Goal: Task Accomplishment & Management: Manage account settings

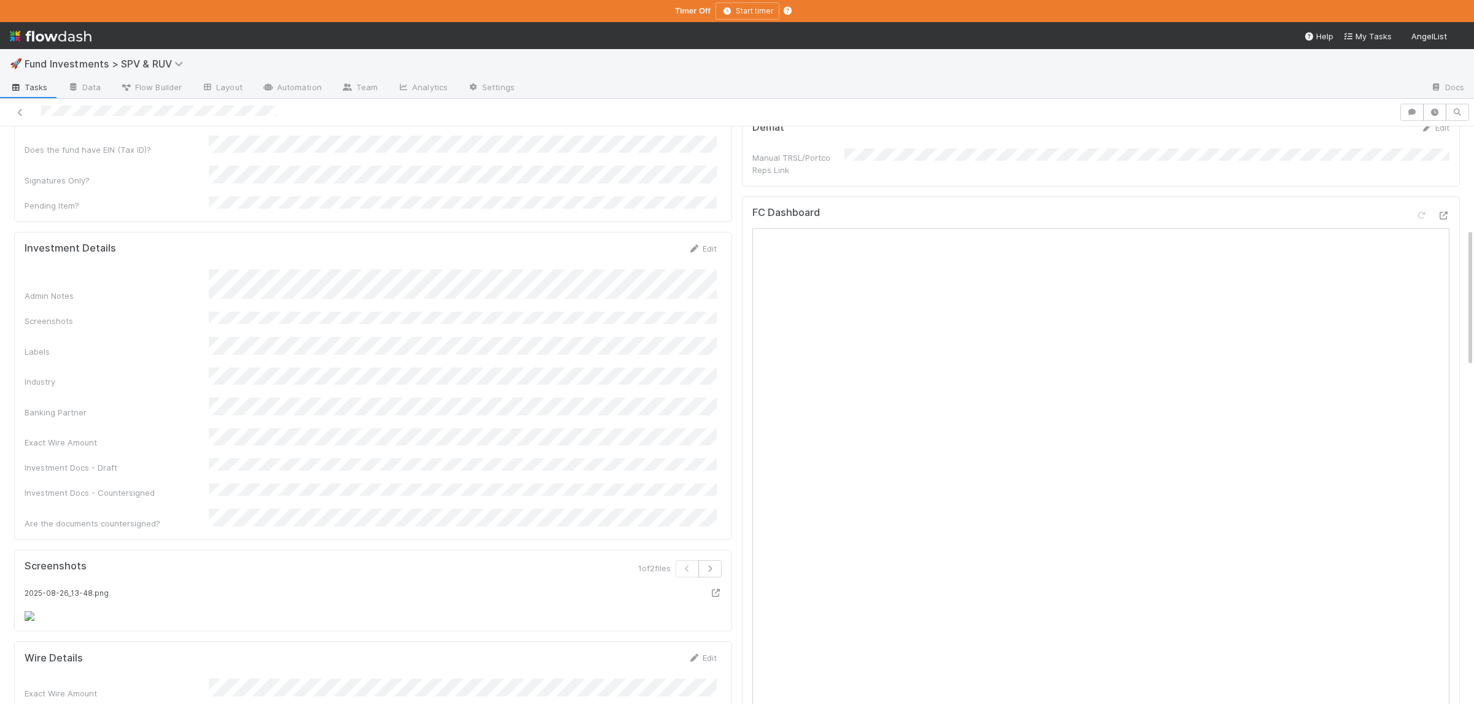
scroll to position [343, 0]
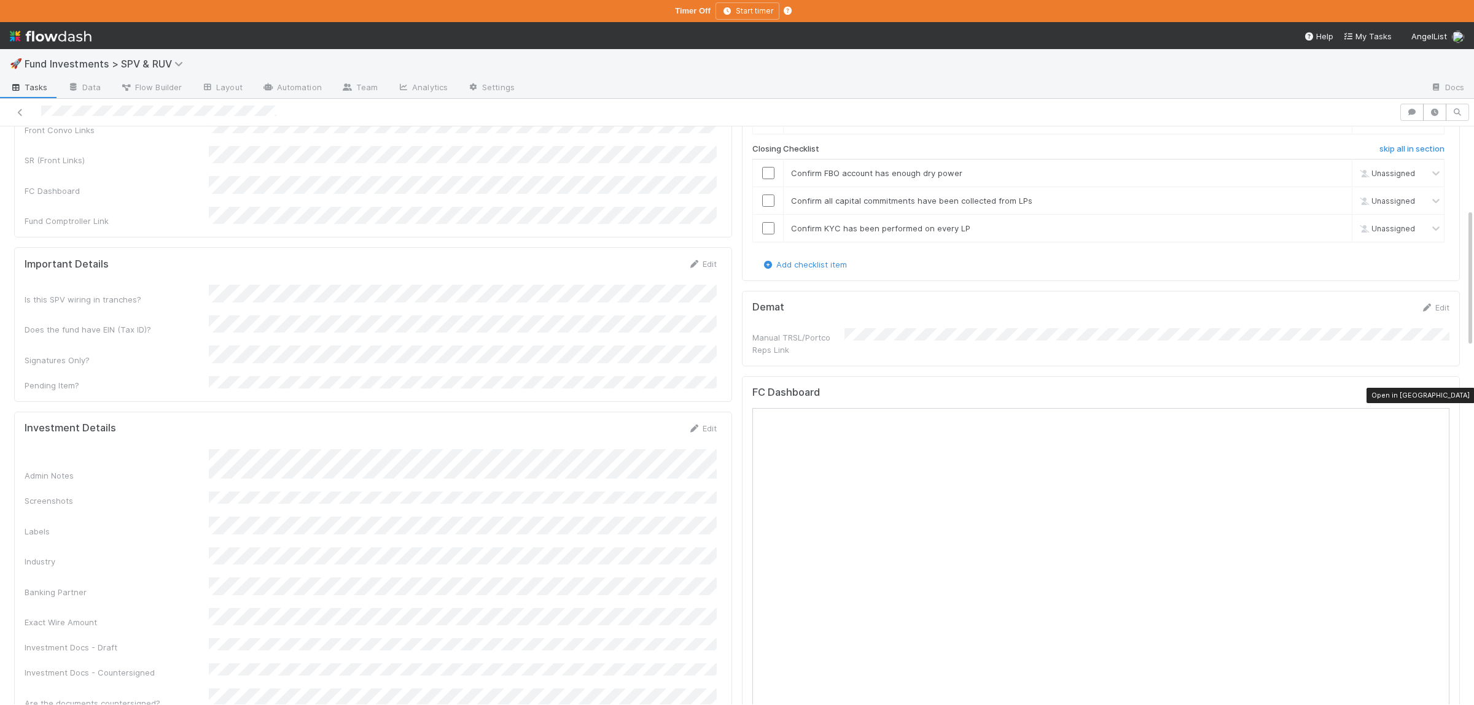
click at [1440, 395] on icon at bounding box center [1443, 396] width 12 height 8
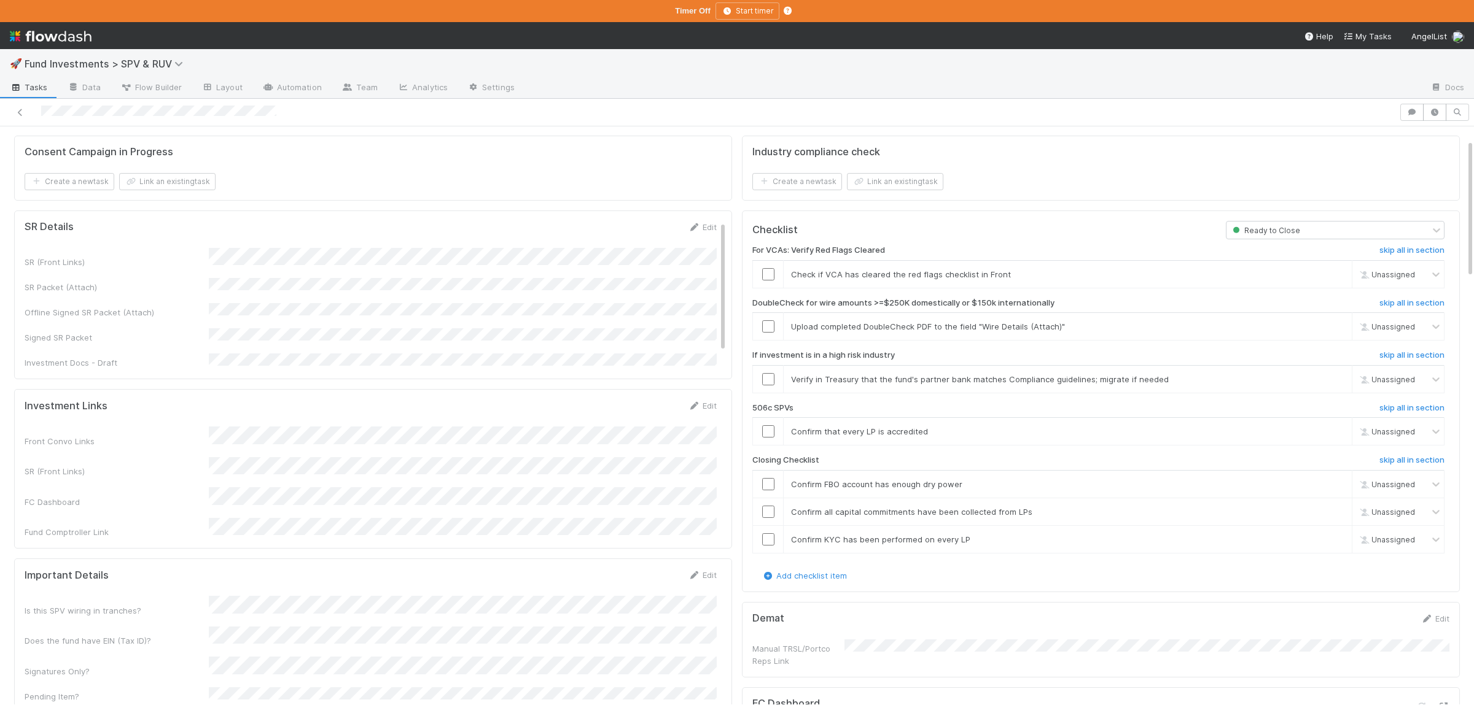
scroll to position [60, 0]
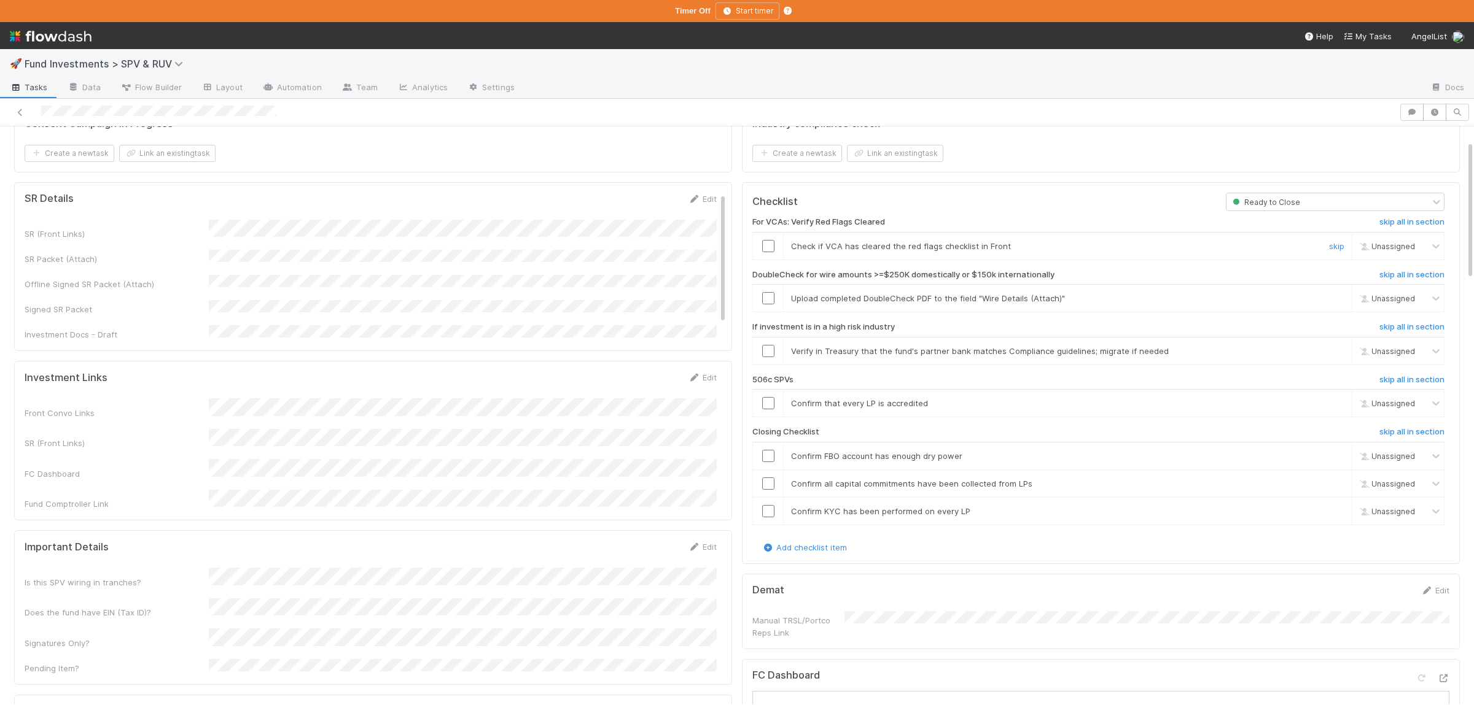
click at [770, 247] on input "checkbox" at bounding box center [768, 246] width 12 height 12
click at [1335, 298] on link "skip" at bounding box center [1336, 298] width 15 height 10
click at [1336, 355] on link "skip" at bounding box center [1336, 351] width 15 height 10
click at [1338, 408] on link "skip" at bounding box center [1336, 403] width 15 height 10
click at [1342, 352] on div "skip" at bounding box center [1334, 351] width 37 height 12
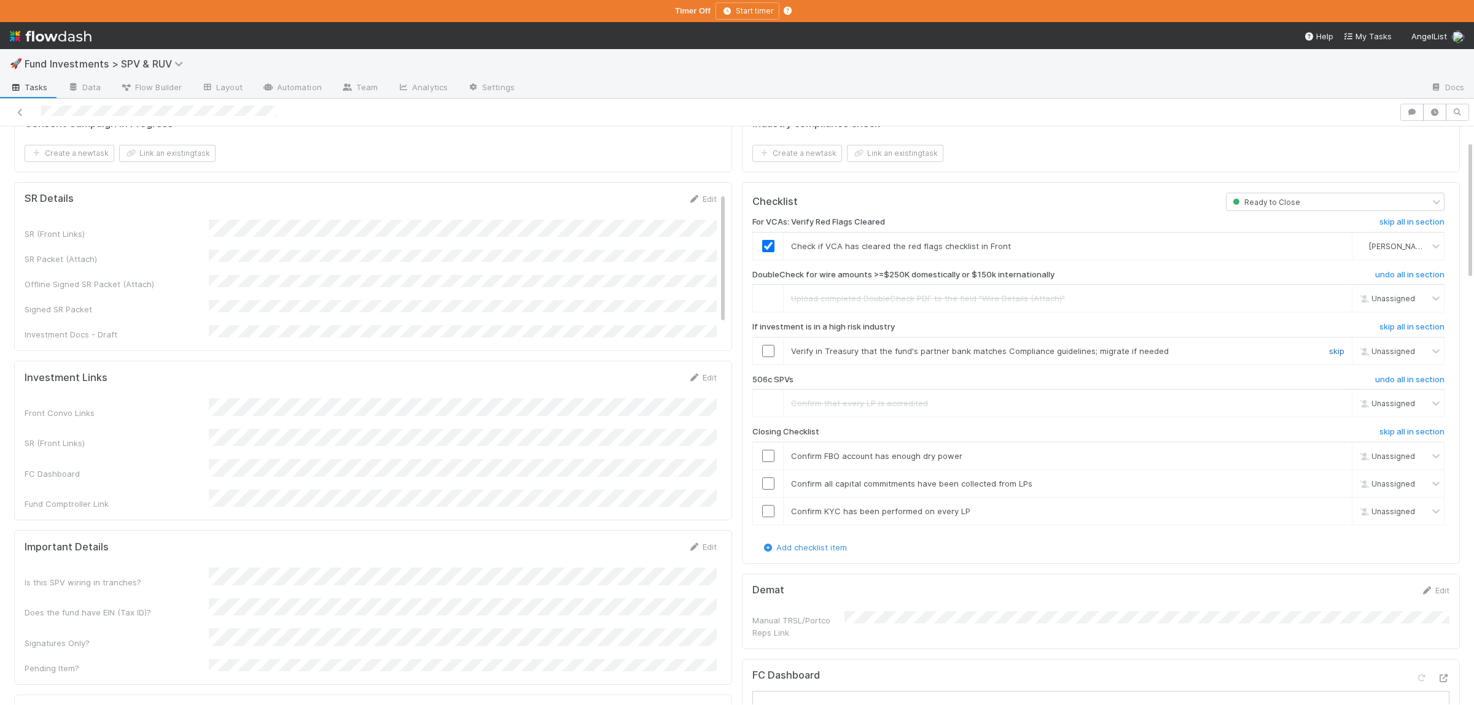
click at [1338, 352] on link "skip" at bounding box center [1336, 351] width 15 height 10
click at [1332, 303] on link "undo" at bounding box center [1334, 298] width 19 height 10
click at [1343, 297] on link "skip" at bounding box center [1336, 298] width 15 height 10
click at [768, 457] on input "checkbox" at bounding box center [768, 456] width 12 height 12
click at [769, 487] on input "checkbox" at bounding box center [768, 484] width 12 height 12
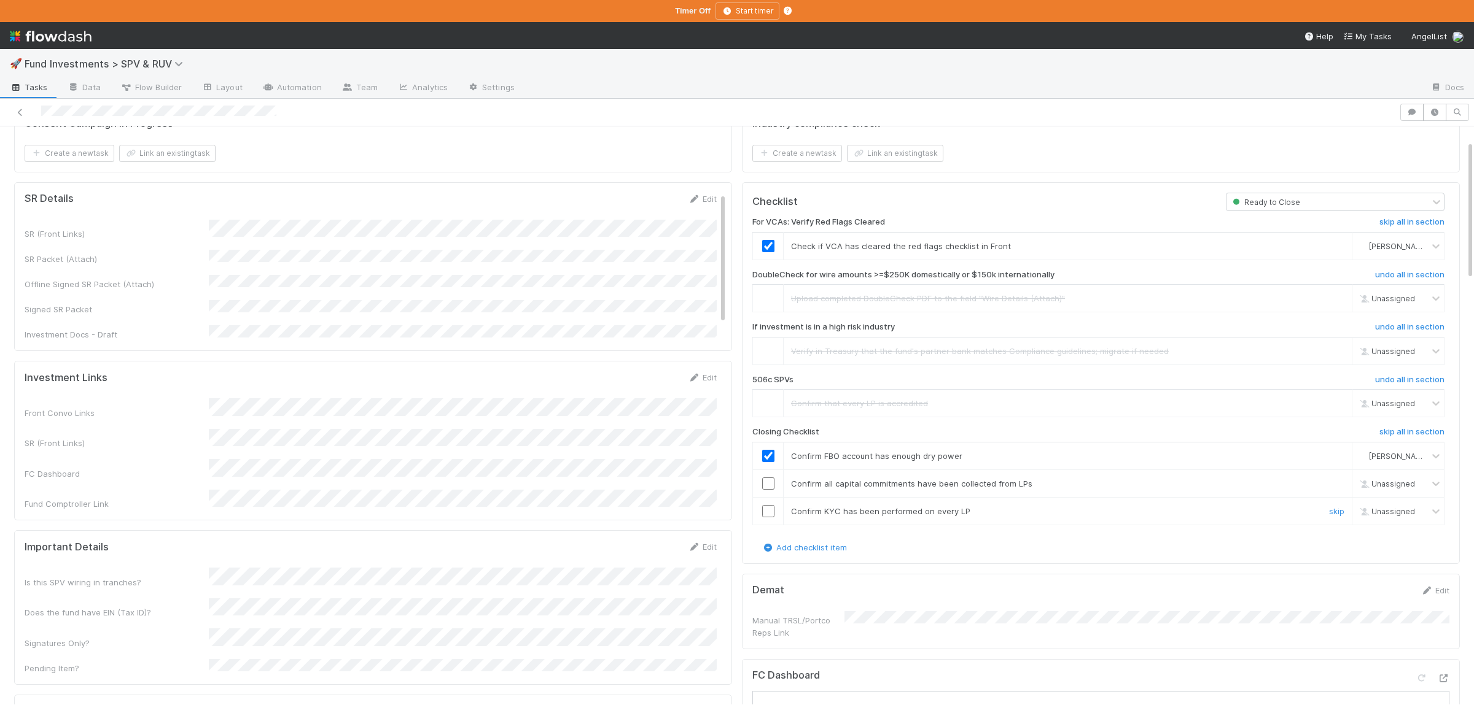
click at [773, 515] on input "checkbox" at bounding box center [768, 511] width 12 height 12
click at [770, 490] on input "checkbox" at bounding box center [768, 484] width 12 height 12
click at [768, 518] on input "checkbox" at bounding box center [768, 511] width 12 height 12
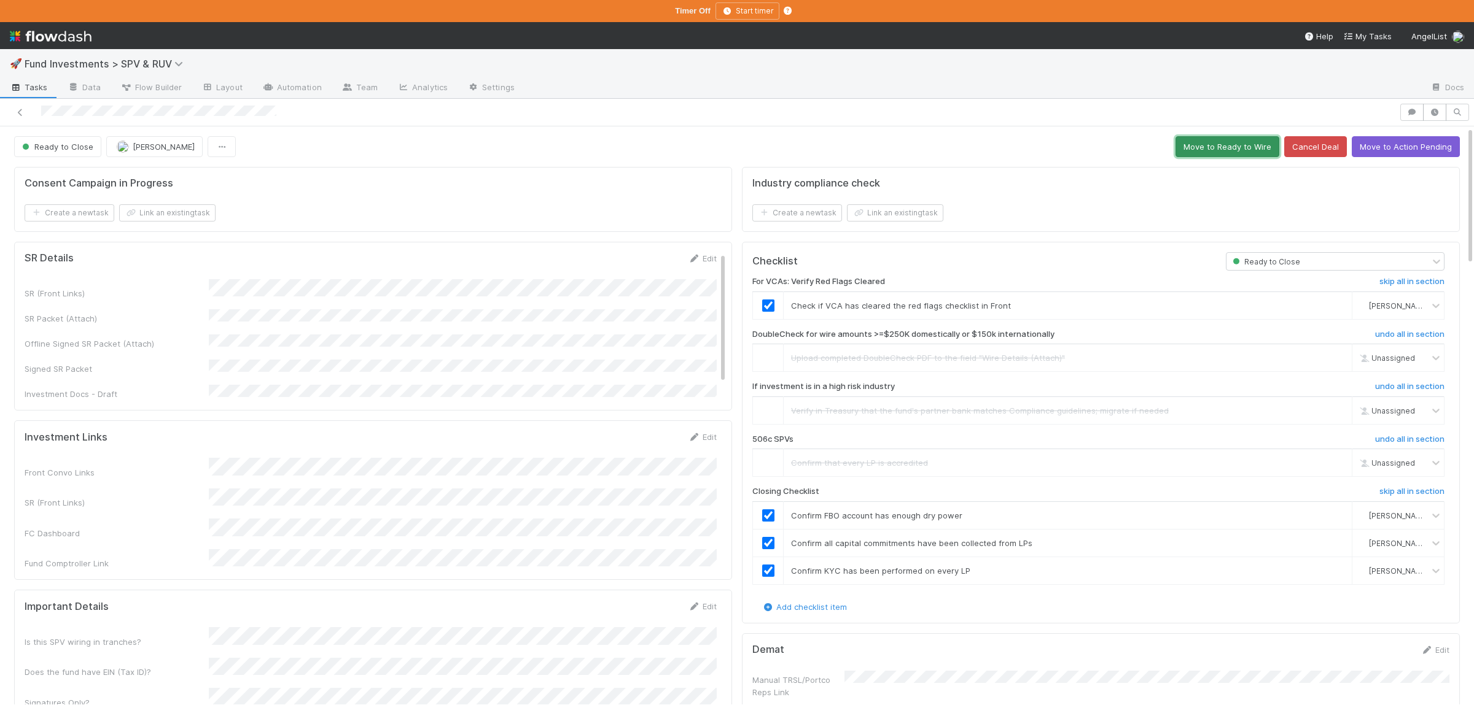
drag, startPoint x: 1241, startPoint y: 150, endPoint x: 1155, endPoint y: 187, distance: 93.5
click at [1241, 149] on button "Move to Ready to Wire" at bounding box center [1227, 146] width 104 height 21
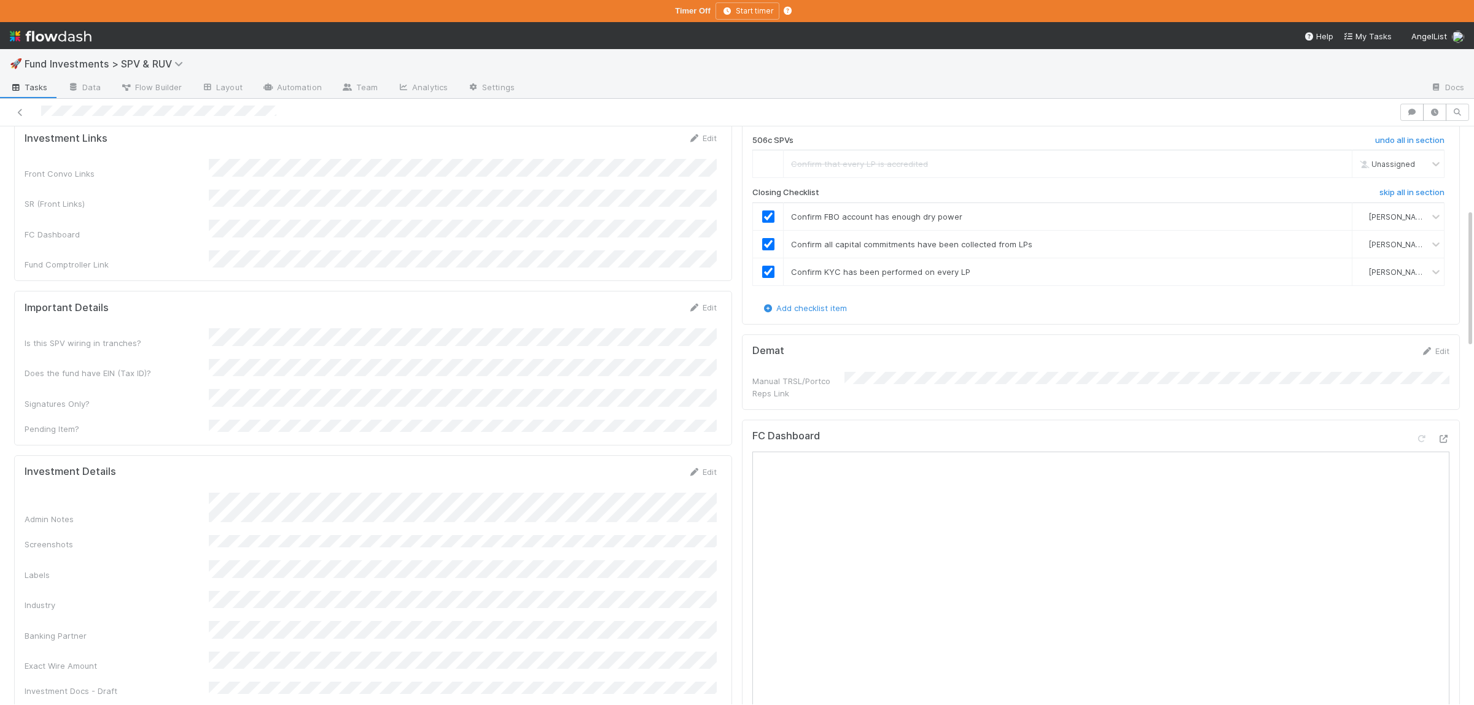
scroll to position [419, 0]
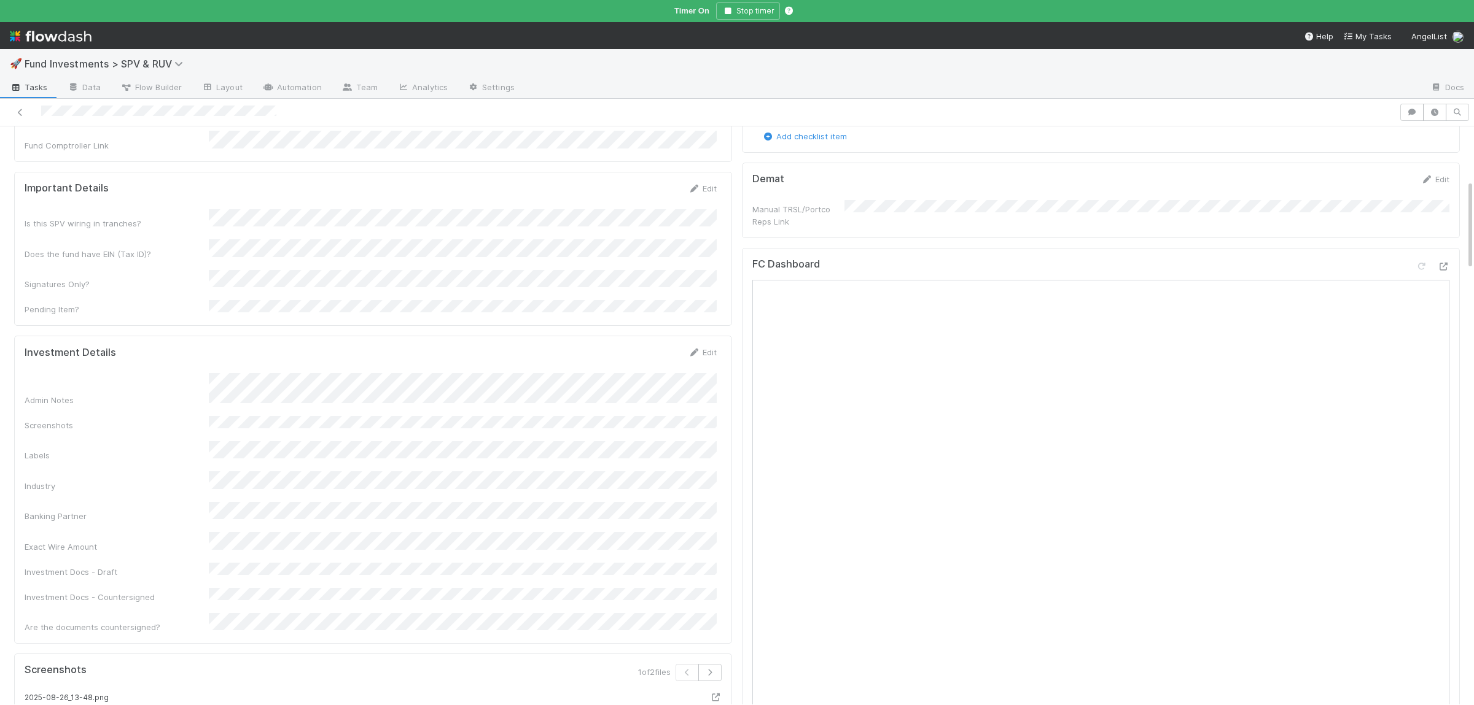
click at [260, 488] on div "Investment Details Edit Admin Notes Screenshots Labels Industry Banking Partner…" at bounding box center [382, 489] width 714 height 287
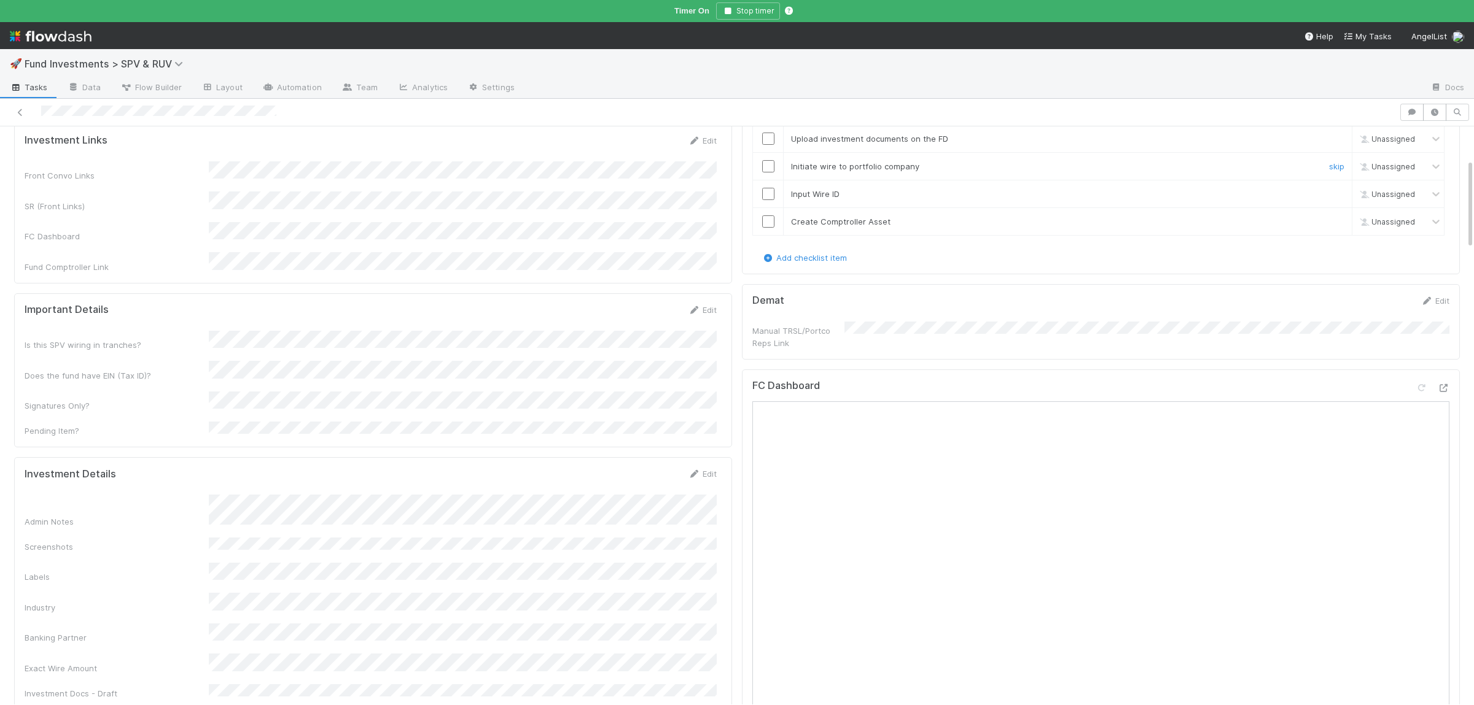
scroll to position [0, 0]
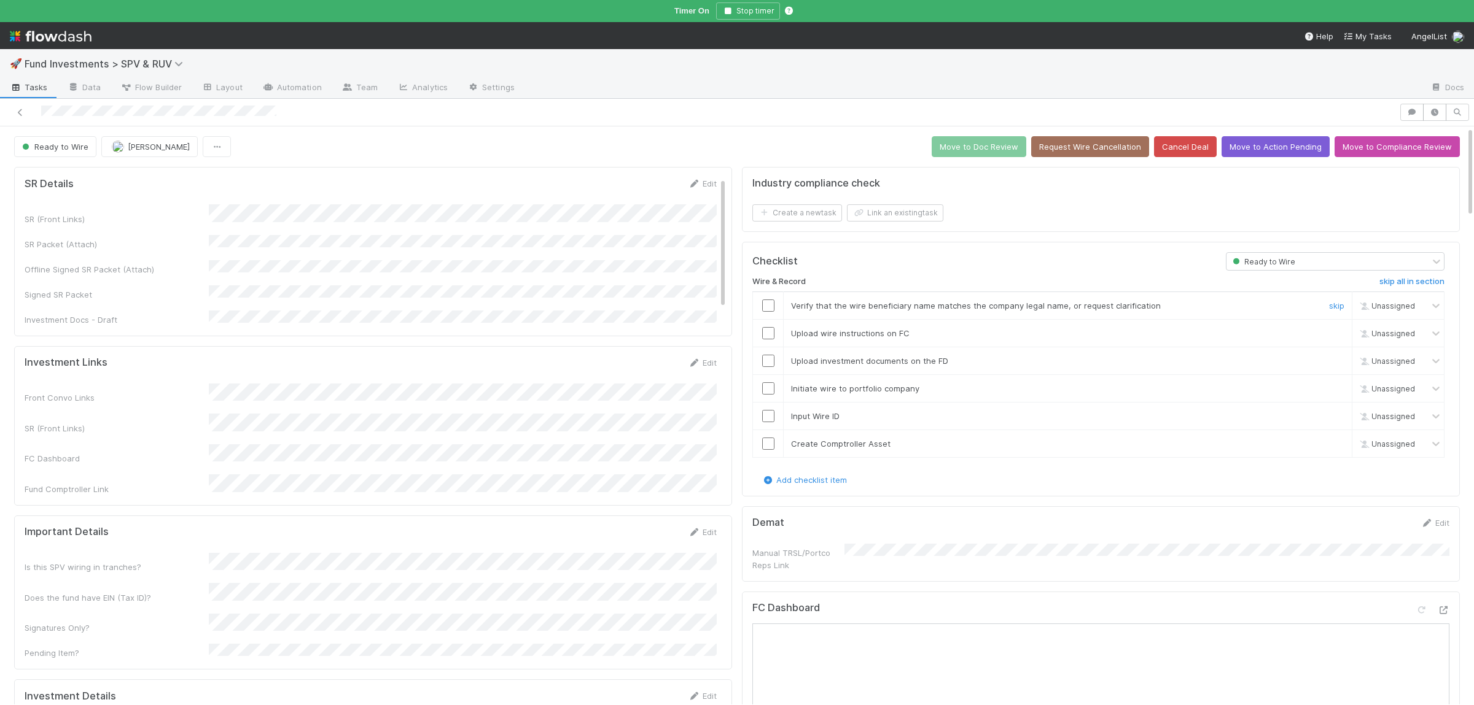
click at [772, 309] on input "checkbox" at bounding box center [768, 306] width 12 height 12
click at [772, 340] on input "checkbox" at bounding box center [768, 333] width 12 height 12
click at [771, 362] on input "checkbox" at bounding box center [768, 361] width 12 height 12
click at [767, 394] on input "checkbox" at bounding box center [768, 389] width 12 height 12
click at [765, 414] on input "checkbox" at bounding box center [768, 416] width 12 height 12
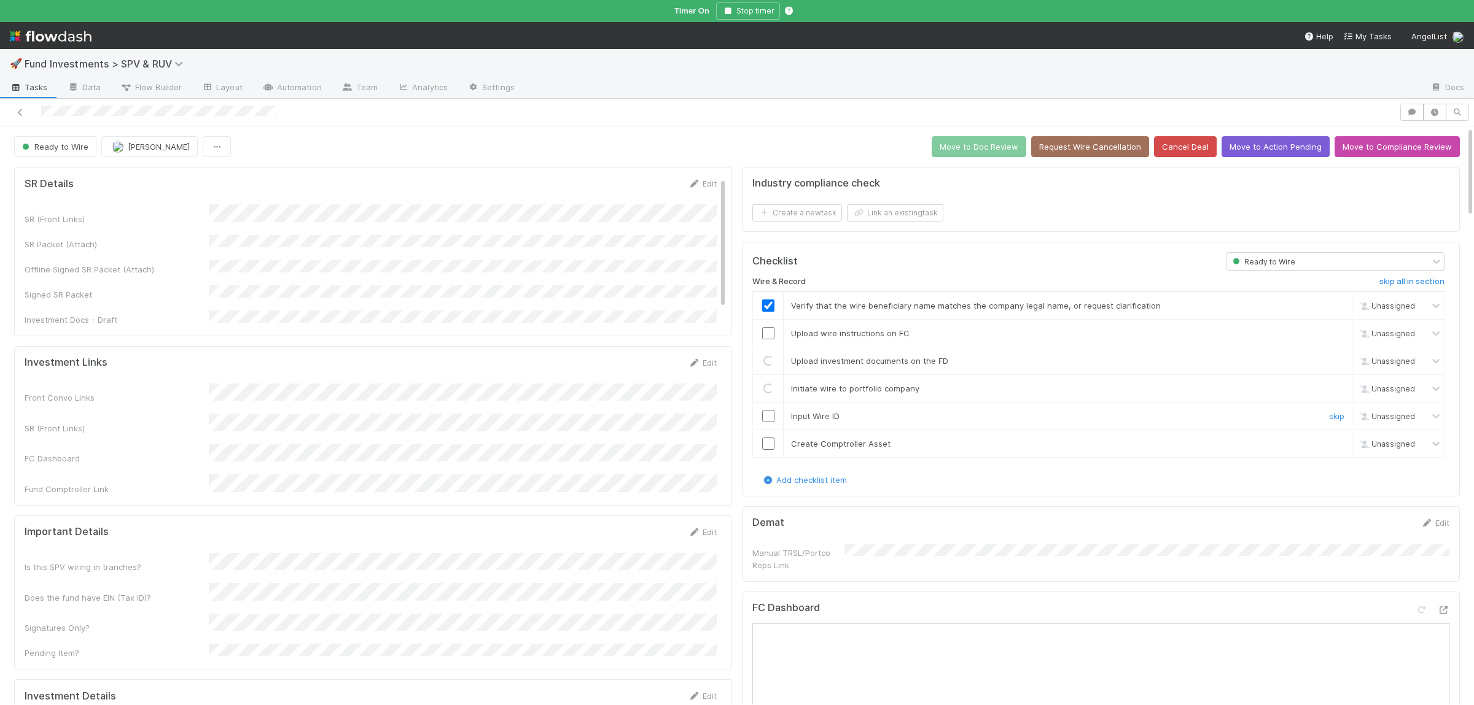
checkbox input "true"
click at [771, 441] on input "checkbox" at bounding box center [768, 444] width 12 height 12
click at [771, 332] on input "checkbox" at bounding box center [768, 333] width 12 height 12
click at [998, 138] on button "Move to Doc Review" at bounding box center [978, 146] width 95 height 21
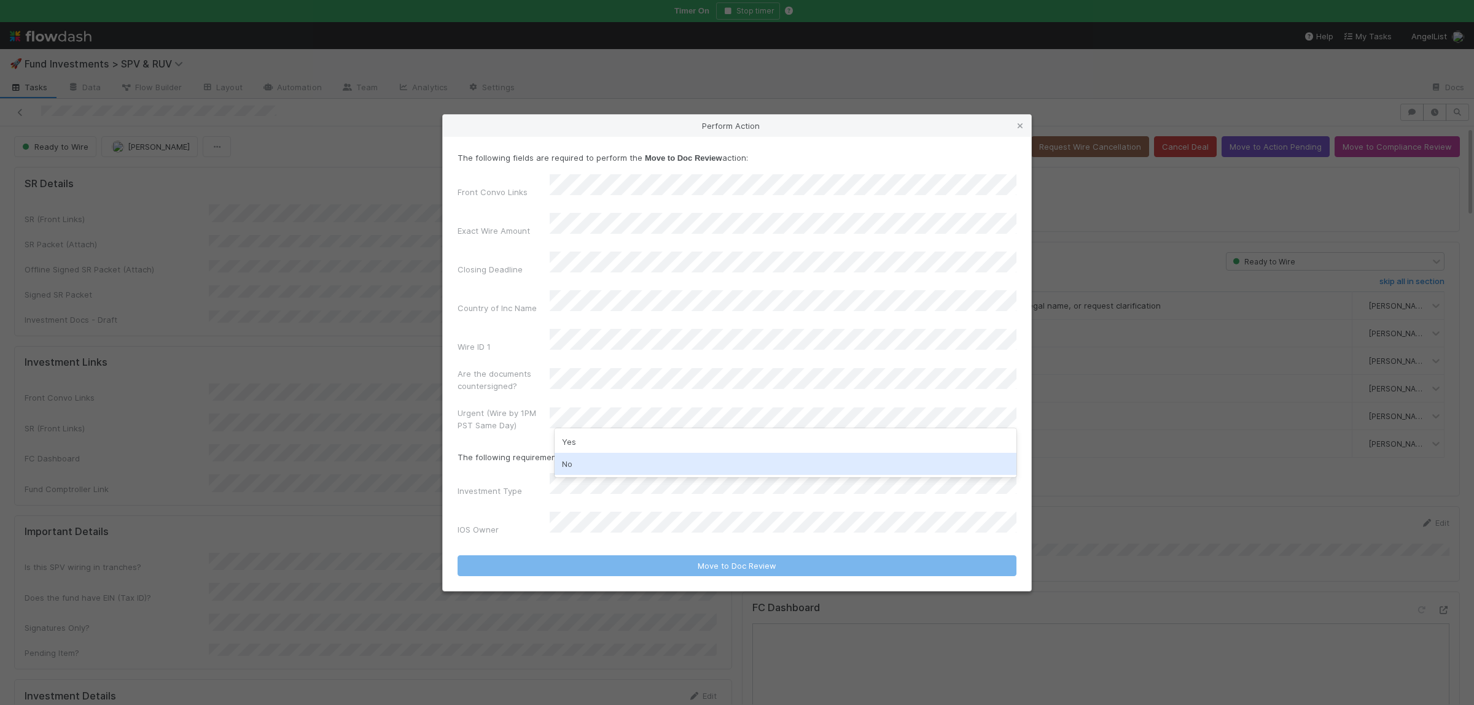
click at [587, 457] on div "No" at bounding box center [785, 464] width 462 height 22
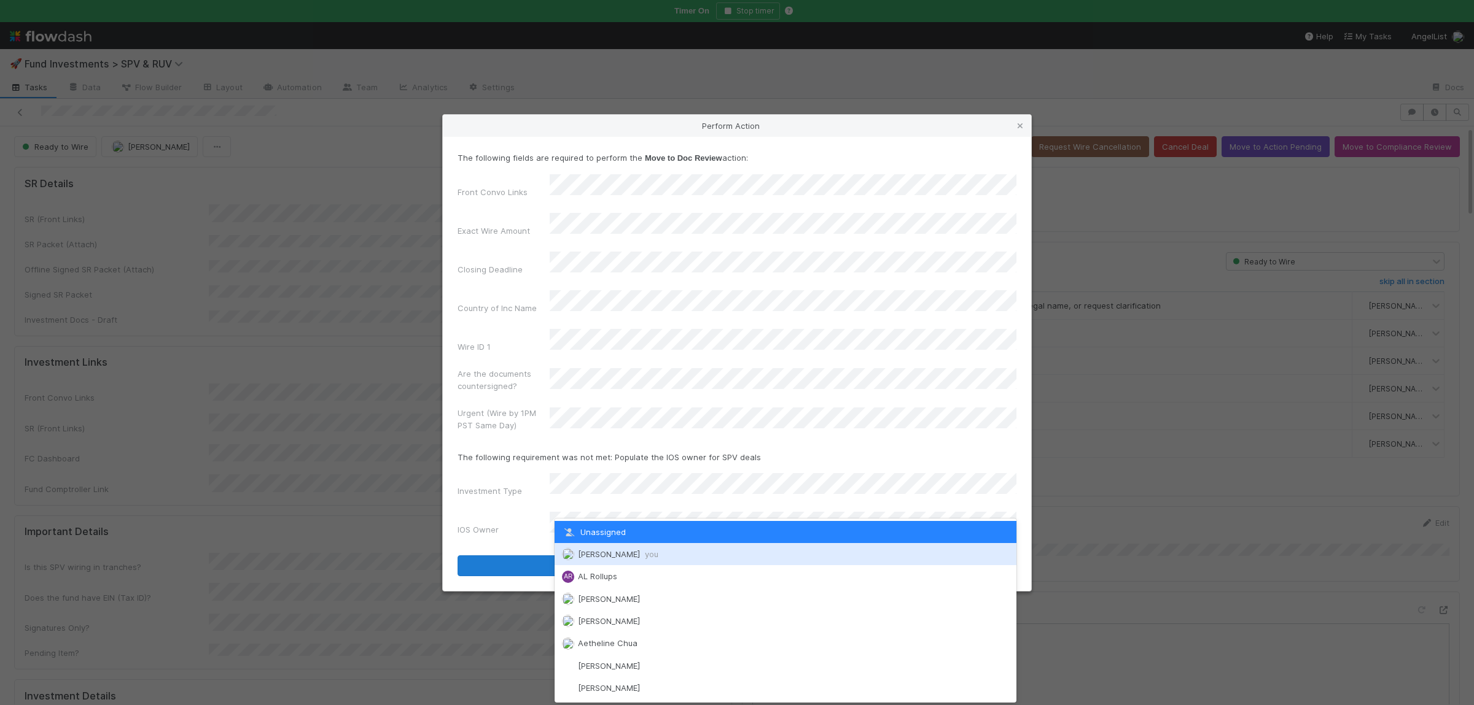
drag, startPoint x: 608, startPoint y: 550, endPoint x: 611, endPoint y: 543, distance: 6.9
click at [608, 551] on span "Susan Tang you" at bounding box center [618, 555] width 80 height 10
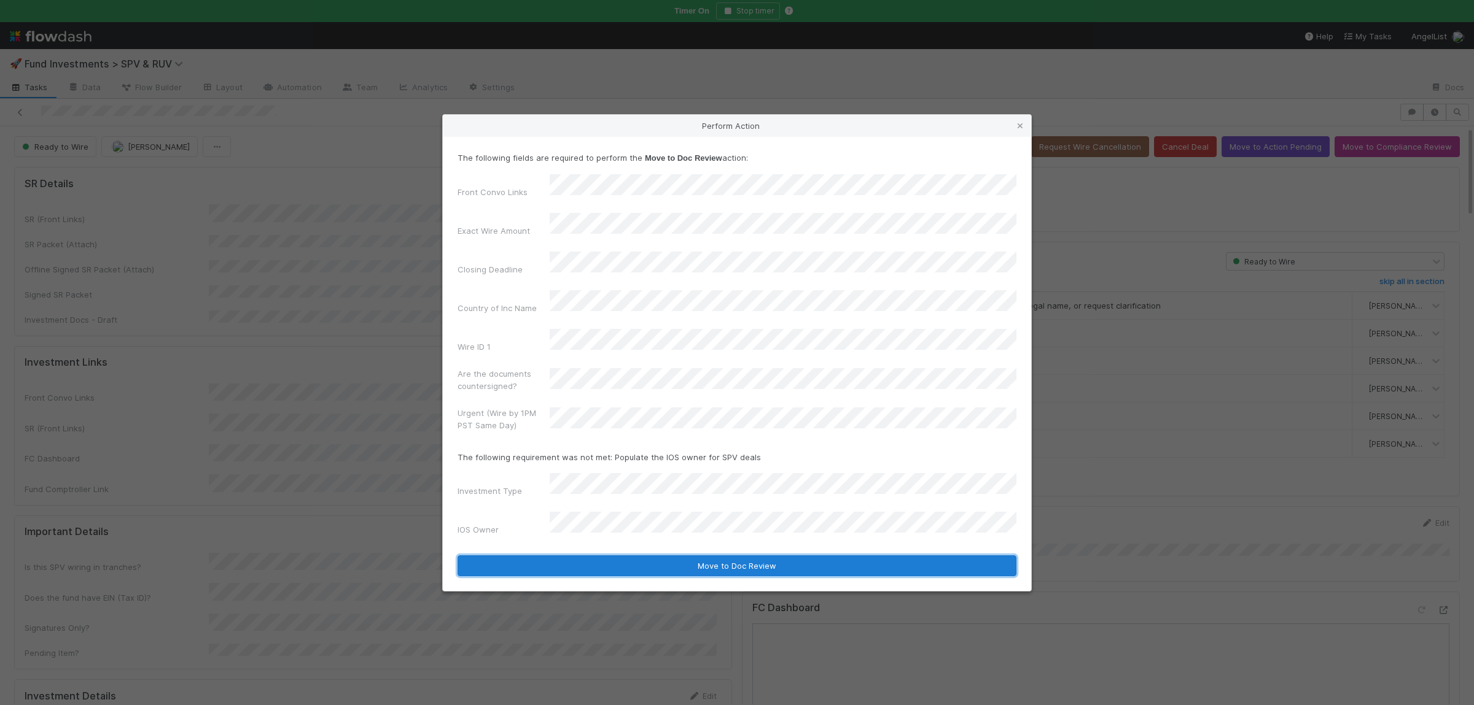
click at [604, 556] on button "Move to Doc Review" at bounding box center [736, 566] width 559 height 21
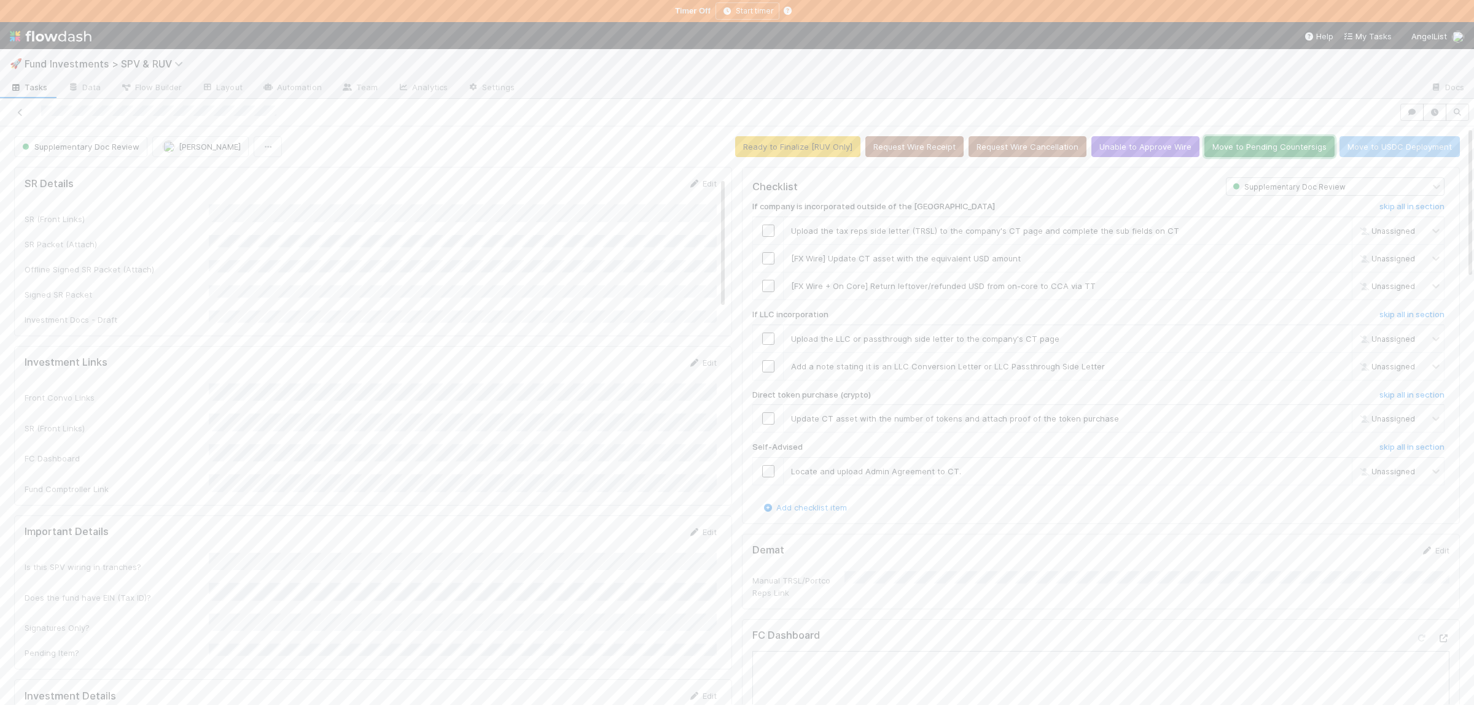
click at [1270, 151] on button "Move to Pending Countersigs" at bounding box center [1269, 146] width 130 height 21
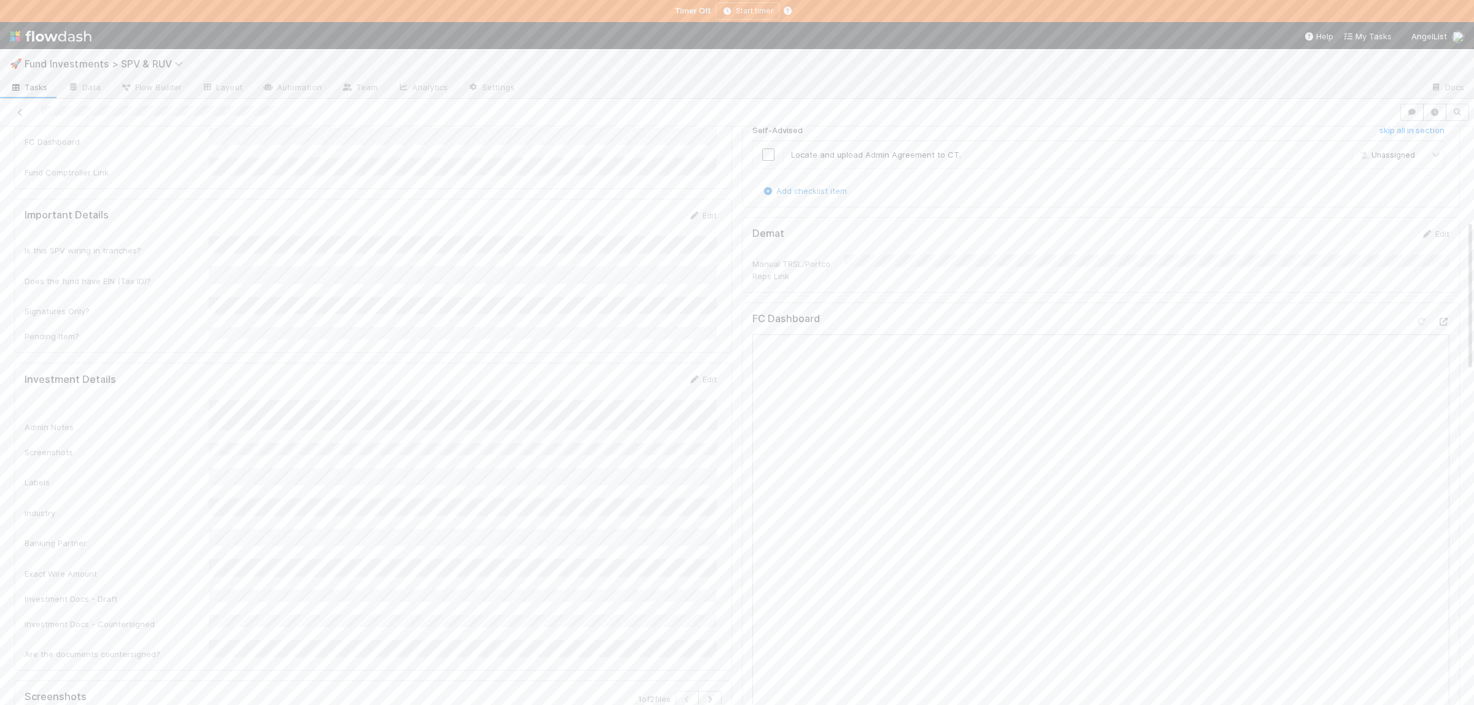
scroll to position [359, 0]
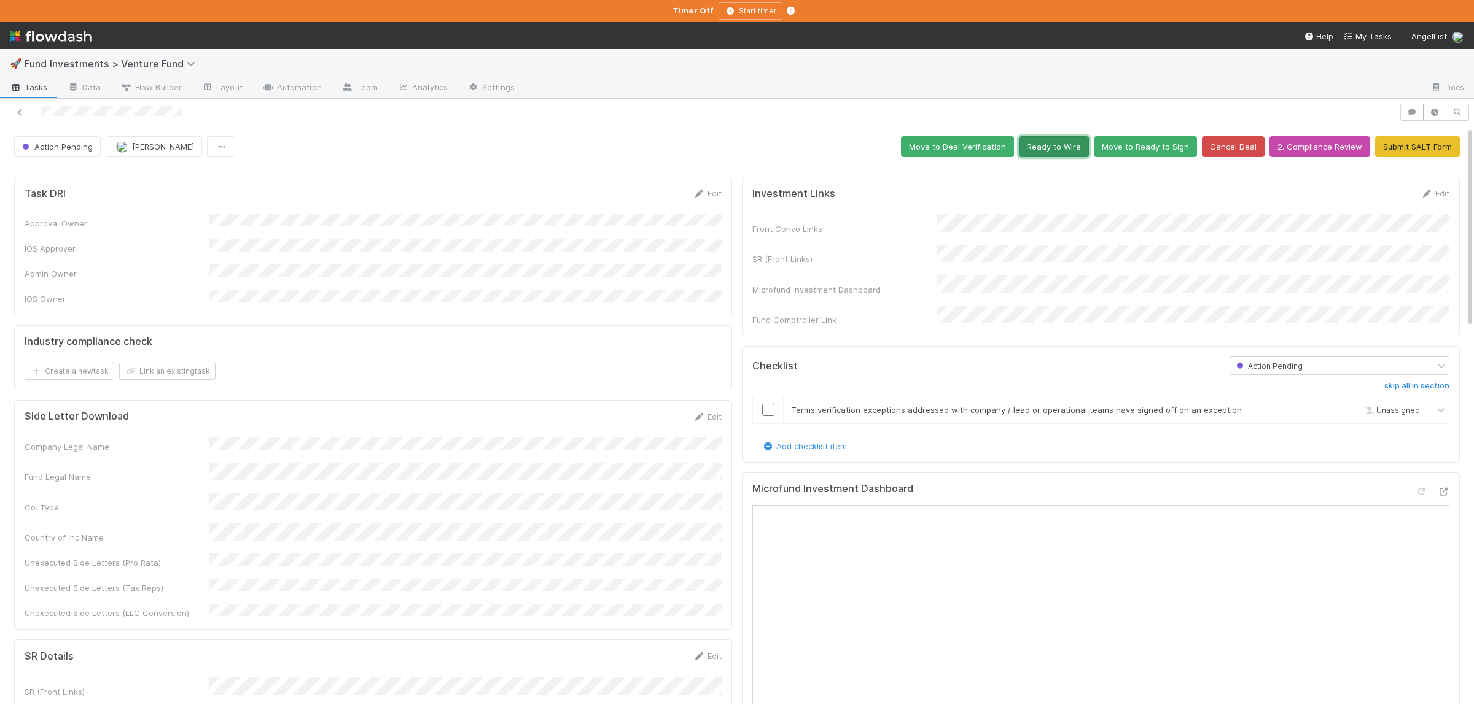
click at [1060, 142] on button "Ready to Wire" at bounding box center [1054, 146] width 70 height 21
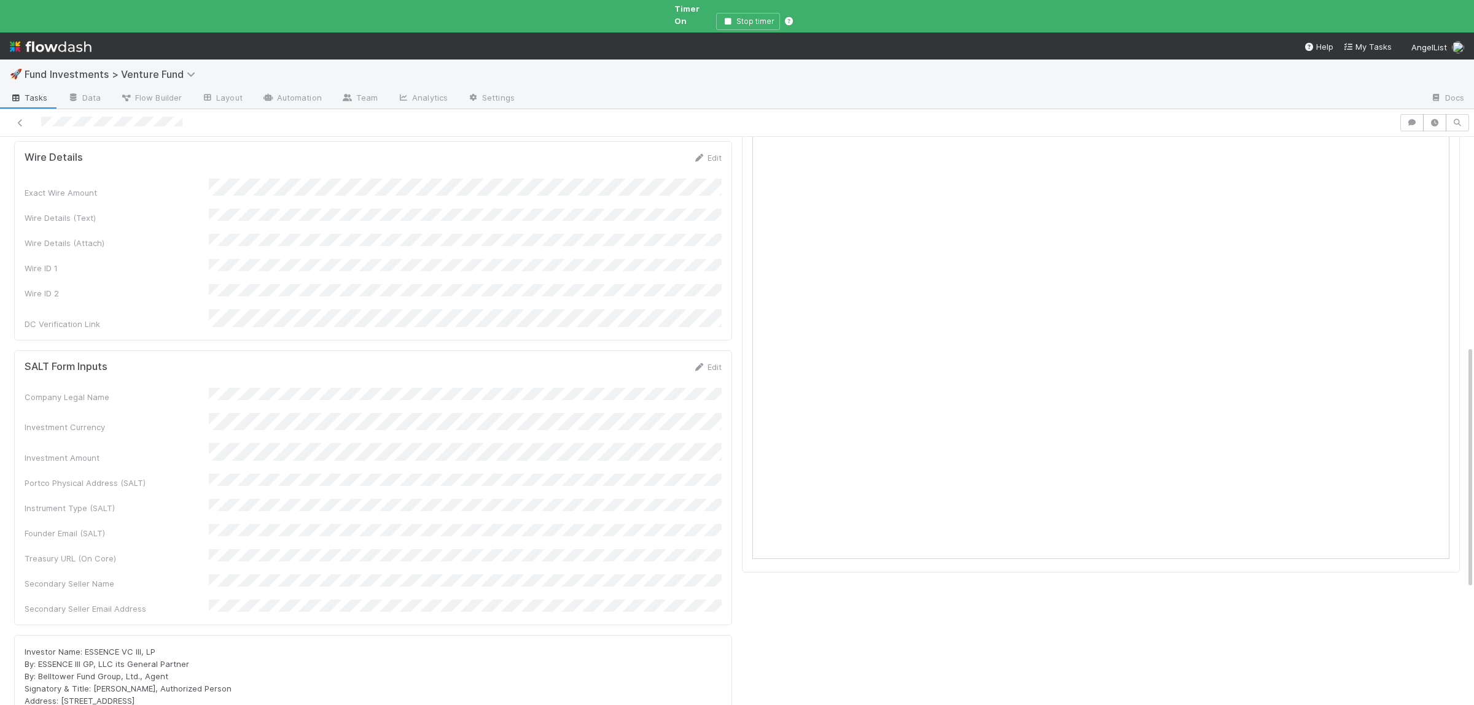
scroll to position [793, 0]
click at [705, 359] on button "Cancel" at bounding box center [699, 369] width 43 height 21
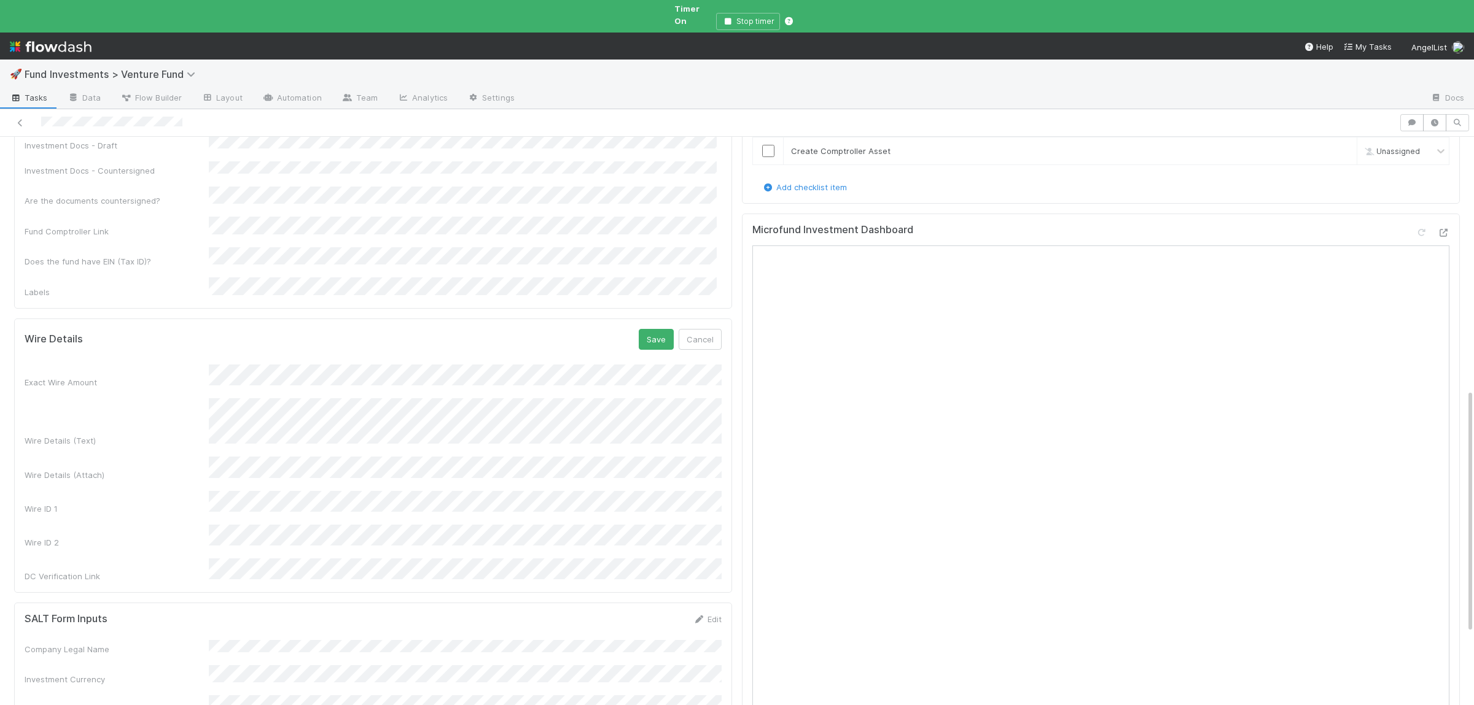
scroll to position [597, 0]
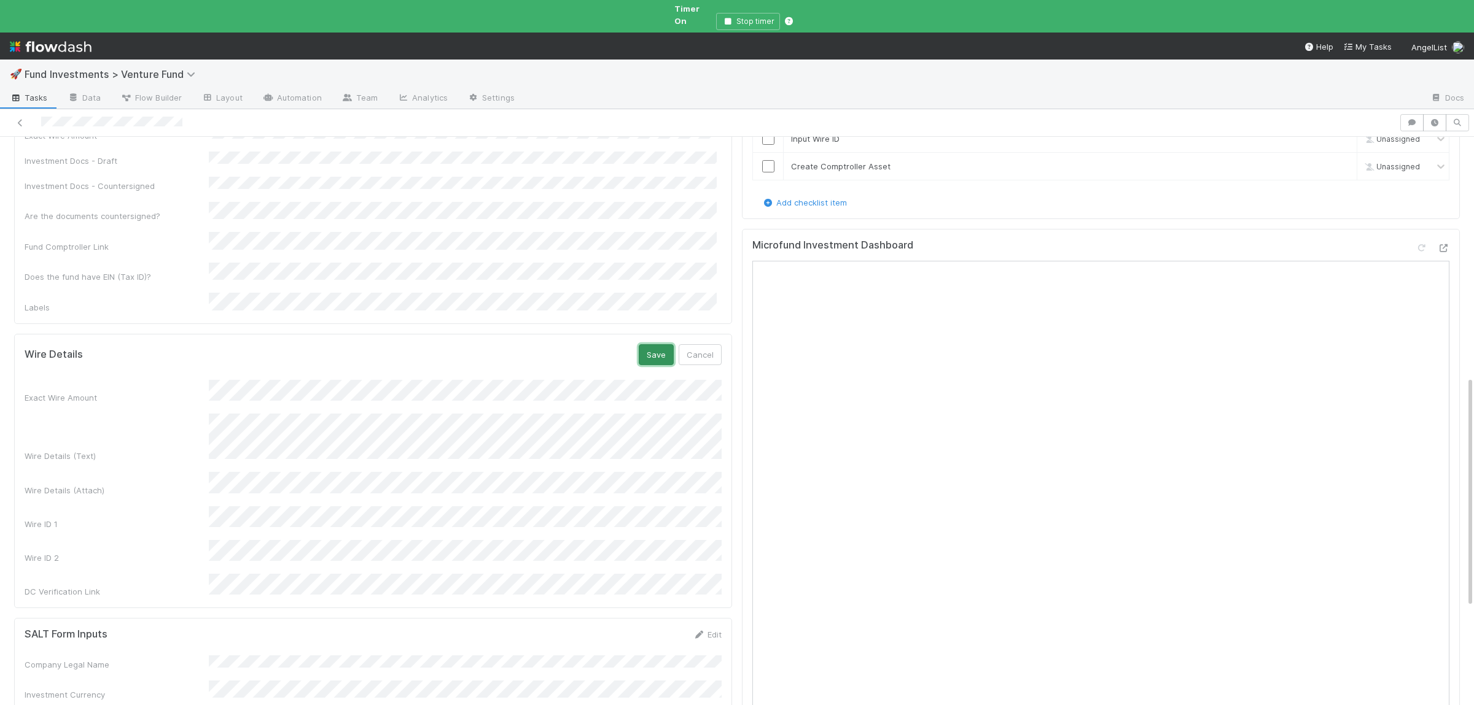
click at [651, 344] on button "Save" at bounding box center [656, 354] width 35 height 21
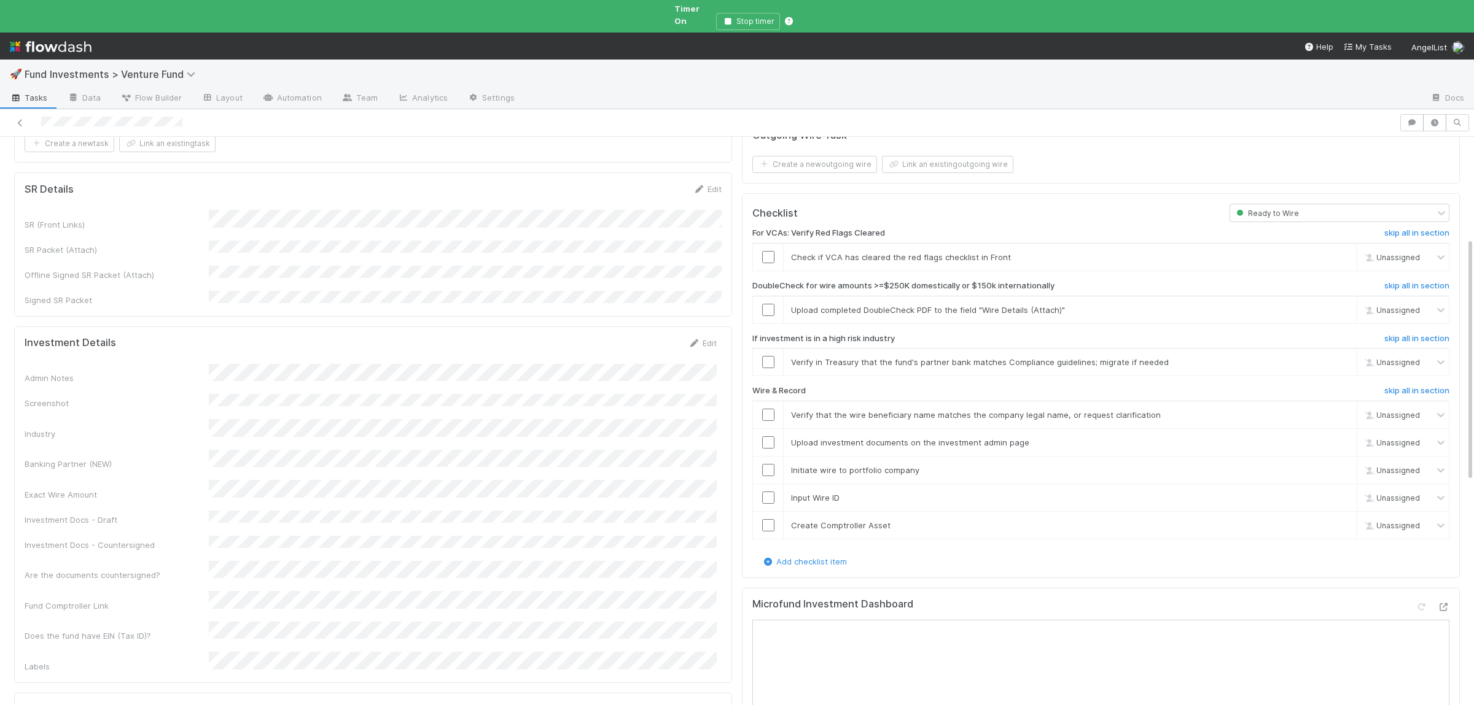
scroll to position [59, 0]
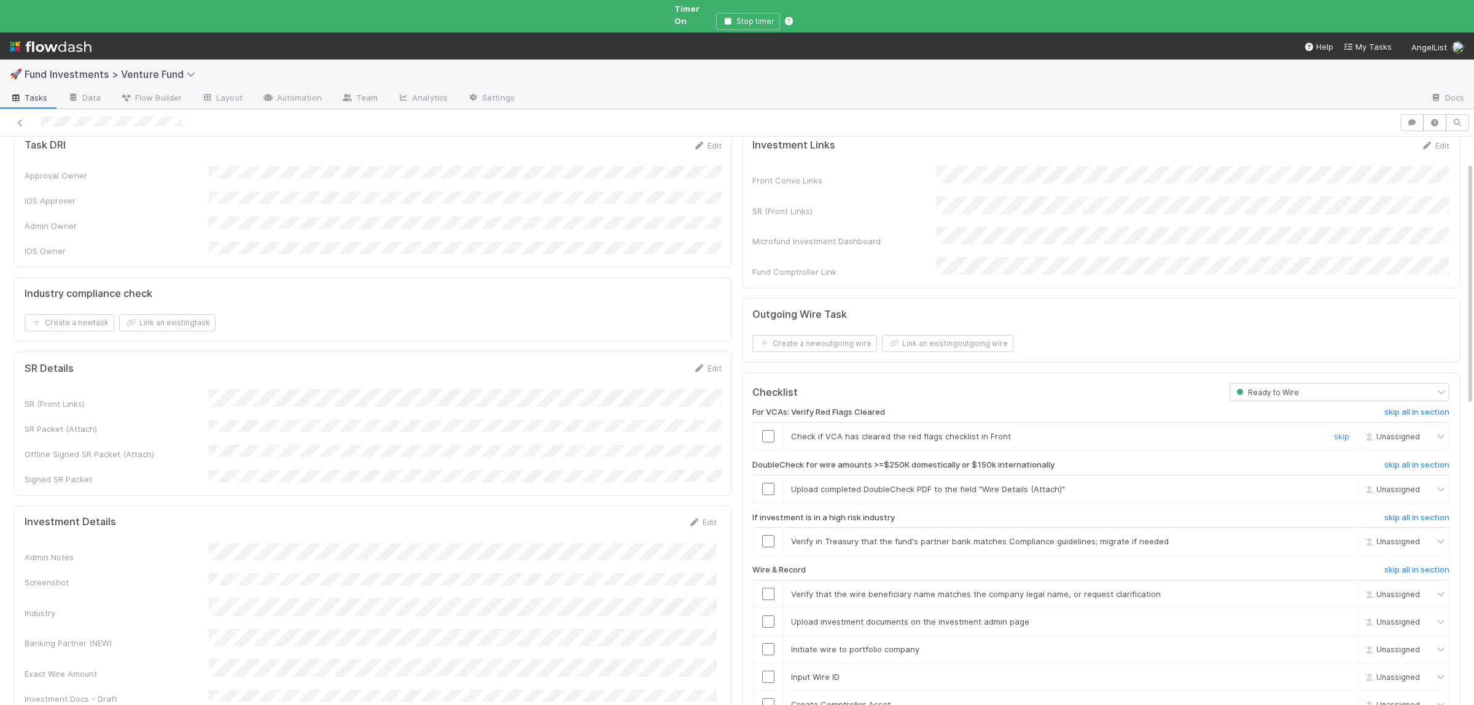
click at [767, 430] on input "checkbox" at bounding box center [768, 436] width 12 height 12
click at [764, 483] on input "checkbox" at bounding box center [768, 489] width 12 height 12
click at [1345, 537] on link "skip" at bounding box center [1341, 542] width 15 height 10
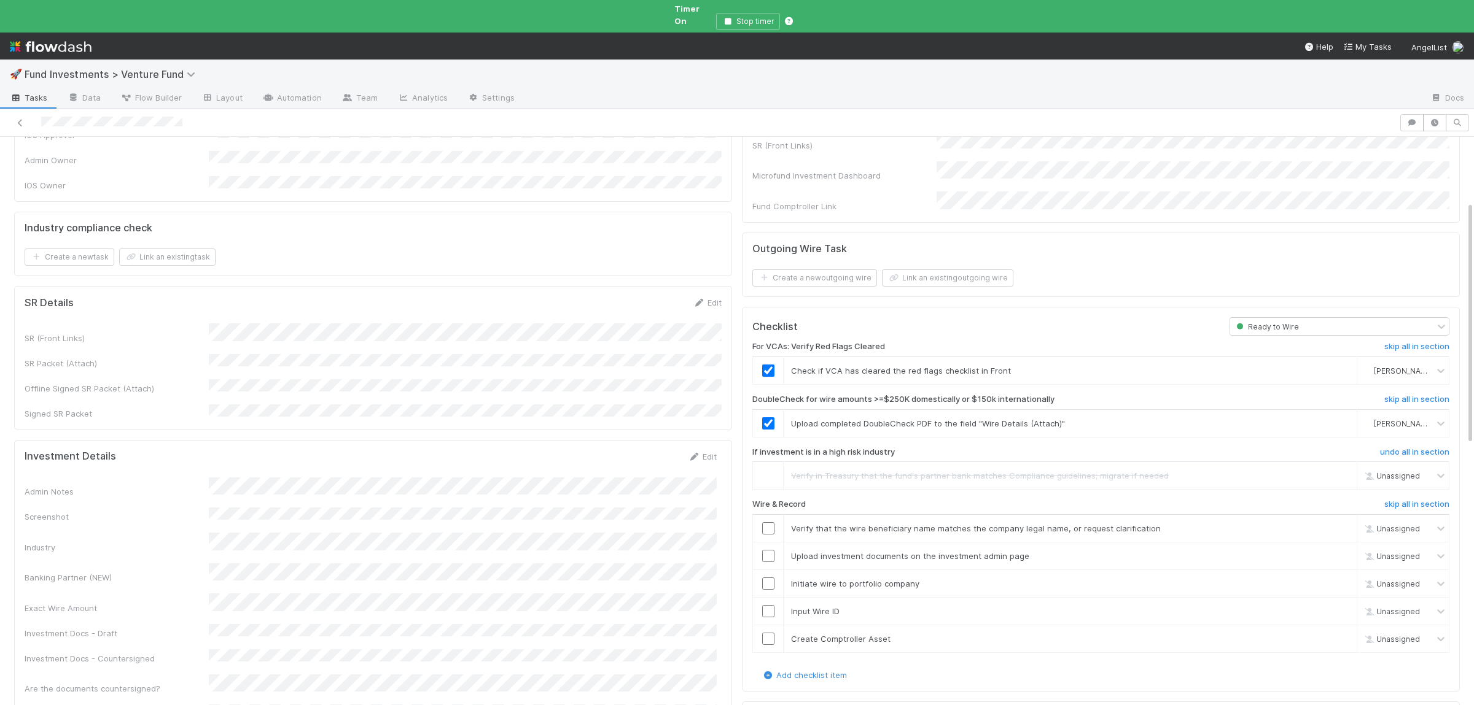
scroll to position [179, 0]
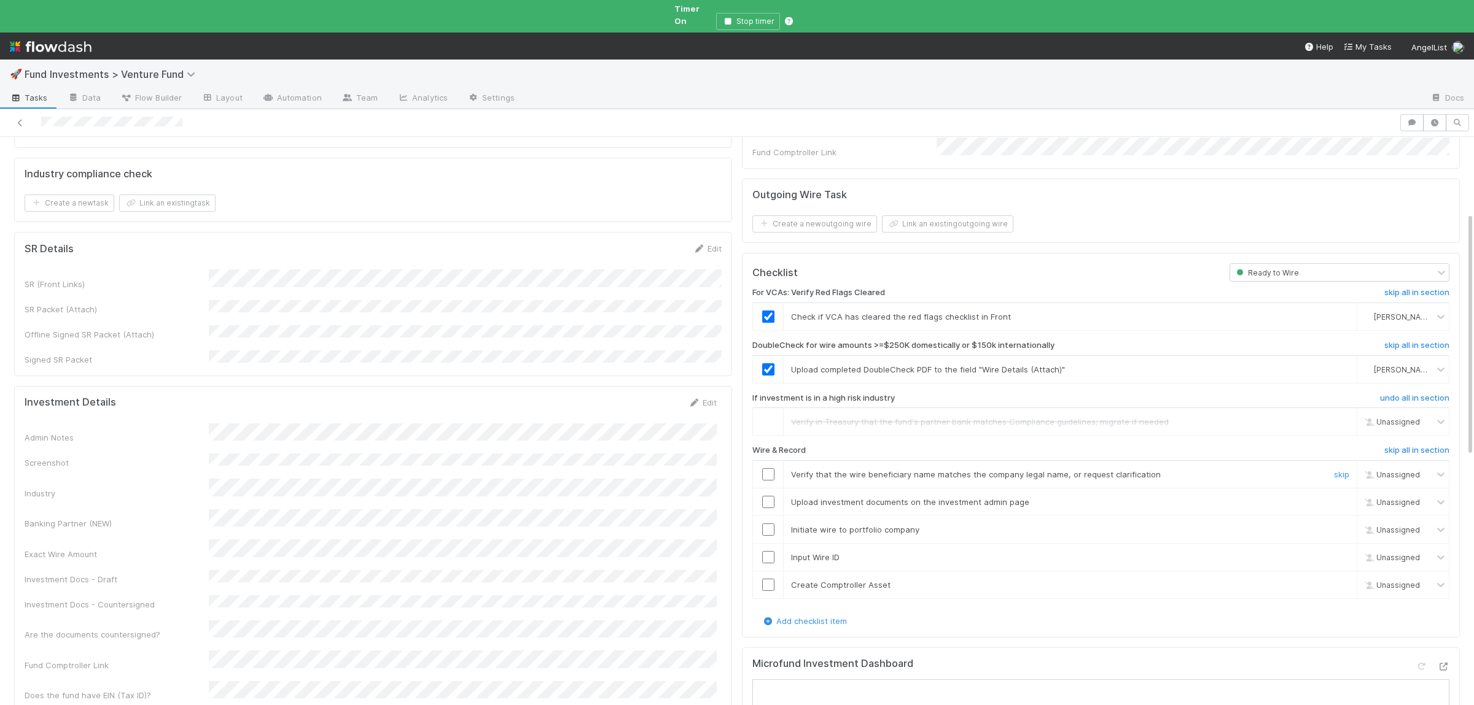
click at [766, 468] on input "checkbox" at bounding box center [768, 474] width 12 height 12
click at [767, 496] on input "checkbox" at bounding box center [768, 502] width 12 height 12
click at [763, 524] on input "checkbox" at bounding box center [768, 530] width 12 height 12
click at [764, 551] on input "checkbox" at bounding box center [768, 557] width 12 height 12
click at [767, 579] on input "checkbox" at bounding box center [768, 585] width 12 height 12
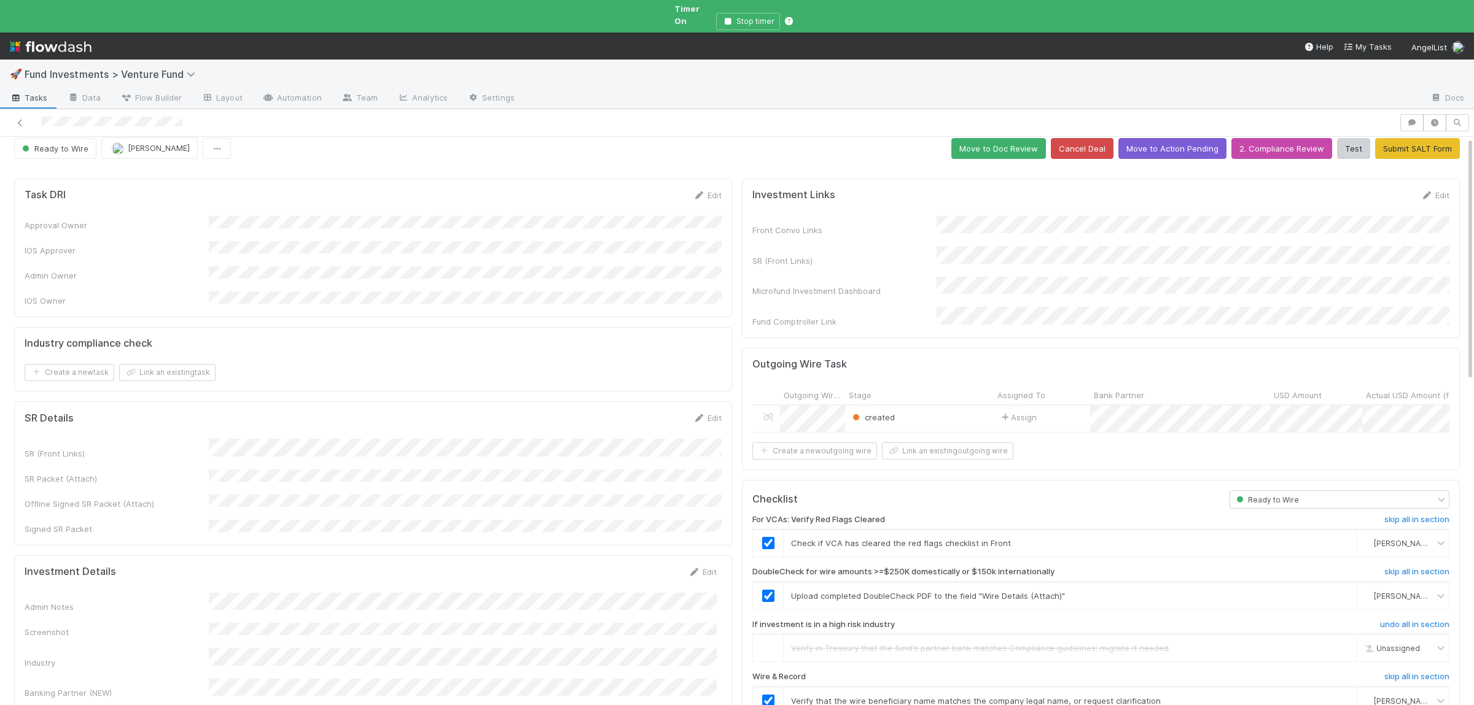
scroll to position [0, 0]
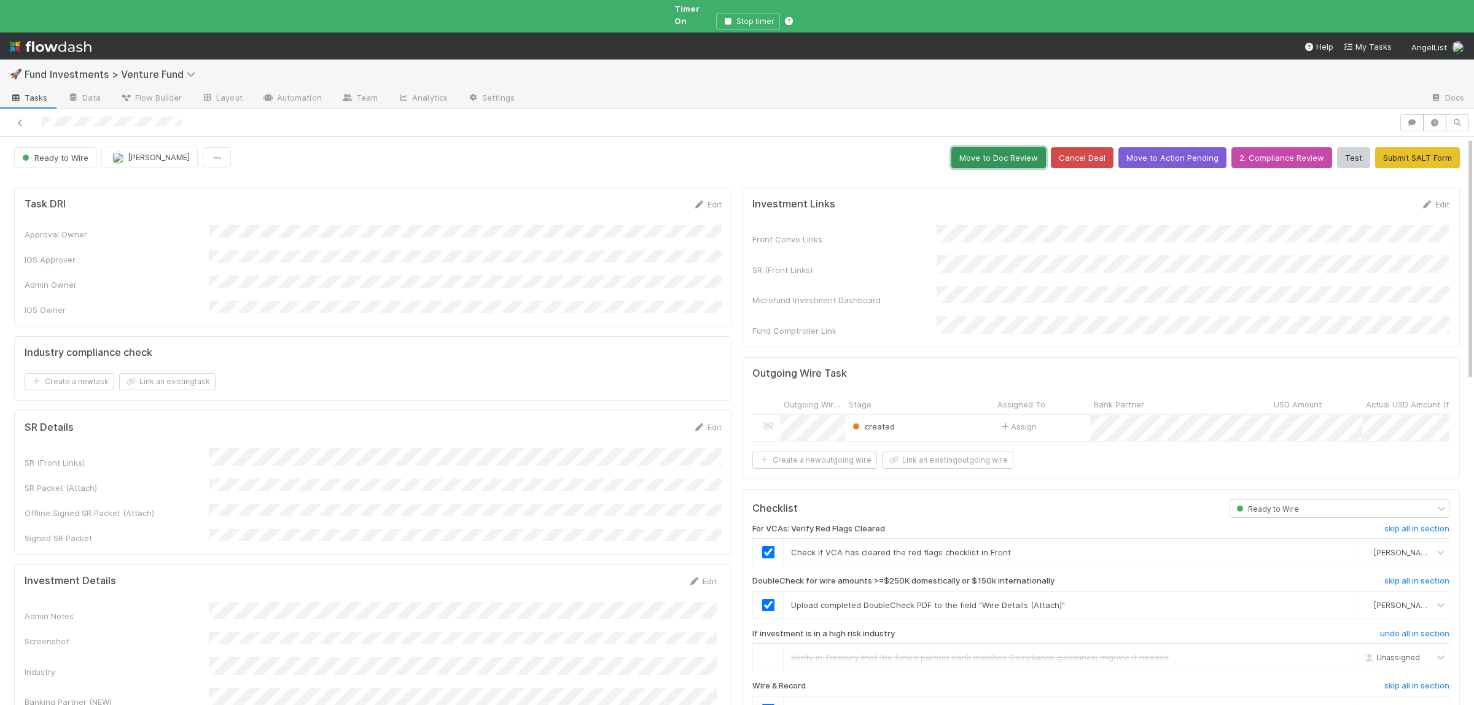
click at [1011, 148] on button "Move to Doc Review" at bounding box center [998, 157] width 95 height 21
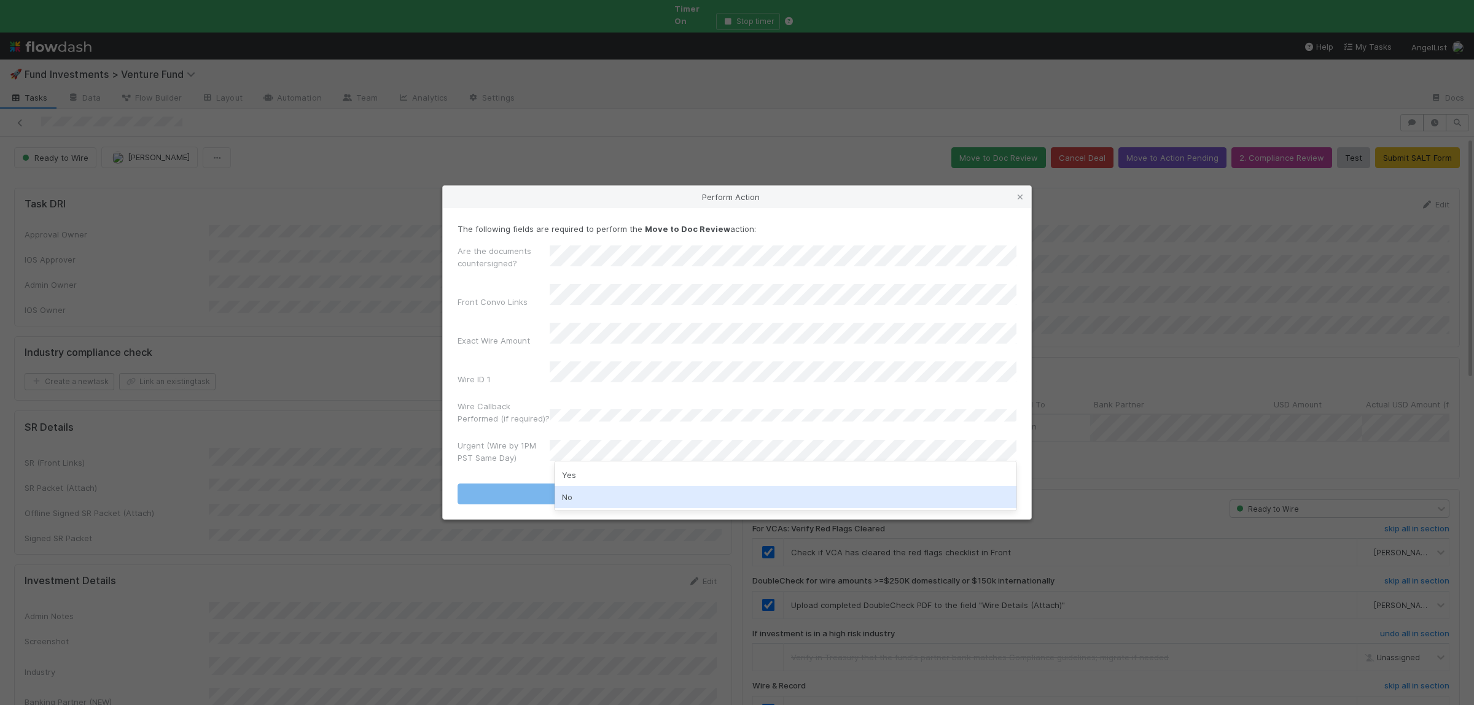
click at [622, 504] on div "No" at bounding box center [785, 497] width 462 height 22
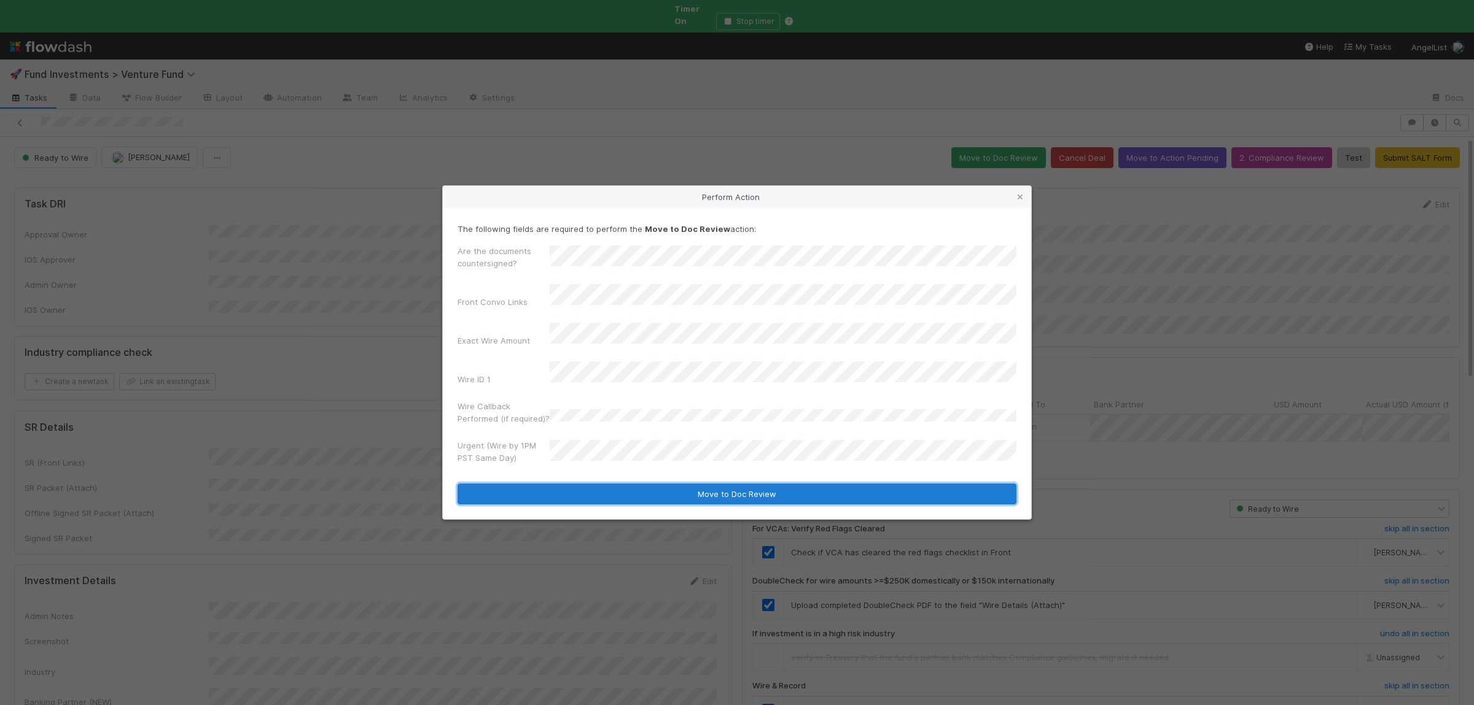
click at [595, 484] on button "Move to Doc Review" at bounding box center [736, 494] width 559 height 21
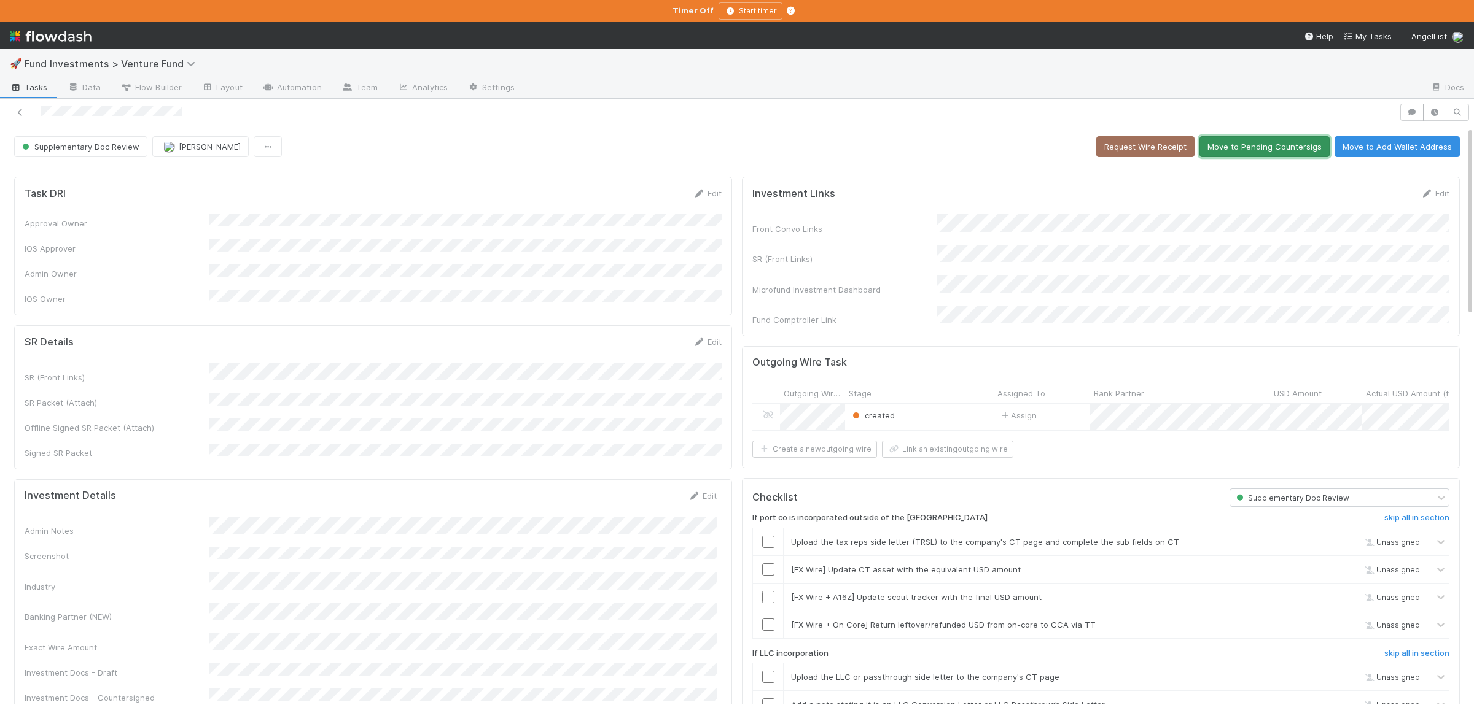
click at [1251, 138] on button "Move to Pending Countersigs" at bounding box center [1264, 146] width 130 height 21
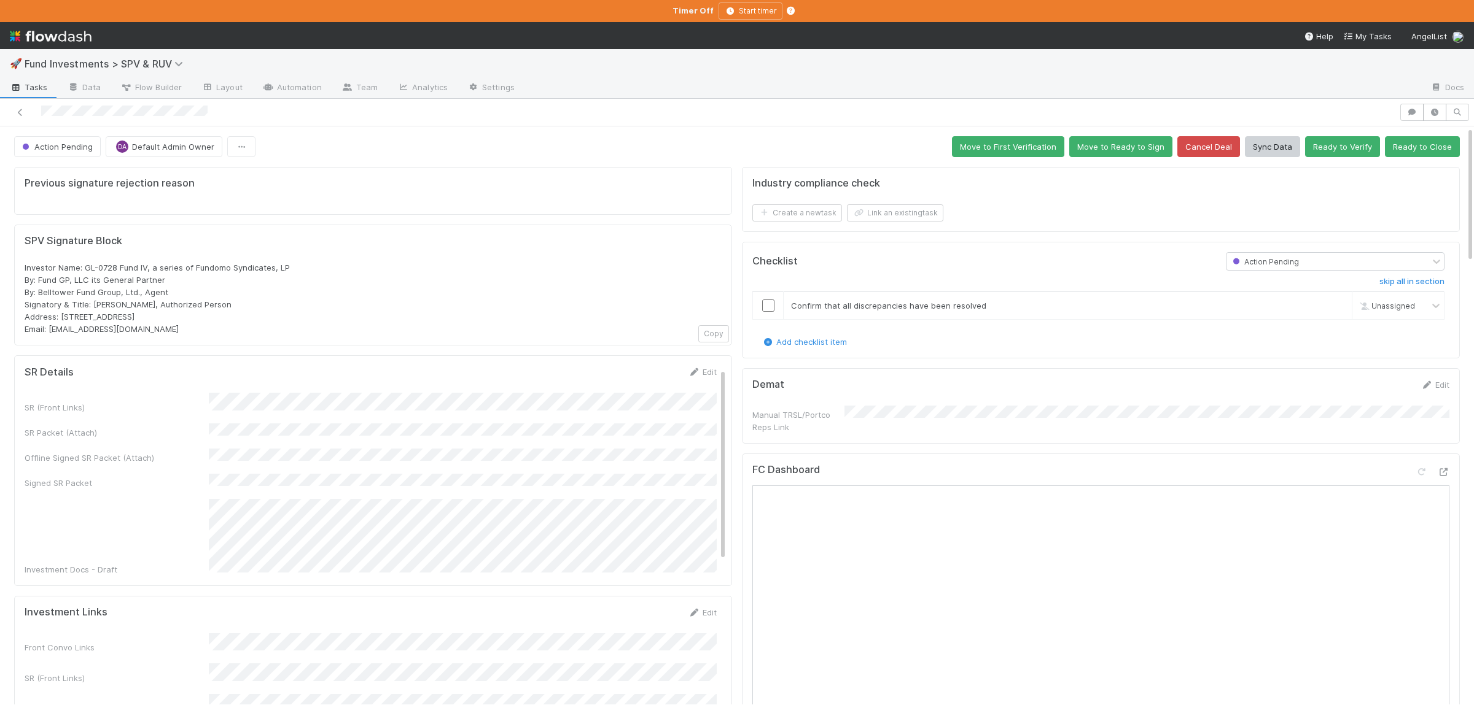
scroll to position [120, 0]
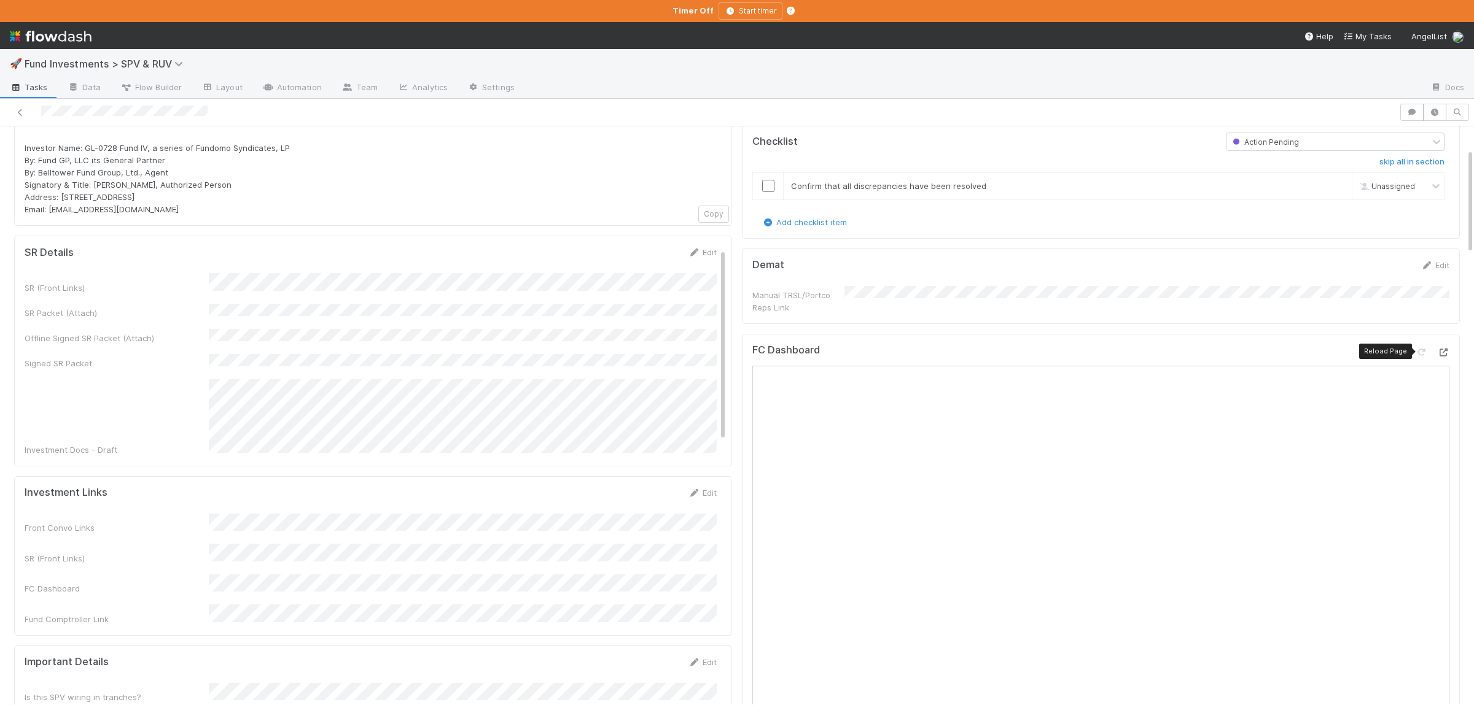
click at [1440, 351] on icon at bounding box center [1443, 353] width 12 height 8
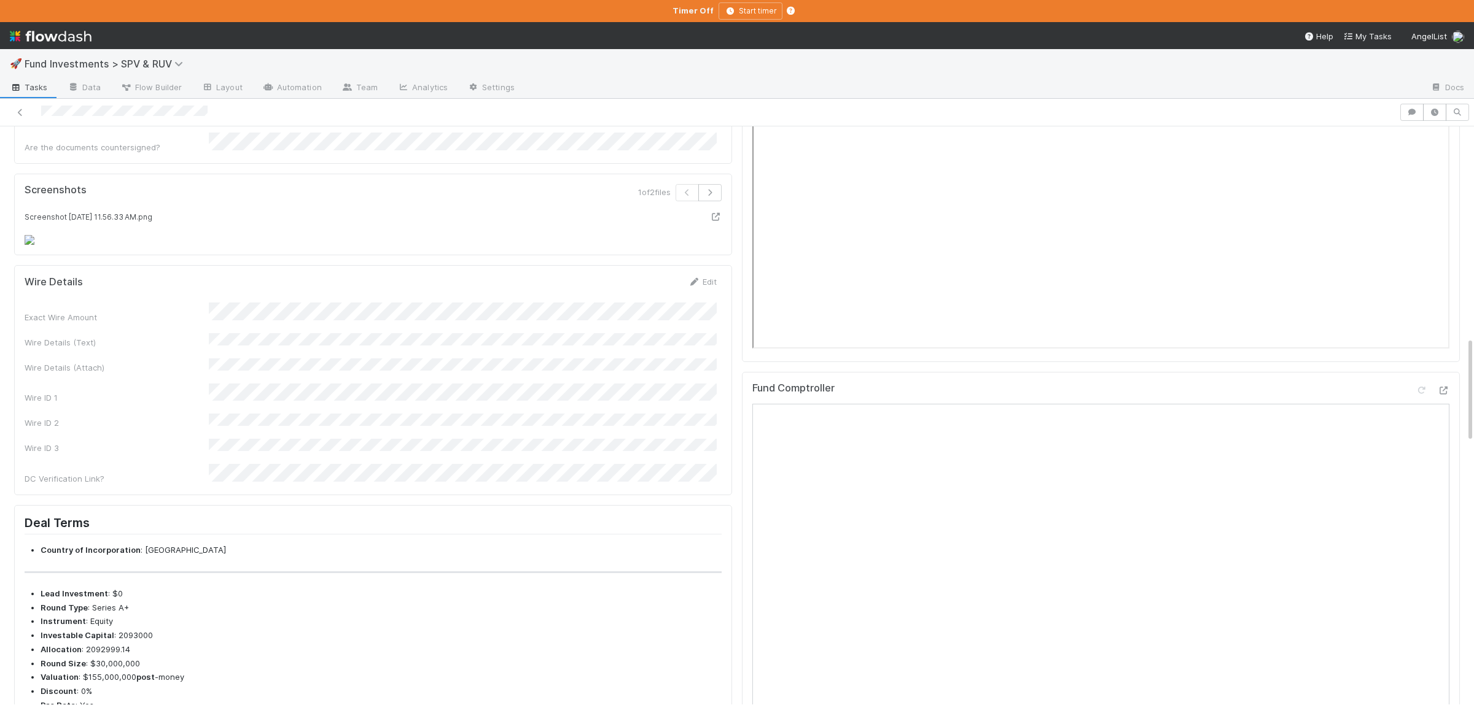
scroll to position [1333, 0]
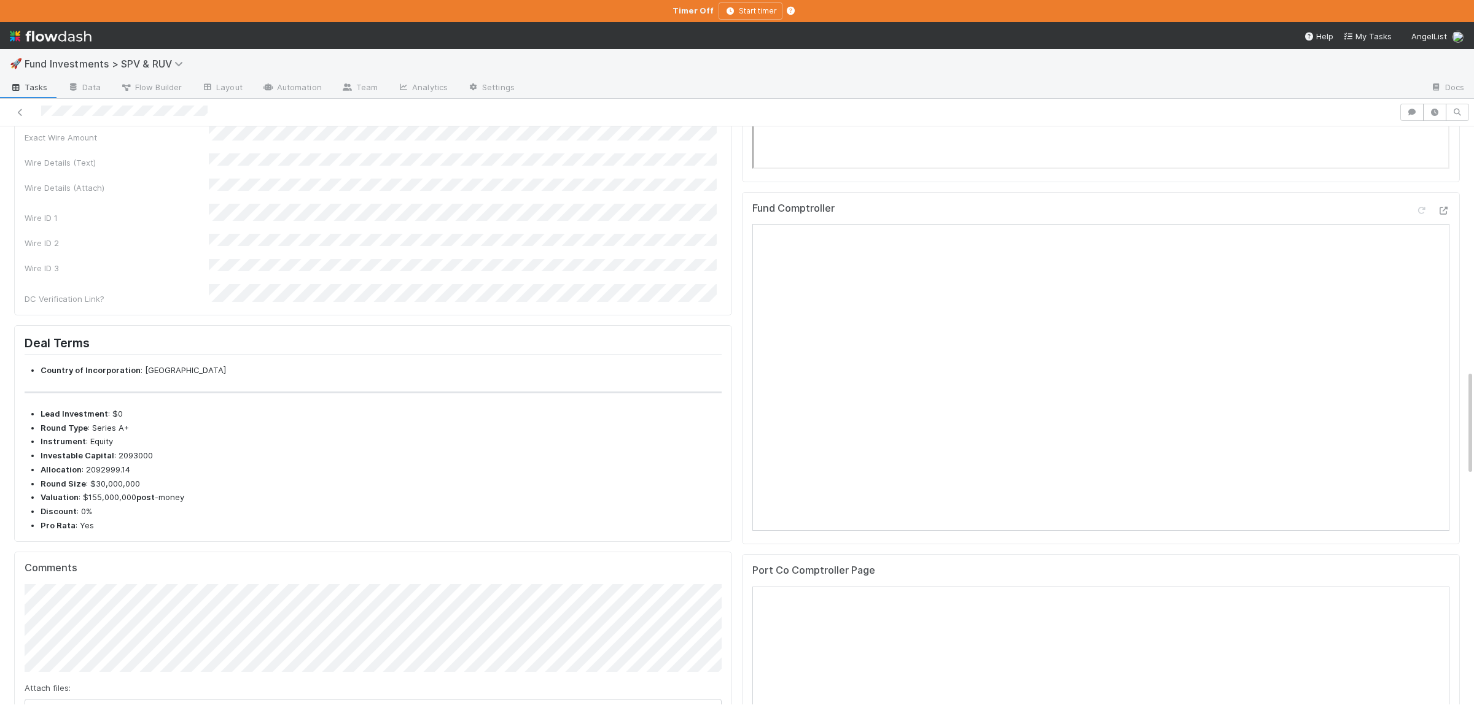
click at [309, 305] on div "Exact Wire Amount Wire Details (Text) Wire Details (Attach) Wire ID 1 Wire ID 2…" at bounding box center [371, 214] width 692 height 182
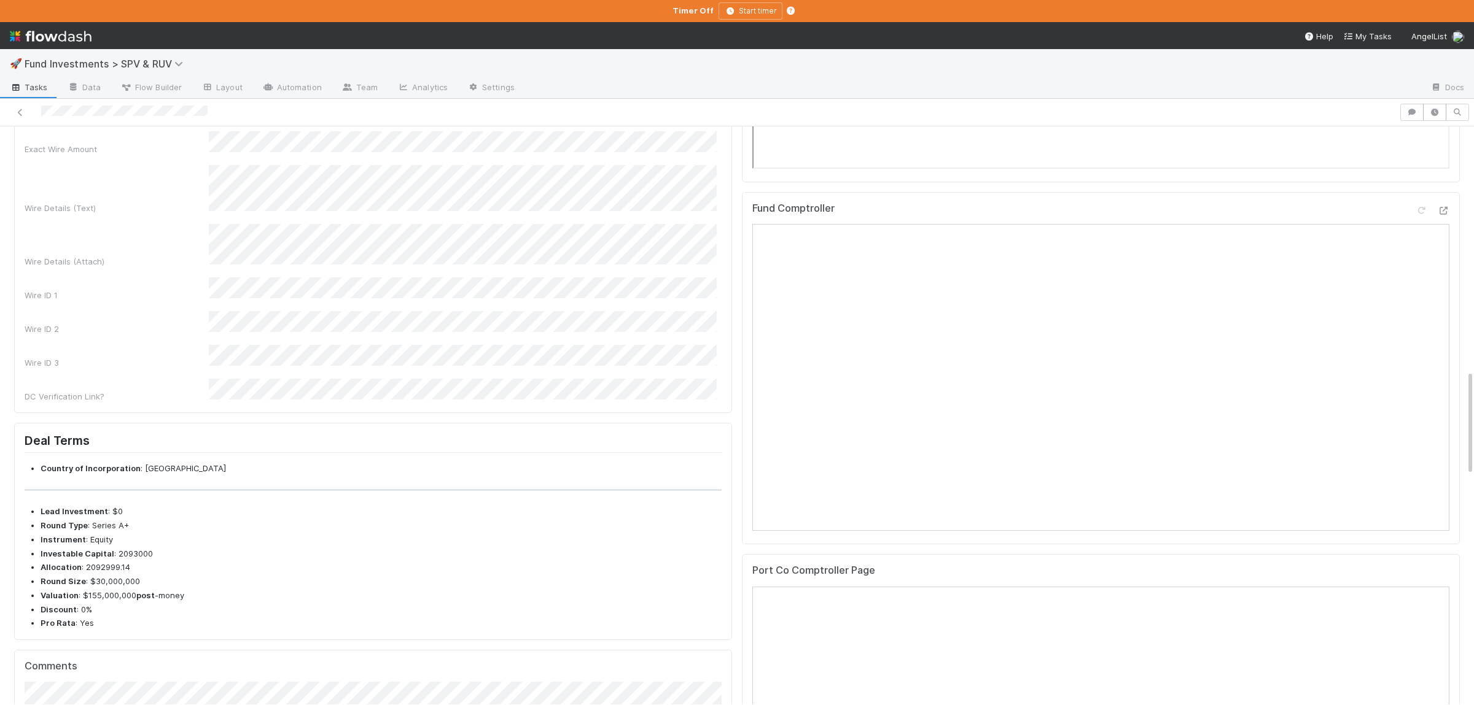
click at [295, 403] on div "Exact Wire Amount Wire Details (Text) Wire Details (Attach) Wire ID 1 Wire ID 2…" at bounding box center [371, 266] width 692 height 271
click at [297, 403] on div "Exact Wire Amount Wire Details (Text) Wire Details (Attach) Wire ID 1 Wire ID 2…" at bounding box center [371, 266] width 692 height 271
drag, startPoint x: 651, startPoint y: 279, endPoint x: 658, endPoint y: 271, distance: 10.6
click at [653, 277] on form "Wire Details Save Cancel Exact Wire Amount Wire Details (Text) Wire Details (At…" at bounding box center [371, 249] width 692 height 307
click at [659, 117] on button "Save" at bounding box center [651, 106] width 35 height 21
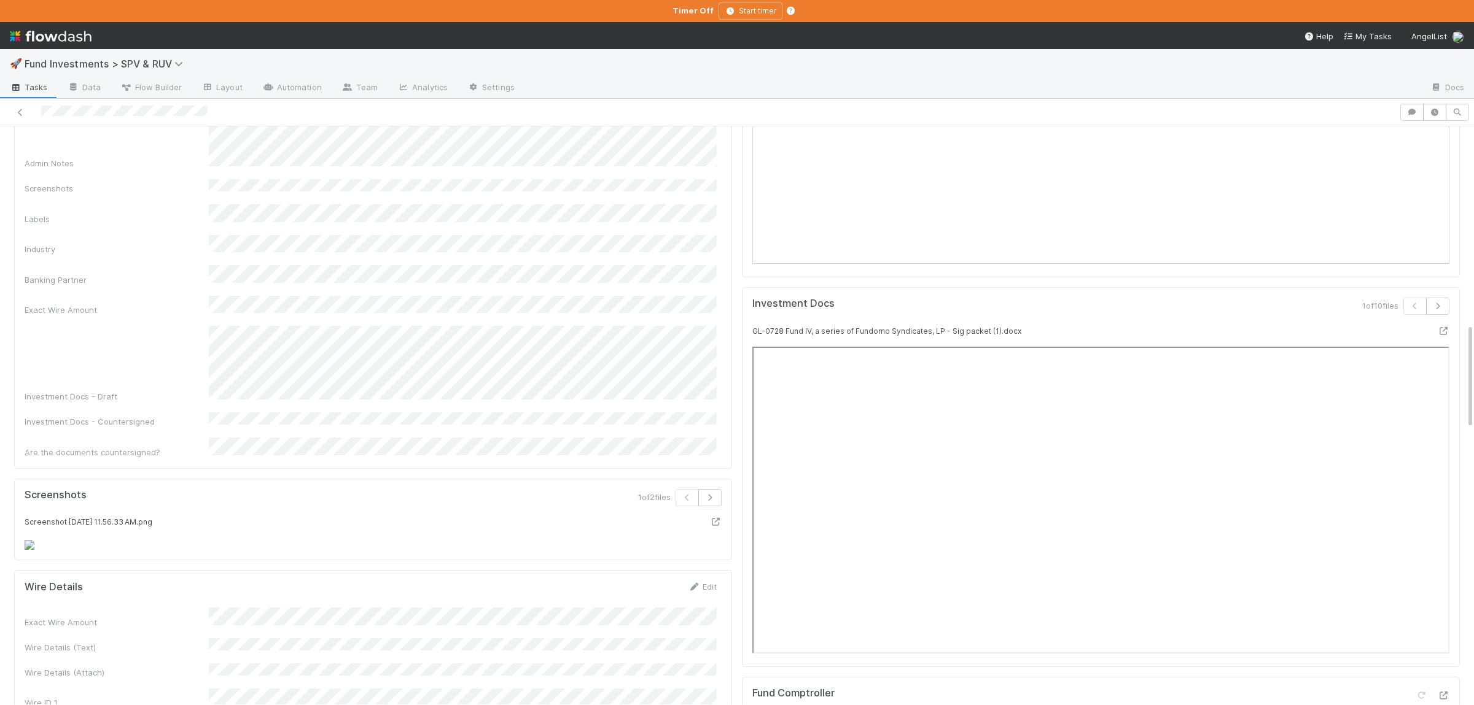
scroll to position [0, 0]
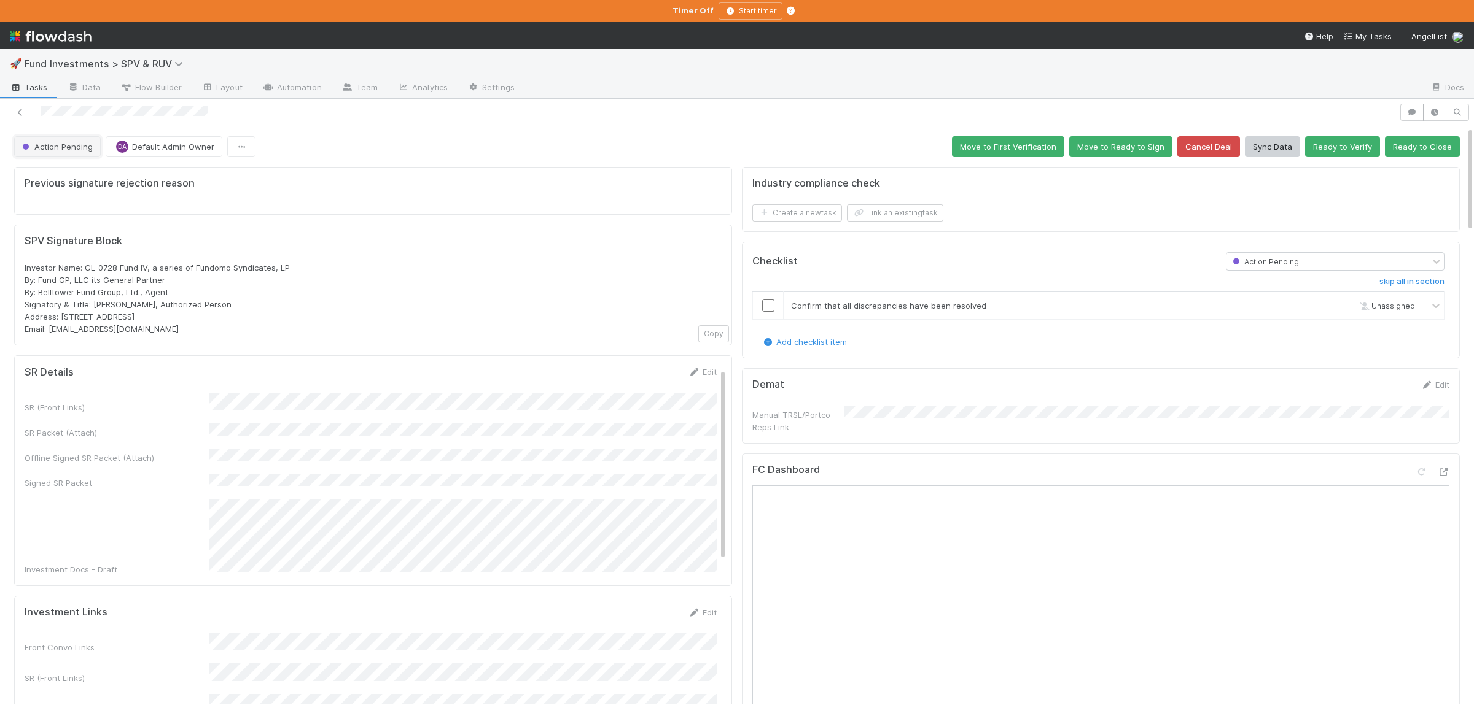
click at [74, 147] on span "Action Pending" at bounding box center [56, 147] width 73 height 10
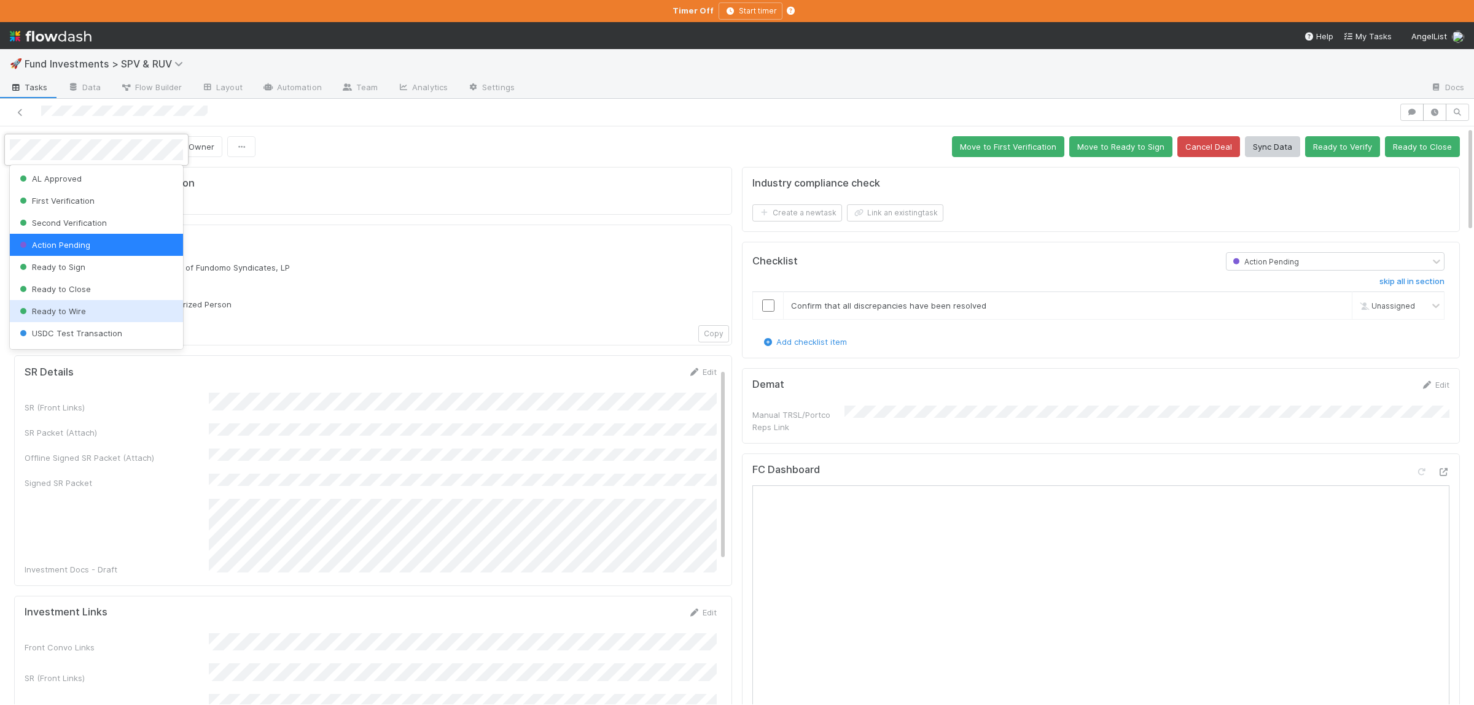
click at [89, 309] on div "Ready to Wire" at bounding box center [96, 311] width 173 height 22
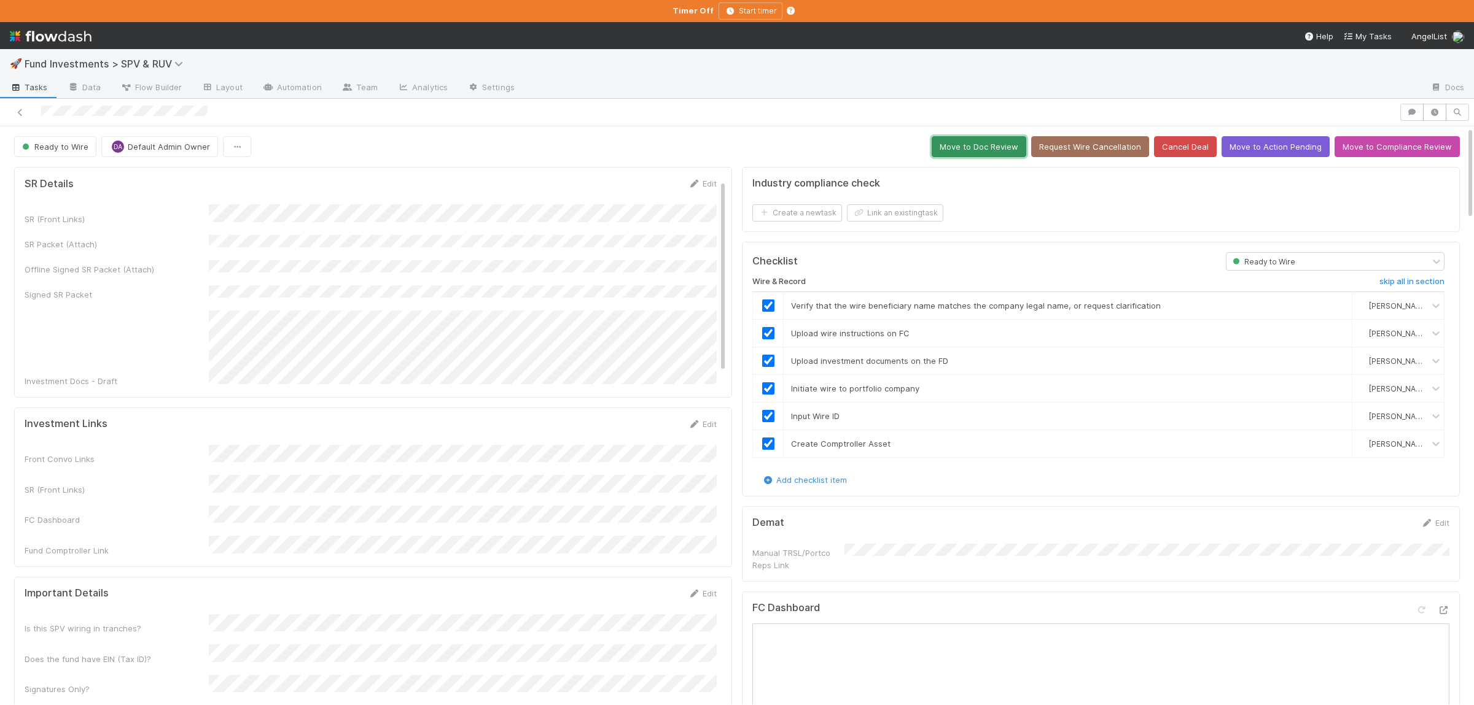
click at [1009, 157] on button "Move to Doc Review" at bounding box center [978, 146] width 95 height 21
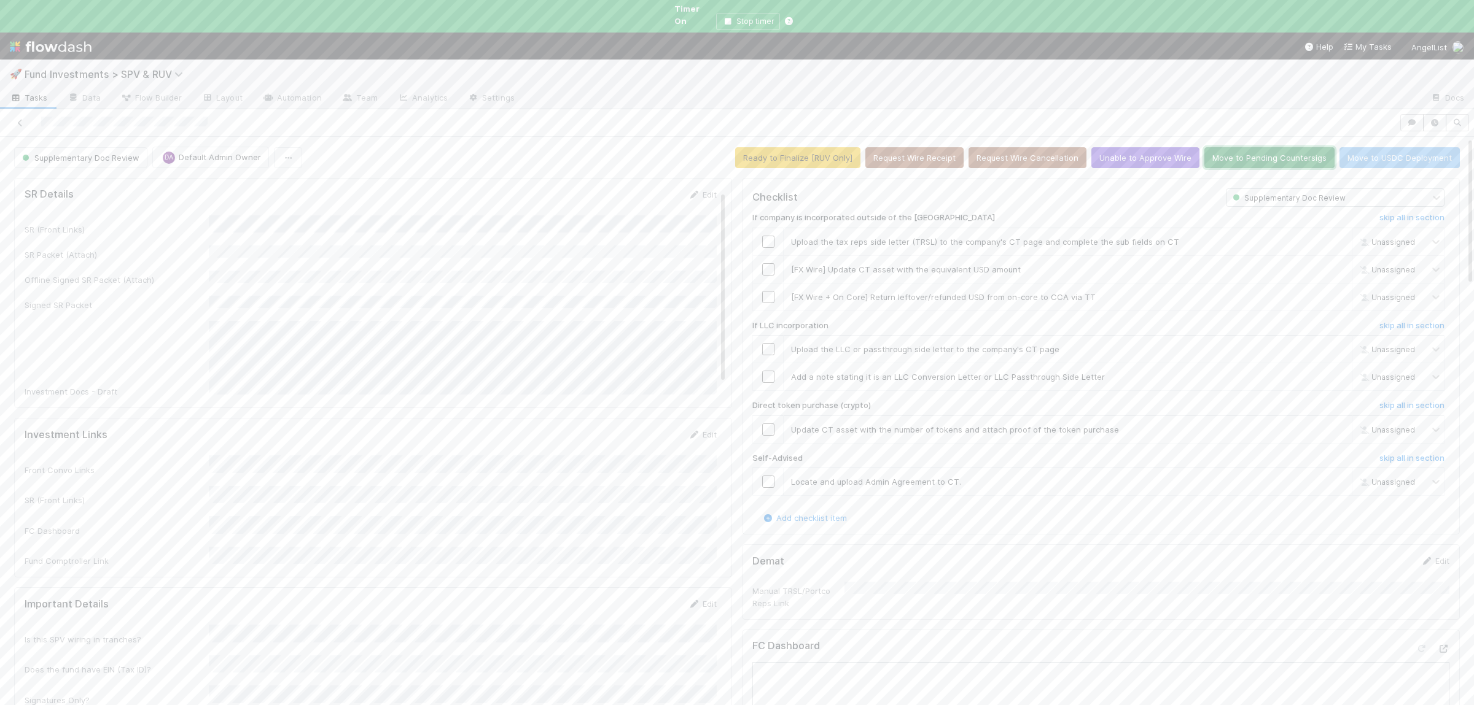
click at [1250, 149] on button "Move to Pending Countersigs" at bounding box center [1269, 157] width 130 height 21
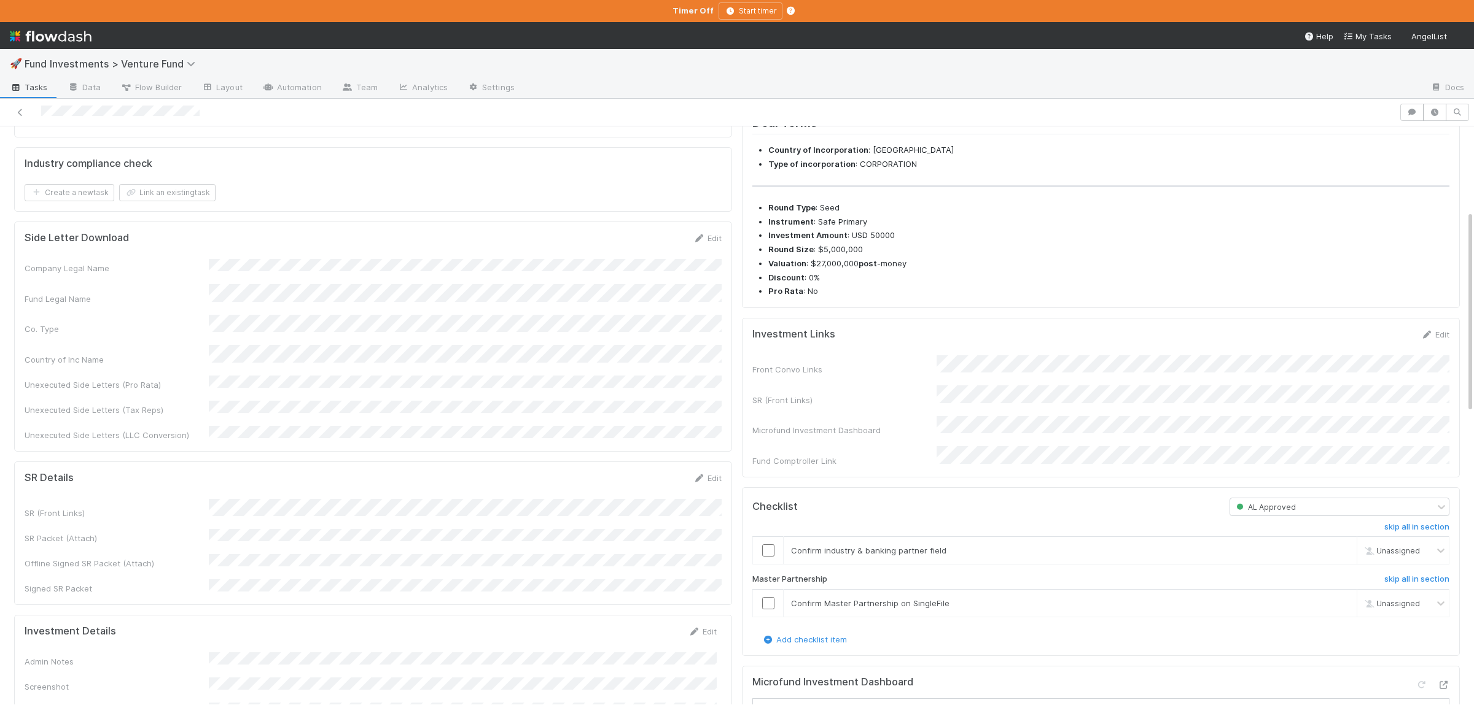
scroll to position [239, 0]
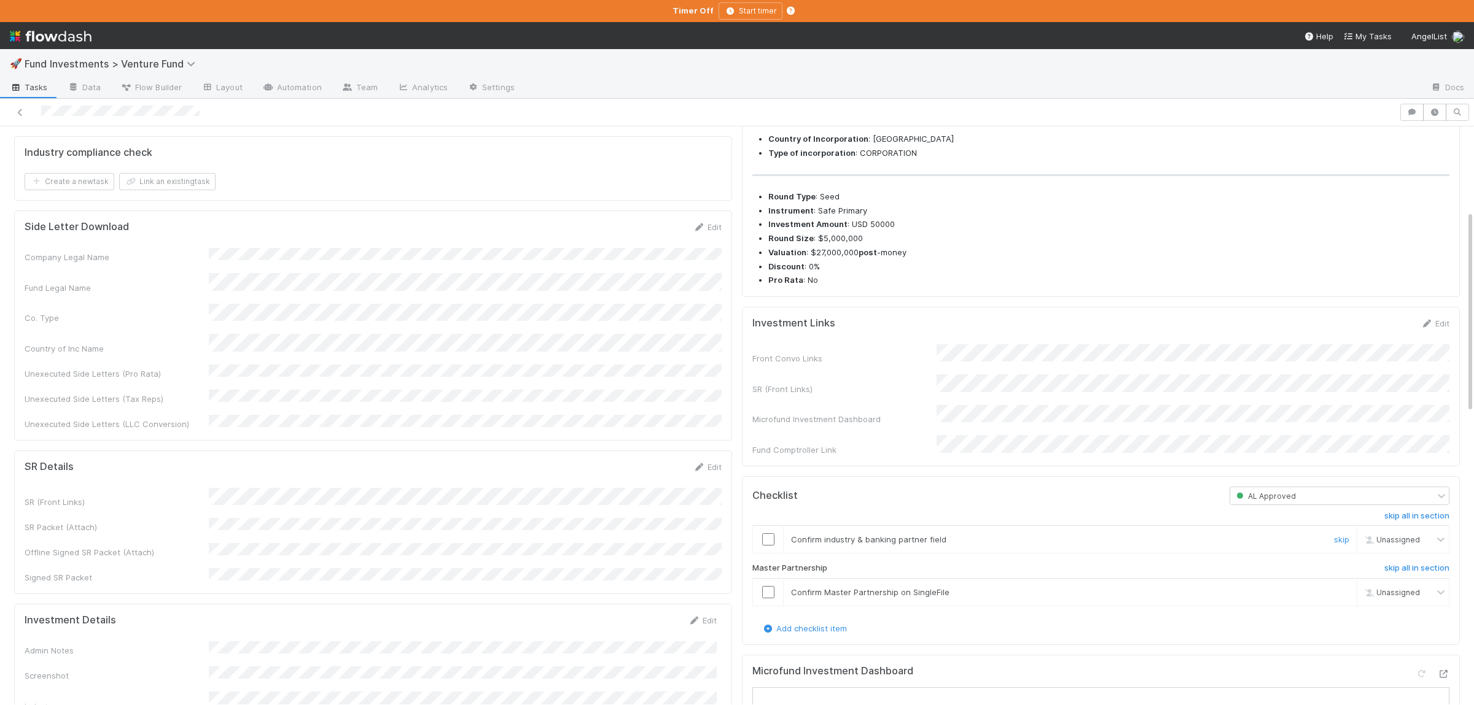
drag, startPoint x: 767, startPoint y: 564, endPoint x: 776, endPoint y: 572, distance: 11.8
click at [767, 546] on input "checkbox" at bounding box center [768, 540] width 12 height 12
click at [769, 599] on input "checkbox" at bounding box center [768, 592] width 12 height 12
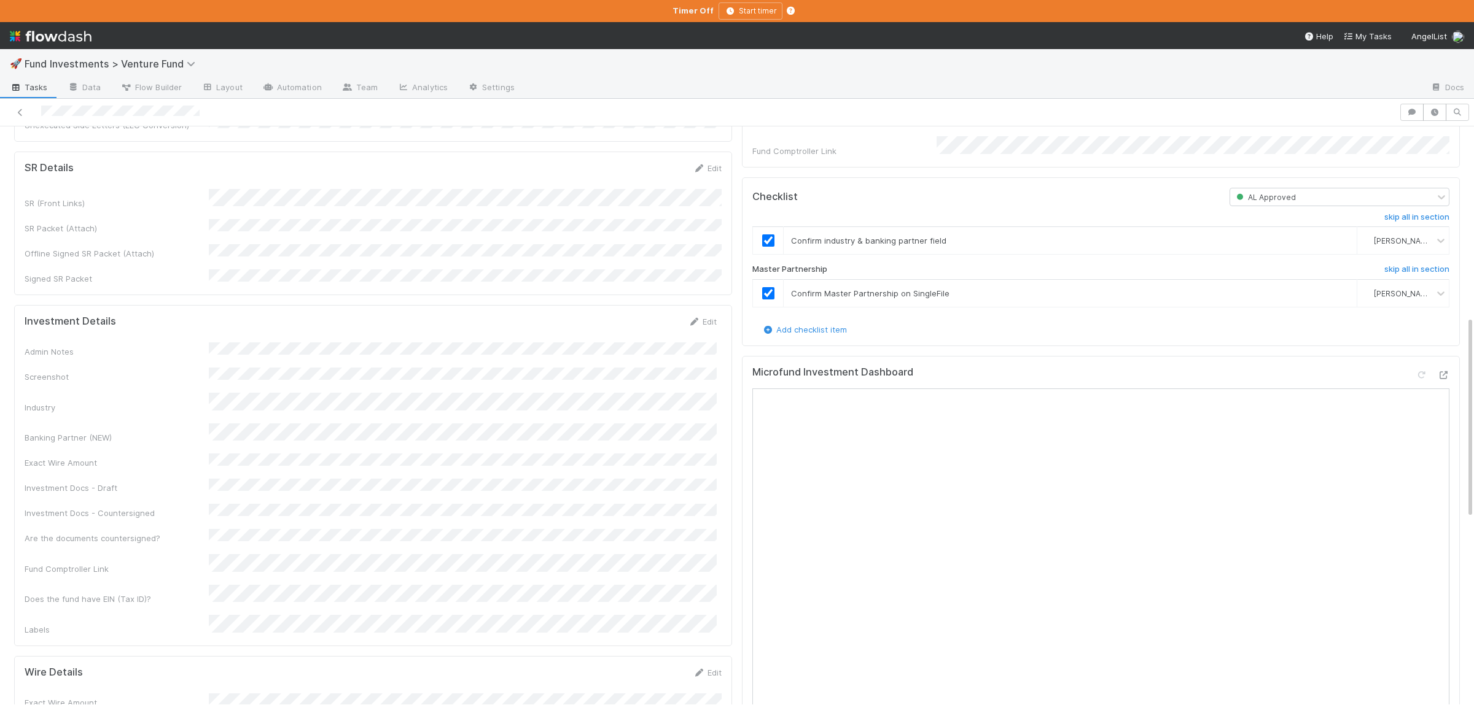
scroll to position [778, 0]
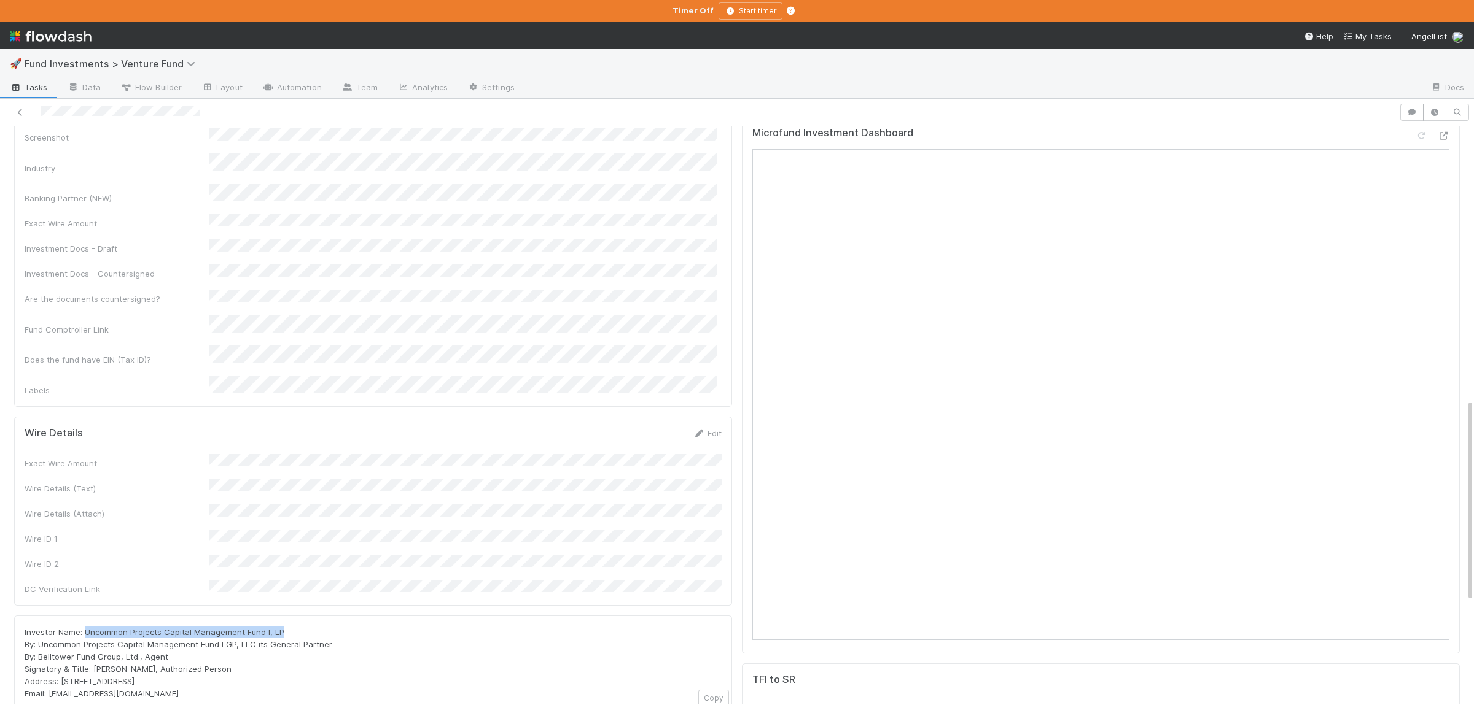
drag, startPoint x: 83, startPoint y: 538, endPoint x: 287, endPoint y: 534, distance: 204.5
click at [287, 626] on div "Investor Name: Uncommon Projects Capital Management Fund I, LP By: Uncommon Pro…" at bounding box center [373, 663] width 697 height 74
copy span "Uncommon Projects Capital Management Fund I, LP"
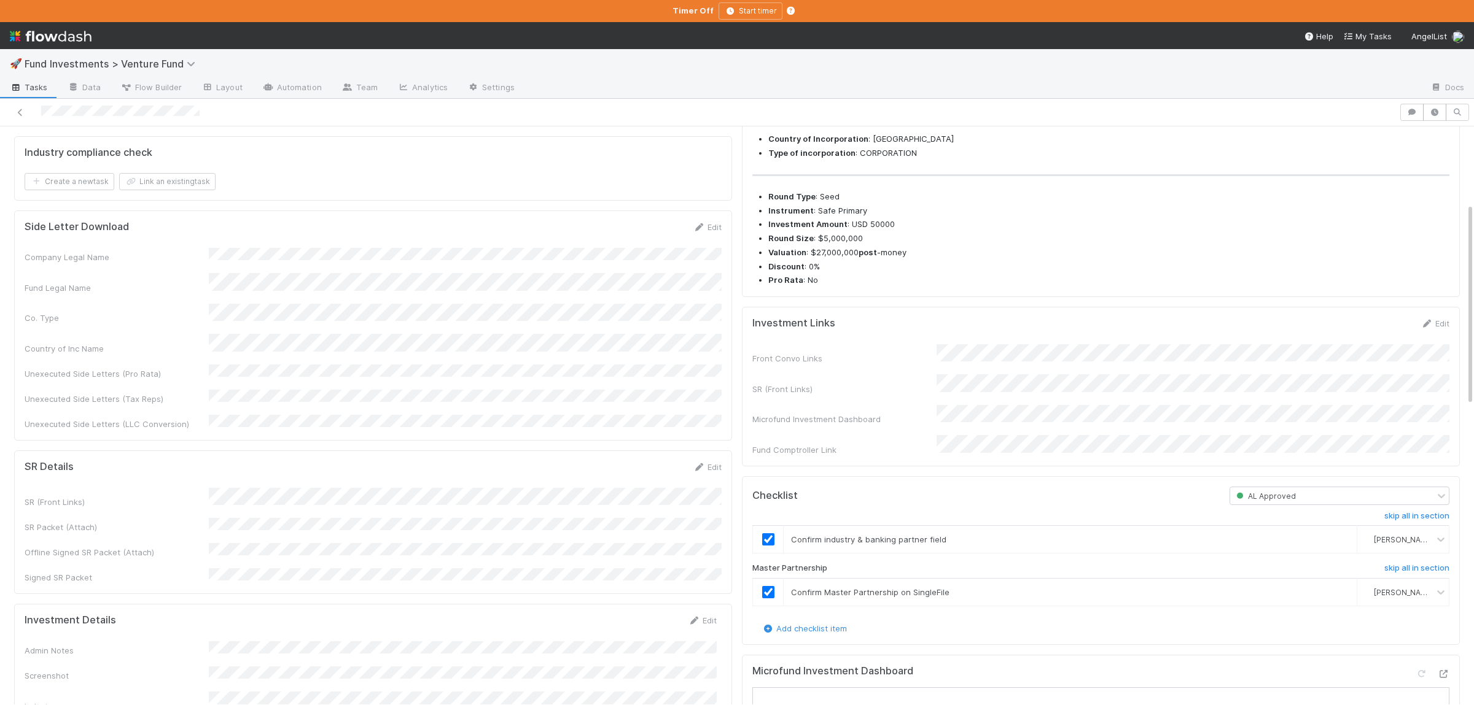
scroll to position [0, 0]
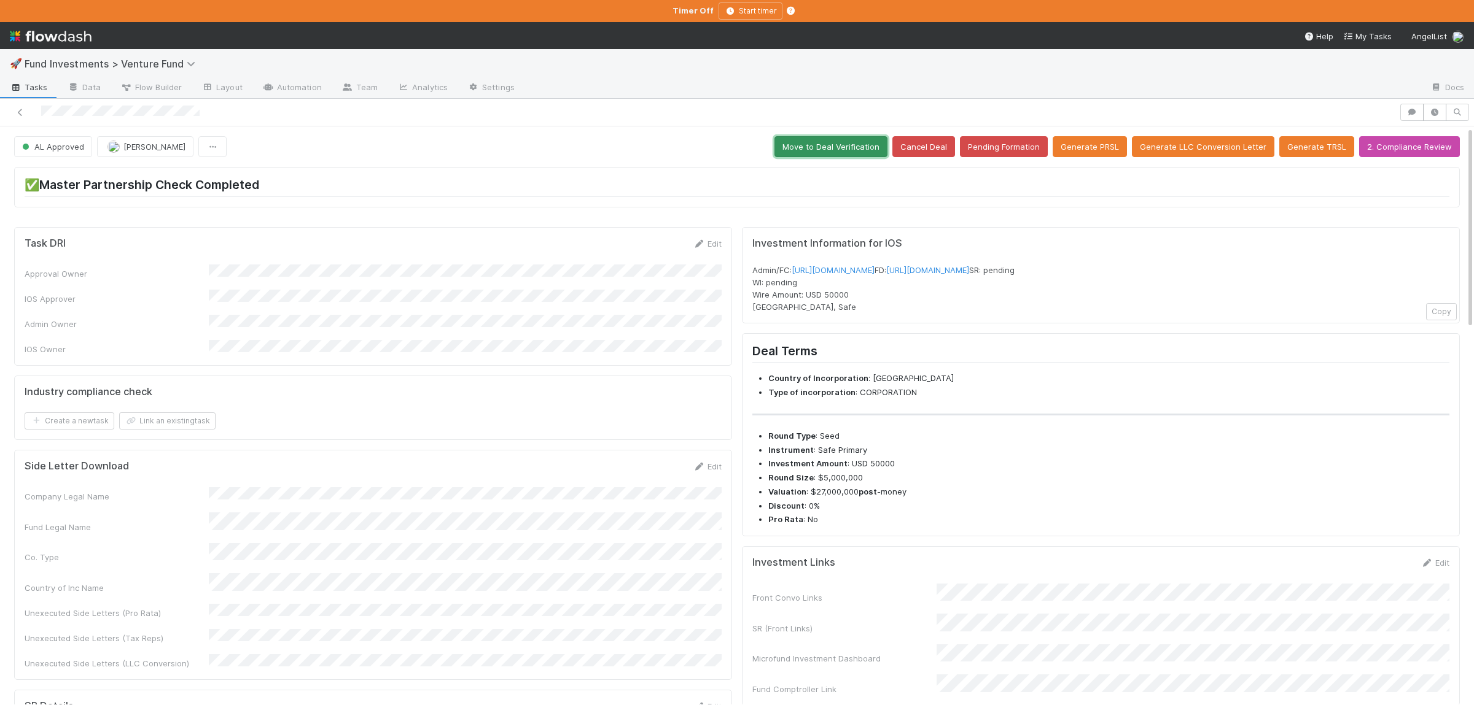
click at [843, 148] on button "Move to Deal Verification" at bounding box center [830, 146] width 113 height 21
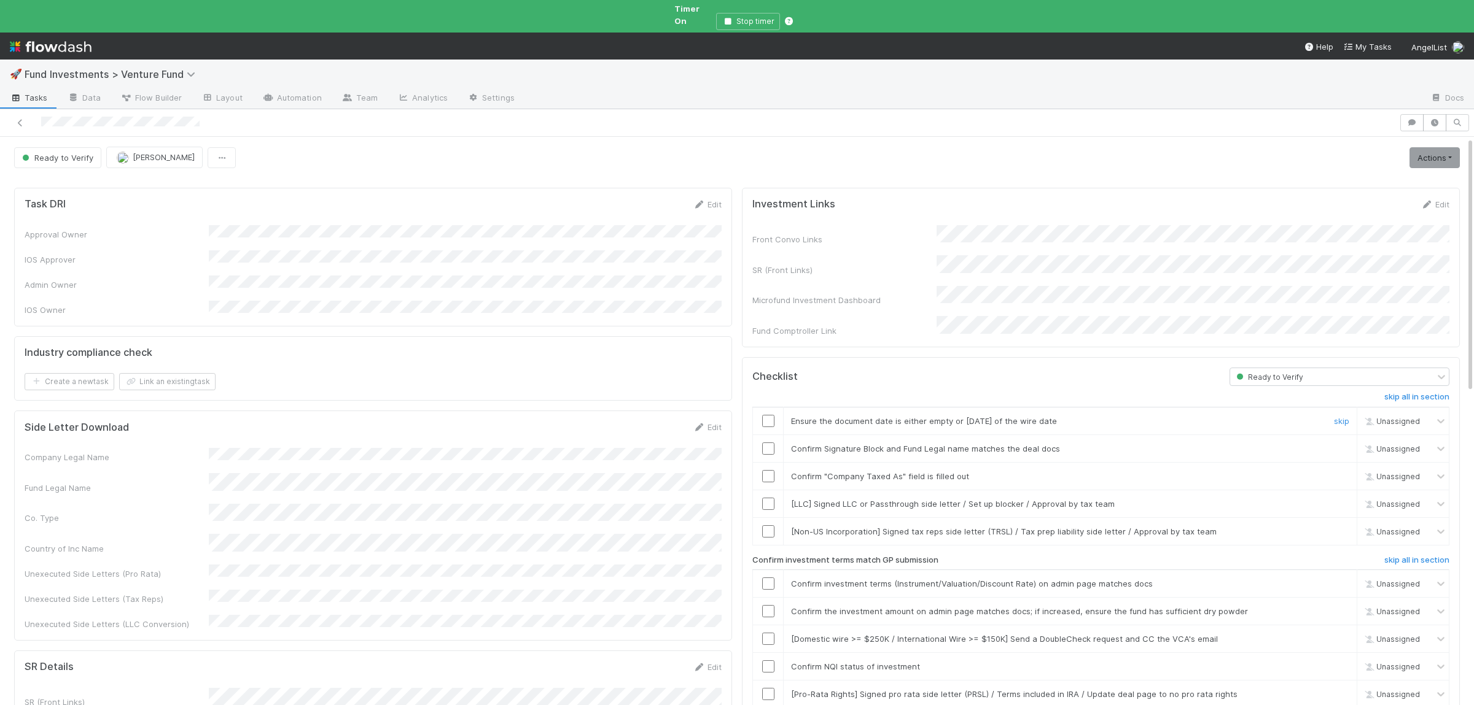
click at [770, 415] on input "checkbox" at bounding box center [768, 421] width 12 height 12
click at [773, 443] on input "checkbox" at bounding box center [768, 449] width 12 height 12
click at [767, 470] on input "checkbox" at bounding box center [768, 476] width 12 height 12
click at [763, 578] on input "checkbox" at bounding box center [768, 584] width 12 height 12
click at [772, 599] on td at bounding box center [768, 612] width 31 height 28
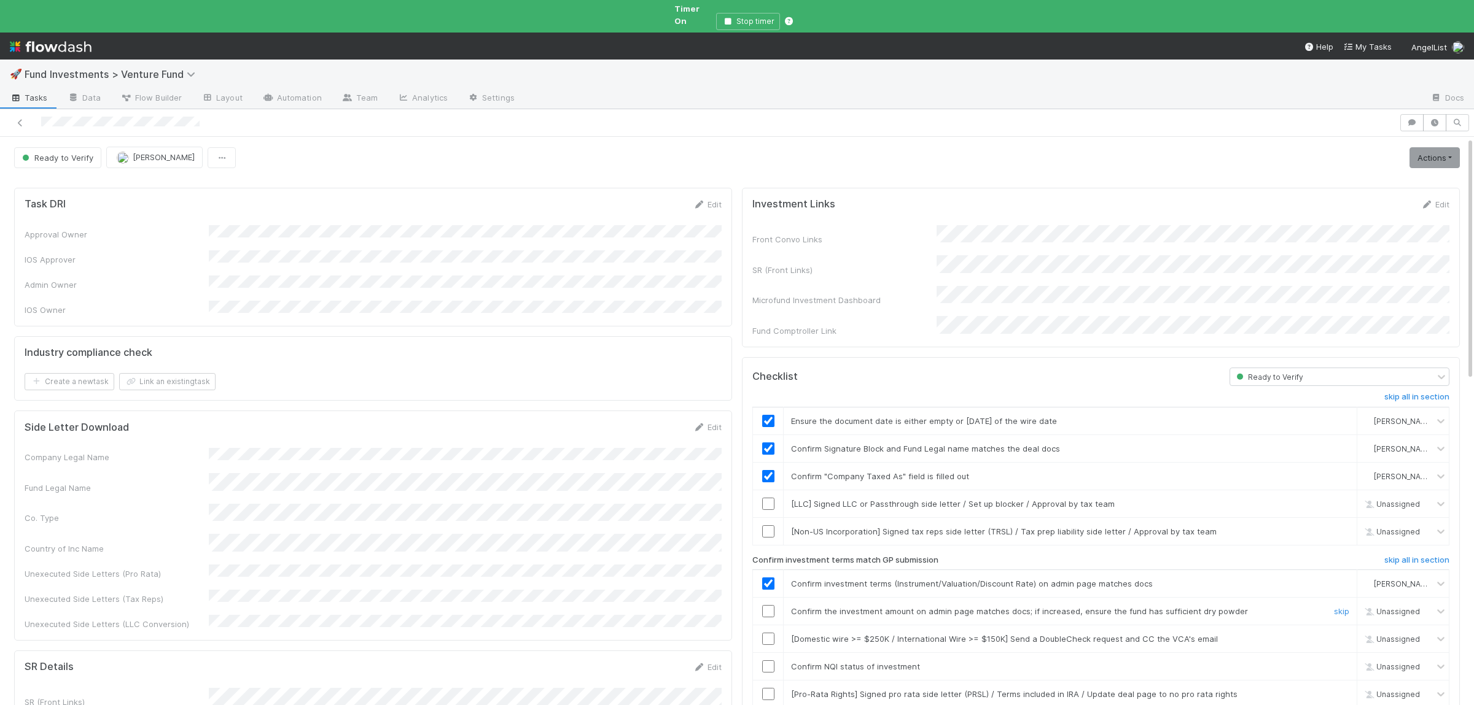
click at [771, 605] on input "checkbox" at bounding box center [768, 611] width 12 height 12
click at [771, 661] on input "checkbox" at bounding box center [768, 667] width 12 height 12
click at [1452, 150] on link "Actions" at bounding box center [1434, 157] width 50 height 21
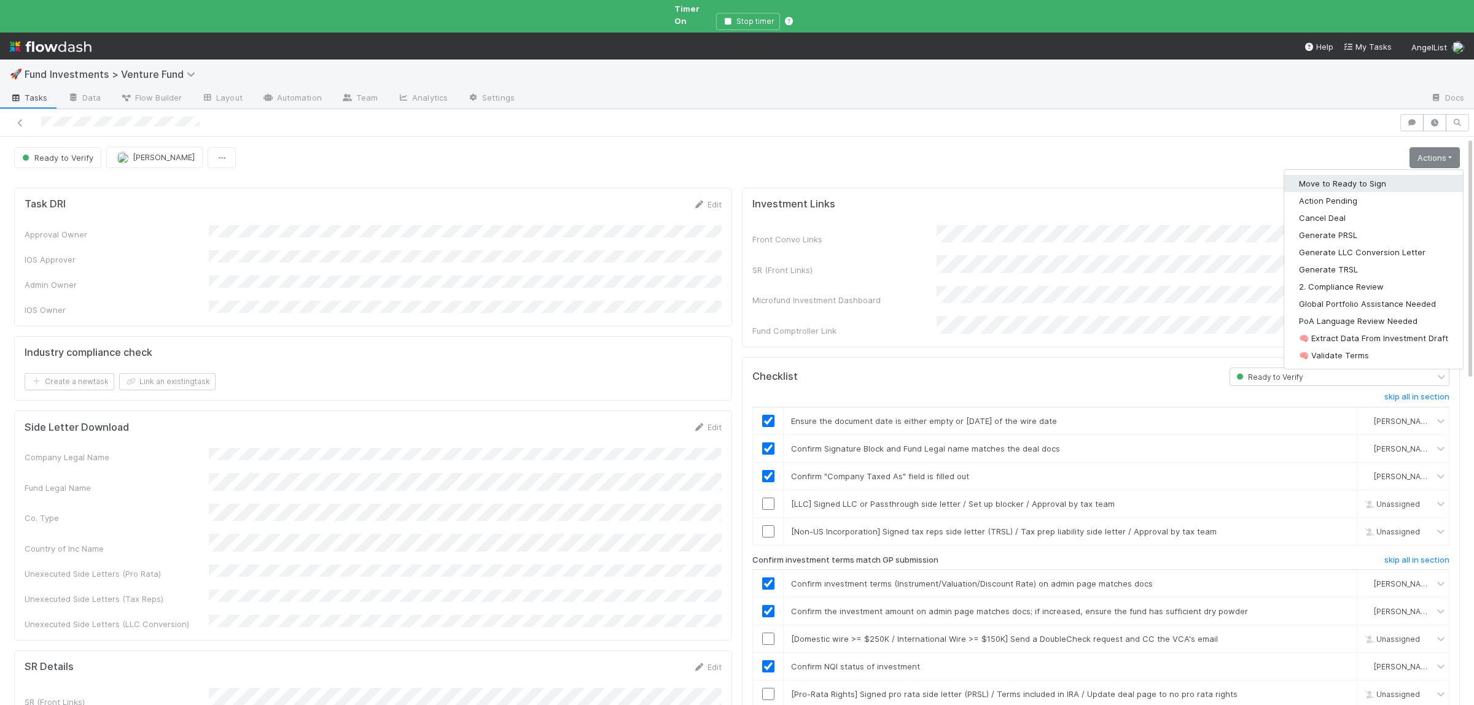
click at [1376, 175] on button "Move to Ready to Sign" at bounding box center [1373, 183] width 179 height 17
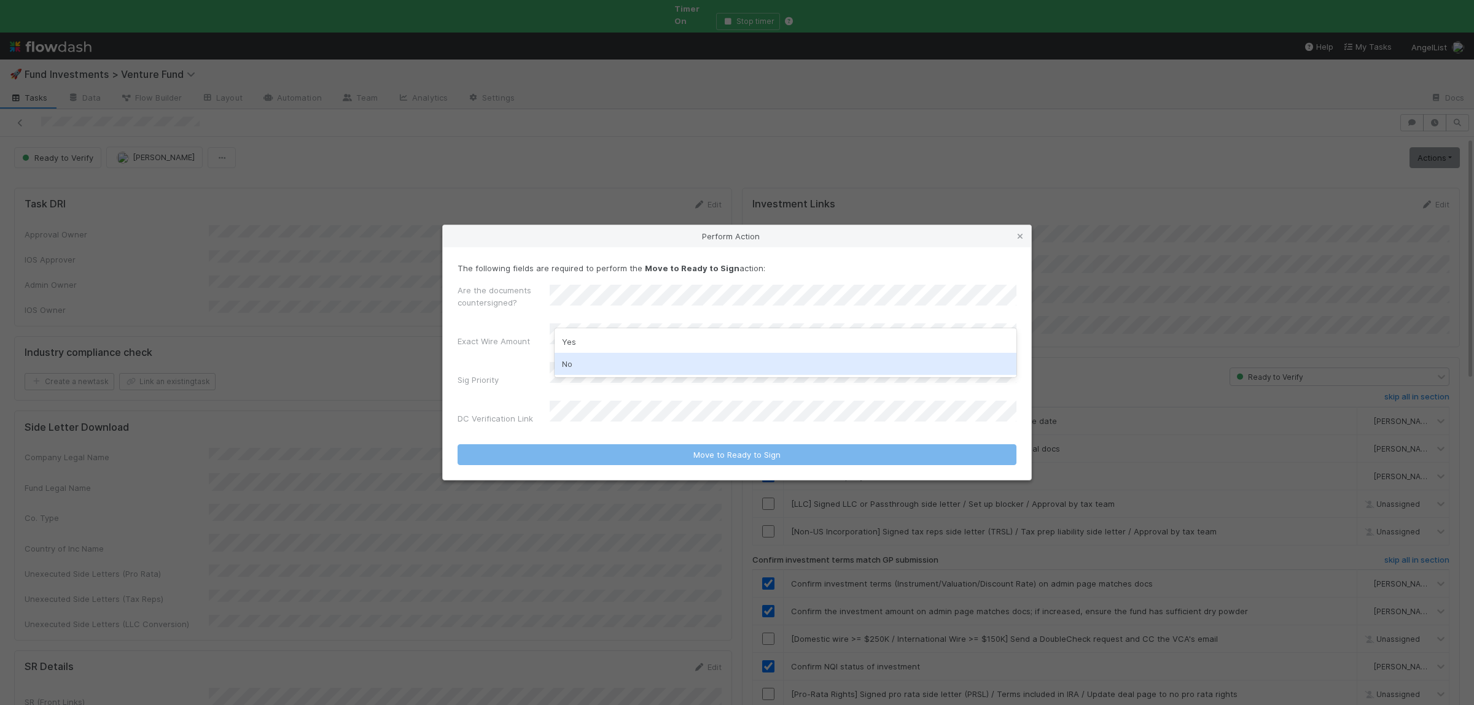
click at [599, 356] on div "No" at bounding box center [785, 364] width 462 height 22
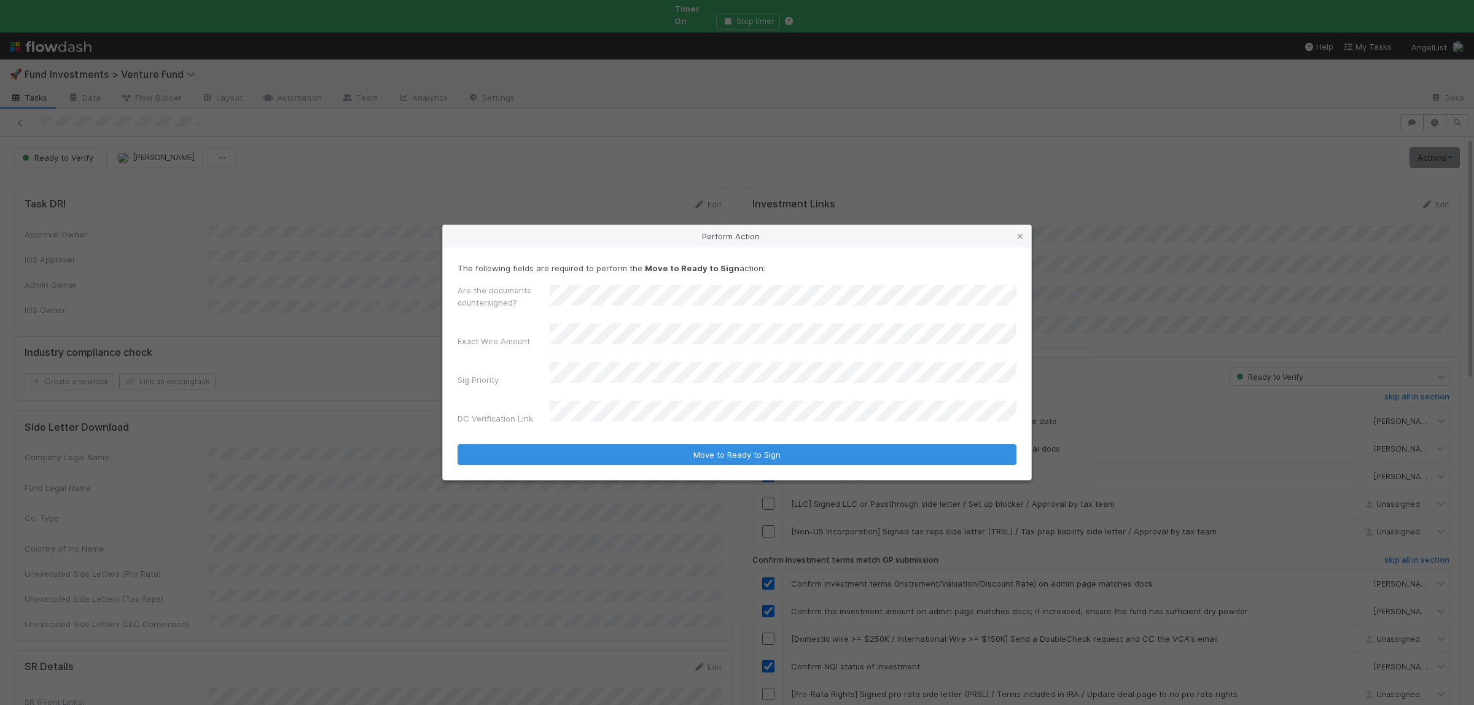
click at [457, 445] on button "Move to Ready to Sign" at bounding box center [736, 455] width 559 height 21
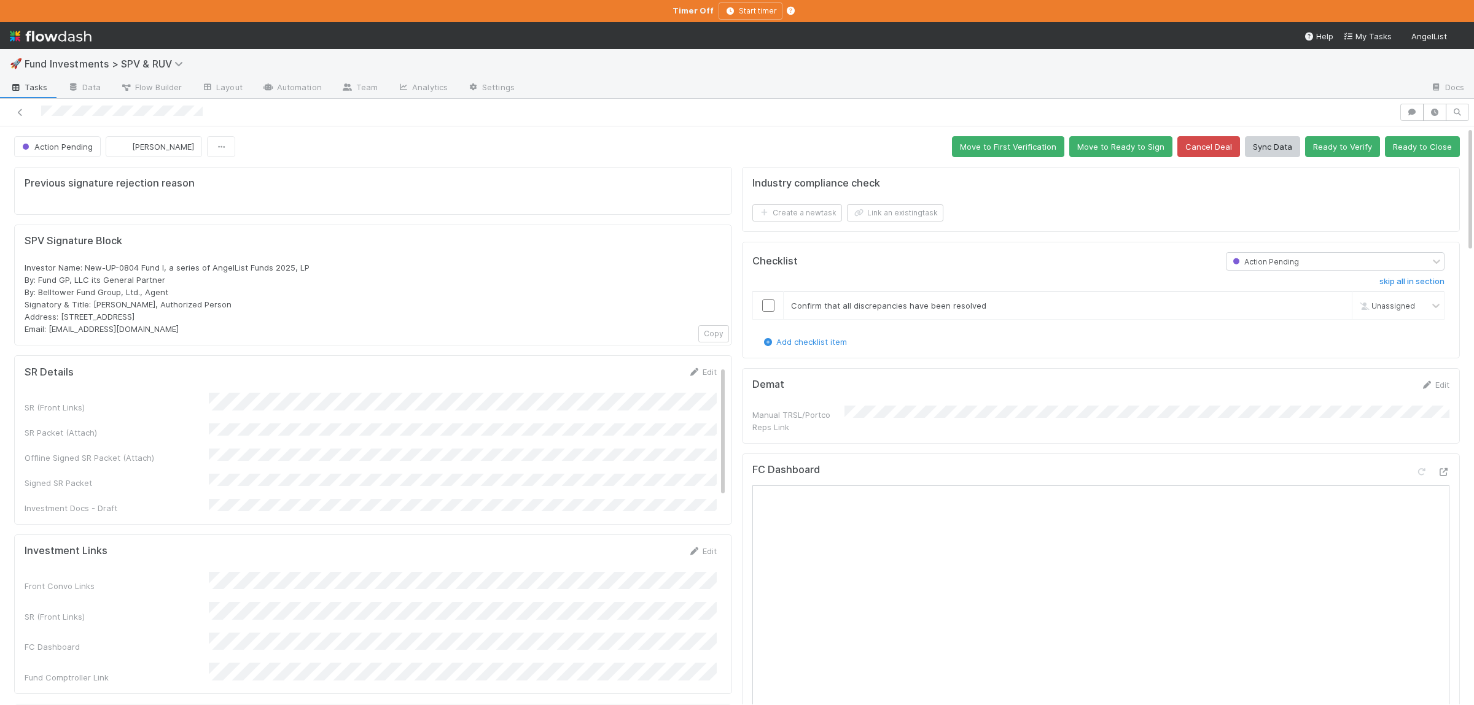
scroll to position [2, 0]
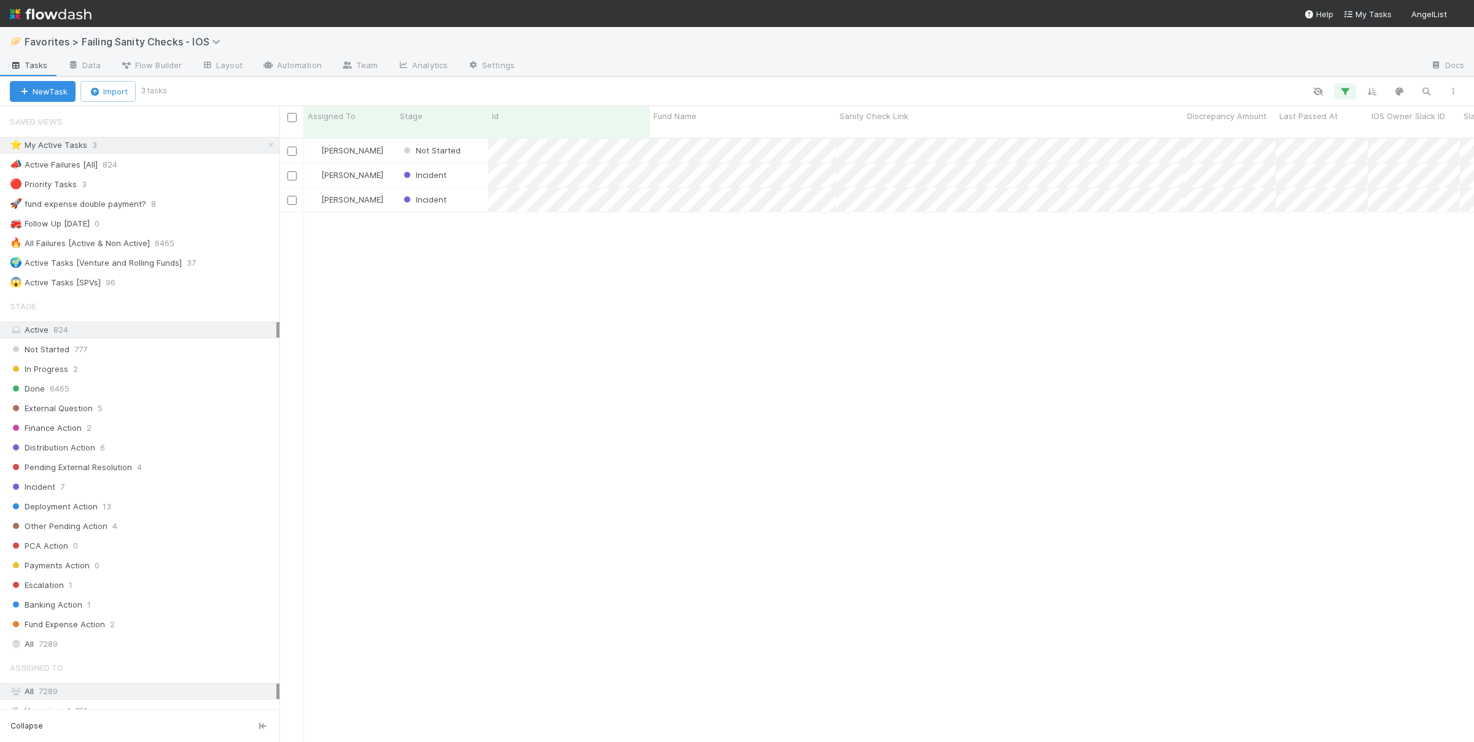
scroll to position [615, 1194]
click at [742, 501] on div "Susan Tang Not Started 8/26/25, 10:34:33 AM 8/26/25, 10:34:34 AM 0 0 1 1 28 Sus…" at bounding box center [876, 446] width 1194 height 614
click at [417, 146] on span "Not Started" at bounding box center [431, 151] width 60 height 10
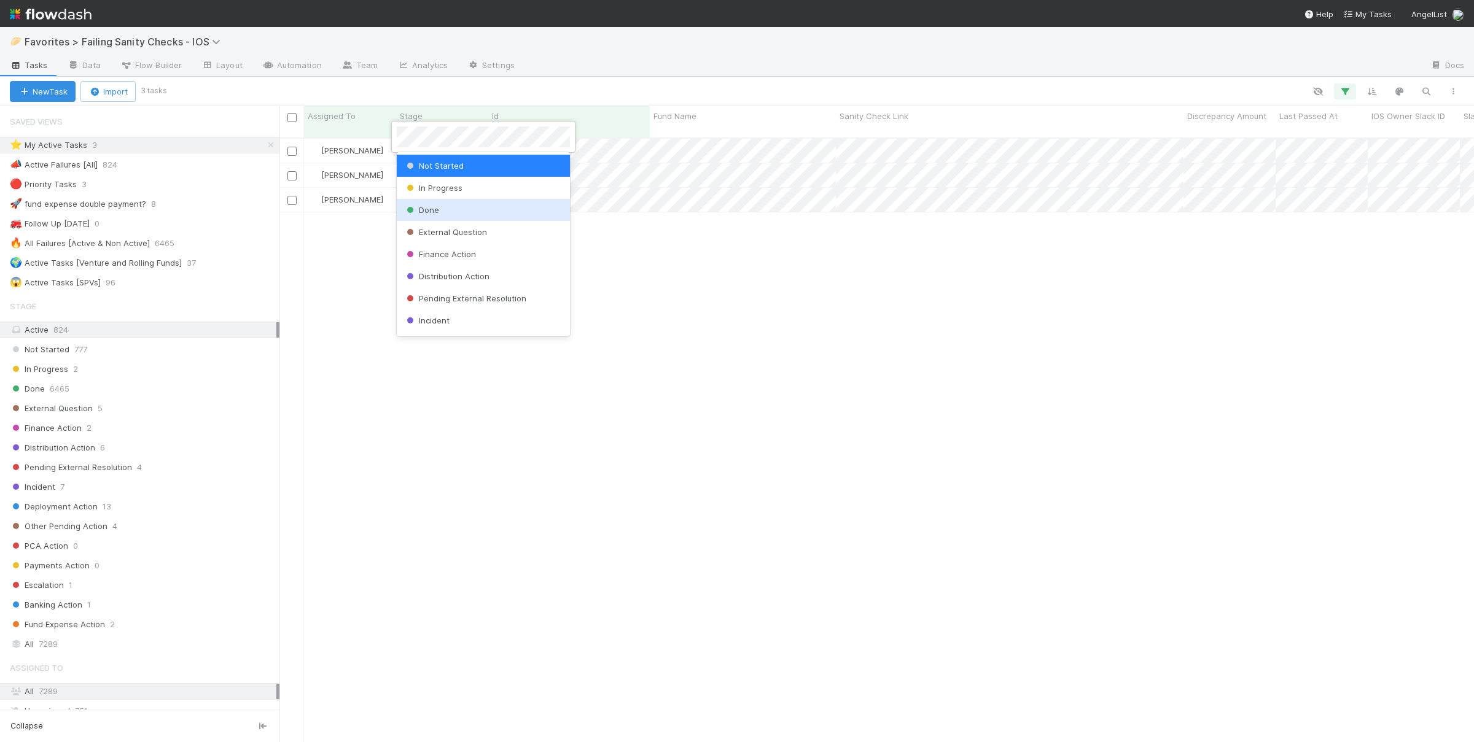
click at [457, 217] on div "Done" at bounding box center [483, 210] width 173 height 22
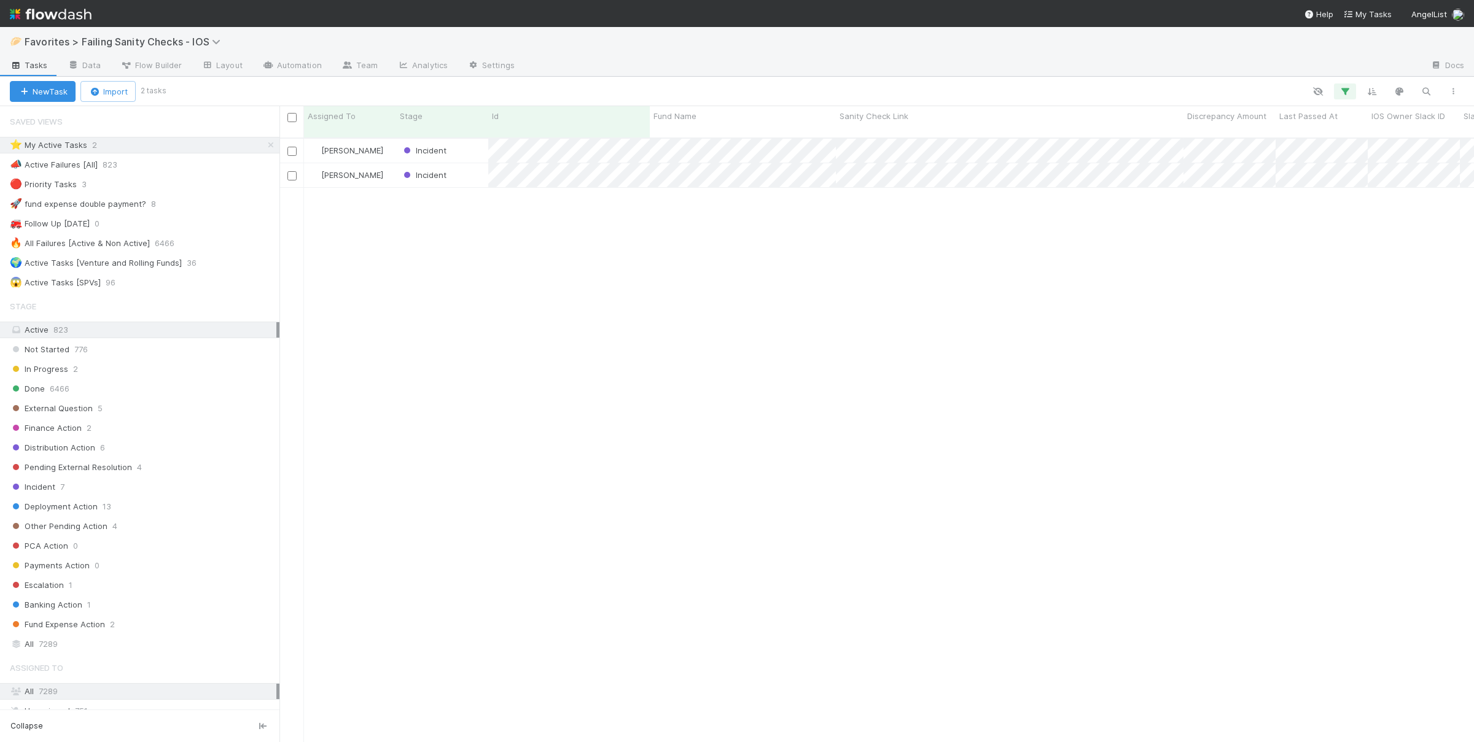
drag, startPoint x: 664, startPoint y: 346, endPoint x: 696, endPoint y: 321, distance: 40.8
click at [664, 344] on div "Susan Tang Incident 8/16/25, 10:12:33 AM 8/22/25, 8:49:16 AM 1 0 2 1 1 Susan Ta…" at bounding box center [876, 446] width 1194 height 614
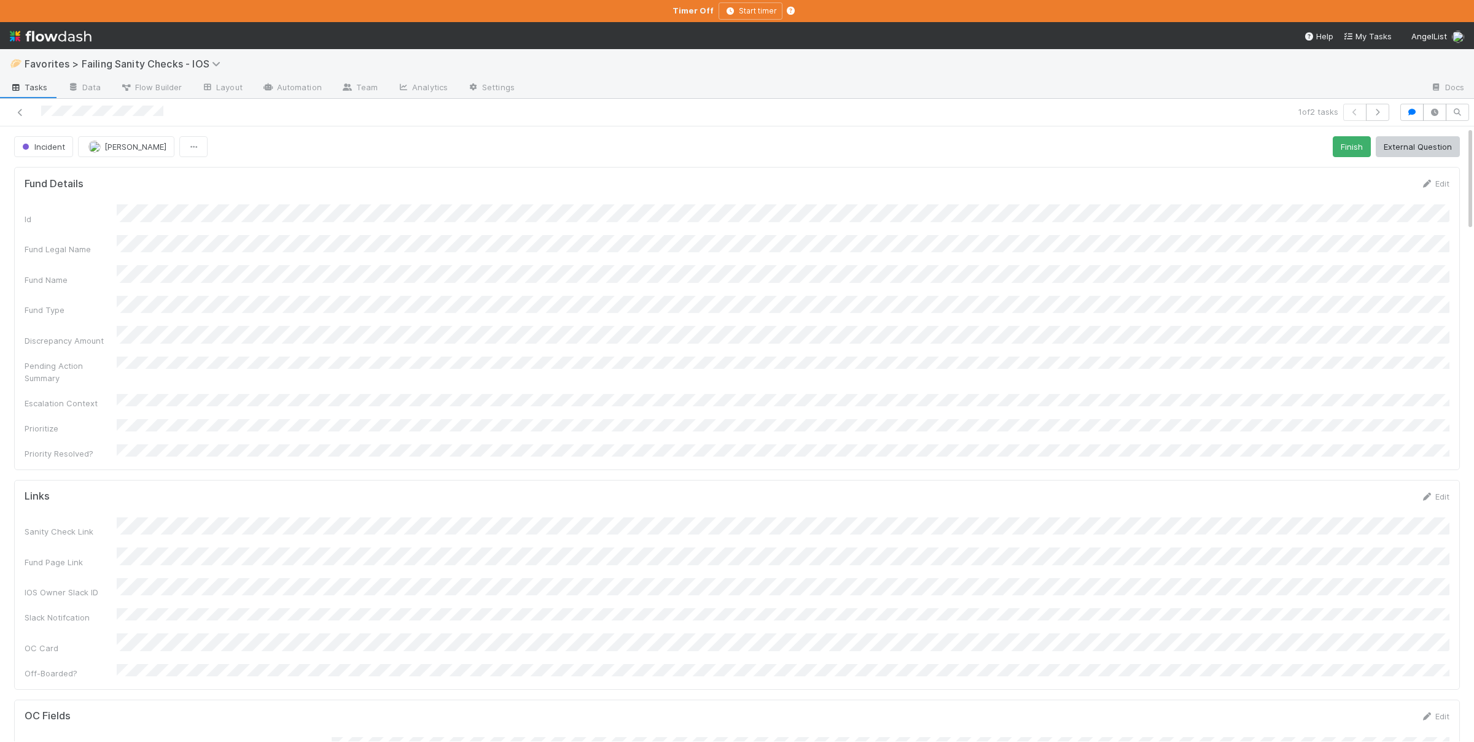
click at [40, 88] on span "Tasks" at bounding box center [29, 87] width 38 height 12
click at [19, 90] on icon at bounding box center [16, 87] width 12 height 7
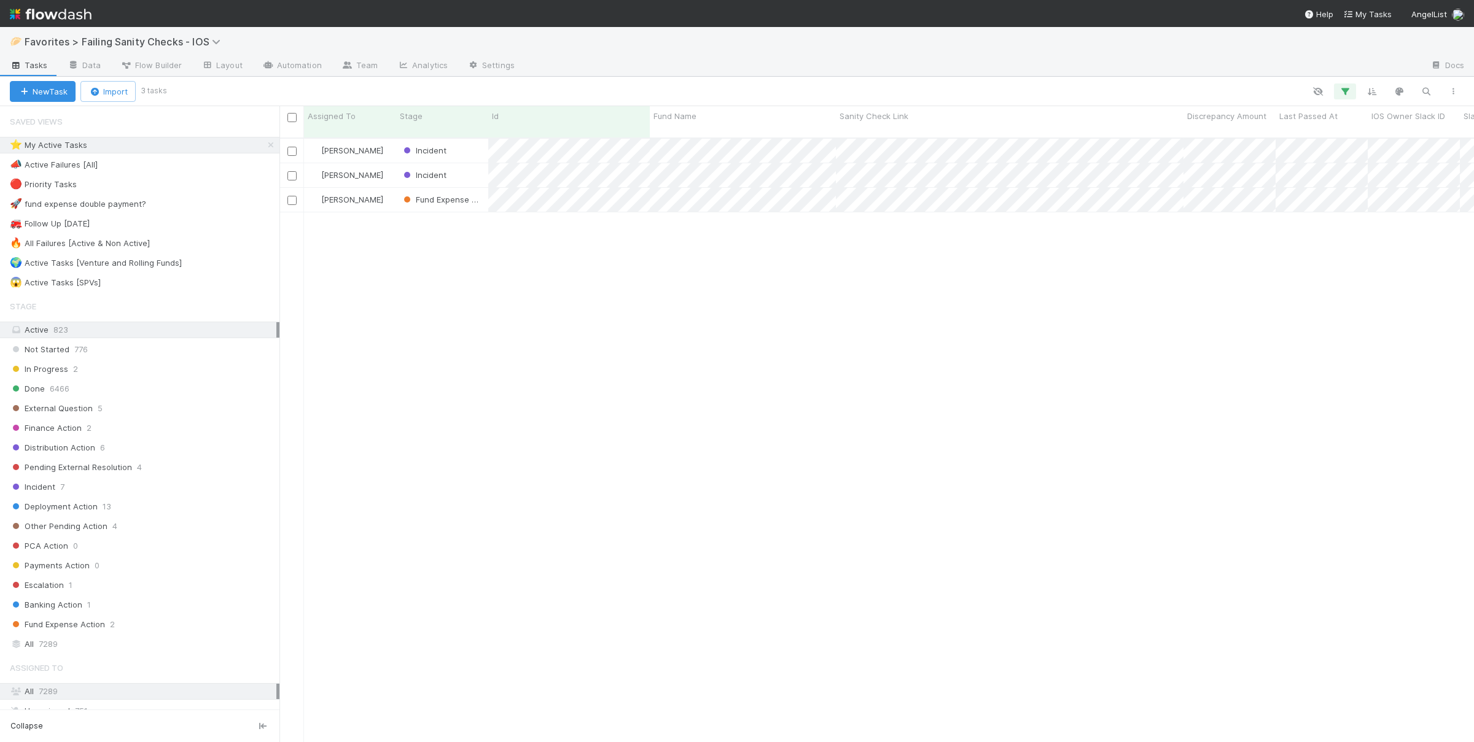
scroll to position [615, 1194]
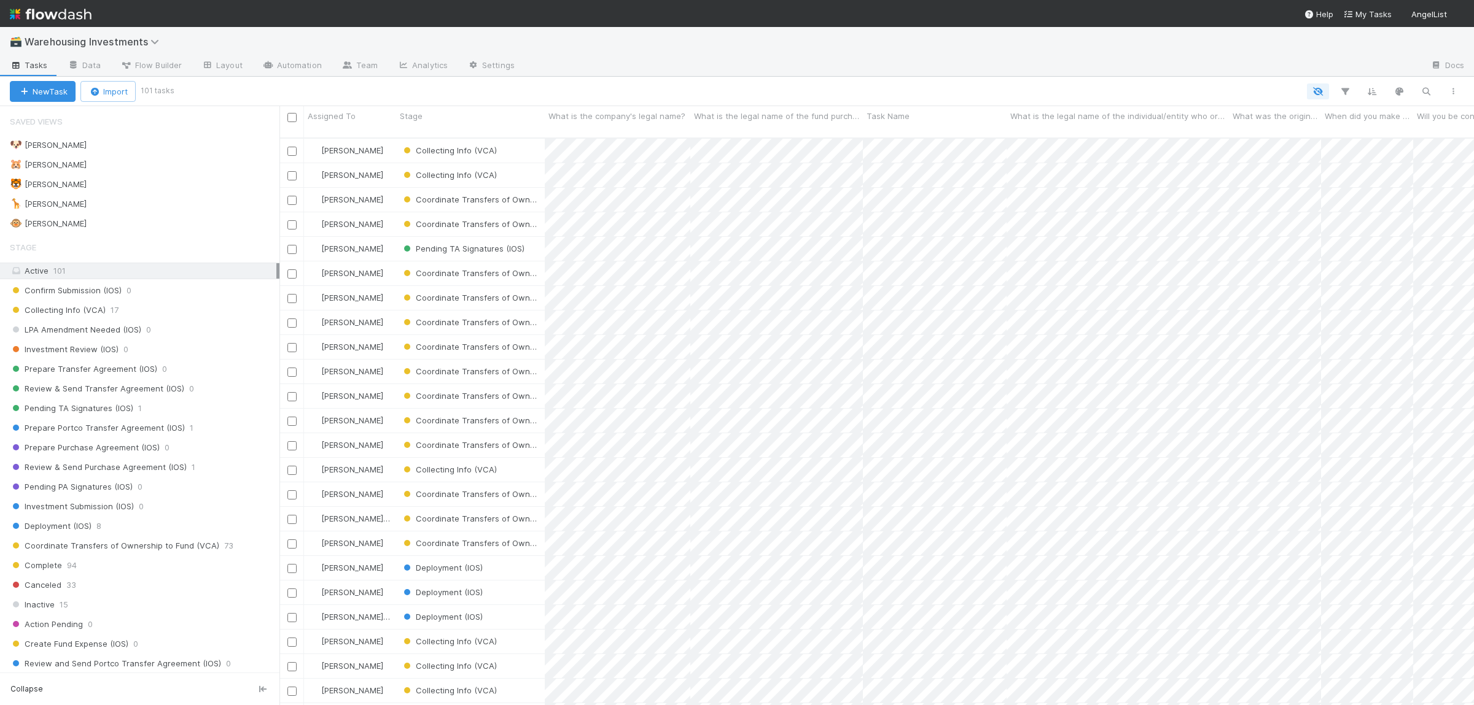
scroll to position [578, 1194]
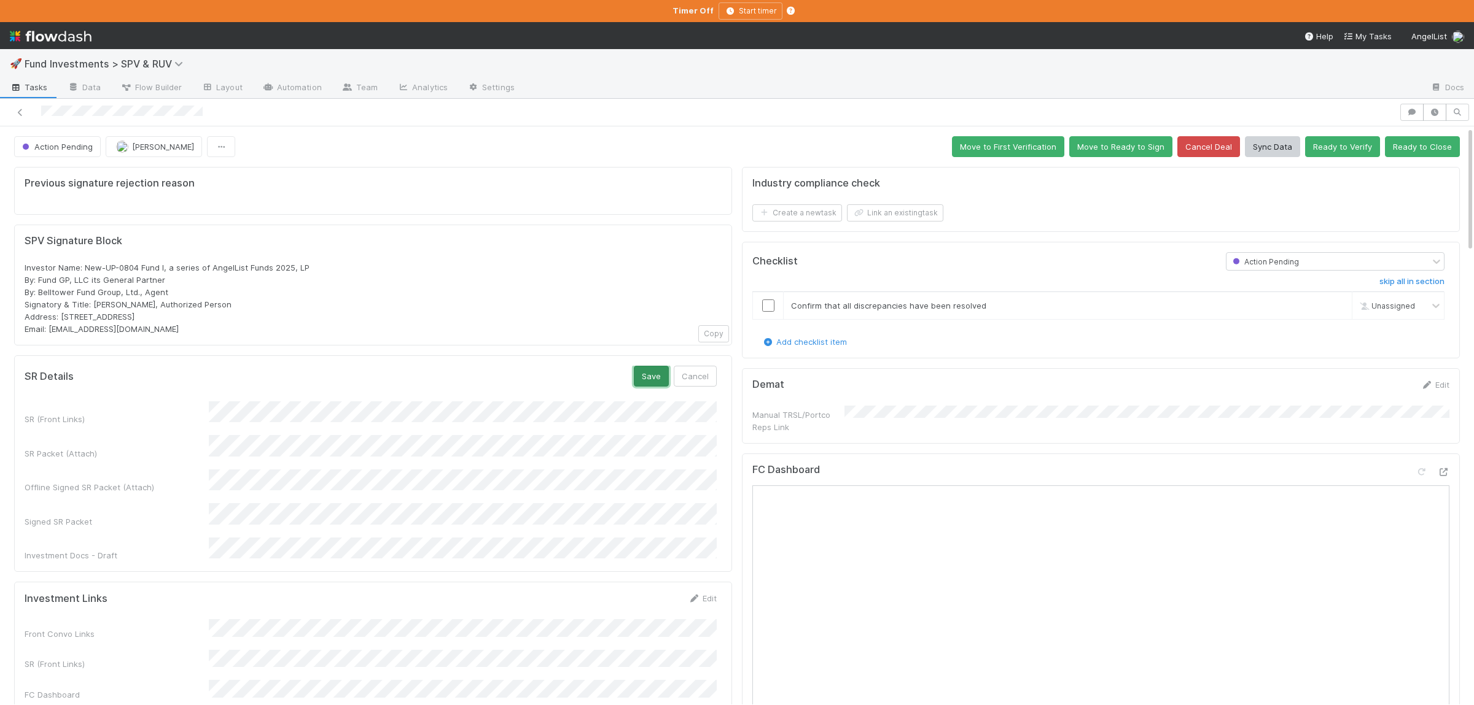
click at [647, 371] on button "Save" at bounding box center [651, 376] width 35 height 21
click at [1112, 141] on button "Move to Ready to Sign" at bounding box center [1120, 146] width 103 height 21
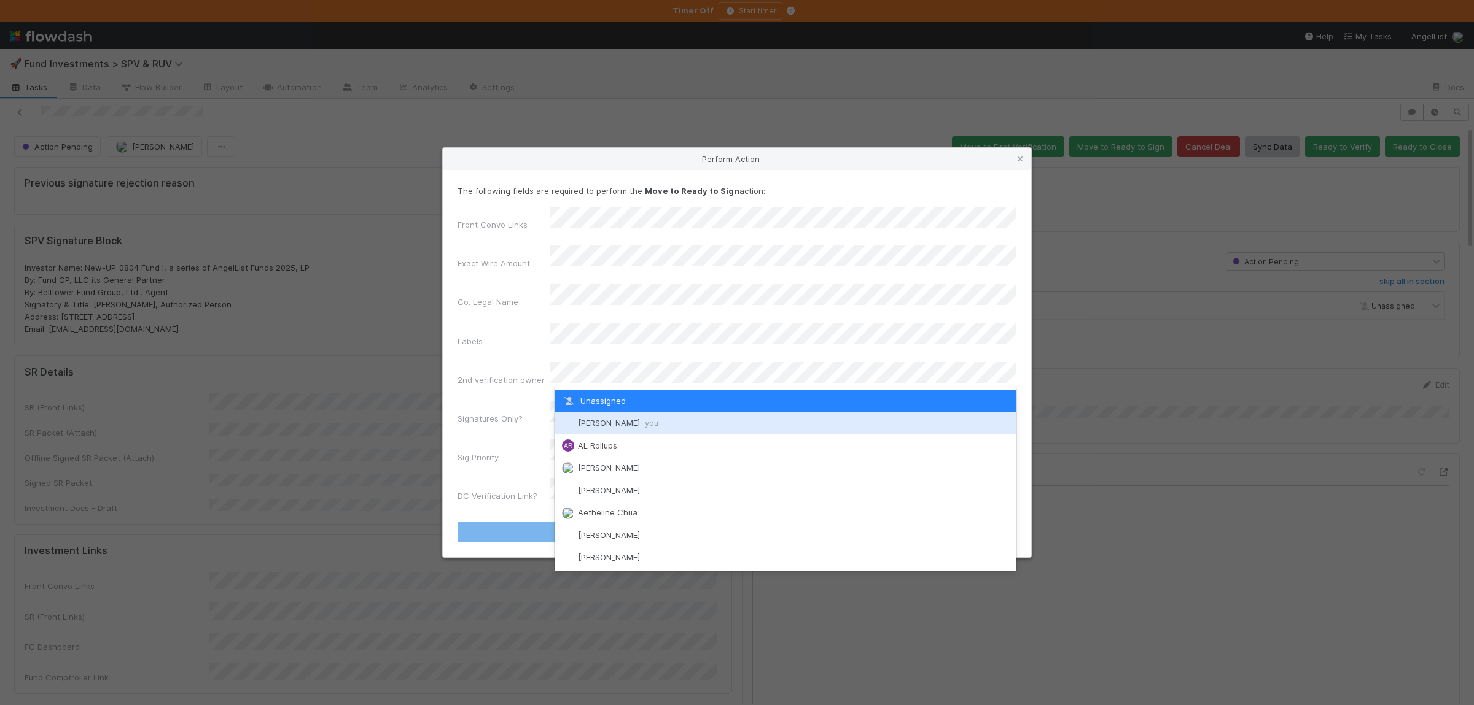
click at [645, 418] on span "you" at bounding box center [652, 423] width 14 height 10
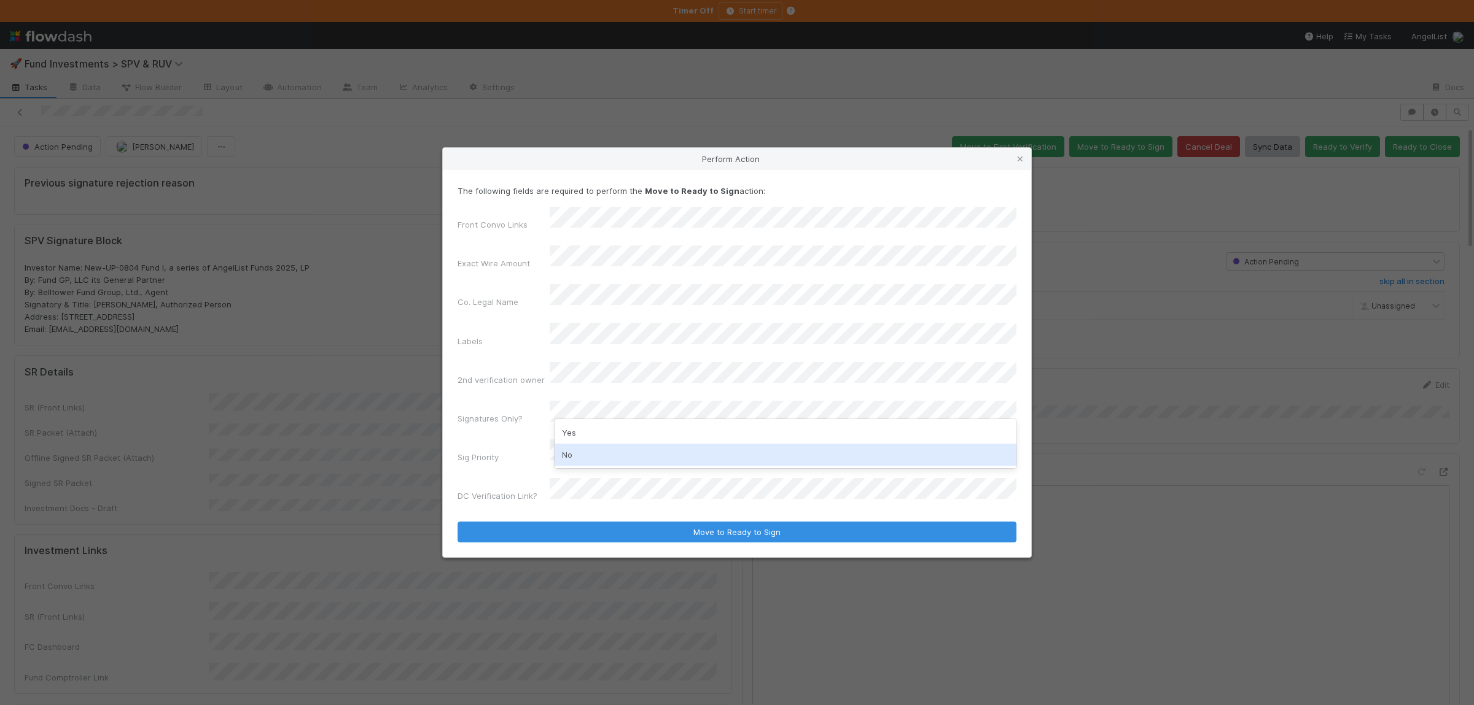
click at [607, 448] on div "No" at bounding box center [785, 455] width 462 height 22
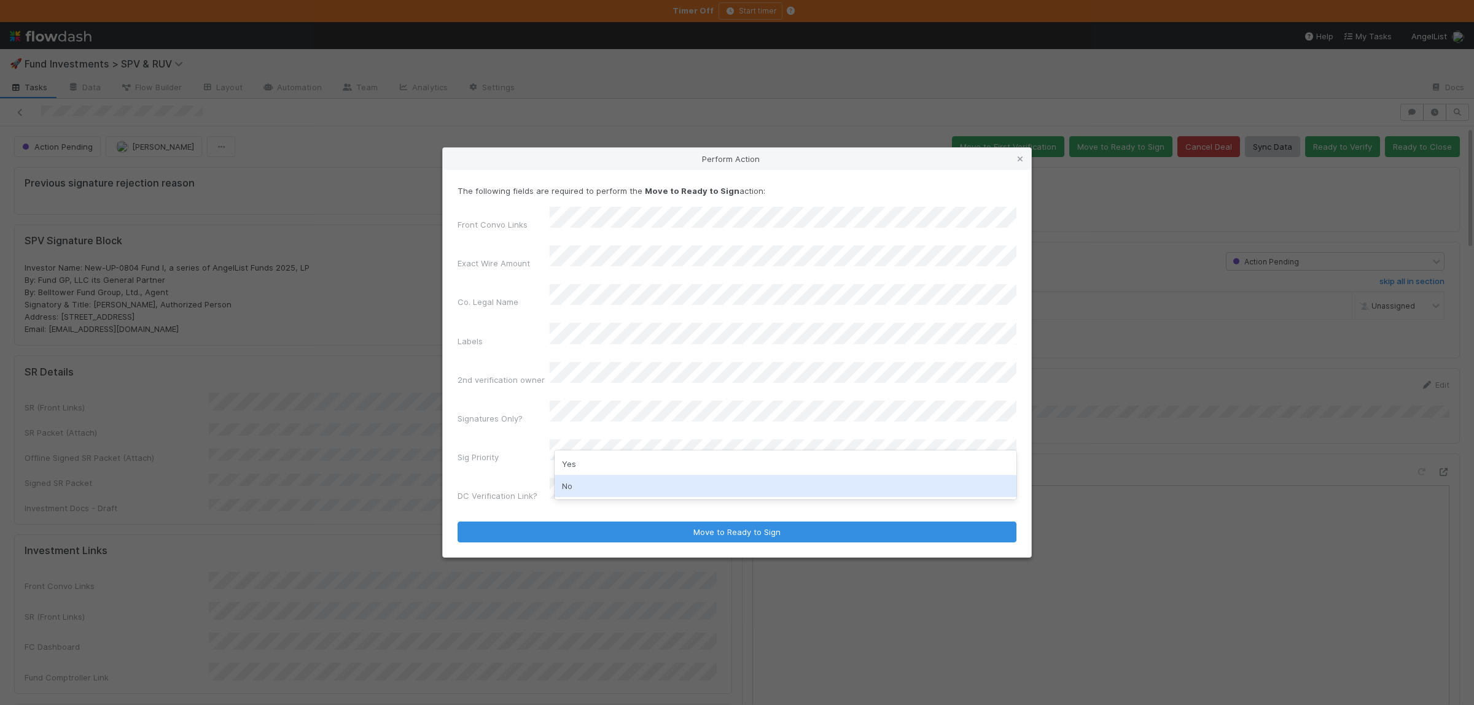
click at [604, 484] on div "No" at bounding box center [785, 486] width 462 height 22
click at [457, 522] on button "Move to Ready to Sign" at bounding box center [736, 532] width 559 height 21
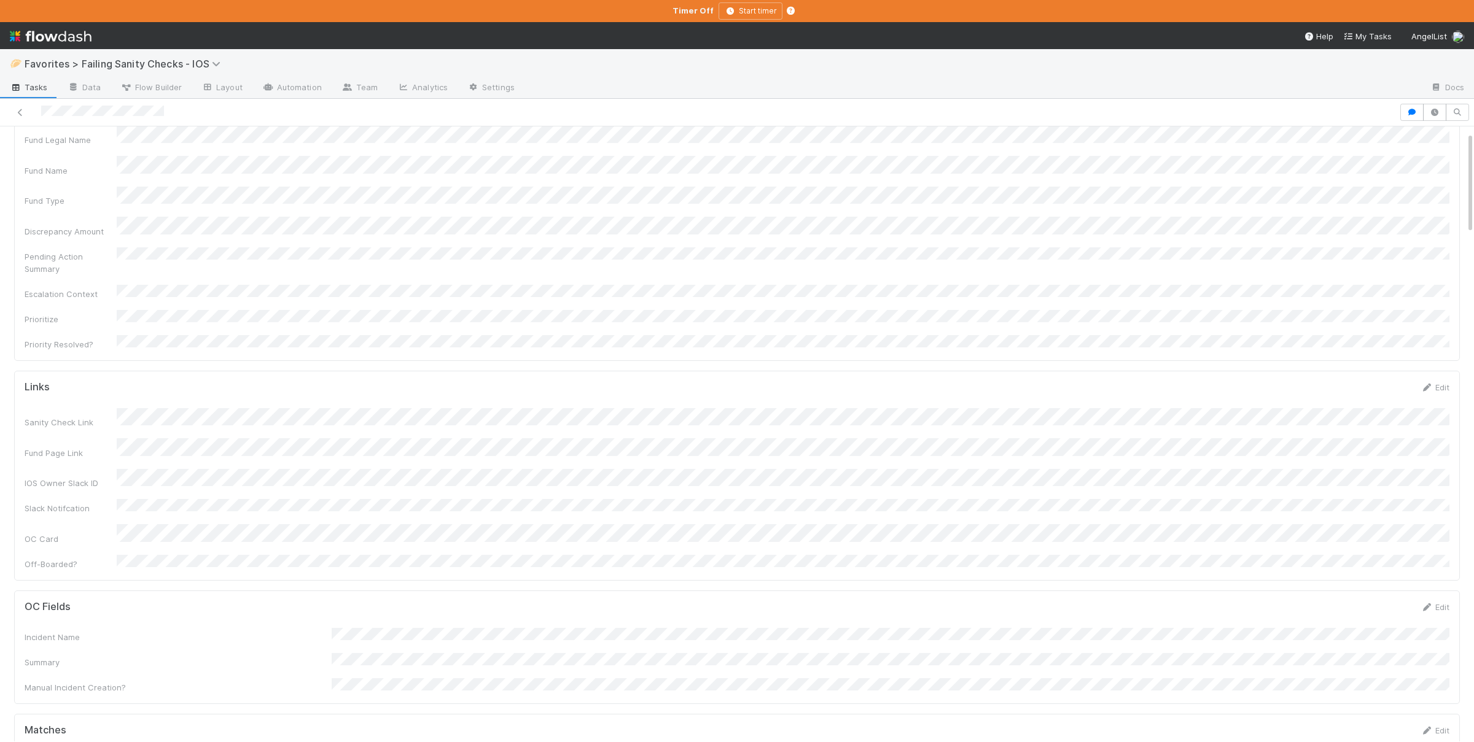
scroll to position [120, 0]
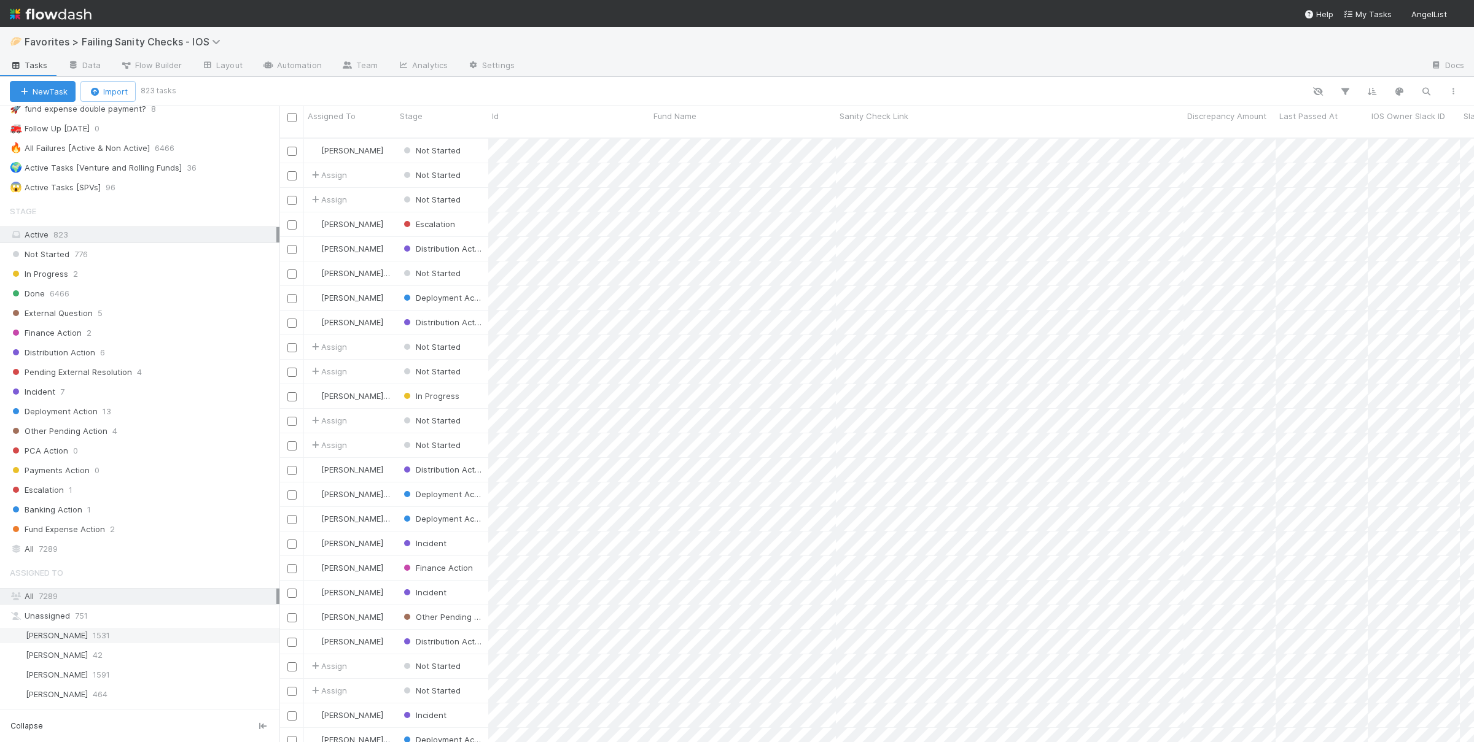
scroll to position [120, 0]
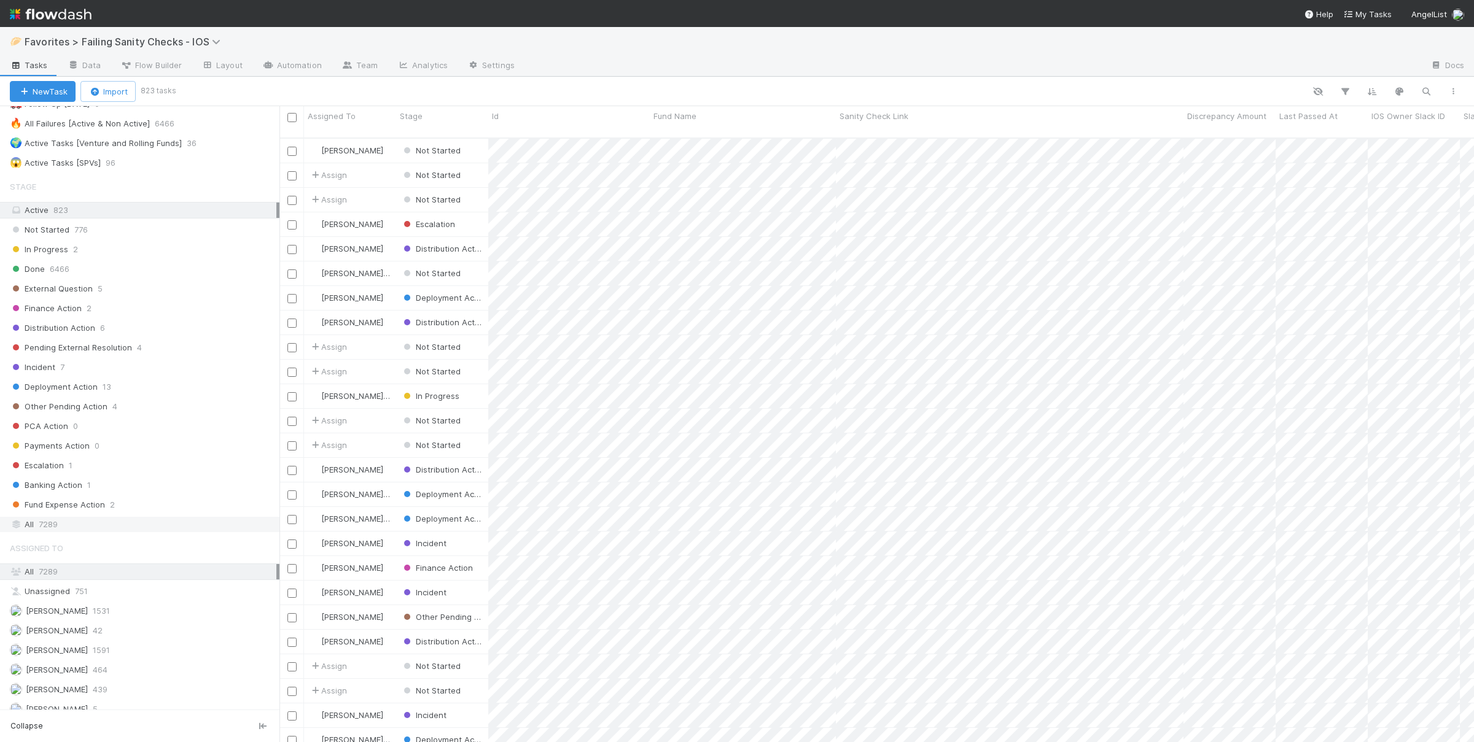
click at [103, 532] on div "All 7289" at bounding box center [143, 524] width 266 height 15
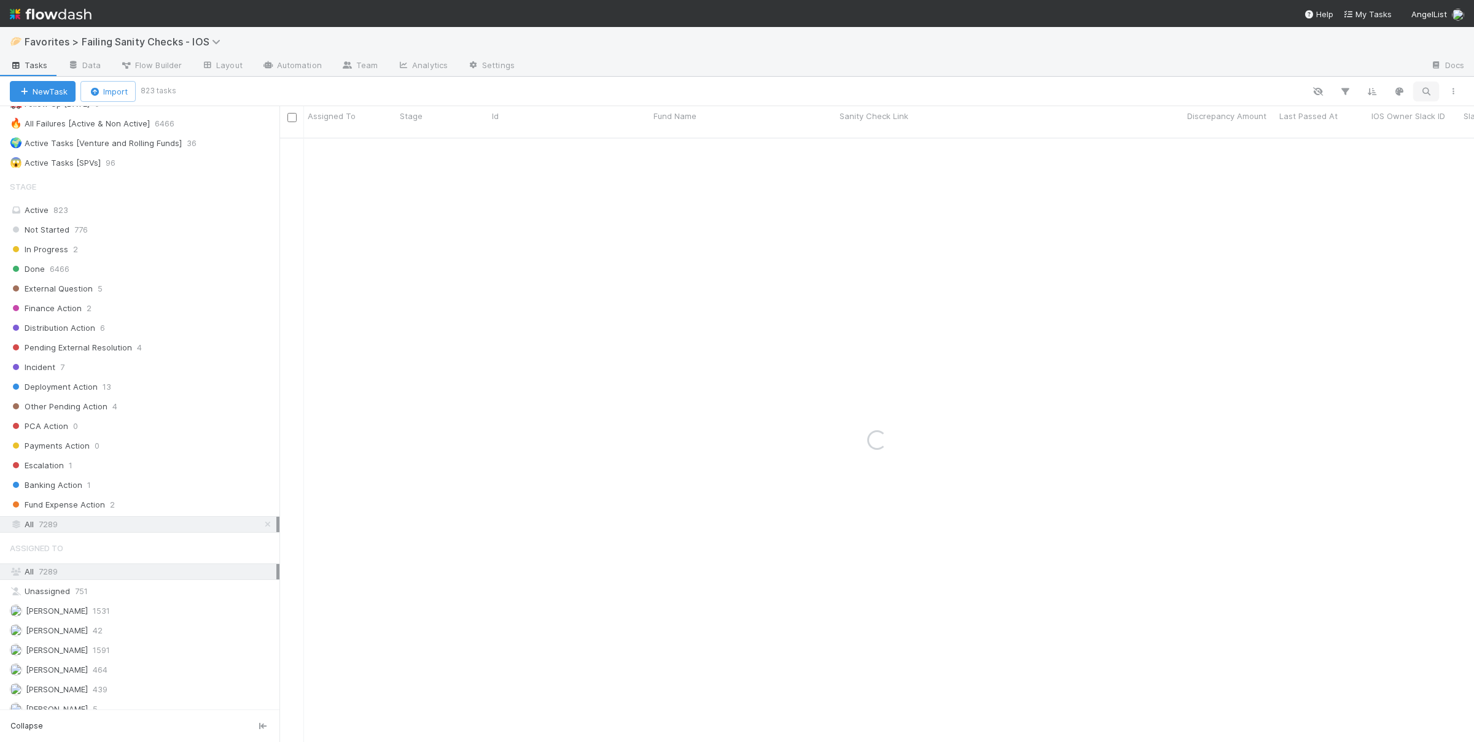
click at [1422, 91] on icon "button" at bounding box center [1425, 91] width 12 height 11
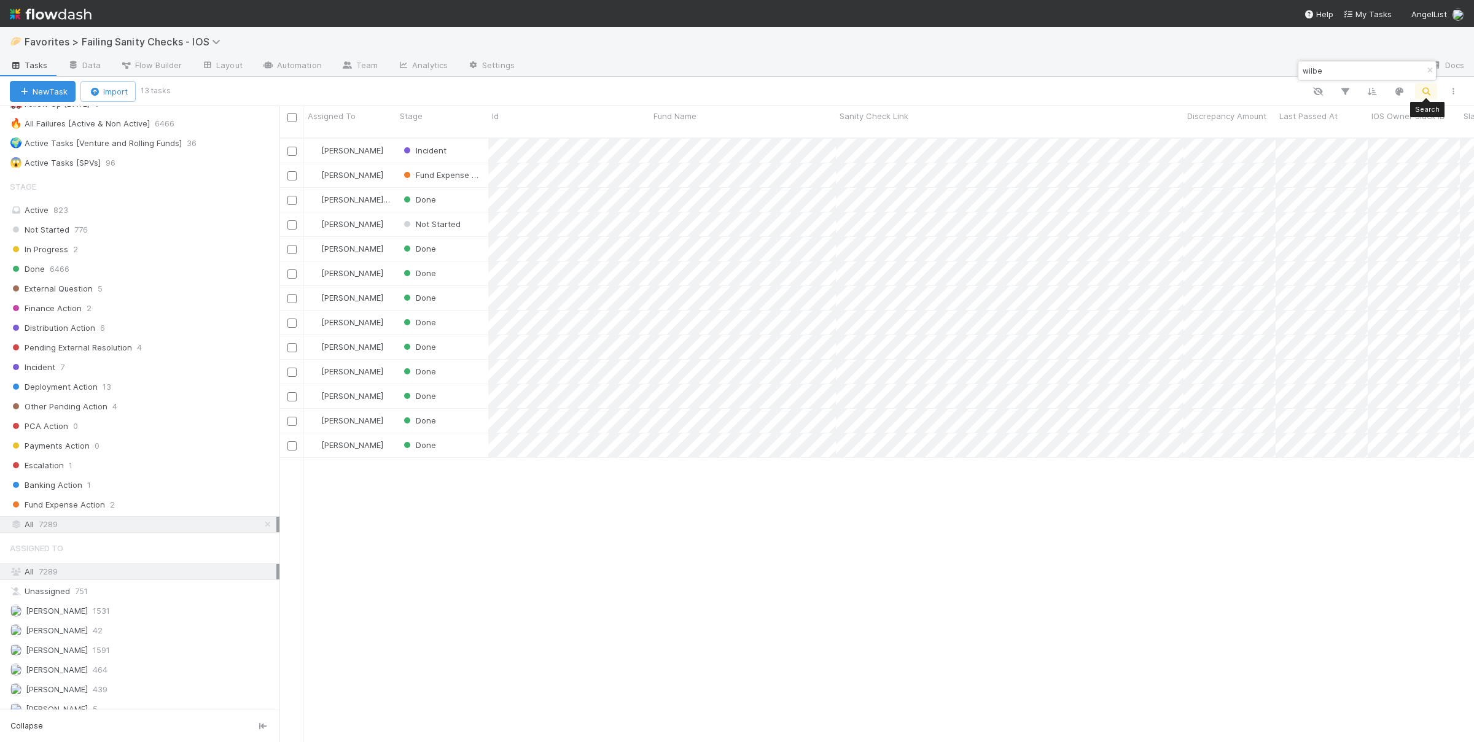
scroll to position [615, 1194]
type input "wilbe"
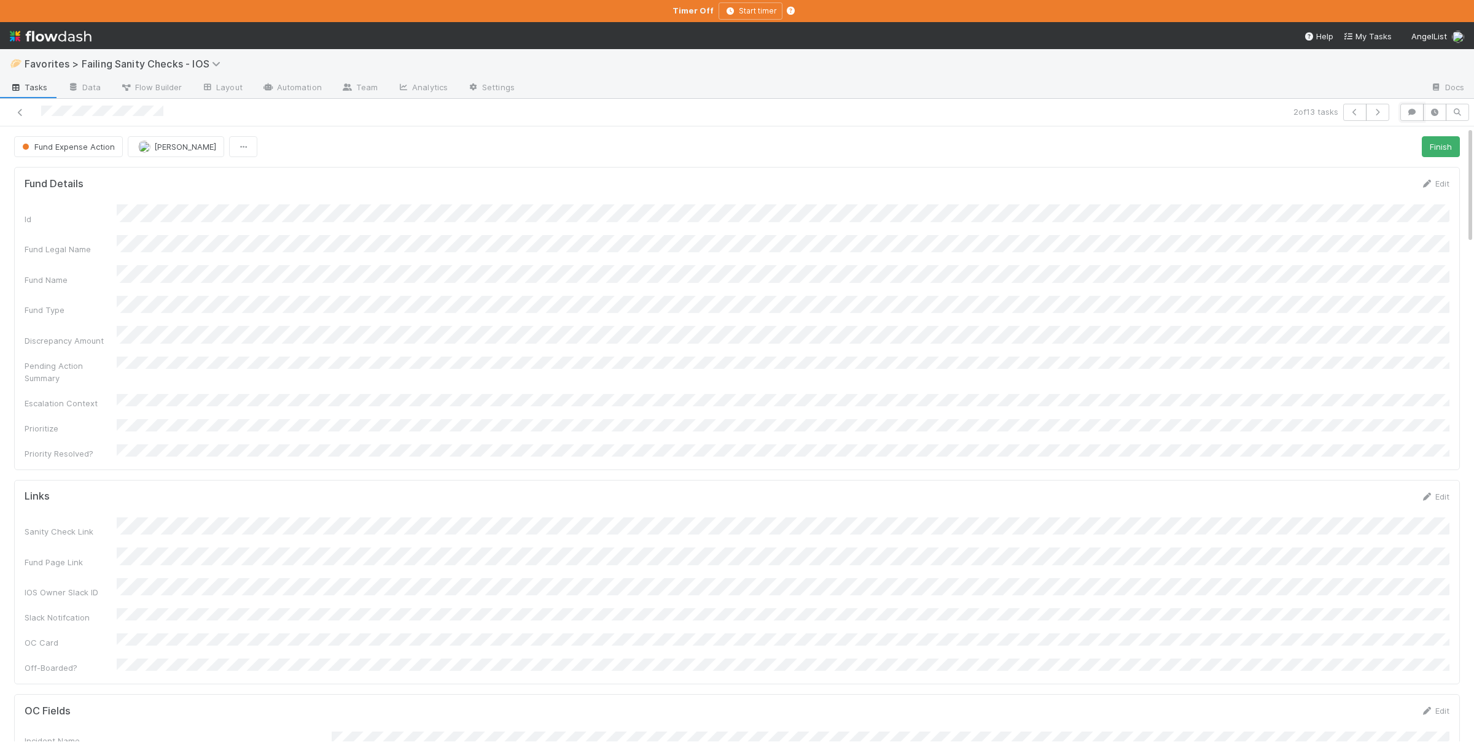
click at [1405, 117] on button "button" at bounding box center [1411, 112] width 23 height 17
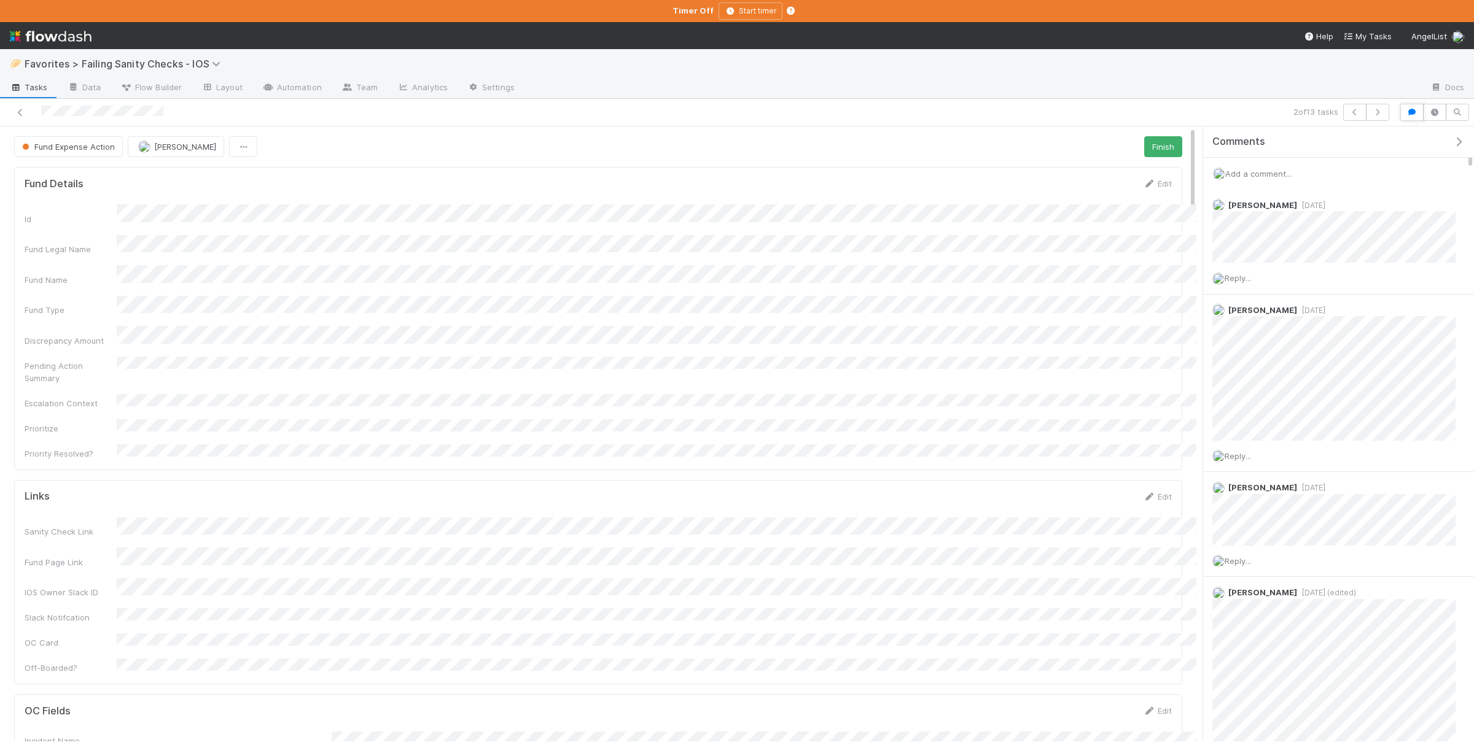
scroll to position [1, 1]
click at [100, 153] on button "Fund Expense Action" at bounding box center [68, 146] width 109 height 21
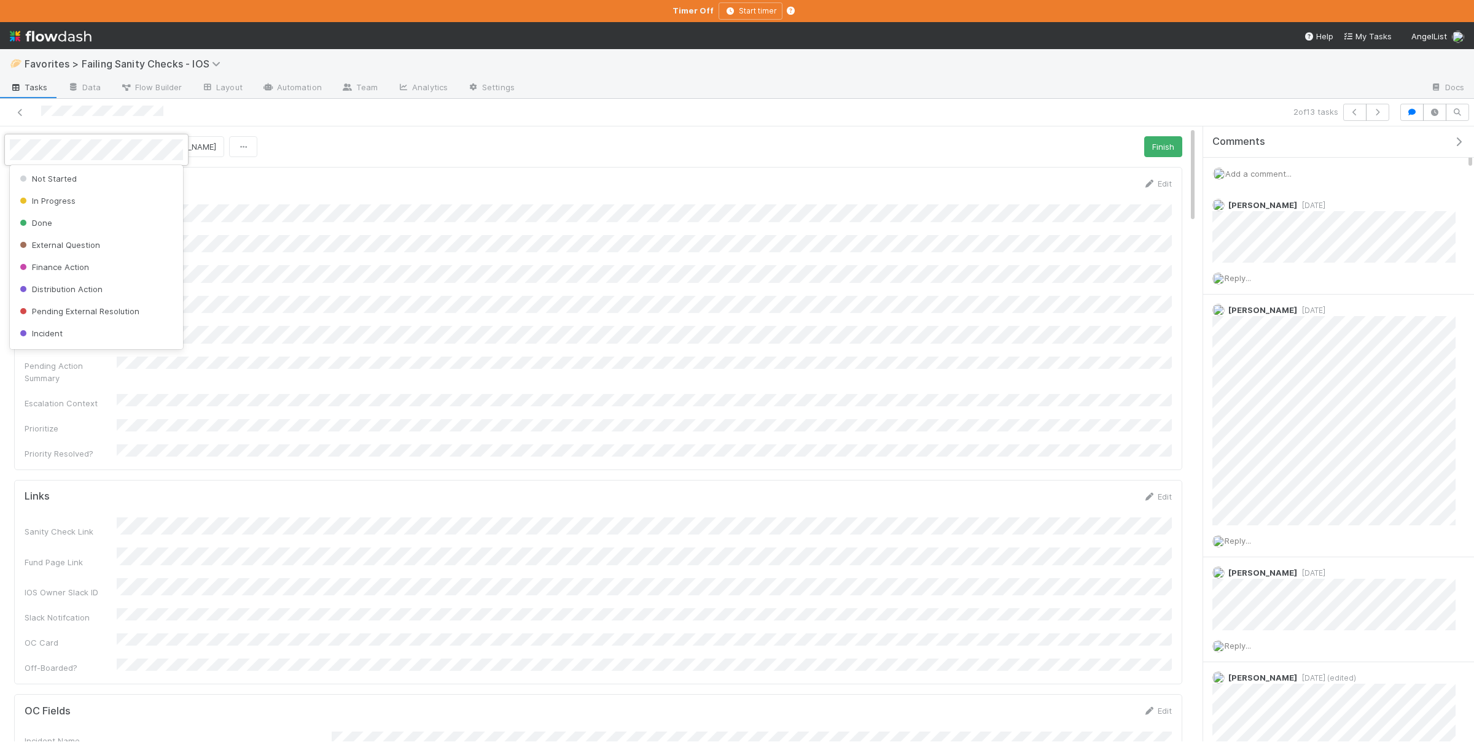
scroll to position [152, 0]
click at [467, 282] on div at bounding box center [737, 371] width 1474 height 742
click at [203, 157] on button "[PERSON_NAME]" at bounding box center [176, 146] width 96 height 21
drag, startPoint x: 250, startPoint y: 183, endPoint x: 288, endPoint y: 194, distance: 39.0
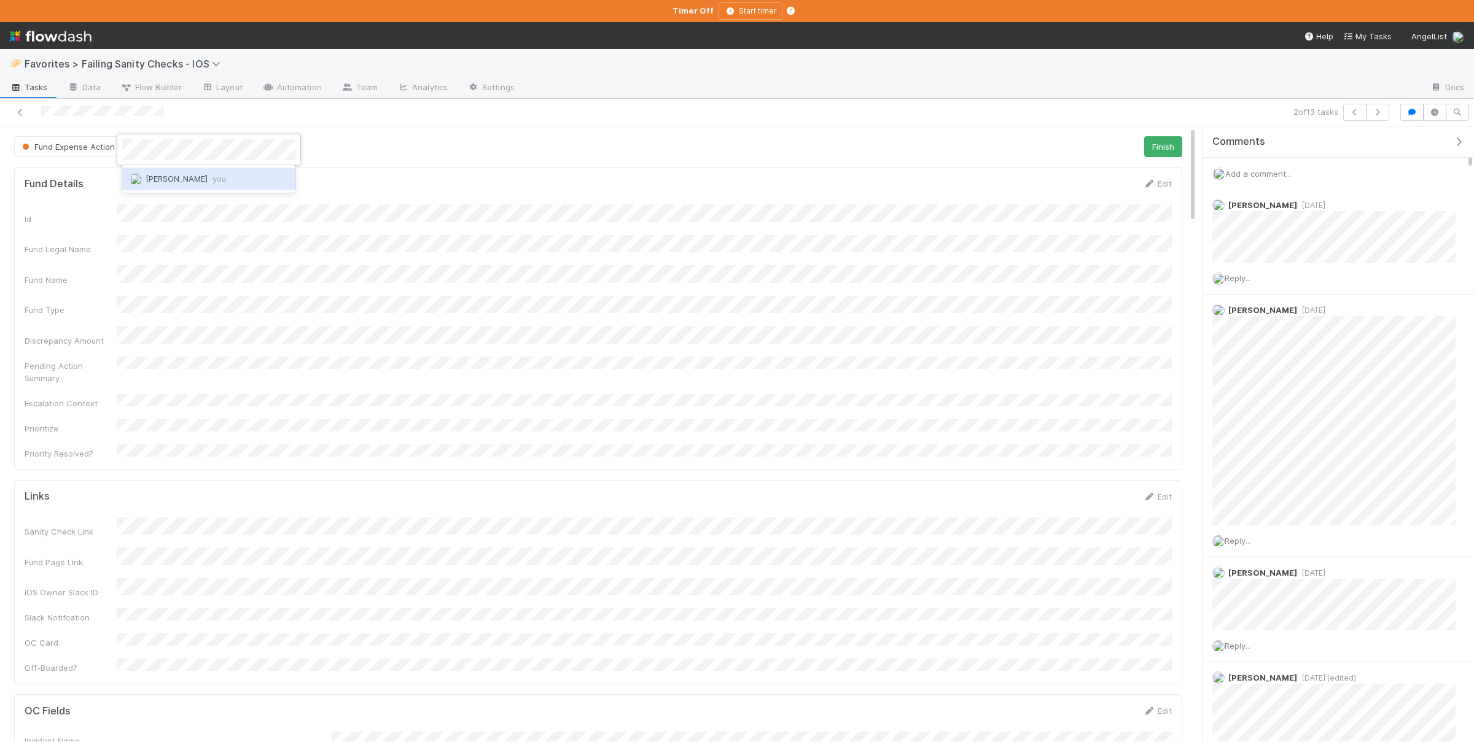
click at [250, 182] on div "Susan Tang you" at bounding box center [208, 179] width 173 height 22
click at [1249, 177] on span "Add a comment..." at bounding box center [1258, 174] width 66 height 10
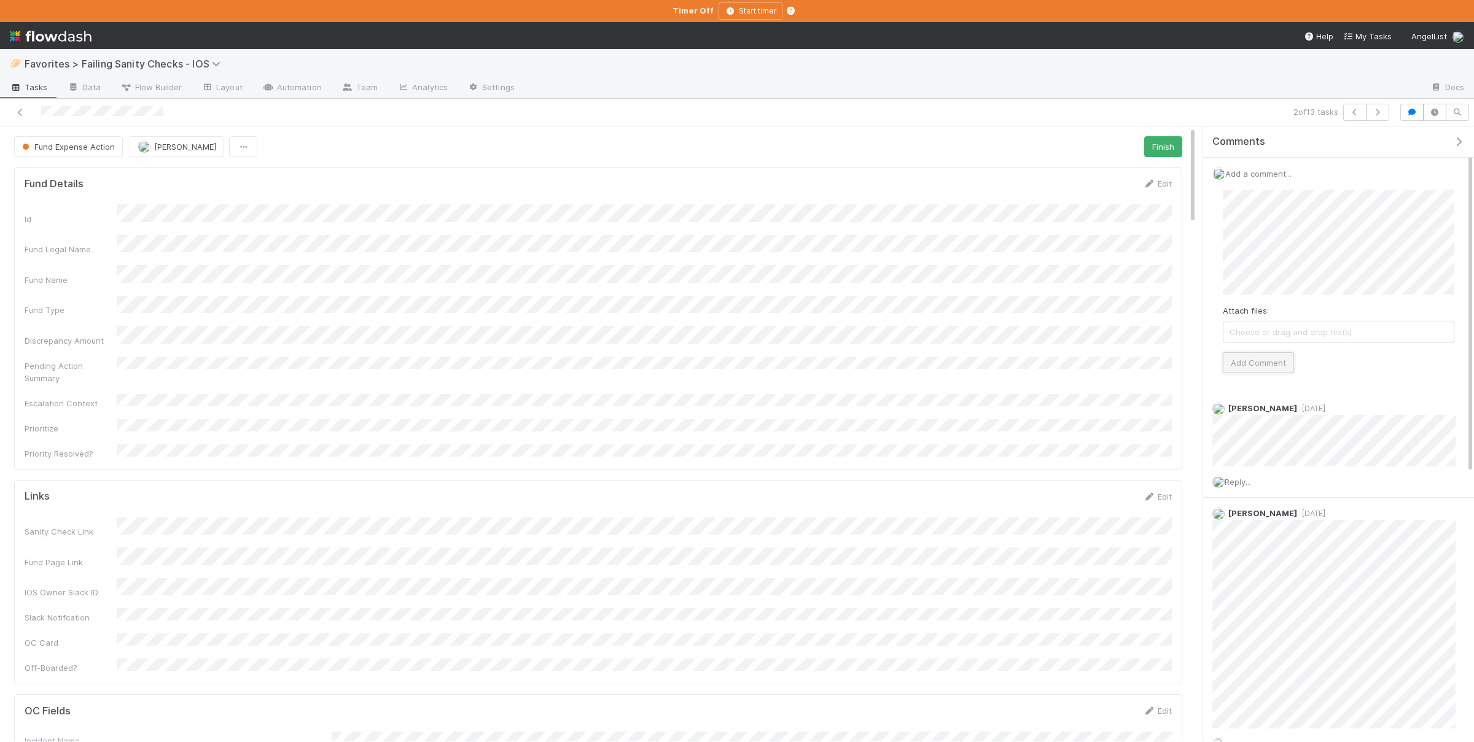
click at [1253, 363] on button "Add Comment" at bounding box center [1257, 362] width 71 height 21
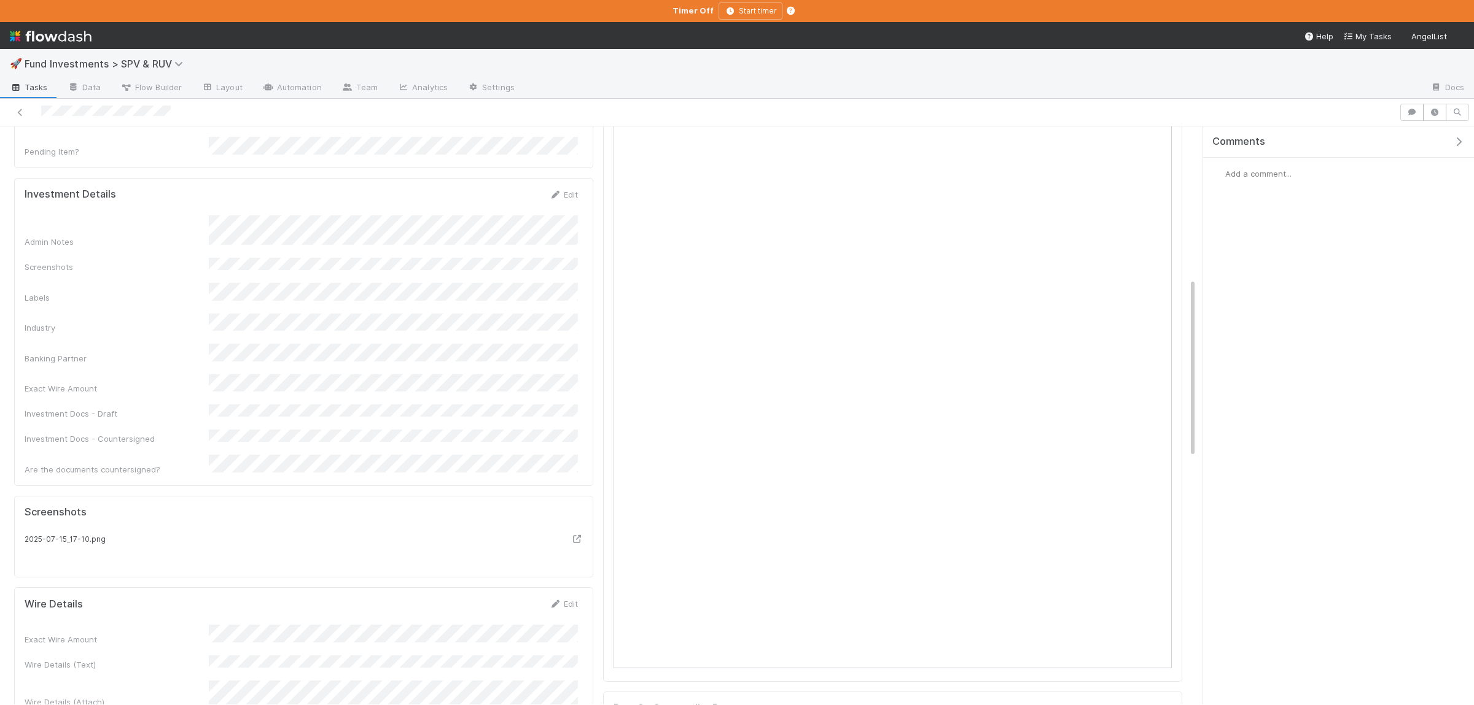
scroll to position [479, 0]
click at [355, 417] on div "Admin Notes Screenshots Labels Industry Banking Partner Exact Wire Amount Inves…" at bounding box center [301, 374] width 553 height 260
click at [521, 217] on button "Save" at bounding box center [512, 227] width 35 height 21
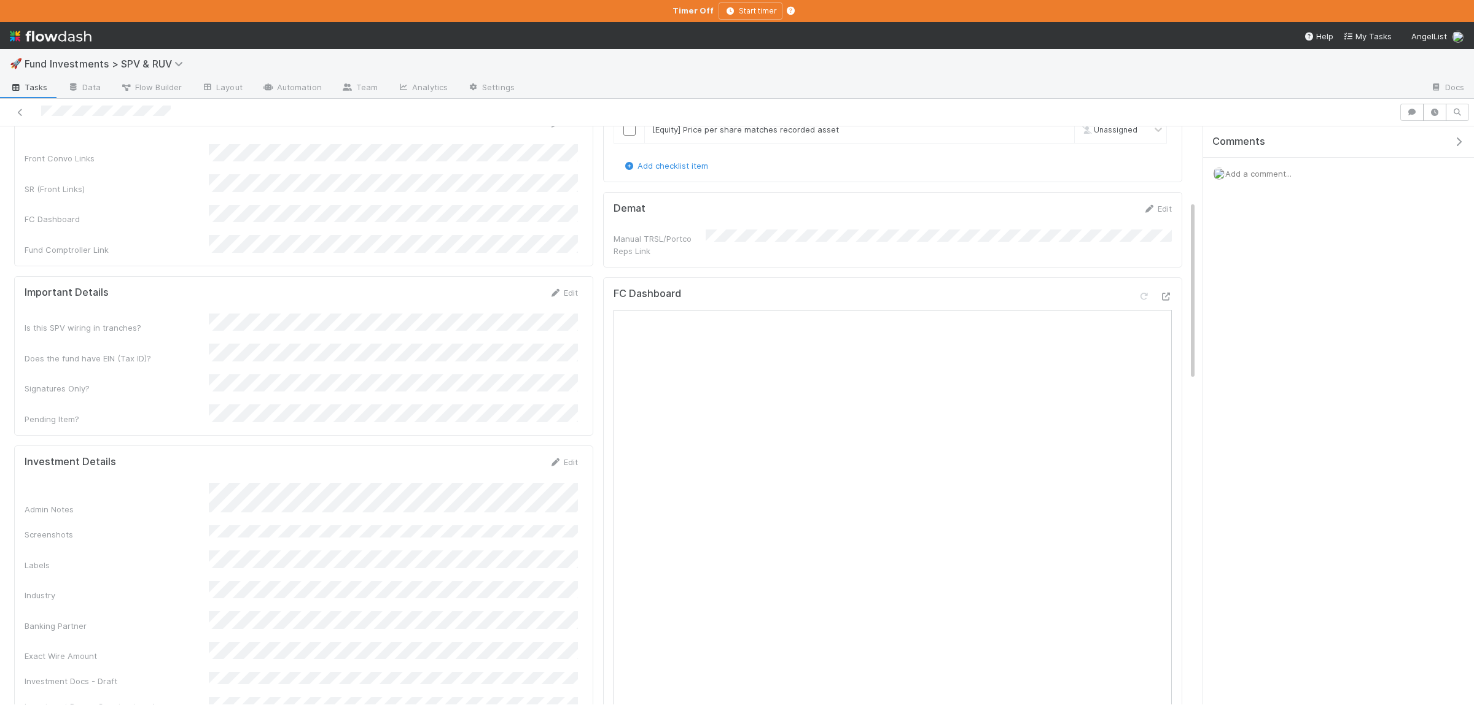
scroll to position [0, 0]
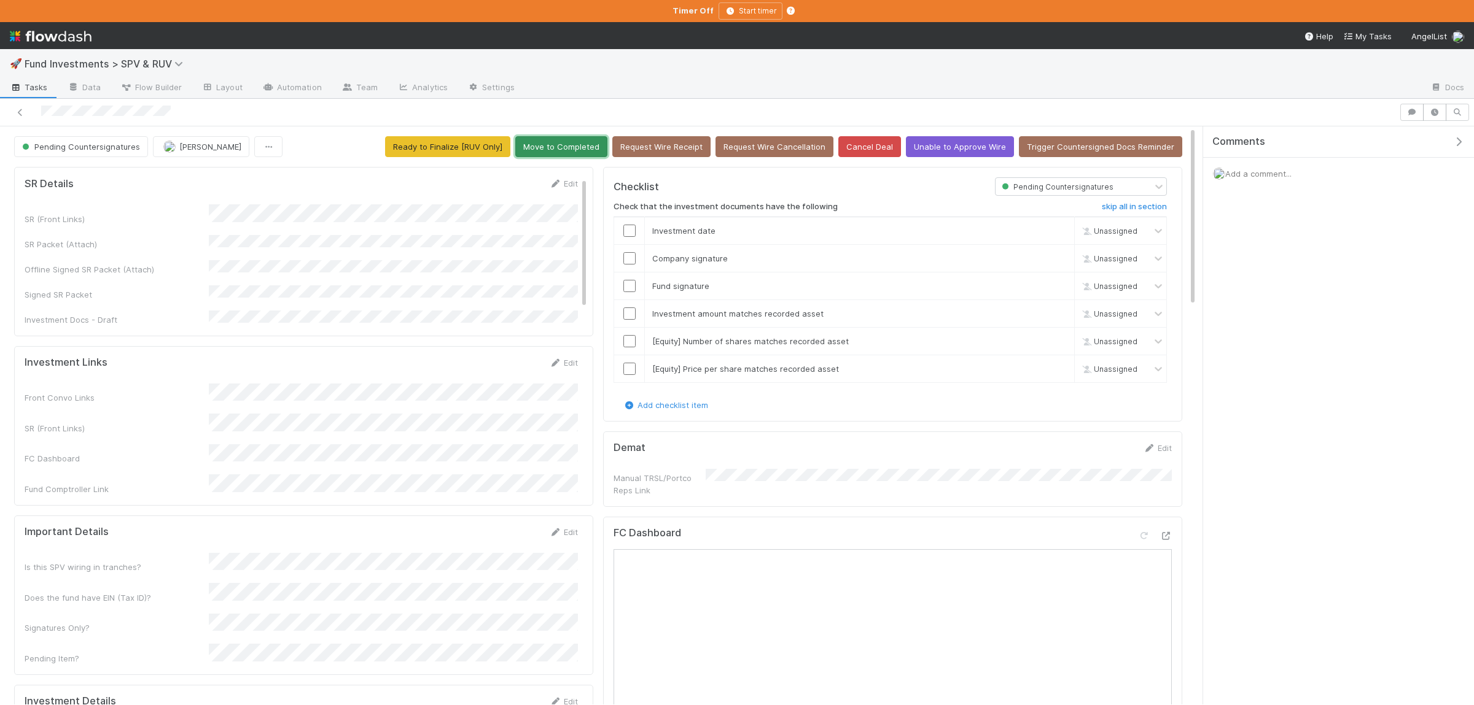
click at [564, 151] on button "Move to Completed" at bounding box center [561, 146] width 92 height 21
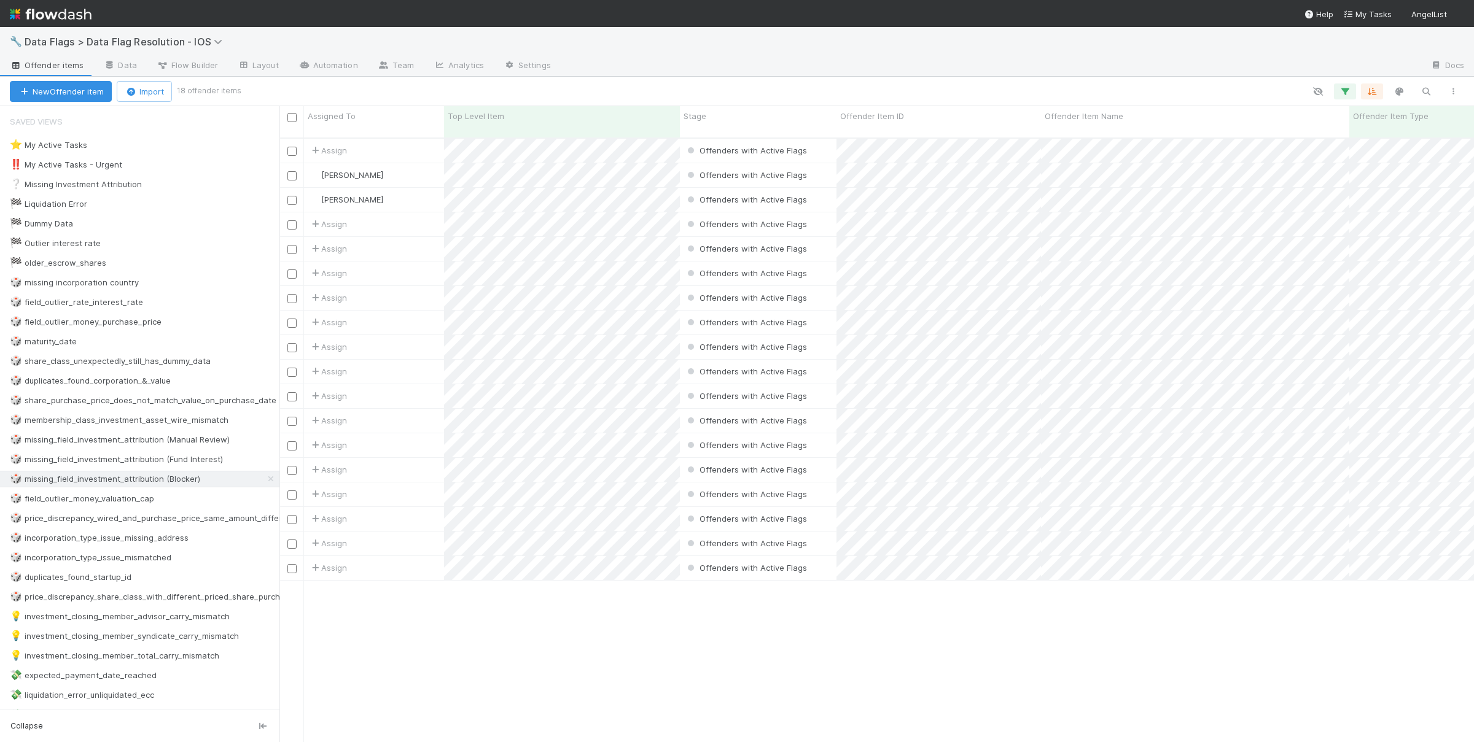
scroll to position [615, 1194]
click at [635, 656] on div "Assign Offenders with Active Flags [DATE] 1:47:46 PM [DATE] 6:32:53 PM 0 0 0 0 …" at bounding box center [876, 446] width 1194 height 614
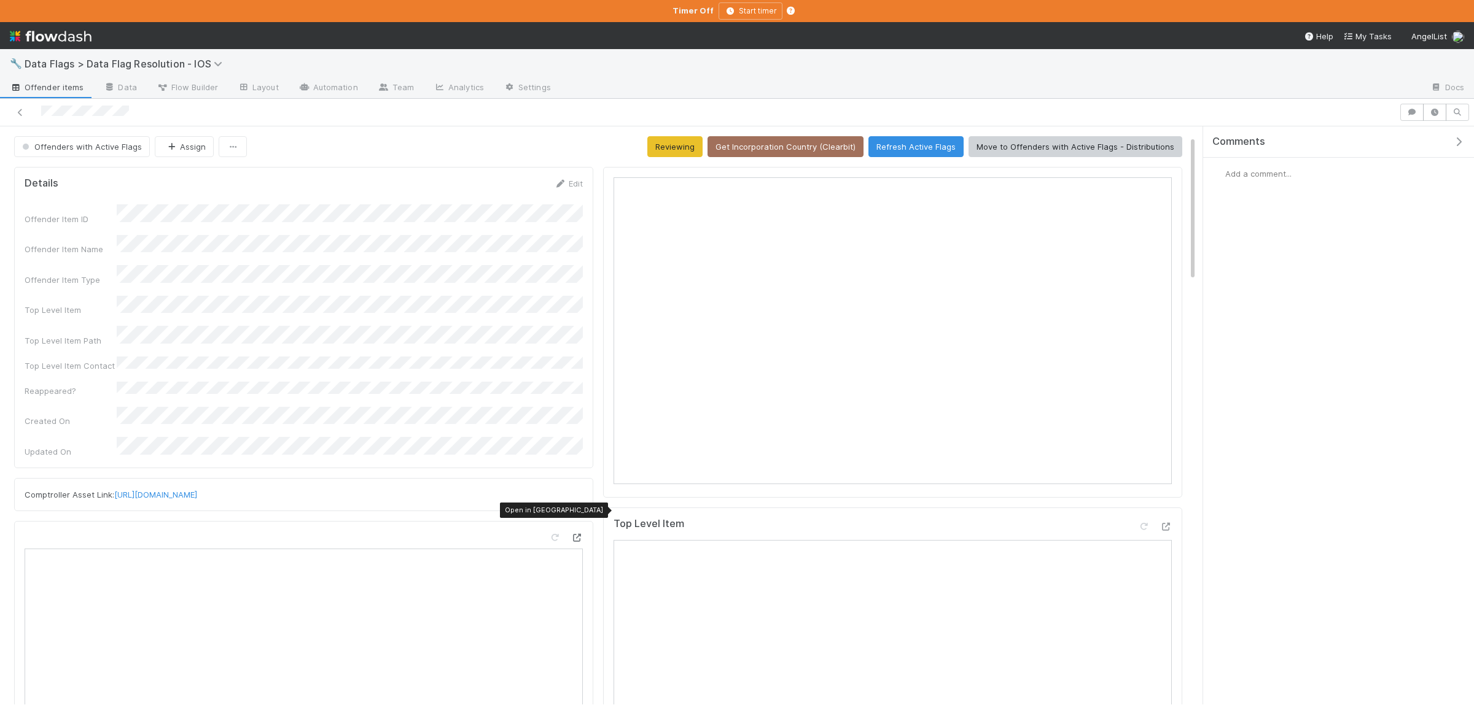
scroll to position [179, 0]
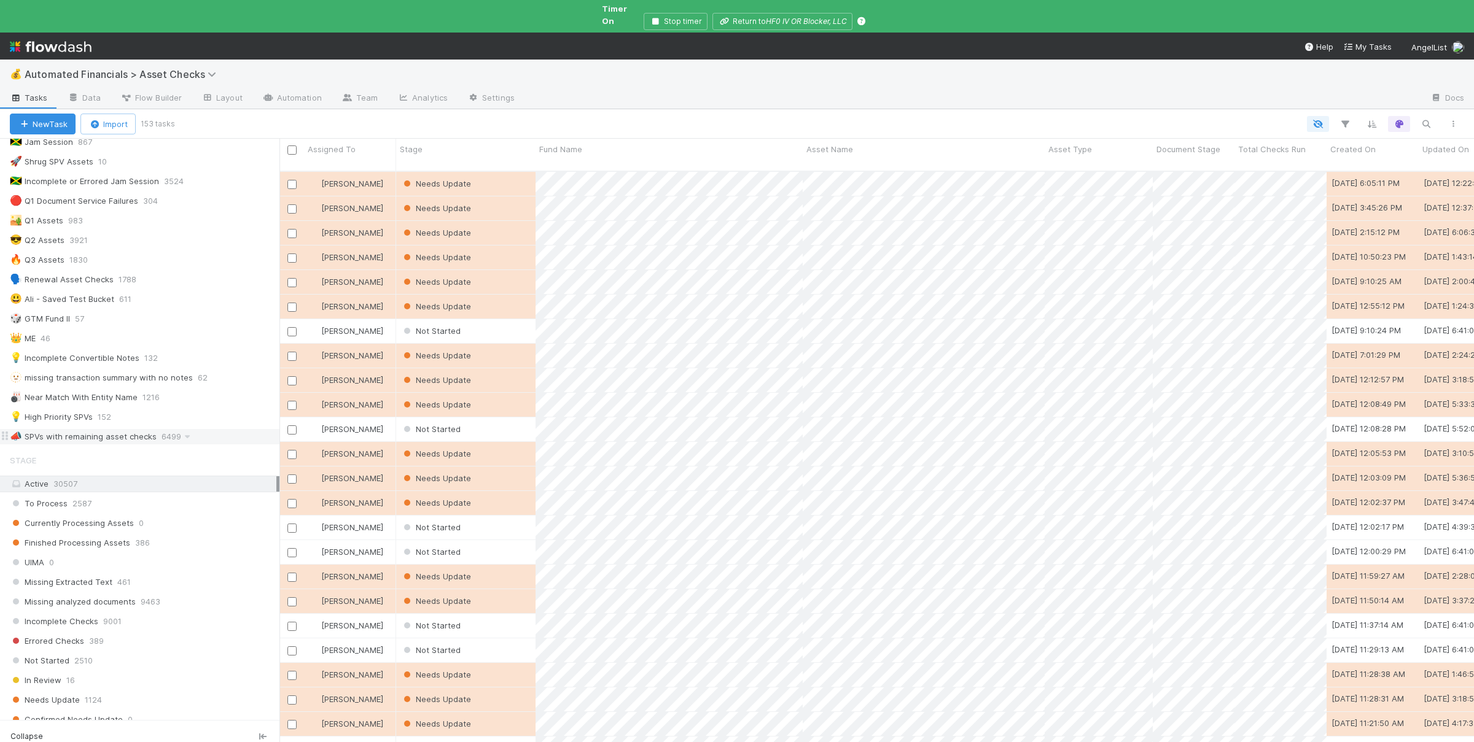
scroll to position [303, 0]
click at [93, 426] on div "💡 High Priority SPVs 152" at bounding box center [145, 424] width 270 height 15
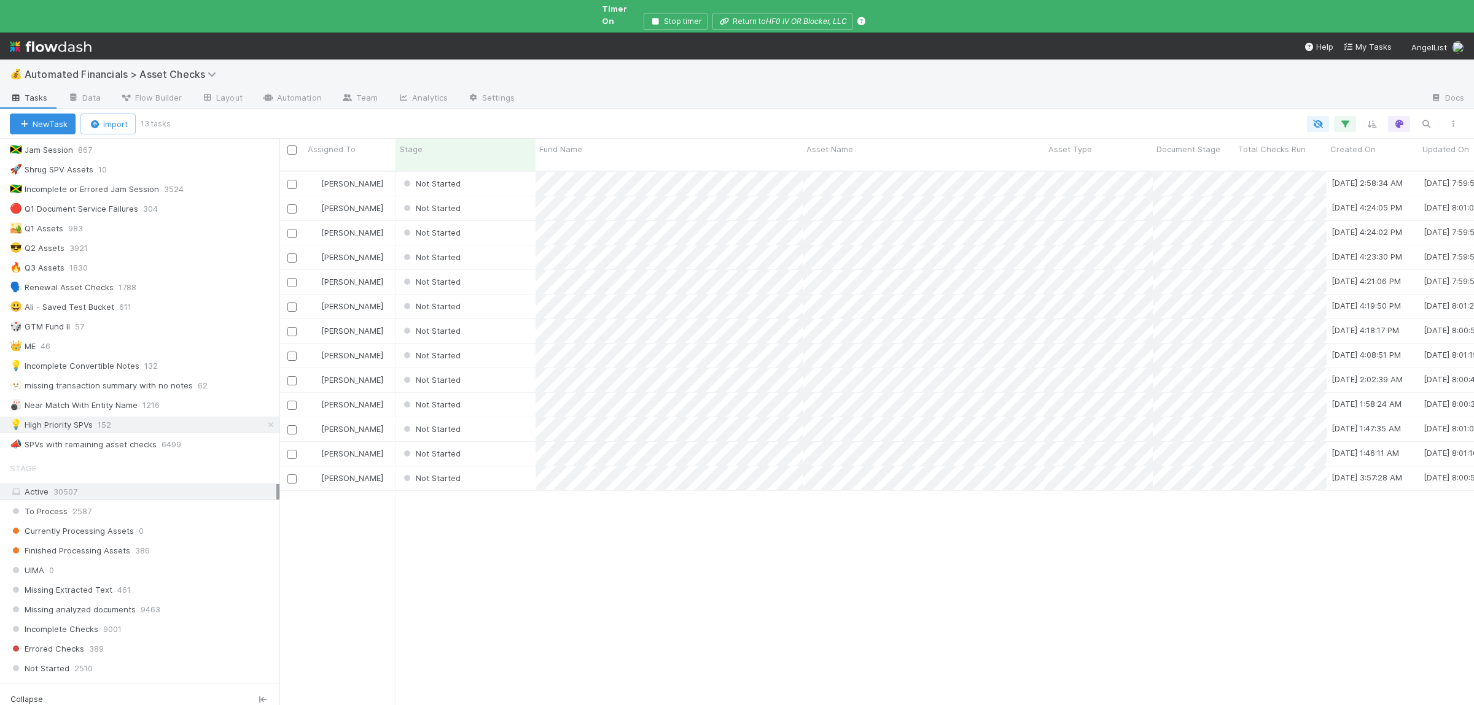
scroll to position [556, 1194]
click at [494, 172] on div "Not Started" at bounding box center [465, 184] width 139 height 24
click at [920, 143] on div "Asset Name" at bounding box center [923, 149] width 235 height 12
click at [906, 166] on div "Sort A → Z" at bounding box center [877, 162] width 140 height 18
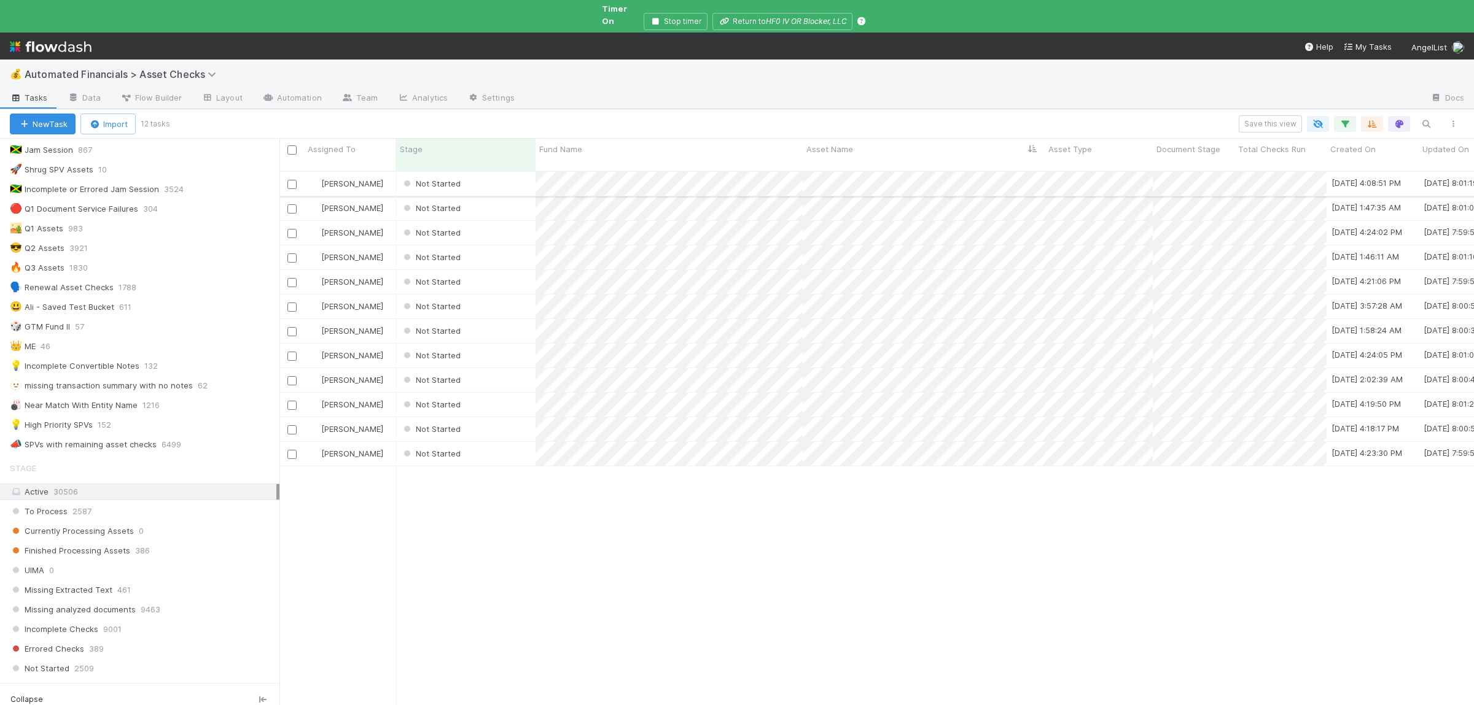
click at [503, 172] on div "Not Started" at bounding box center [465, 184] width 139 height 24
click at [519, 196] on div "Not Started" at bounding box center [465, 208] width 139 height 24
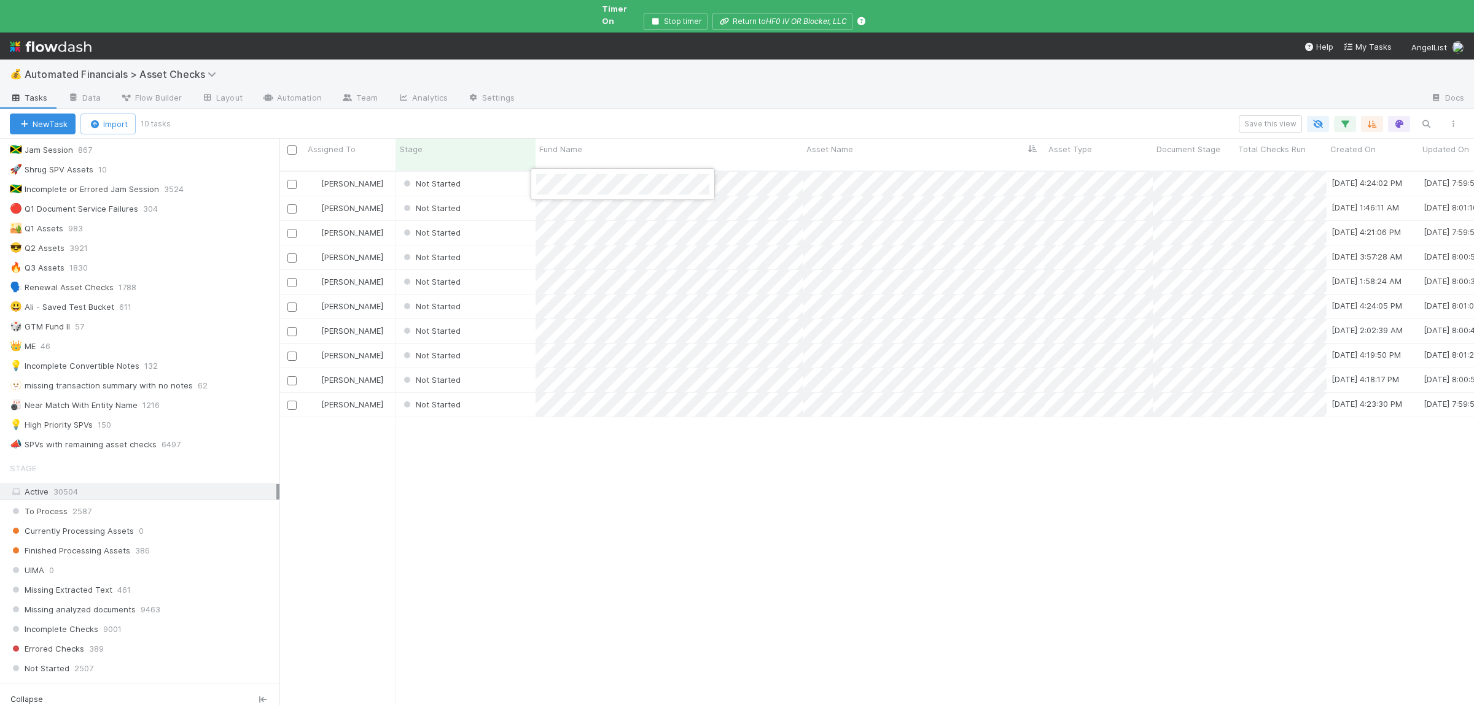
drag, startPoint x: 719, startPoint y: 502, endPoint x: 731, endPoint y: 423, distance: 80.1
click at [719, 497] on div at bounding box center [737, 352] width 1474 height 705
click at [499, 172] on div "Not Started" at bounding box center [465, 184] width 139 height 24
click at [666, 602] on div "Susan Tang Not Started 2/15/25, 1:46:11 AM 8/25/25, 8:01:10 PM 0 0 0 1 0 Susan …" at bounding box center [876, 449] width 1194 height 555
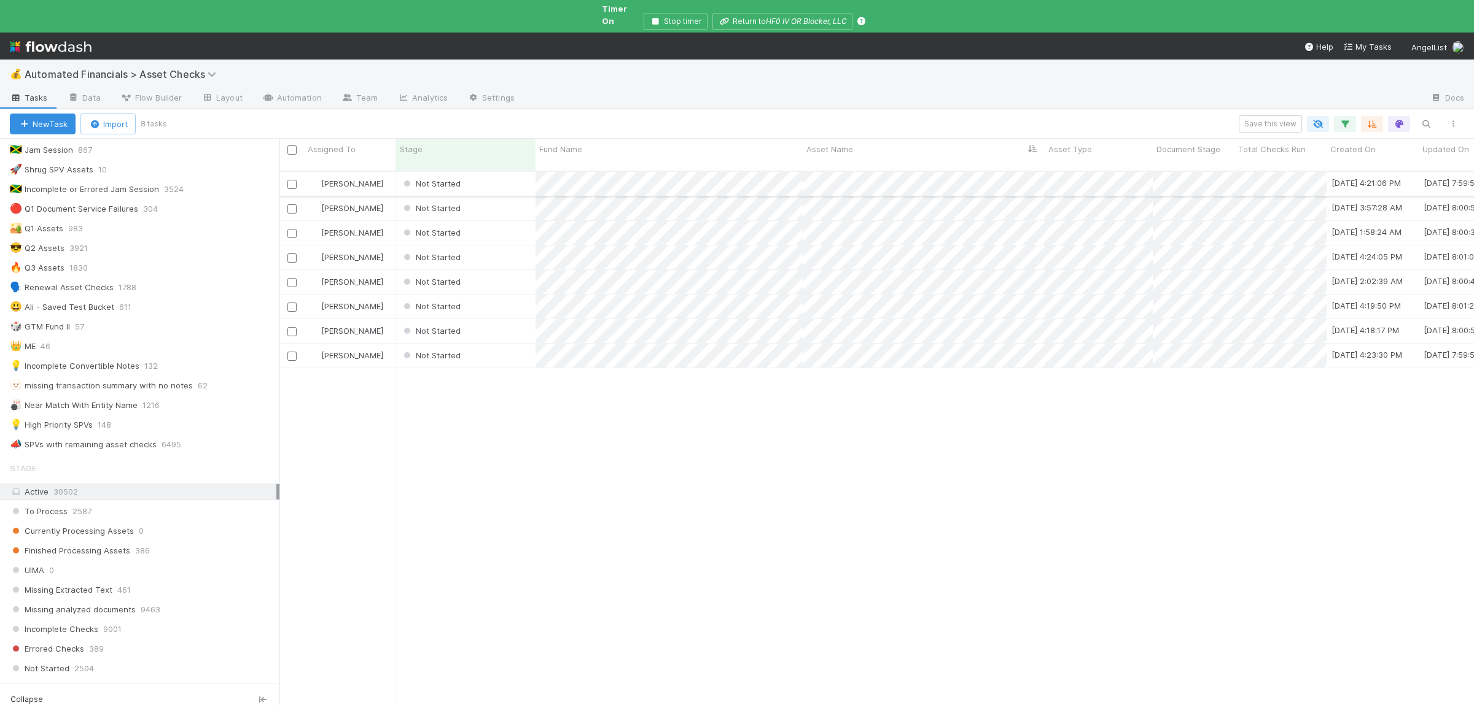
click at [499, 172] on div "Not Started" at bounding box center [465, 184] width 139 height 24
click at [641, 396] on div "Susan Tang Not Started 2/8/25, 3:57:28 AM 8/25/25, 8:00:51 PM 0 0 0 1 0 Susan T…" at bounding box center [876, 449] width 1194 height 555
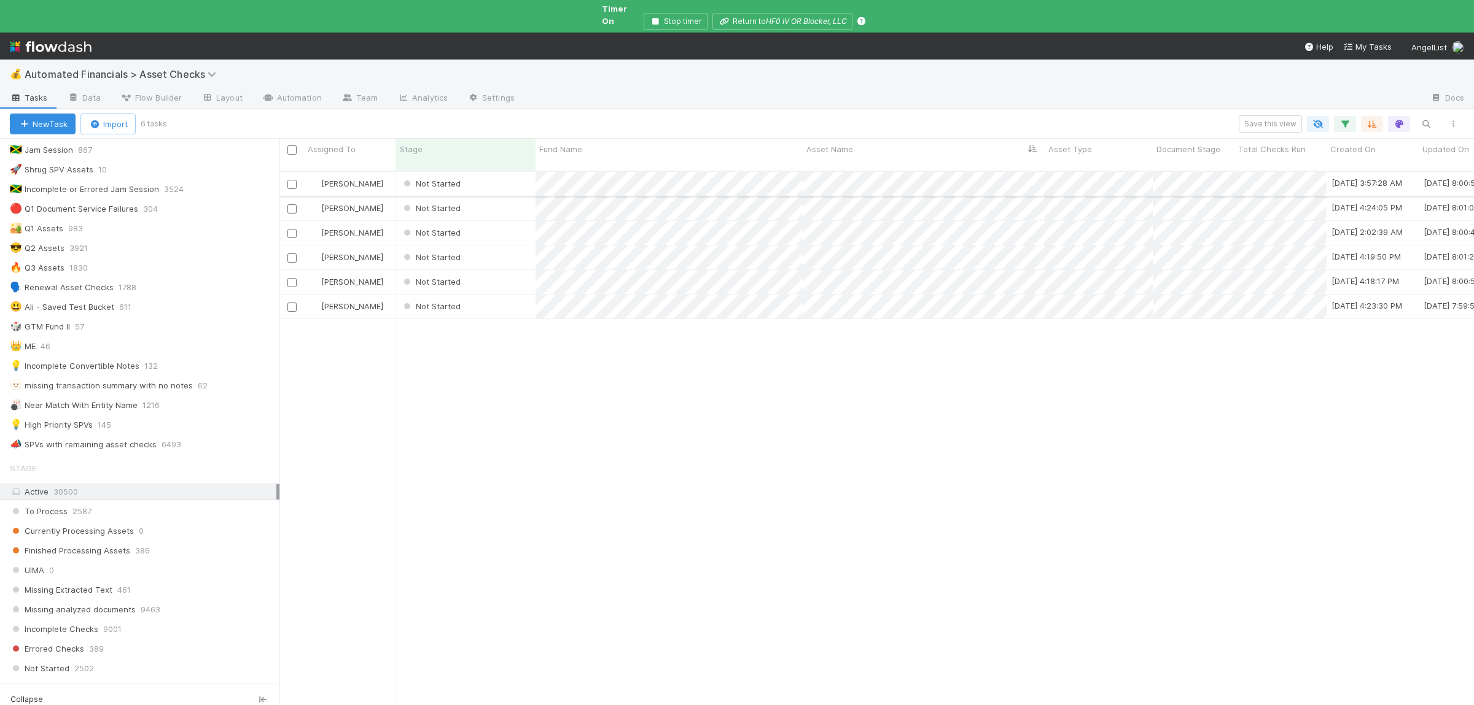
click at [487, 172] on div "Not Started" at bounding box center [465, 184] width 139 height 24
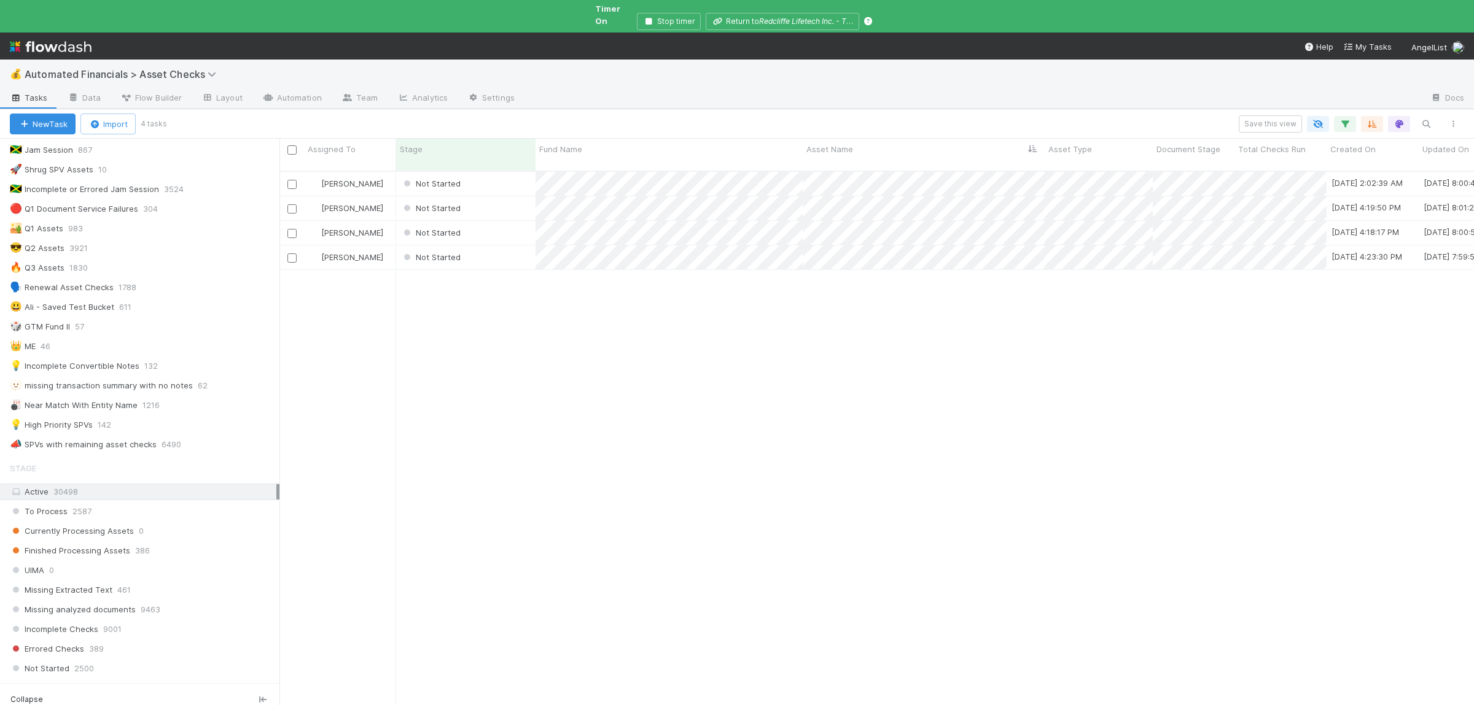
click at [717, 408] on div "Susan Tang Not Started 2/15/25, 2:02:39 AM 8/25/25, 8:00:40 PM 0 0 0 1 0 Susan …" at bounding box center [876, 449] width 1194 height 555
click at [658, 383] on div "Susan Tang Not Started 2/15/25, 2:02:39 AM 8/25/25, 8:00:40 PM 0 0 0 1 0 Susan …" at bounding box center [876, 449] width 1194 height 555
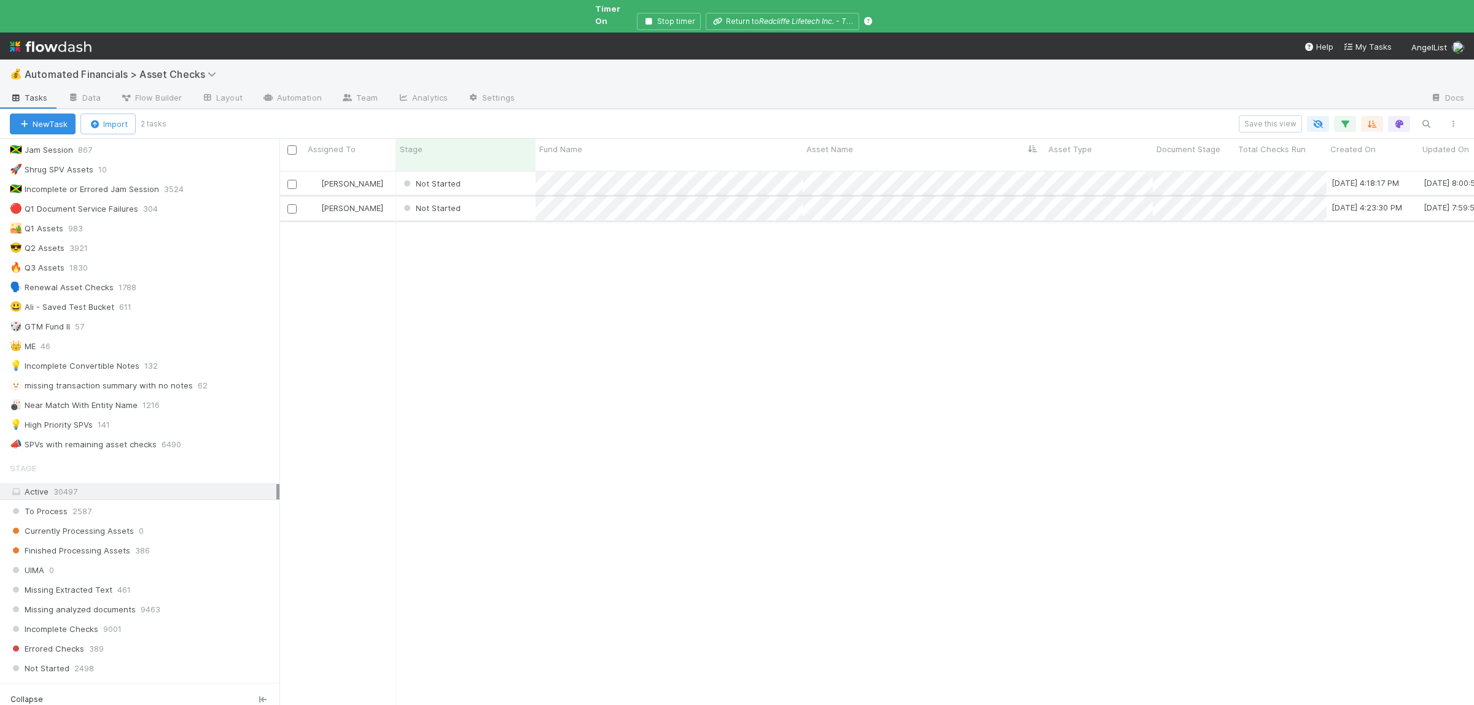
click at [499, 196] on div "Not Started" at bounding box center [465, 208] width 139 height 24
click at [501, 172] on div "Not Started" at bounding box center [465, 184] width 139 height 24
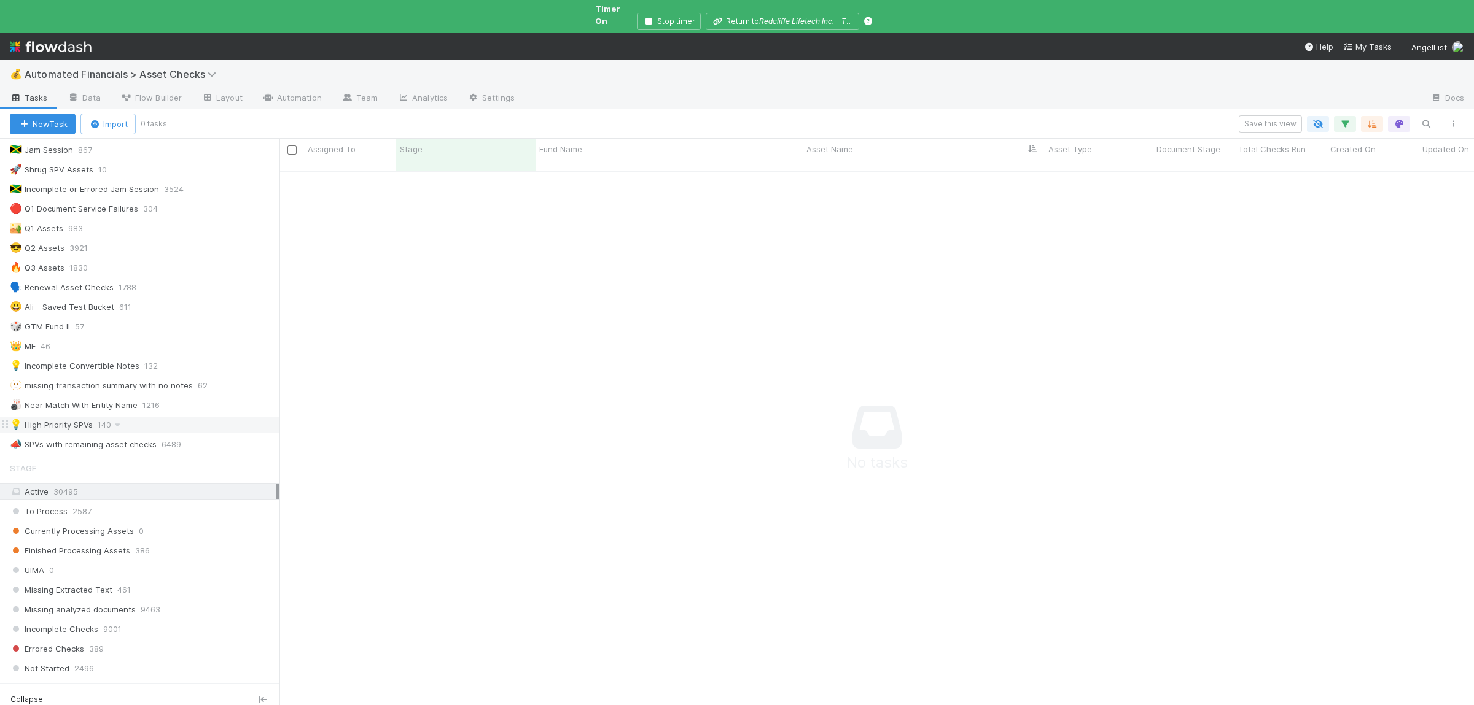
click at [169, 423] on div "💡 High Priority SPVs 140" at bounding box center [145, 424] width 270 height 15
click at [150, 285] on div "🗣️ Renewal Asset Checks 1788" at bounding box center [145, 287] width 270 height 15
click at [187, 271] on div "🔥 Q3 Assets 1830" at bounding box center [145, 267] width 270 height 15
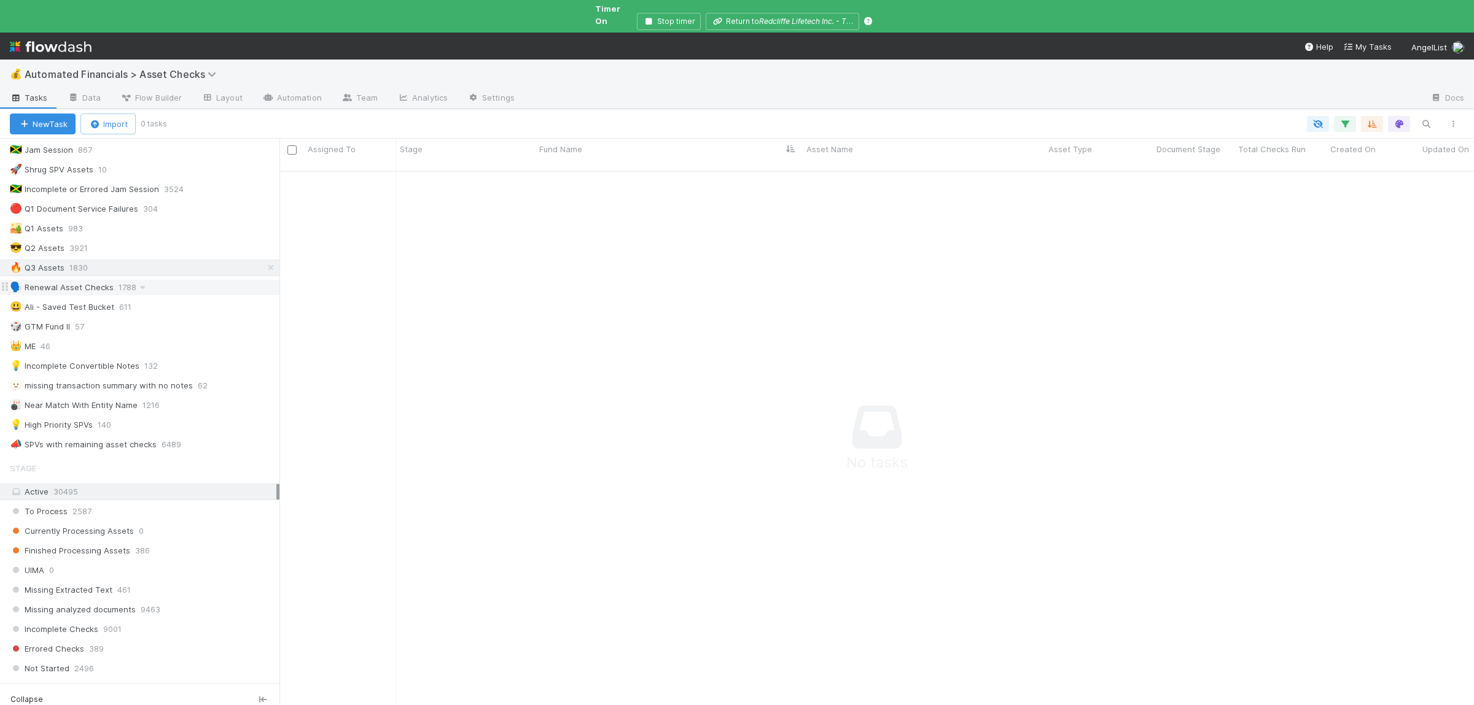
scroll to position [556, 1194]
click at [184, 245] on div "😎 Q2 Assets 3921" at bounding box center [145, 248] width 270 height 15
click at [180, 221] on div "🏜️ Q1 Assets 983" at bounding box center [145, 228] width 270 height 15
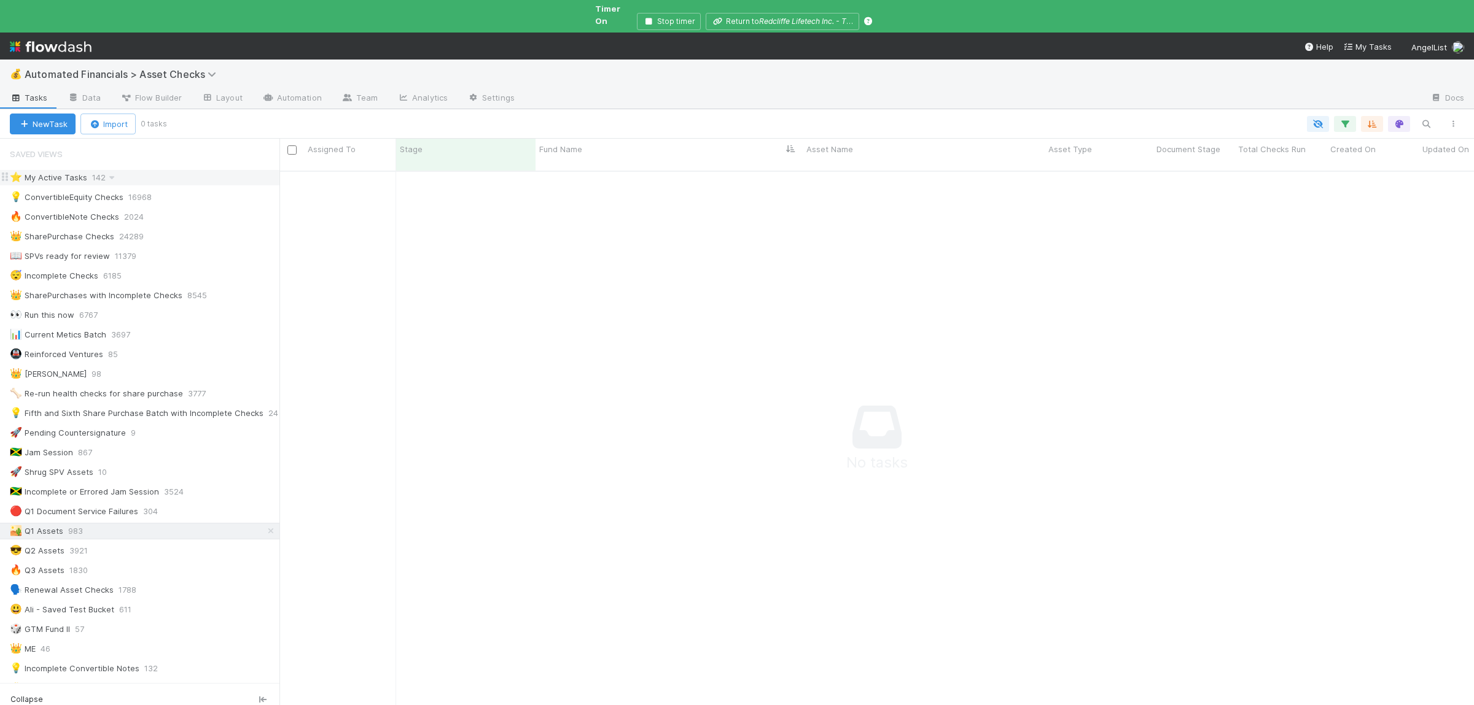
click at [163, 170] on div "⭐ My Active Tasks 142" at bounding box center [145, 177] width 270 height 15
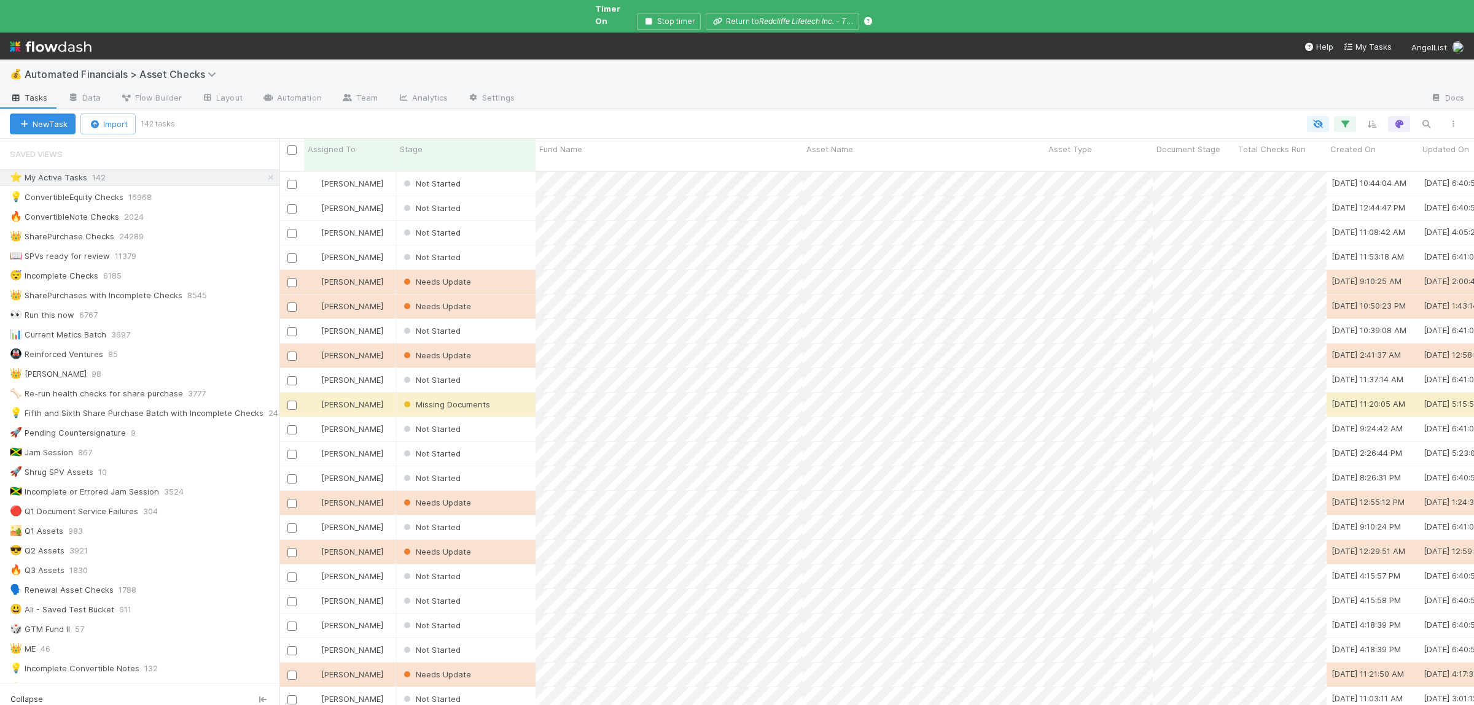
scroll to position [556, 1194]
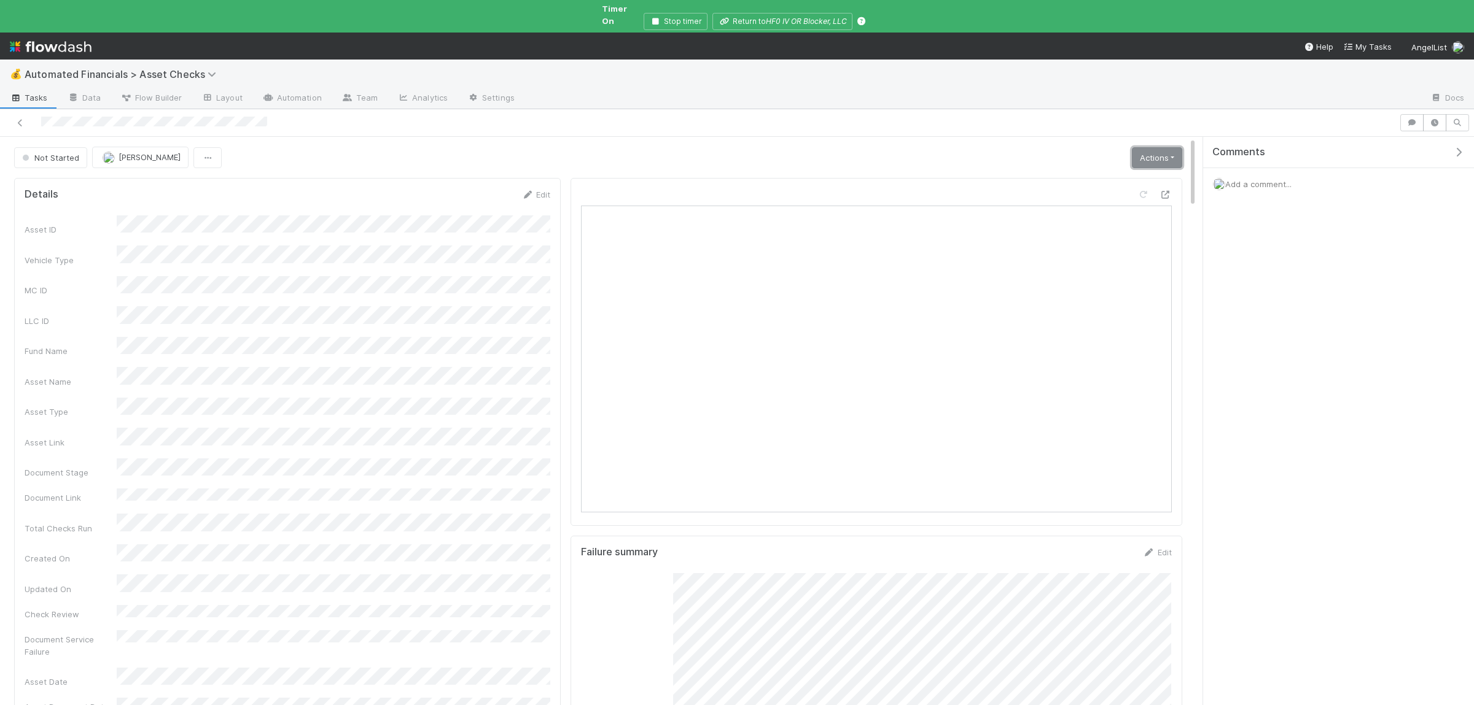
click at [1153, 147] on link "Actions" at bounding box center [1157, 157] width 50 height 21
click at [1086, 192] on button "Manually Verified" at bounding box center [1119, 200] width 130 height 17
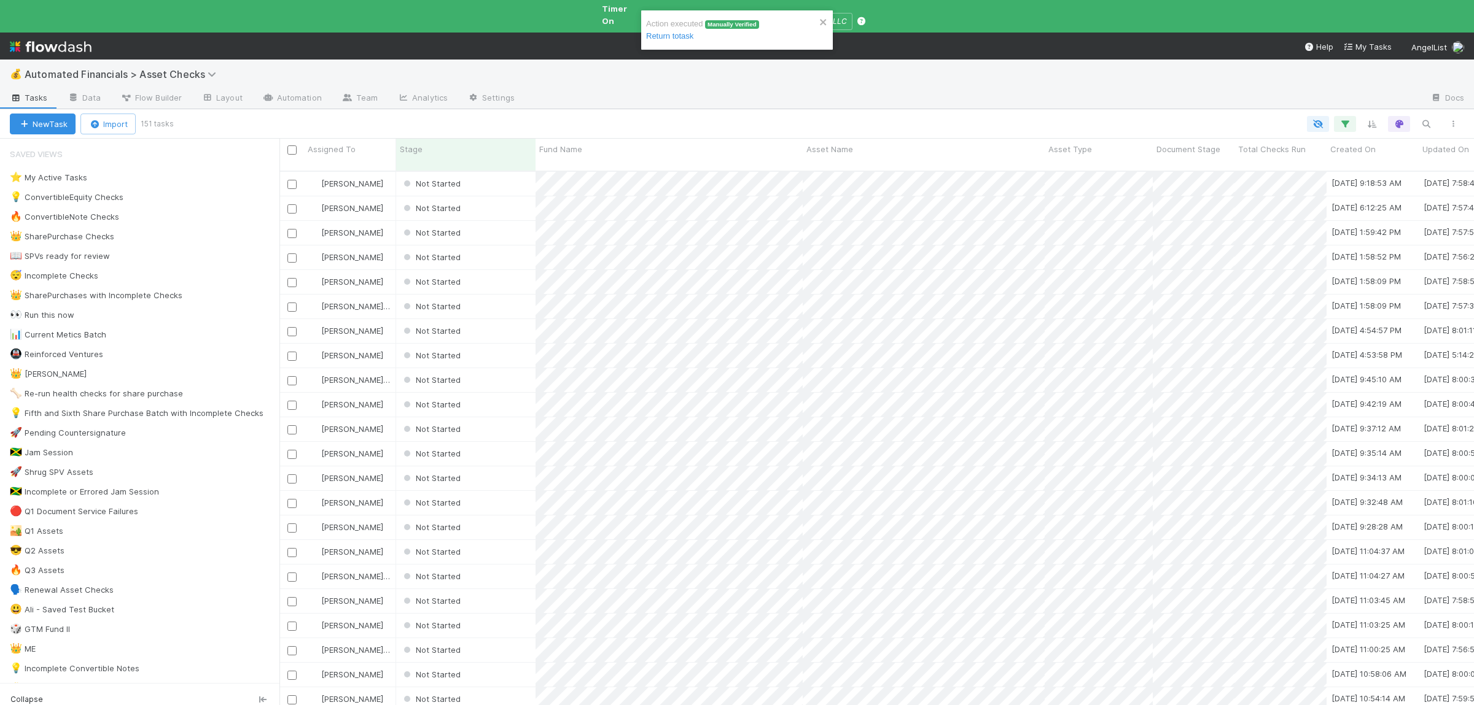
scroll to position [556, 1194]
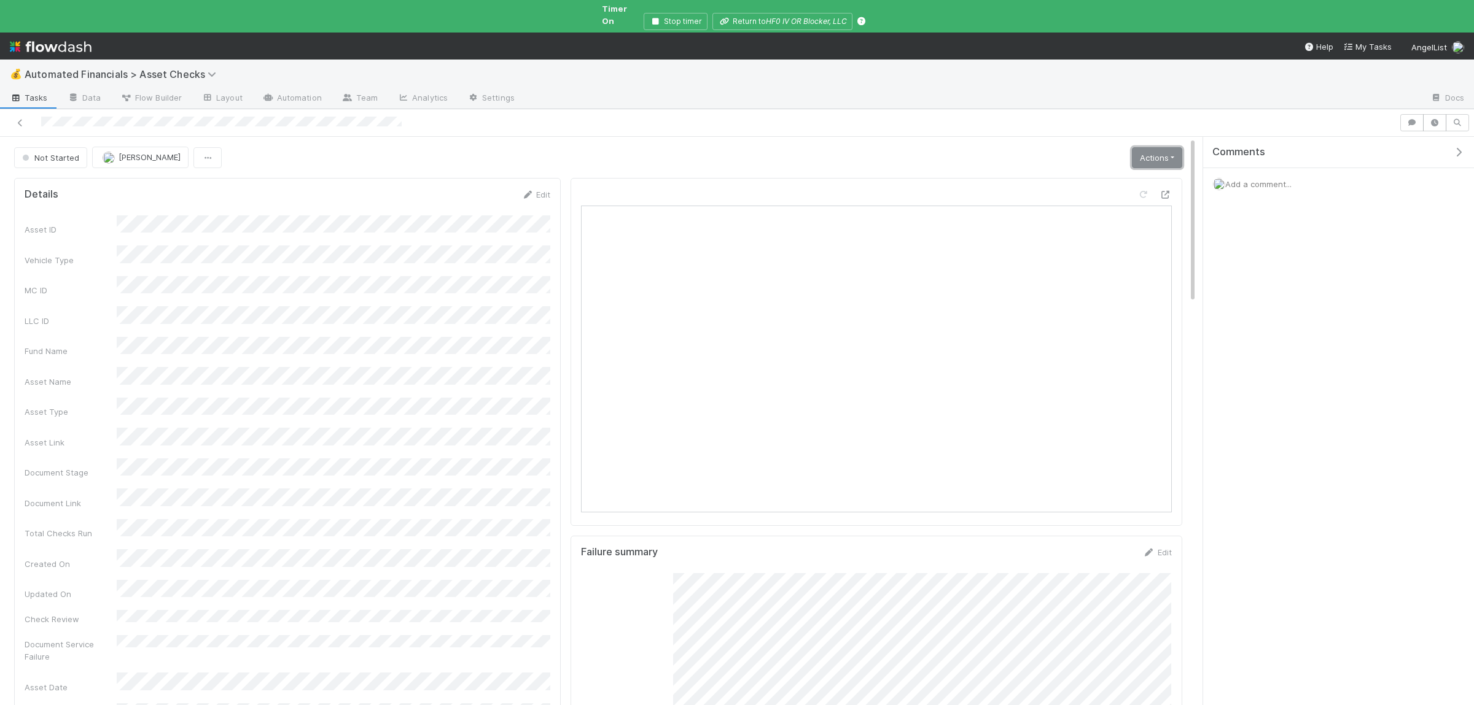
click at [1145, 147] on link "Actions" at bounding box center [1157, 157] width 50 height 21
click at [1093, 192] on button "Manually Verified" at bounding box center [1119, 200] width 130 height 17
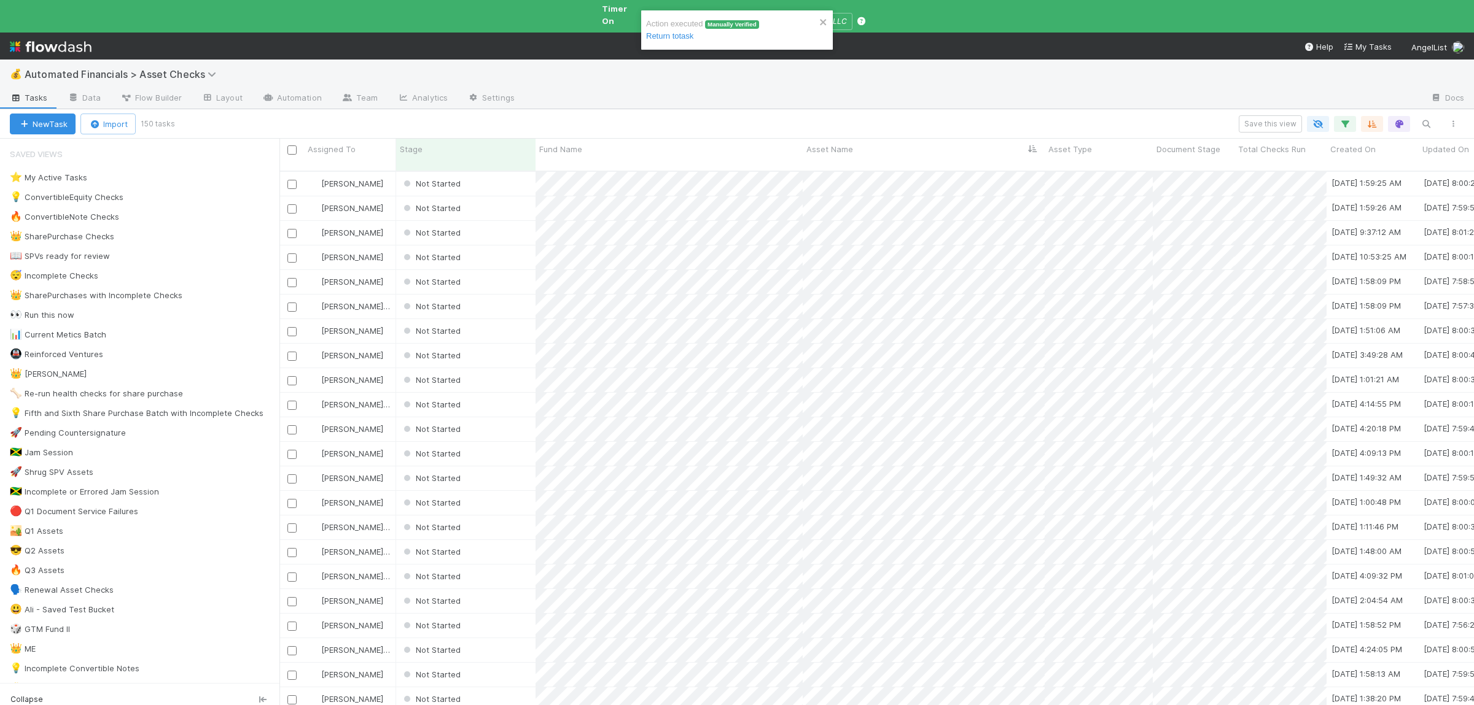
scroll to position [556, 1194]
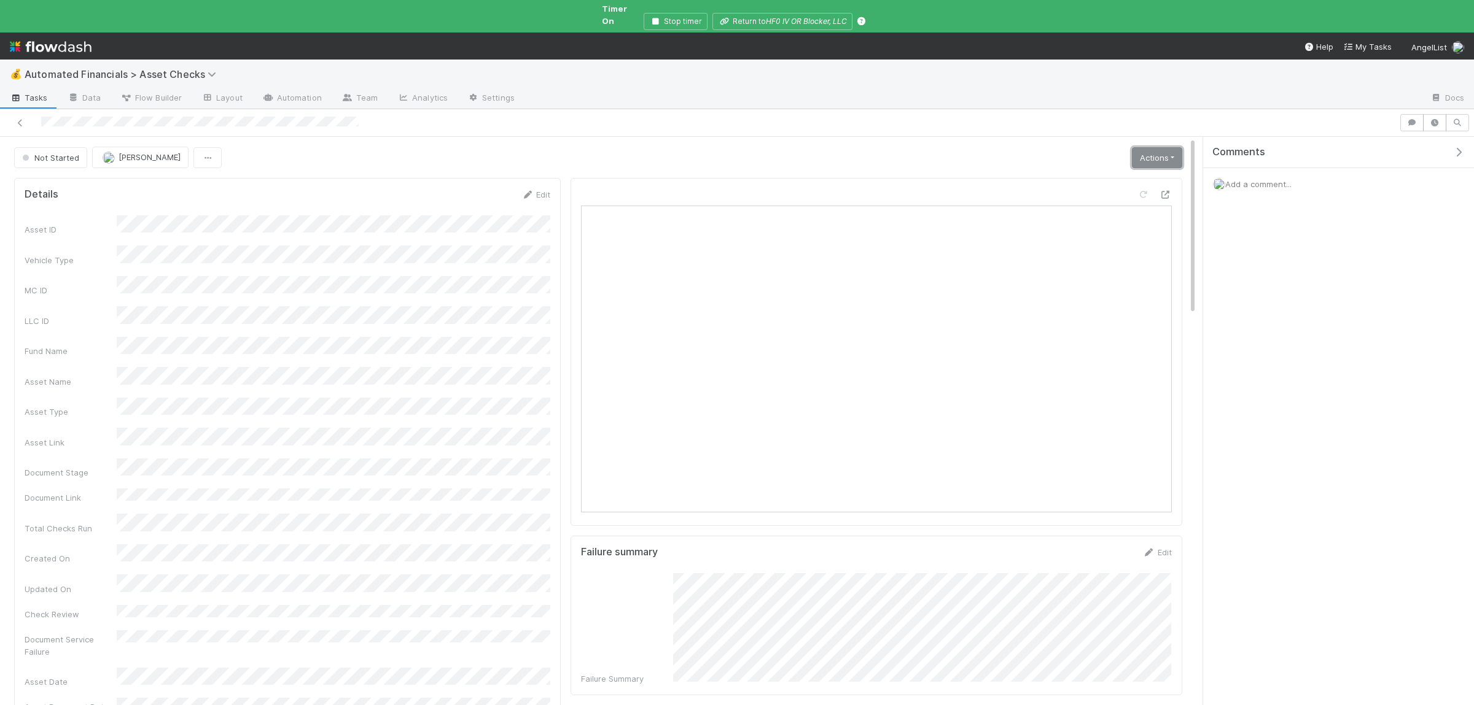
click at [1161, 147] on link "Actions" at bounding box center [1157, 157] width 50 height 21
click at [1117, 192] on button "Manually Verified" at bounding box center [1119, 200] width 130 height 17
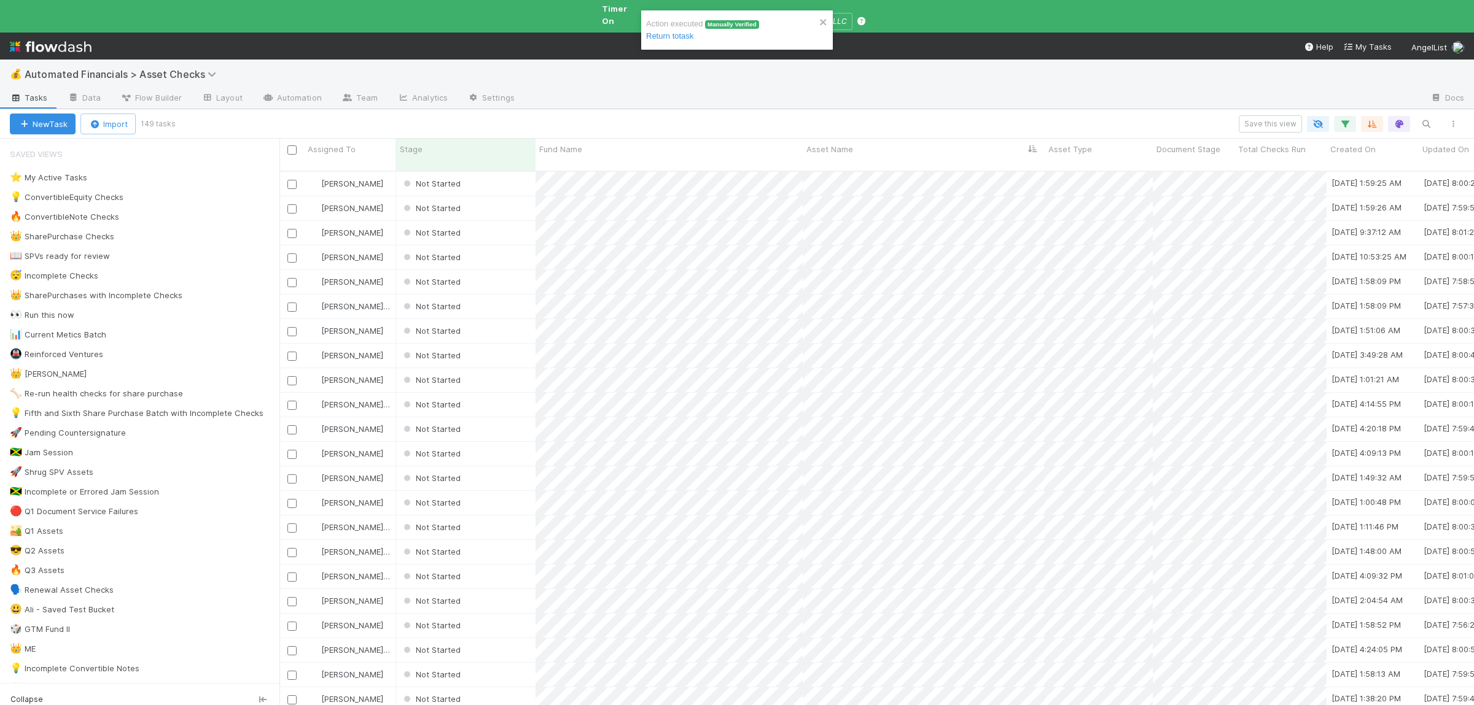
scroll to position [556, 1194]
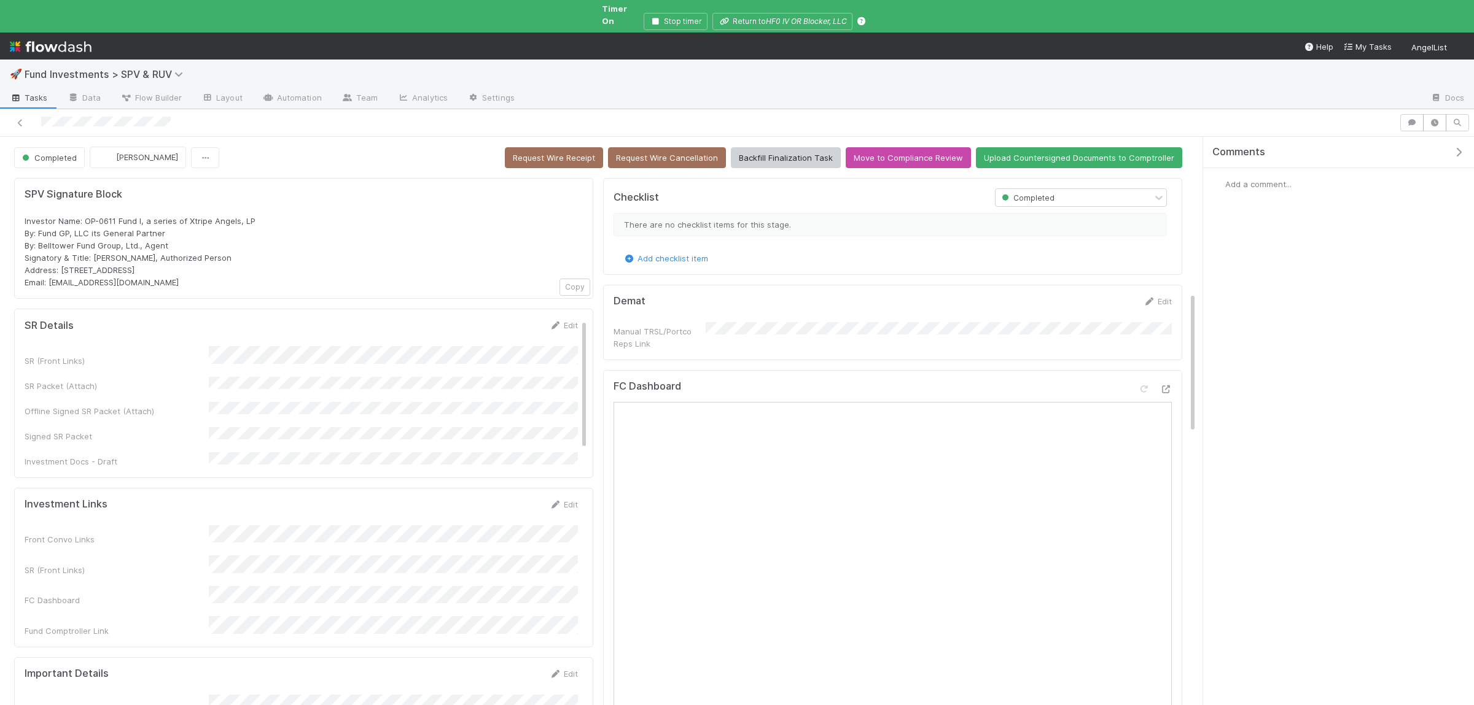
scroll to position [634, 0]
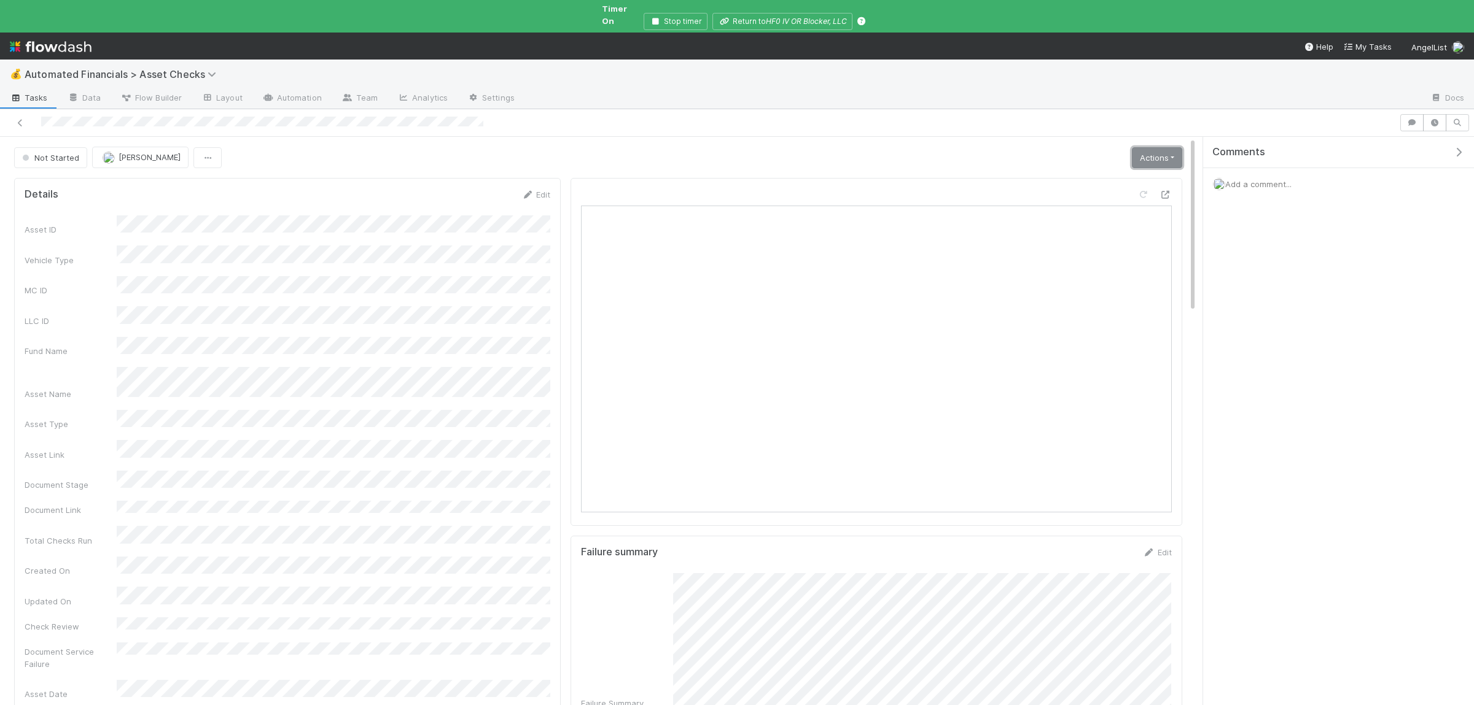
click at [1175, 152] on link "Actions" at bounding box center [1157, 157] width 50 height 21
click at [1124, 196] on button "Manually Verified" at bounding box center [1119, 200] width 130 height 17
click at [1140, 147] on link "Actions" at bounding box center [1157, 157] width 50 height 21
click at [1126, 192] on button "Manually Verified" at bounding box center [1119, 200] width 130 height 17
click at [1135, 148] on link "Actions" at bounding box center [1157, 157] width 50 height 21
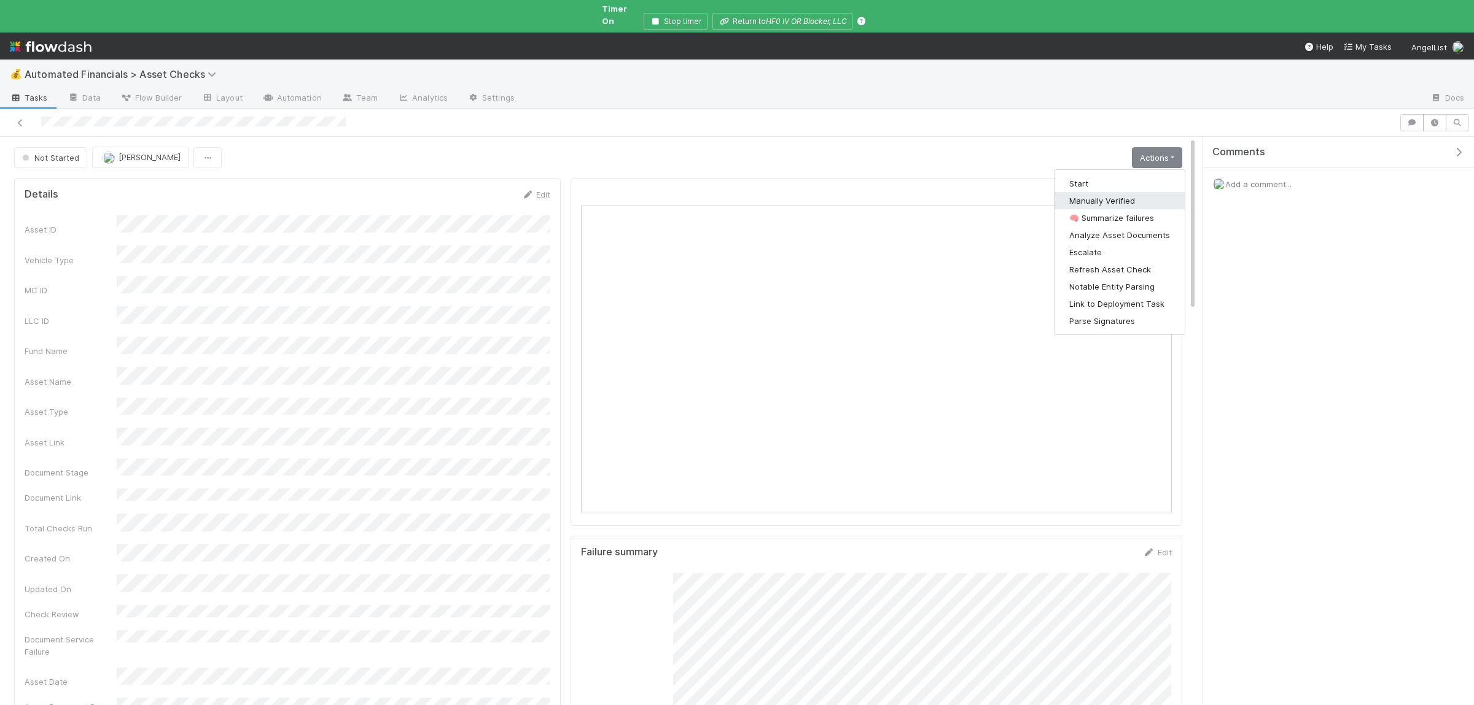
click at [1114, 192] on button "Manually Verified" at bounding box center [1119, 200] width 130 height 17
click at [1275, 179] on span "Add a comment..." at bounding box center [1258, 184] width 66 height 10
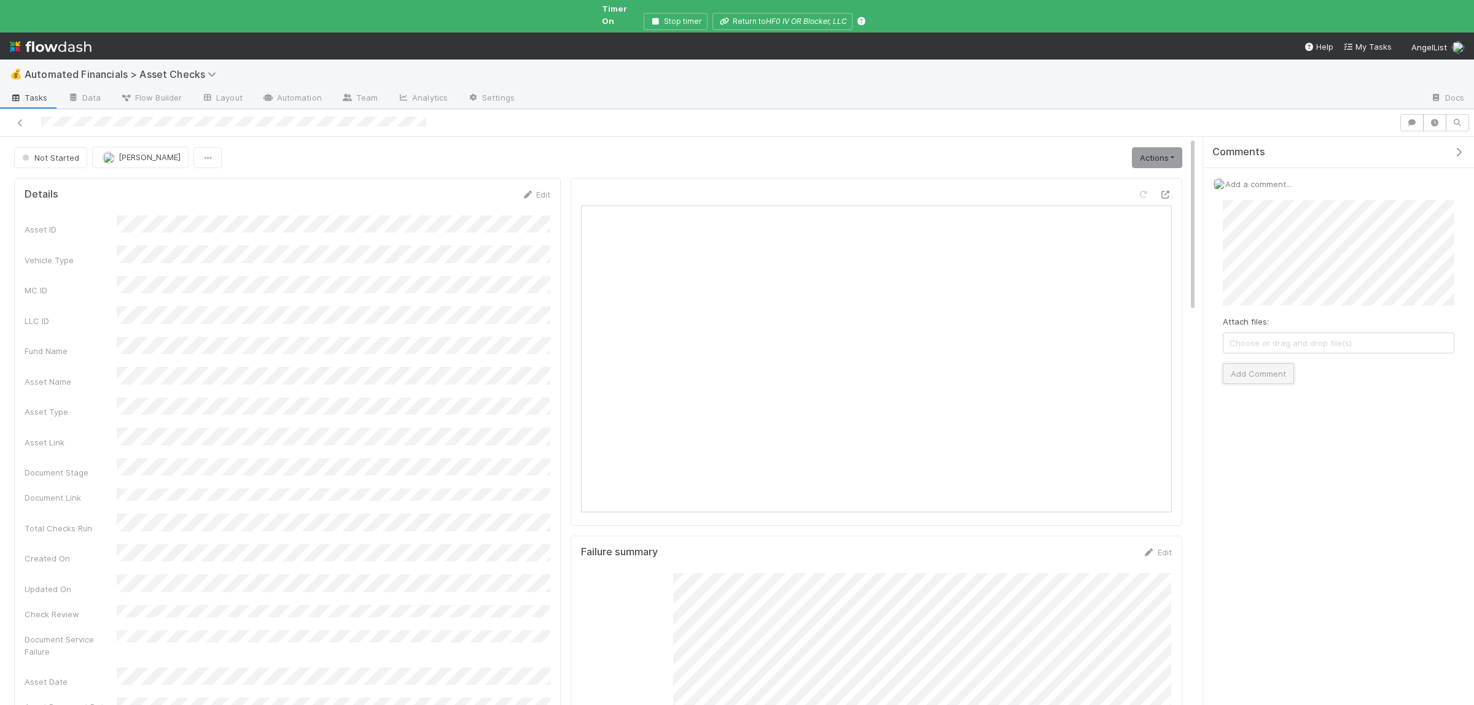
click at [1265, 363] on button "Add Comment" at bounding box center [1257, 373] width 71 height 21
click at [1150, 147] on link "Actions" at bounding box center [1157, 157] width 50 height 21
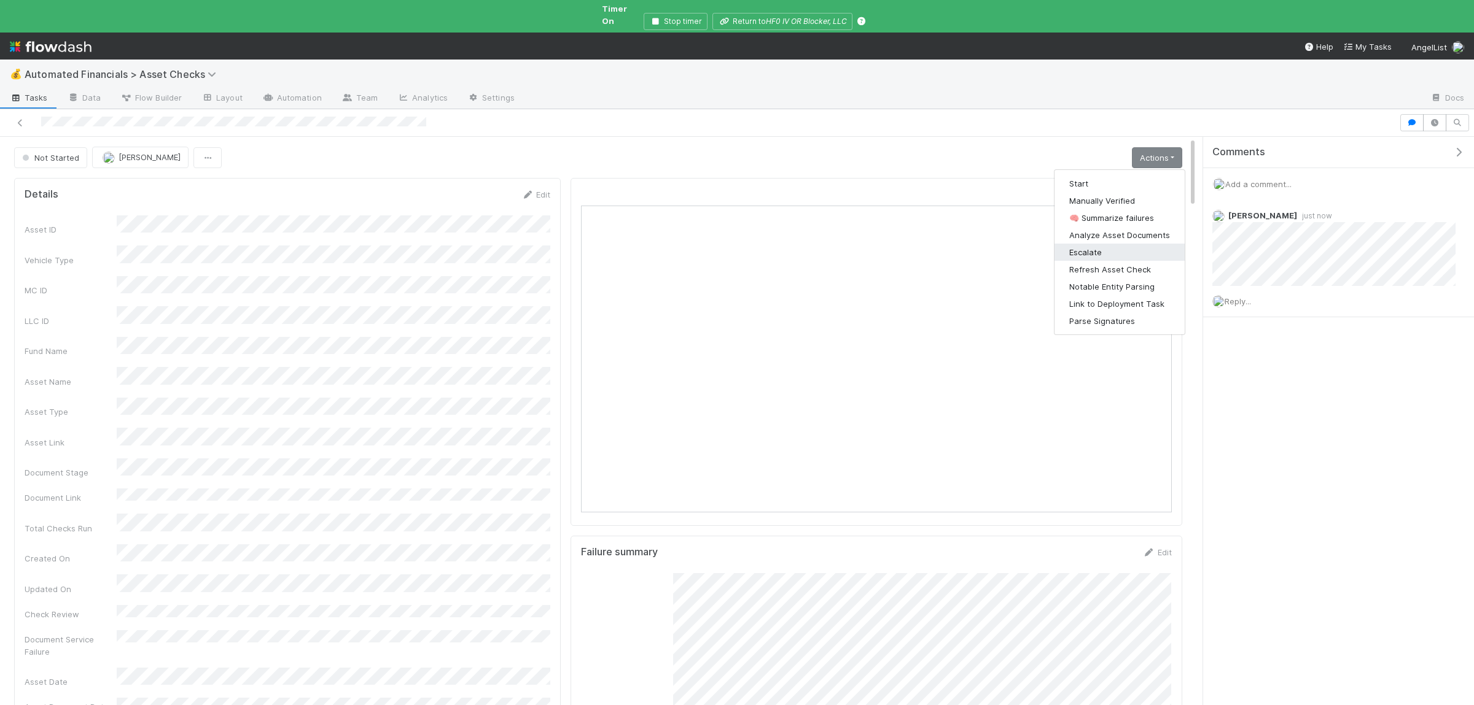
click at [1101, 244] on button "Escalate" at bounding box center [1119, 252] width 130 height 17
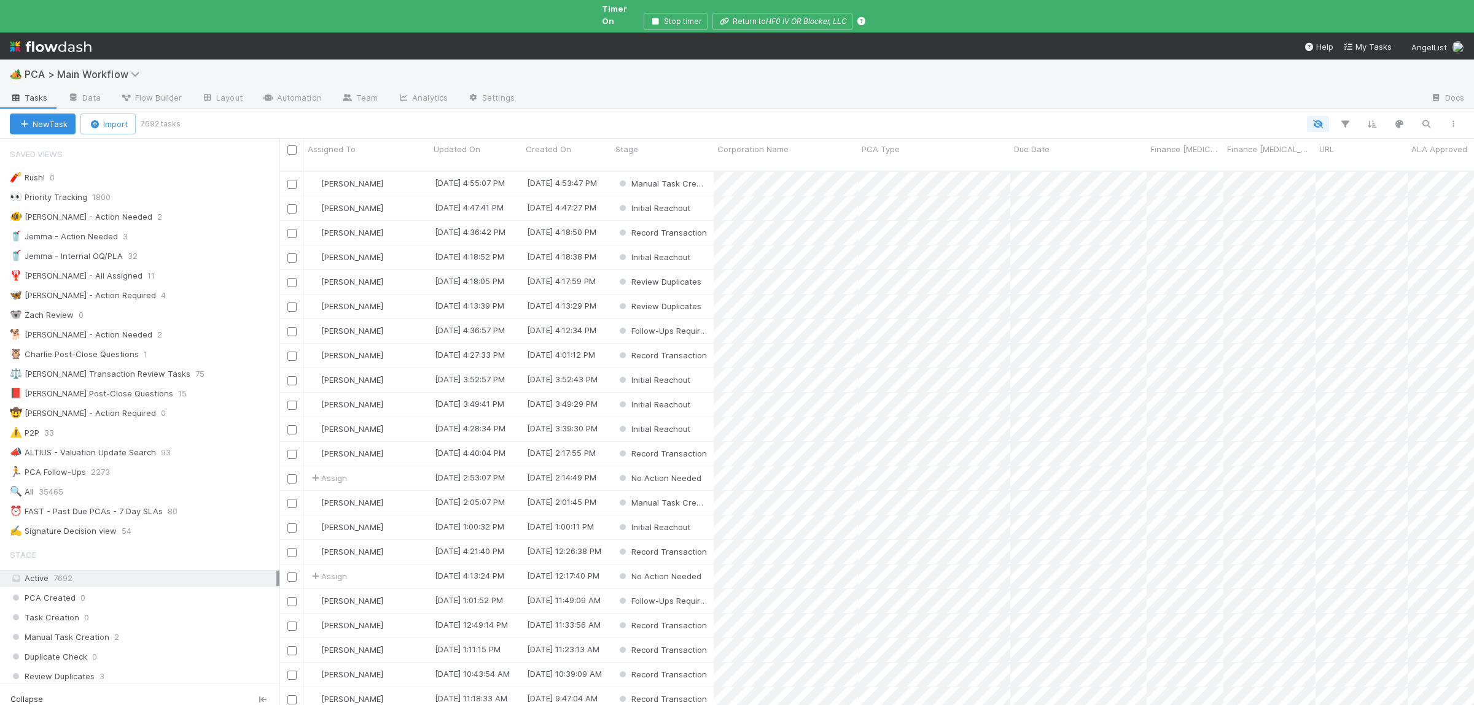
scroll to position [556, 1194]
click at [1418, 116] on button "button" at bounding box center [1426, 124] width 22 height 16
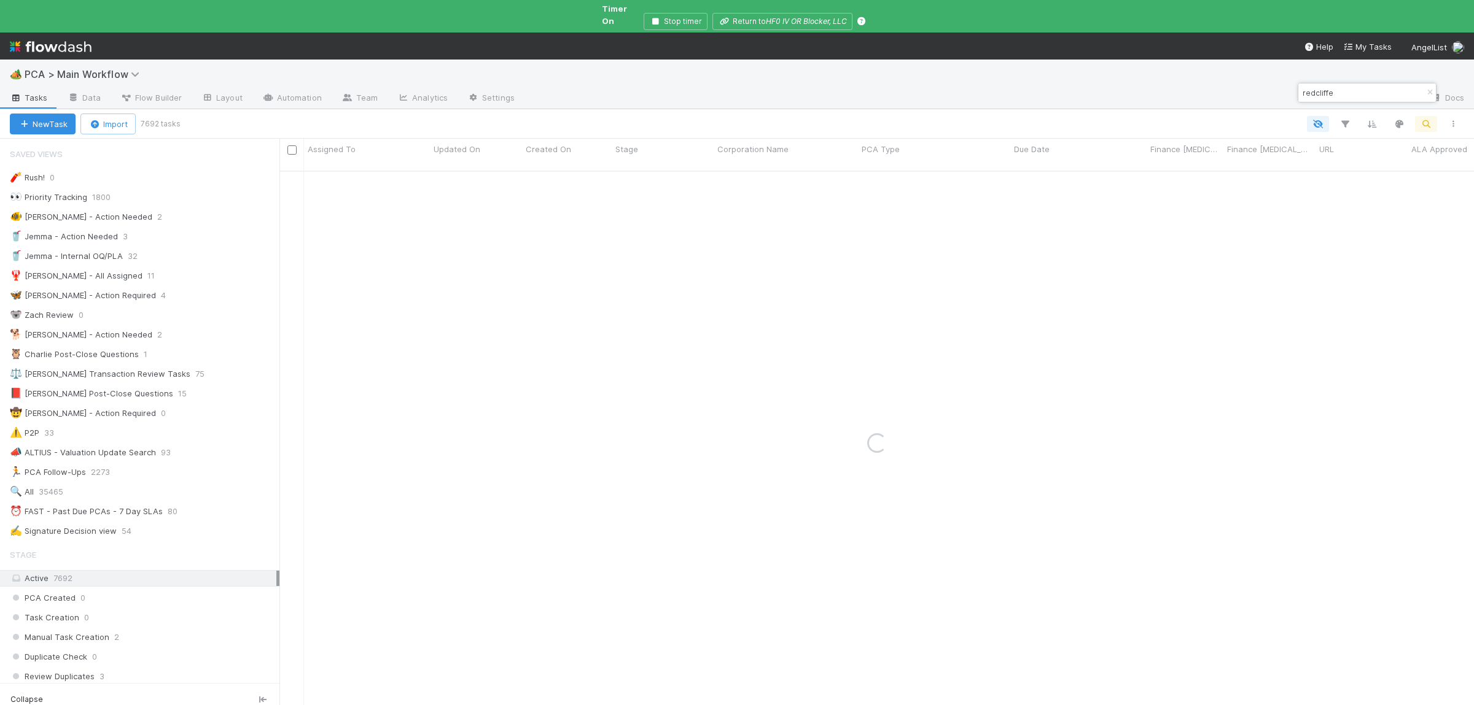
type input "redcliffe"
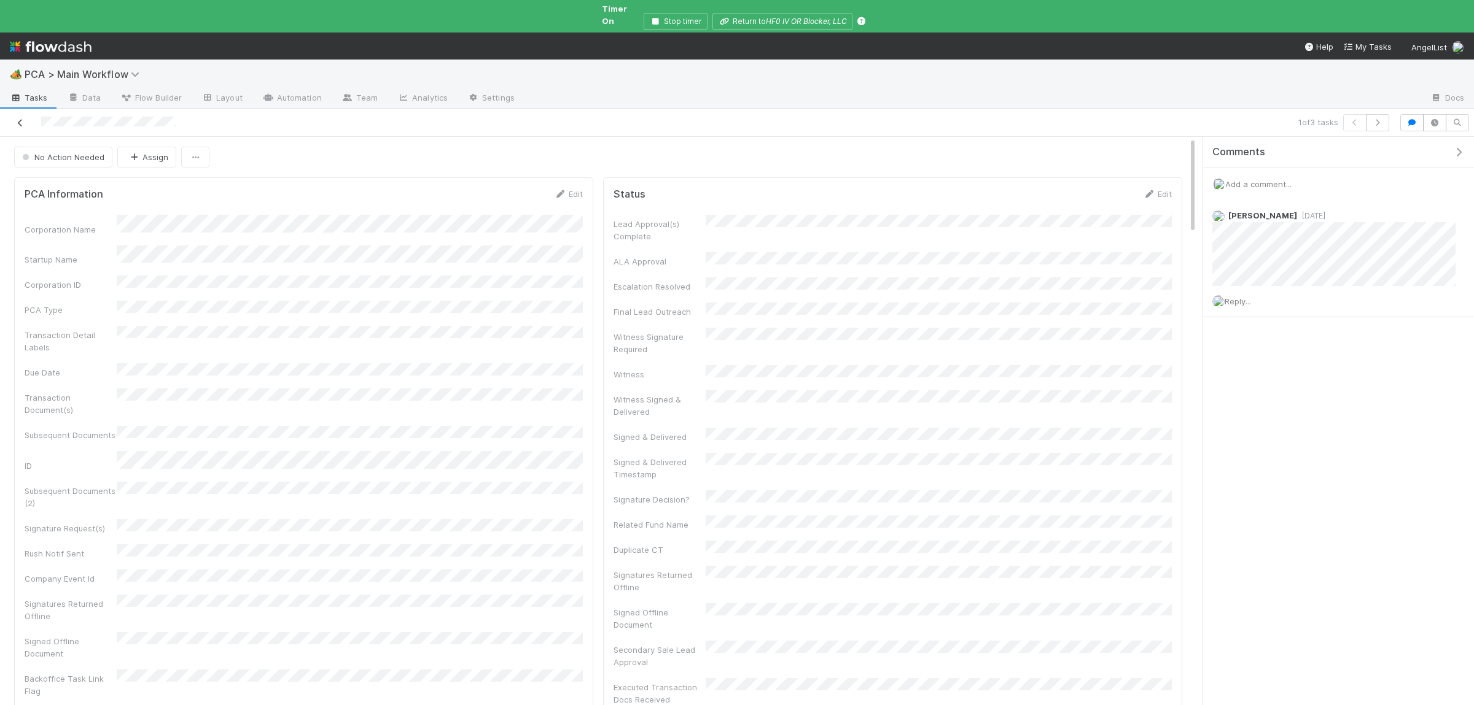
click at [17, 117] on link at bounding box center [20, 123] width 12 height 12
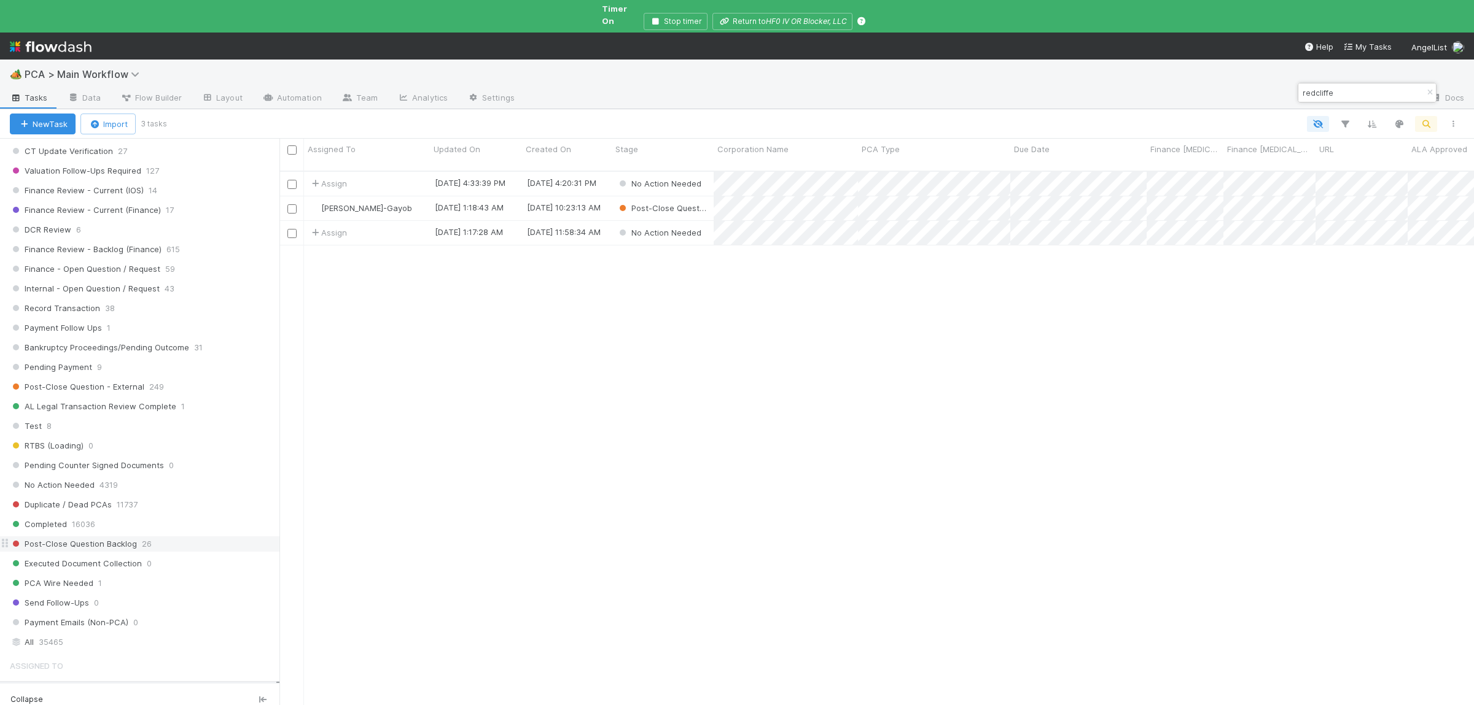
scroll to position [1078, 0]
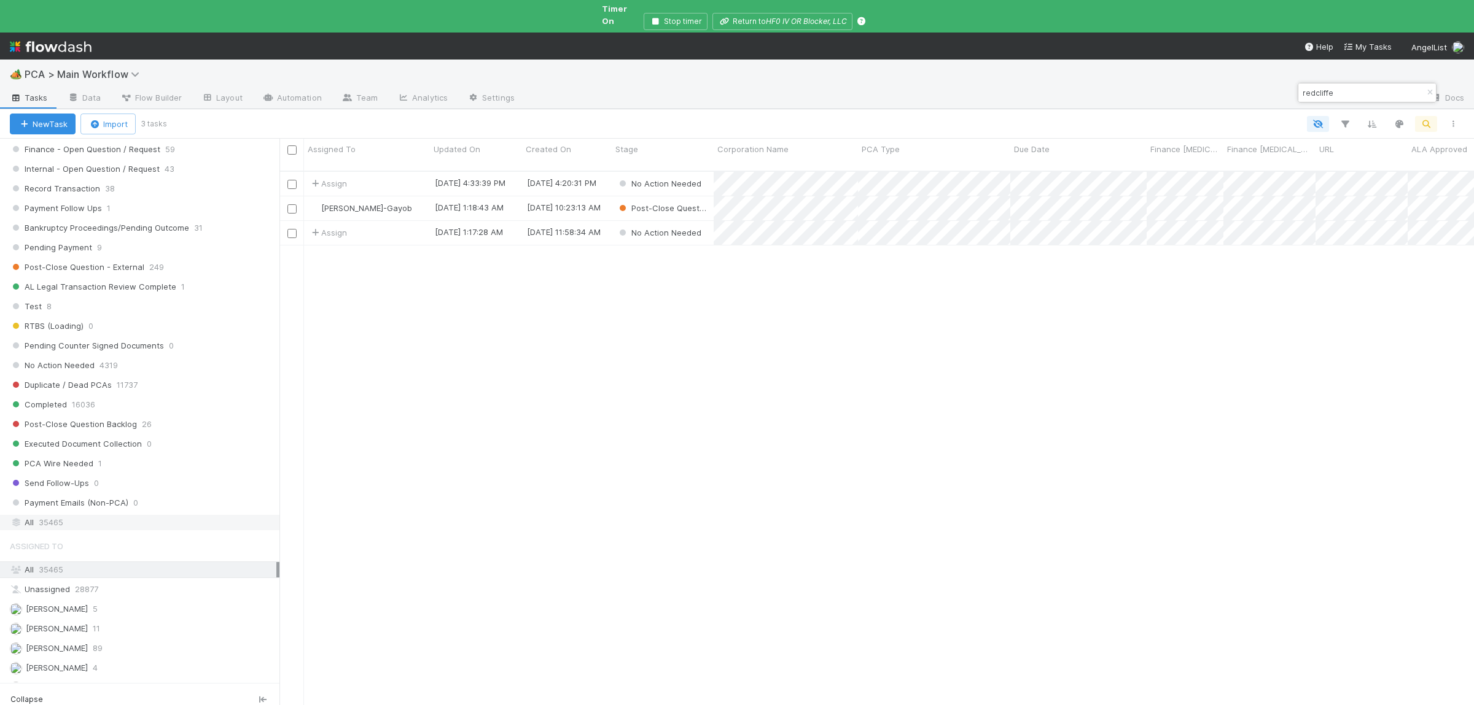
click at [106, 530] on div "All 35465" at bounding box center [143, 522] width 266 height 15
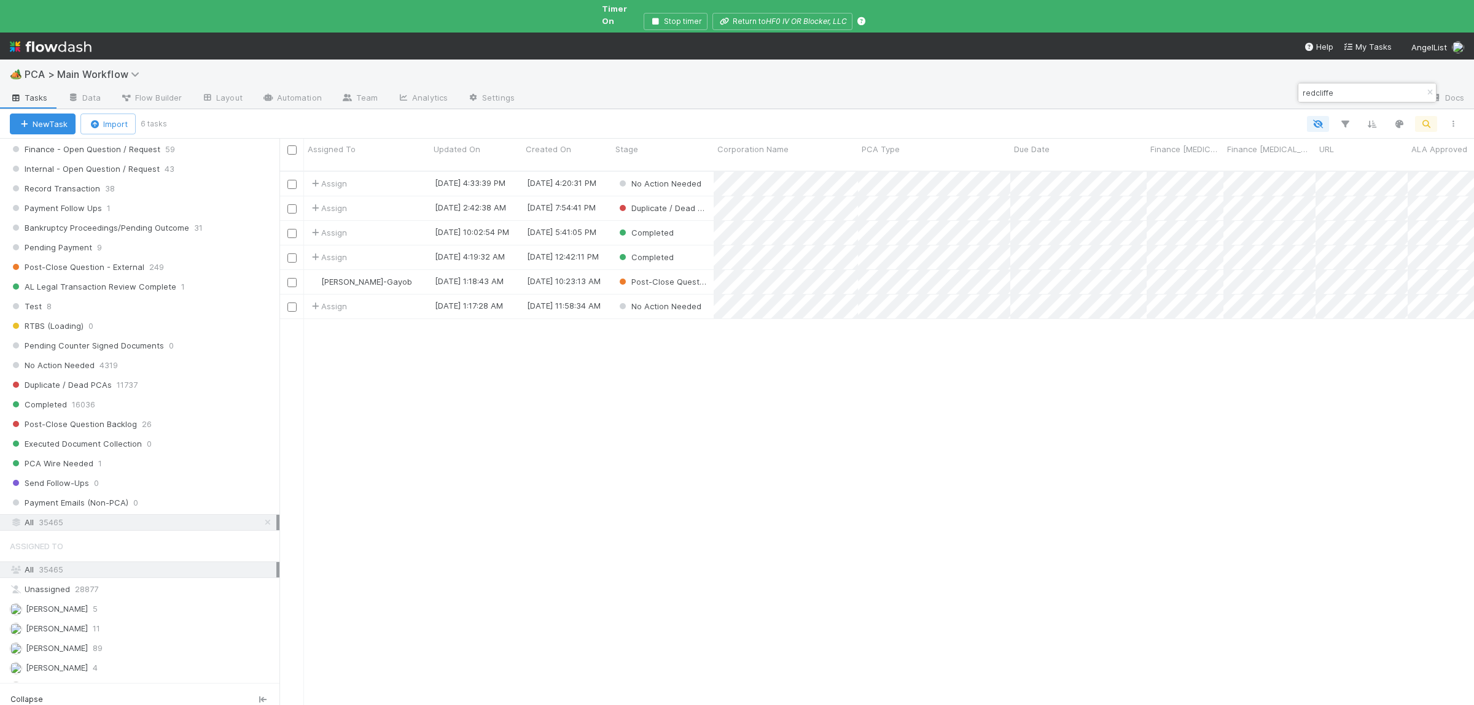
scroll to position [556, 1194]
click at [954, 343] on div "Assign 5/12/25, 4:33:39 PM 5/12/25, 4:20:31 PM No Action Needed 0 0 0 0 0 0 0 0…" at bounding box center [876, 449] width 1194 height 555
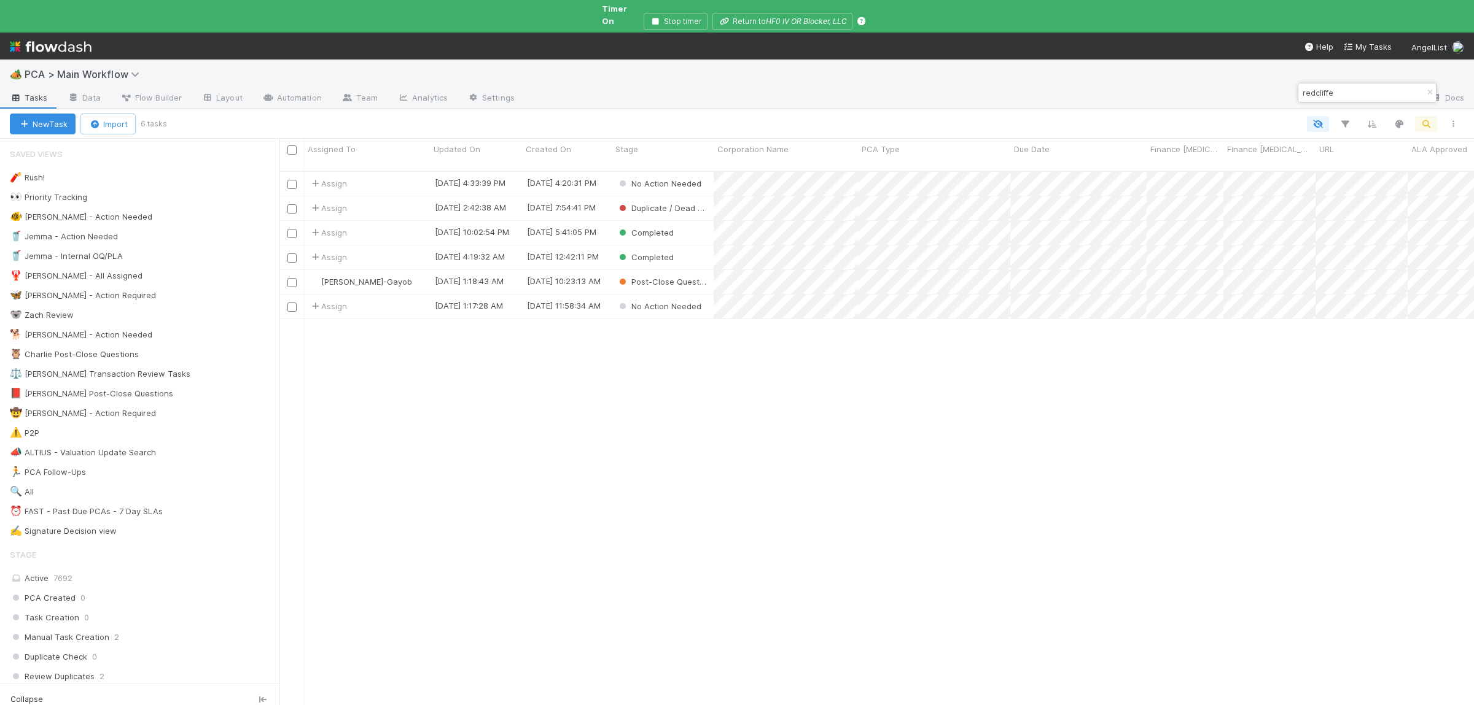
scroll to position [556, 1194]
click at [812, 452] on div "Assign 5/12/25, 4:33:39 PM 5/12/25, 4:20:31 PM No Action Needed 0 0 0 0 0 0 0 0…" at bounding box center [876, 449] width 1194 height 555
click at [861, 362] on div at bounding box center [737, 352] width 1474 height 705
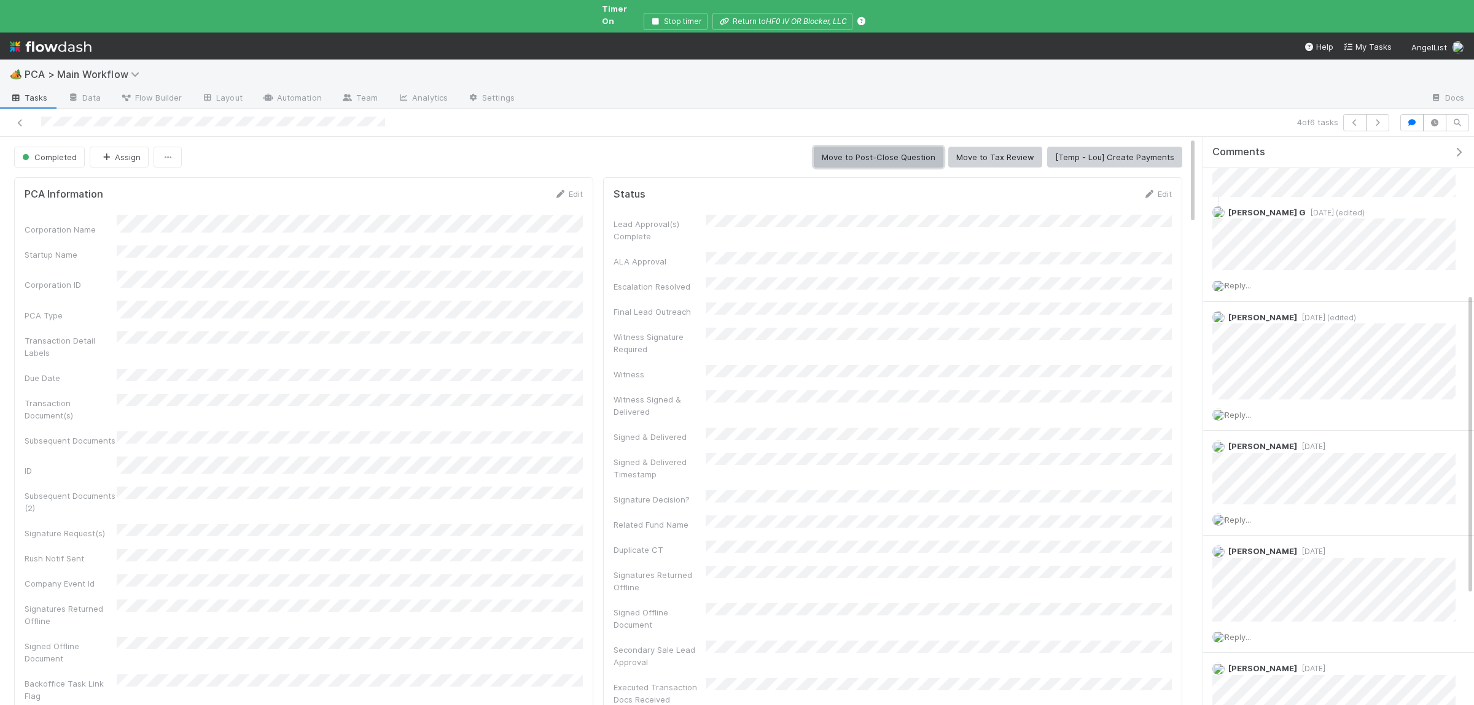
click at [878, 150] on button "Move to Post-Close Question" at bounding box center [879, 157] width 130 height 21
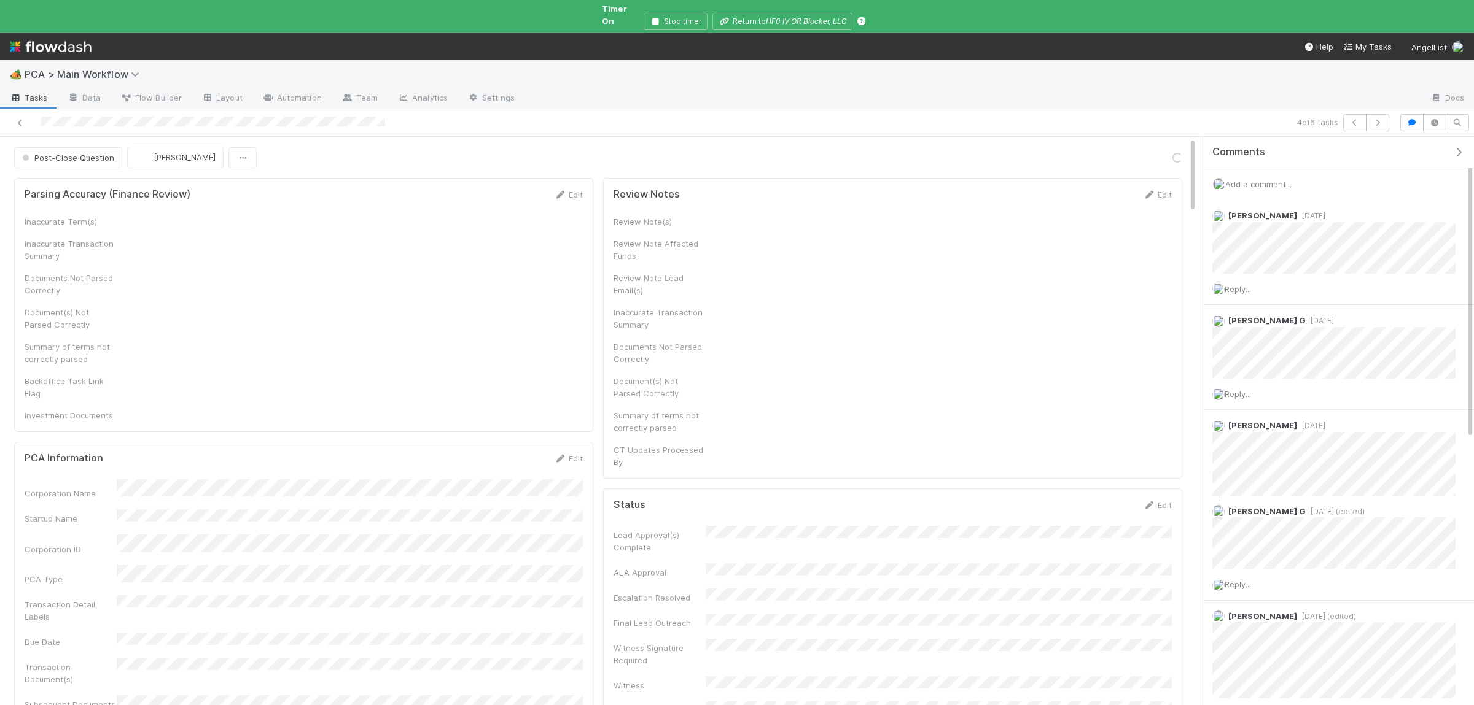
click at [1270, 179] on span "Add a comment..." at bounding box center [1258, 184] width 66 height 10
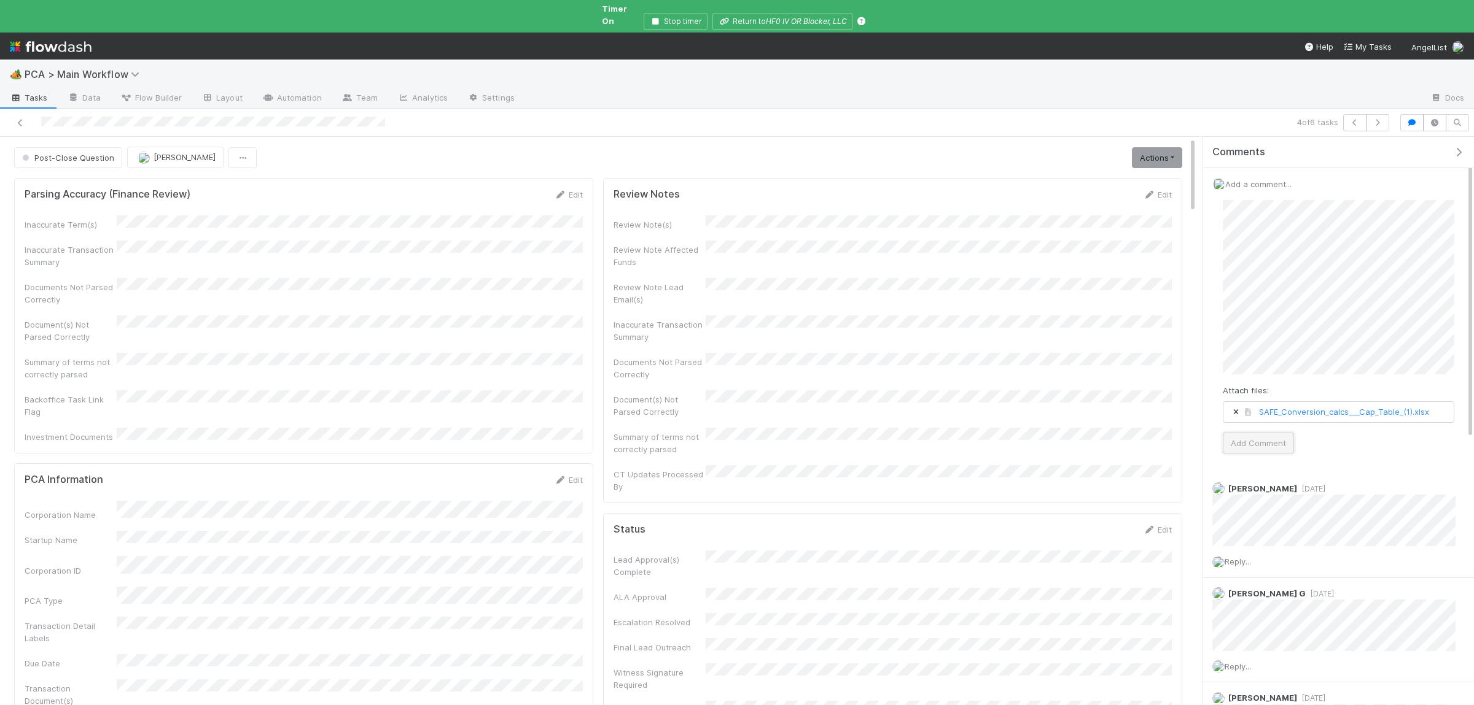
click at [1247, 433] on button "Add Comment" at bounding box center [1257, 443] width 71 height 21
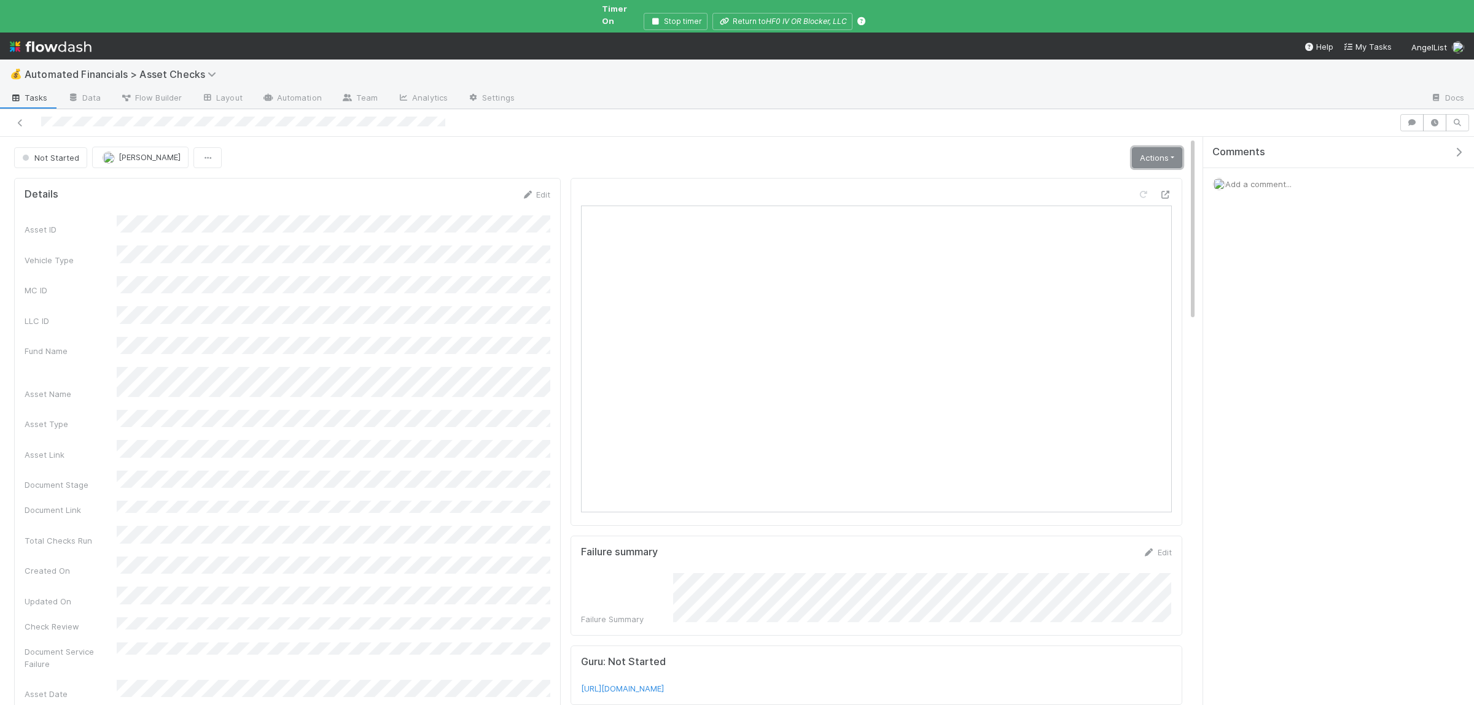
click at [1136, 147] on link "Actions" at bounding box center [1157, 157] width 50 height 21
click at [1089, 192] on button "Manually Verified" at bounding box center [1119, 200] width 130 height 17
drag, startPoint x: 1158, startPoint y: 141, endPoint x: 1150, endPoint y: 143, distance: 8.4
click at [1158, 147] on link "Actions" at bounding box center [1157, 157] width 50 height 21
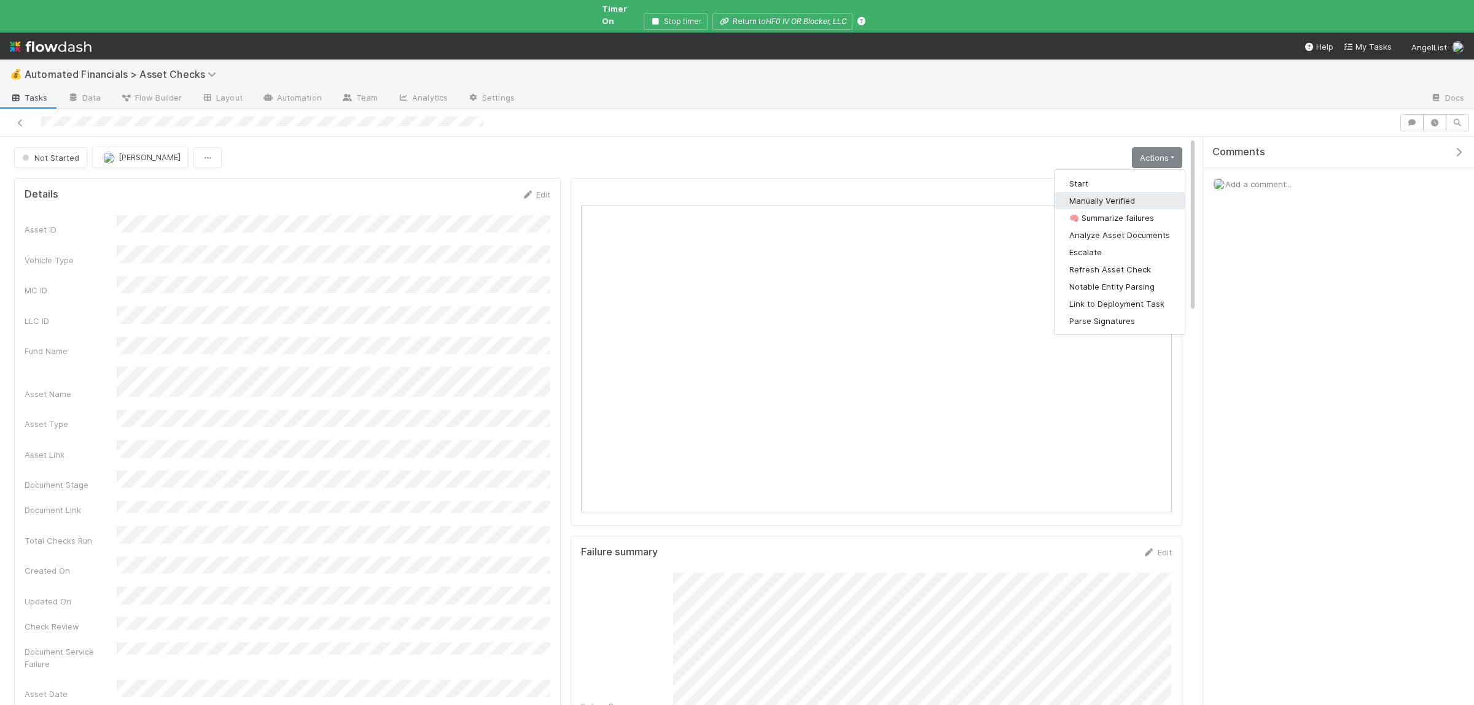
click at [1105, 192] on button "Manually Verified" at bounding box center [1119, 200] width 130 height 17
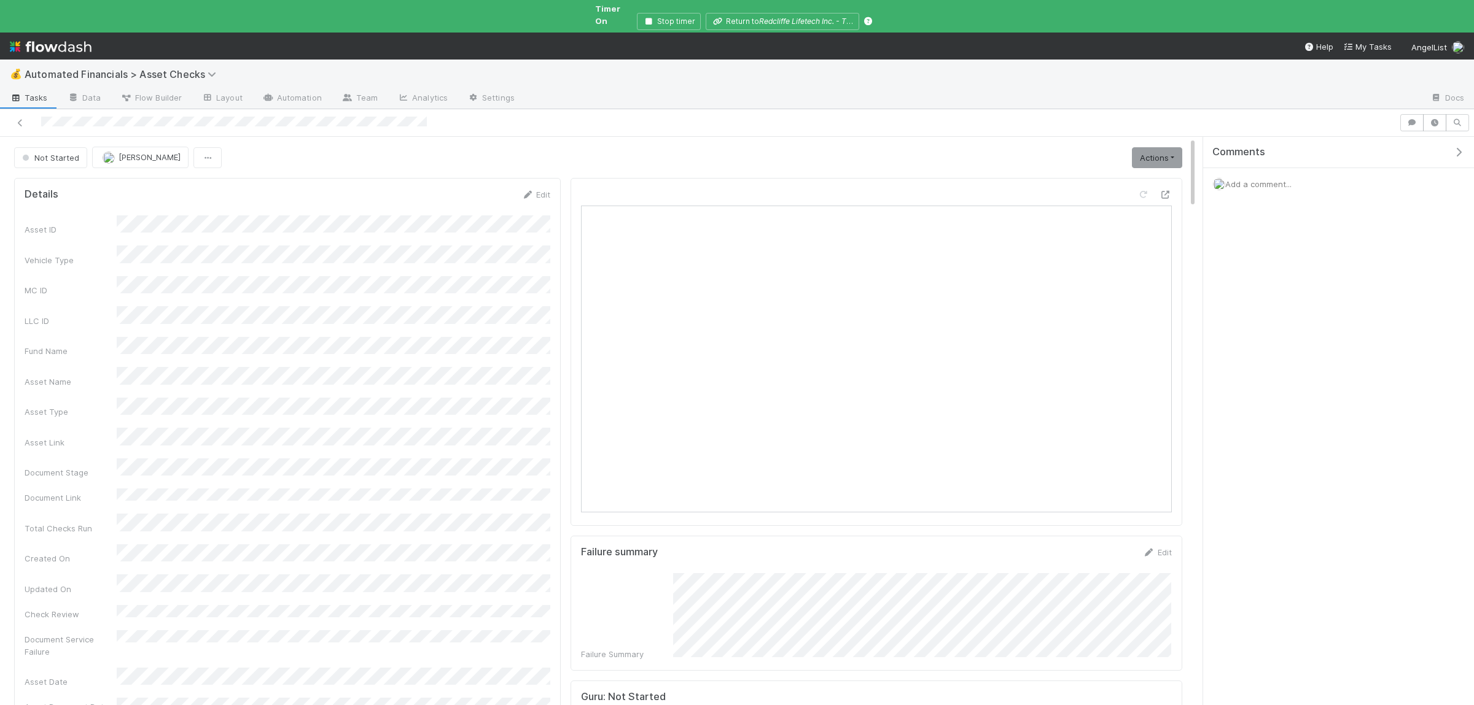
click at [1264, 179] on span "Add a comment..." at bounding box center [1258, 184] width 66 height 10
click at [1279, 366] on button "Add Comment" at bounding box center [1257, 373] width 71 height 21
click at [1144, 147] on link "Actions" at bounding box center [1157, 157] width 50 height 21
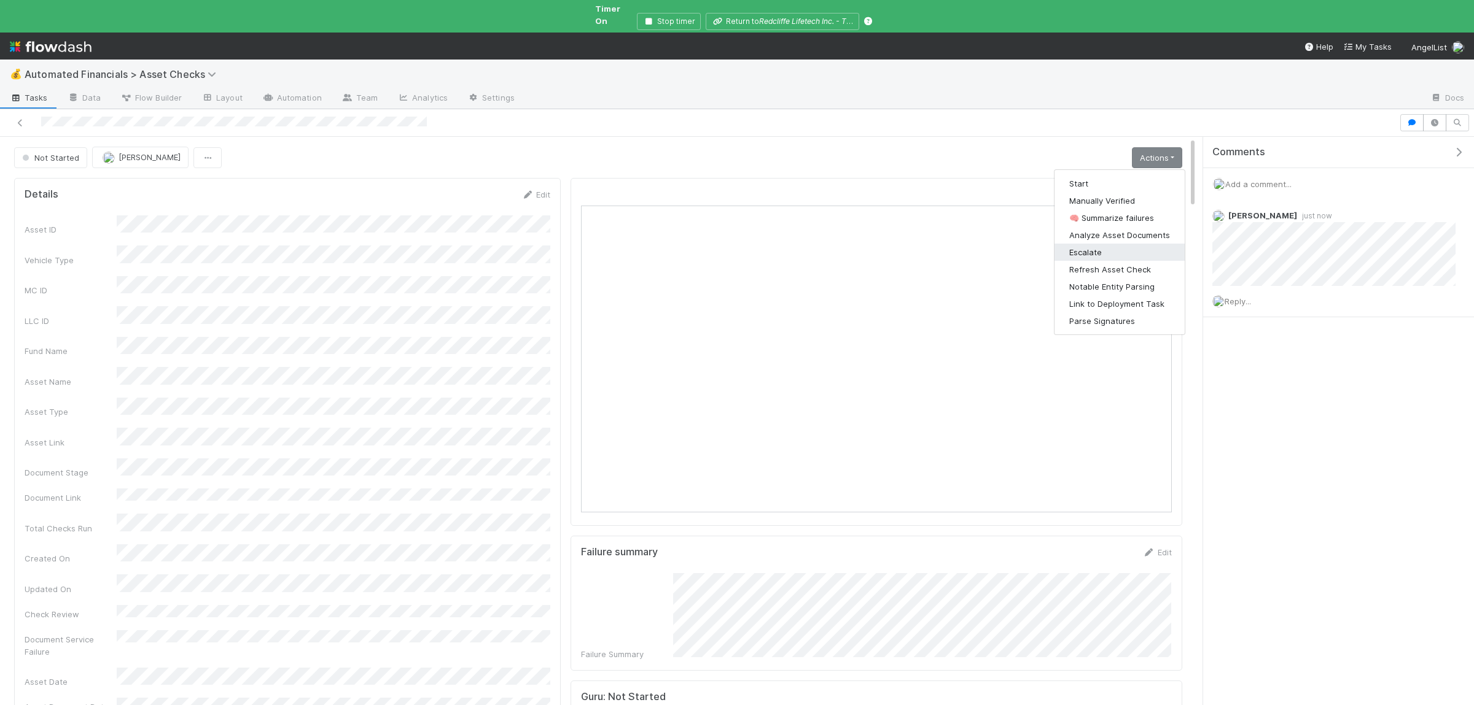
click at [1106, 244] on button "Escalate" at bounding box center [1119, 252] width 130 height 17
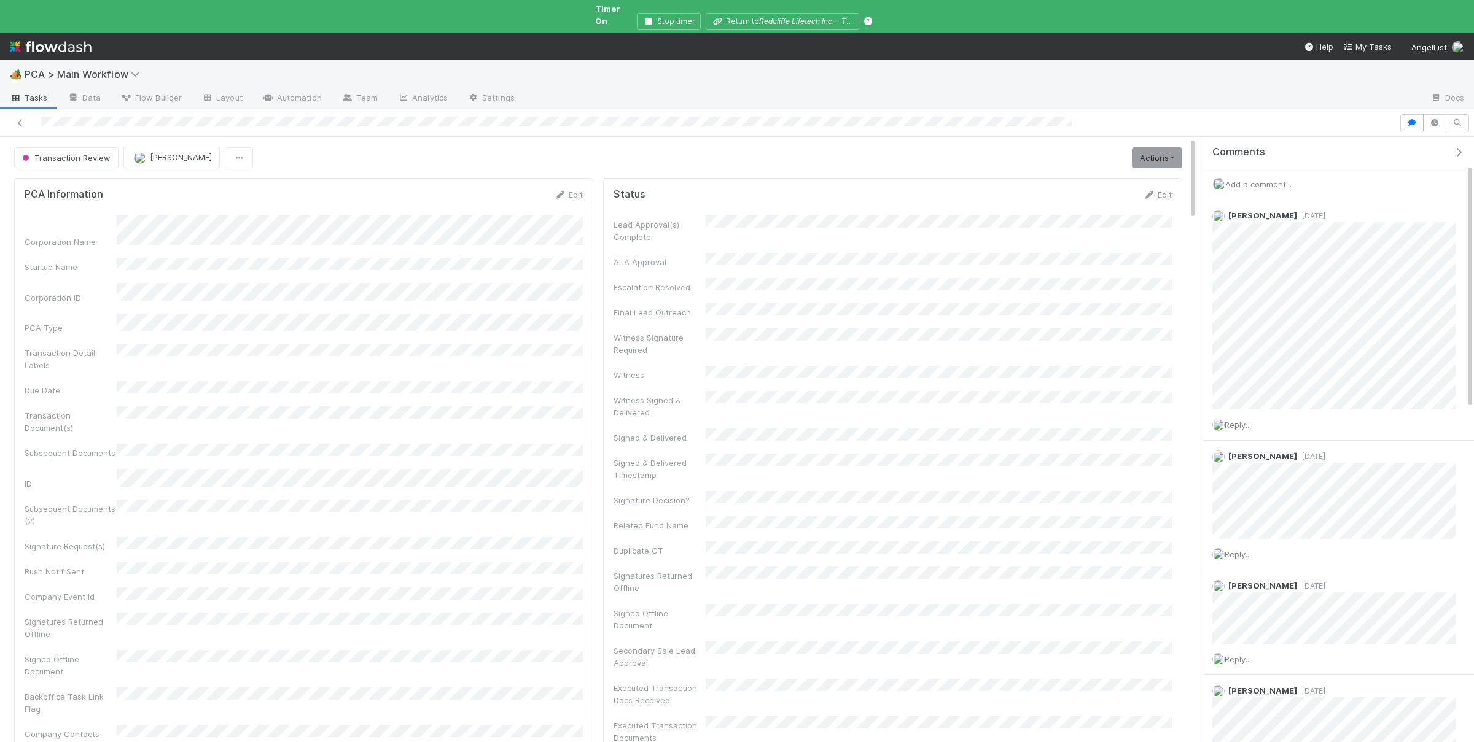
click at [1255, 168] on div "Add a comment..." at bounding box center [1338, 184] width 271 height 32
click at [1267, 179] on span "Add a comment..." at bounding box center [1258, 184] width 66 height 10
click at [1278, 371] on button "Add Comment" at bounding box center [1257, 373] width 71 height 21
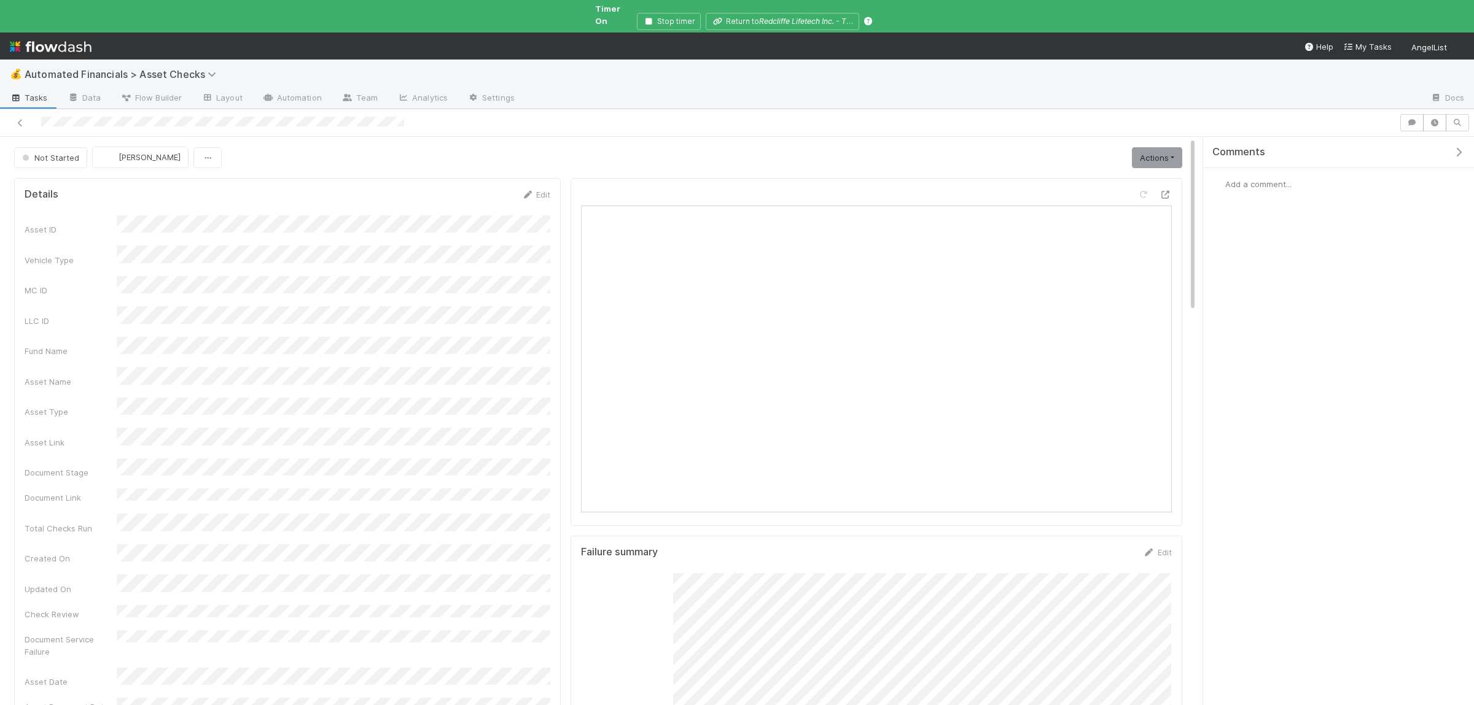
click at [1161, 147] on link "Actions" at bounding box center [1157, 157] width 50 height 21
click at [1108, 193] on button "Manually Verified" at bounding box center [1119, 200] width 130 height 17
click at [1176, 147] on link "Actions" at bounding box center [1157, 157] width 50 height 21
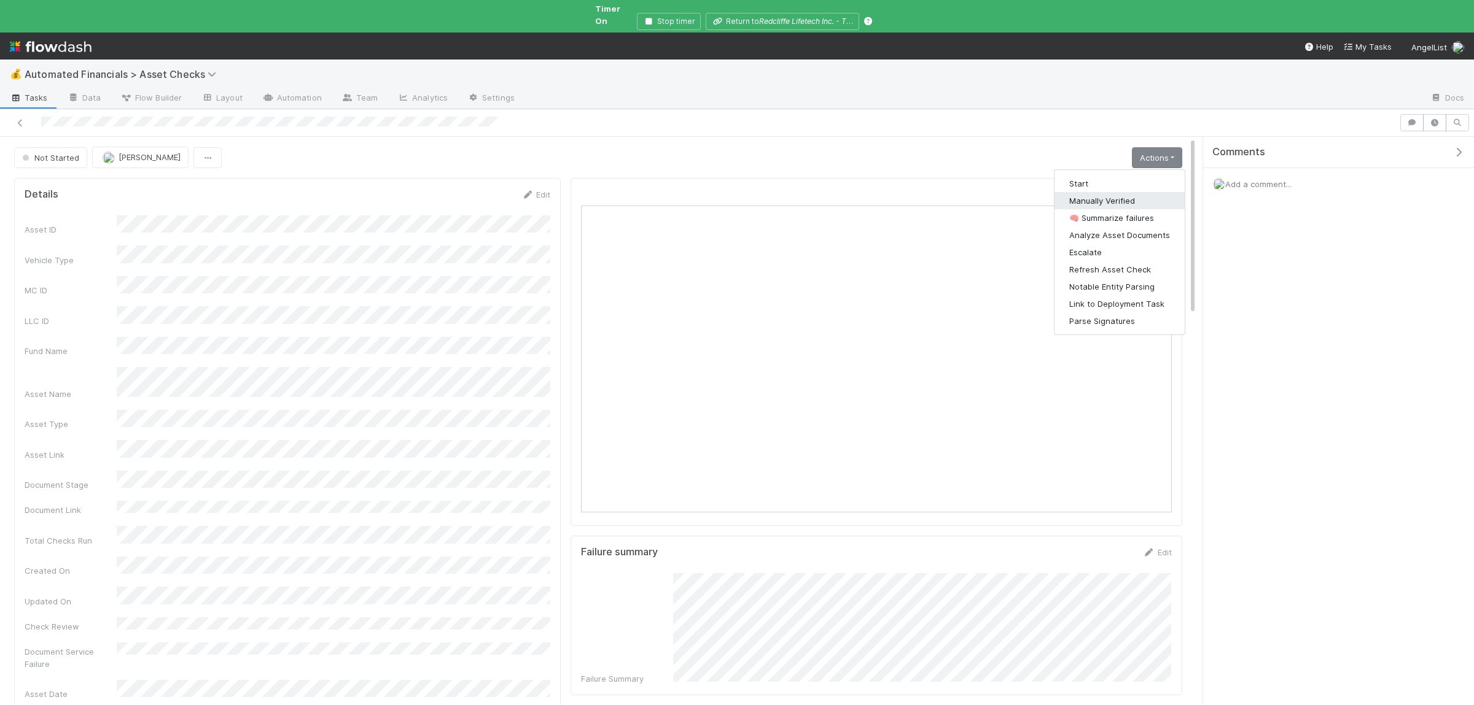
click at [1117, 192] on button "Manually Verified" at bounding box center [1119, 200] width 130 height 17
click at [1171, 147] on link "Actions" at bounding box center [1157, 157] width 50 height 21
click at [1110, 192] on button "Manually Verified" at bounding box center [1119, 200] width 130 height 17
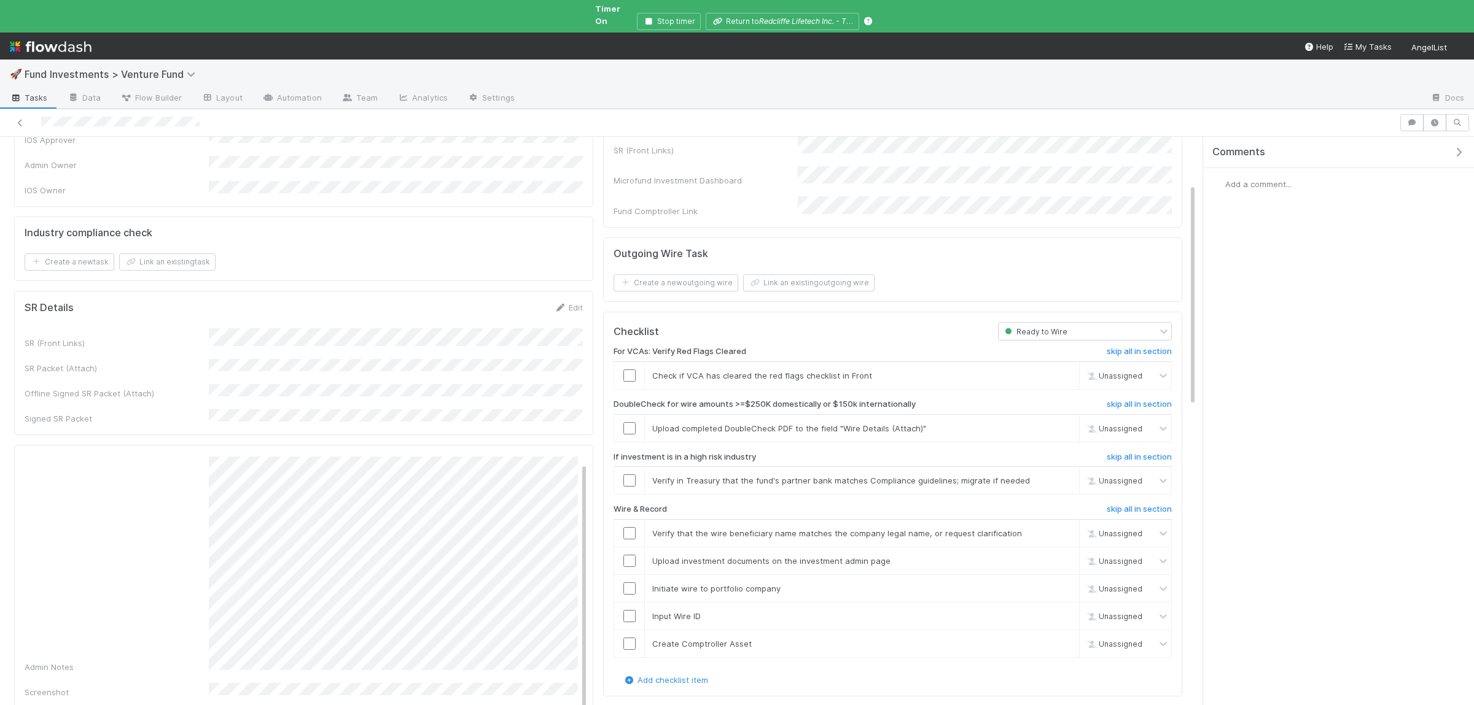
scroll to position [8, 0]
click at [637, 370] on div at bounding box center [629, 376] width 30 height 12
click at [631, 370] on input "checkbox" at bounding box center [629, 376] width 12 height 12
click at [1066, 424] on link "skip" at bounding box center [1063, 429] width 15 height 10
click at [1062, 476] on link "skip" at bounding box center [1063, 481] width 15 height 10
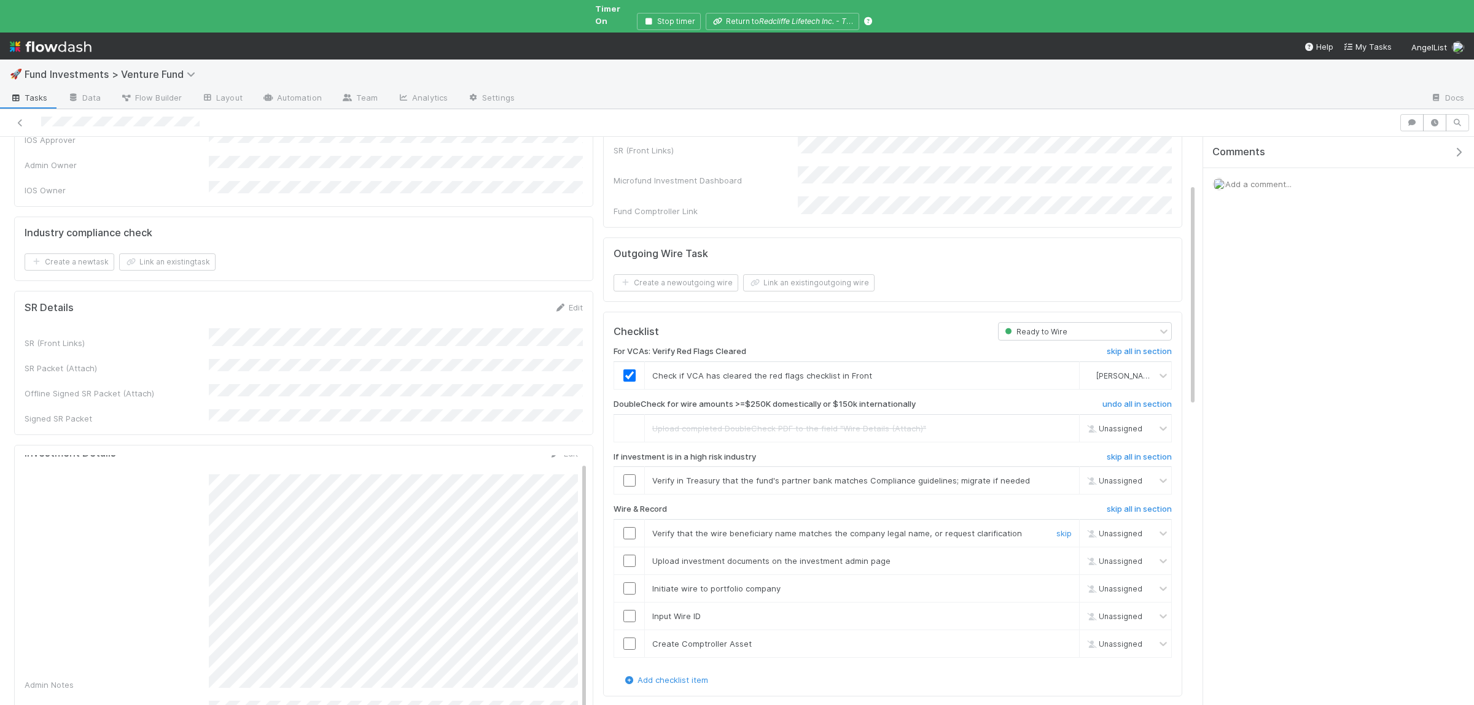
click at [626, 527] on input "checkbox" at bounding box center [629, 533] width 12 height 12
click at [636, 555] on div at bounding box center [629, 561] width 30 height 12
click at [630, 547] on td at bounding box center [629, 561] width 31 height 28
click at [632, 555] on input "checkbox" at bounding box center [629, 561] width 12 height 12
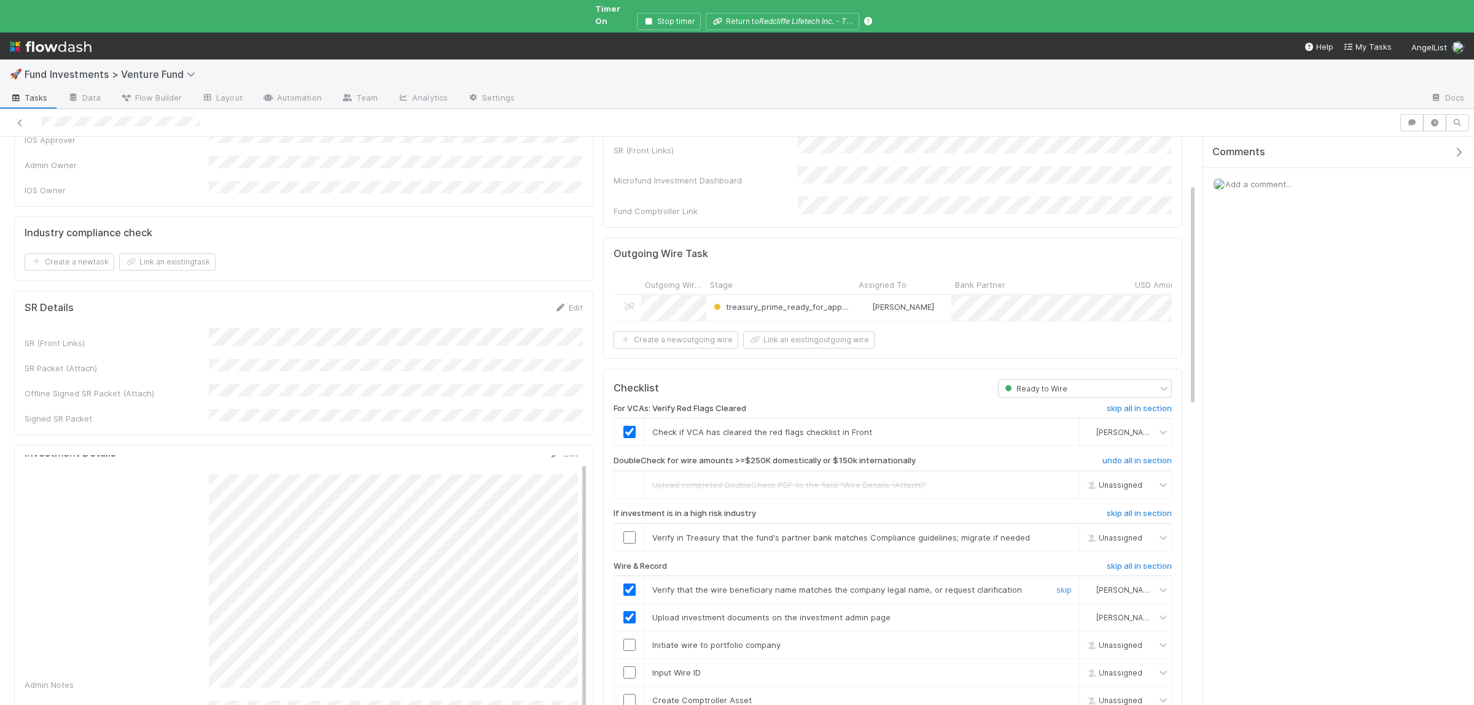
click at [626, 584] on input "checkbox" at bounding box center [629, 590] width 12 height 12
click at [627, 640] on input "checkbox" at bounding box center [629, 646] width 12 height 12
click at [628, 584] on input "checkbox" at bounding box center [629, 590] width 12 height 12
click at [626, 667] on input "checkbox" at bounding box center [629, 673] width 12 height 12
click at [628, 695] on input "checkbox" at bounding box center [629, 701] width 12 height 12
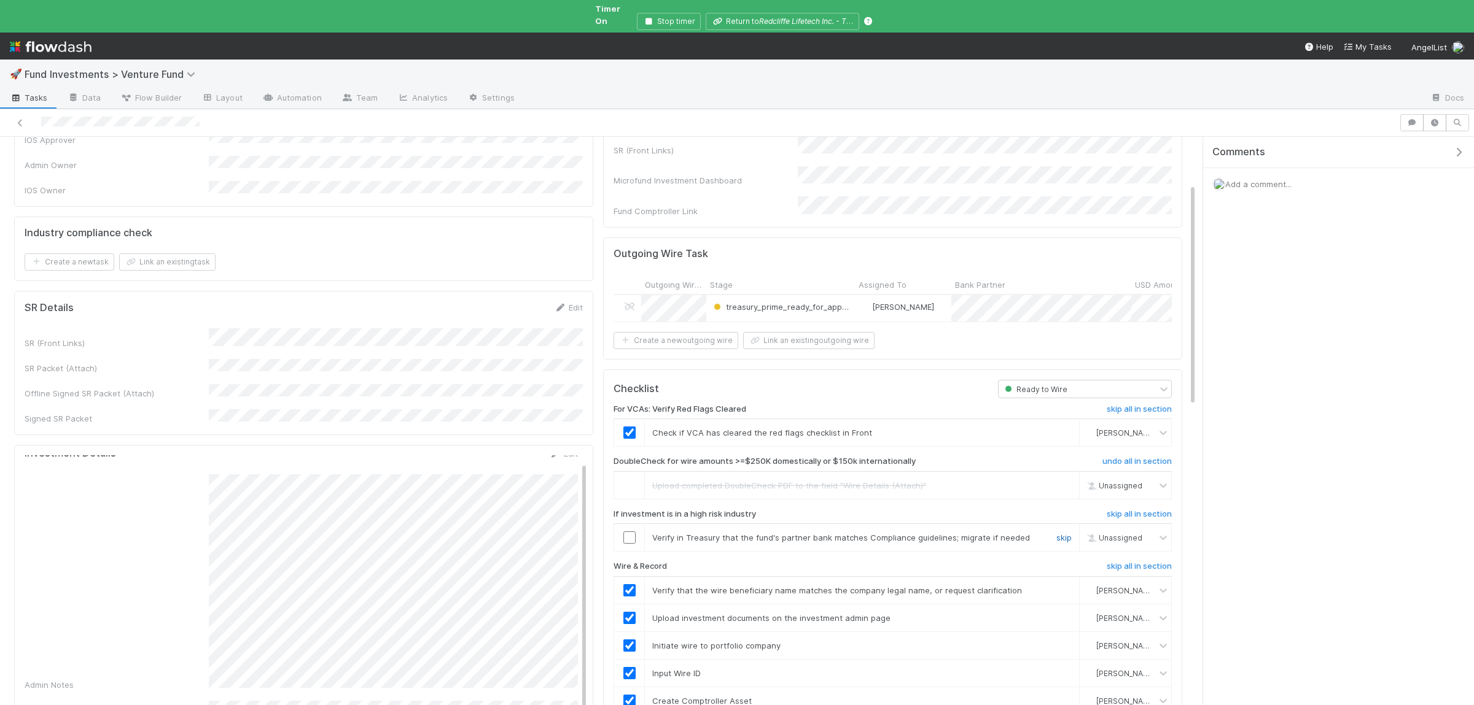
click at [1068, 533] on link "skip" at bounding box center [1063, 538] width 15 height 10
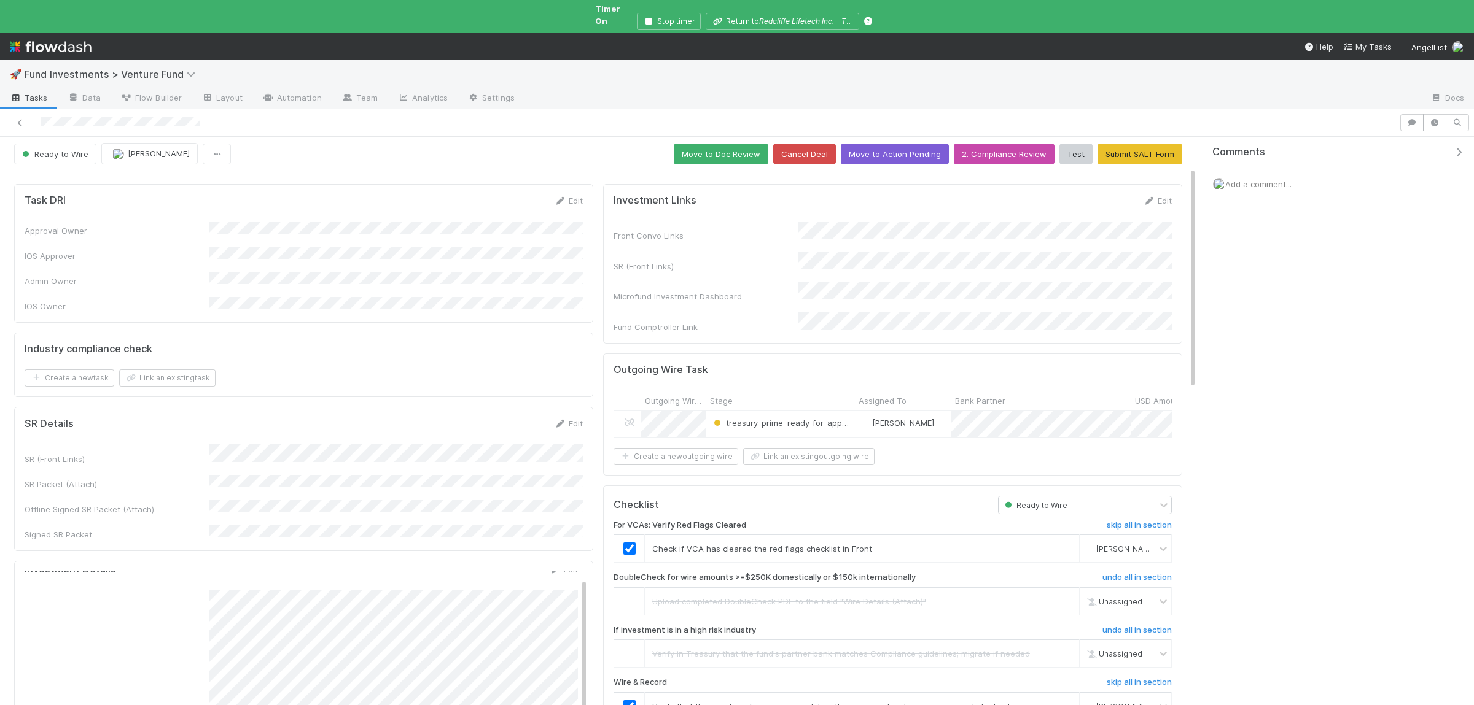
scroll to position [0, 0]
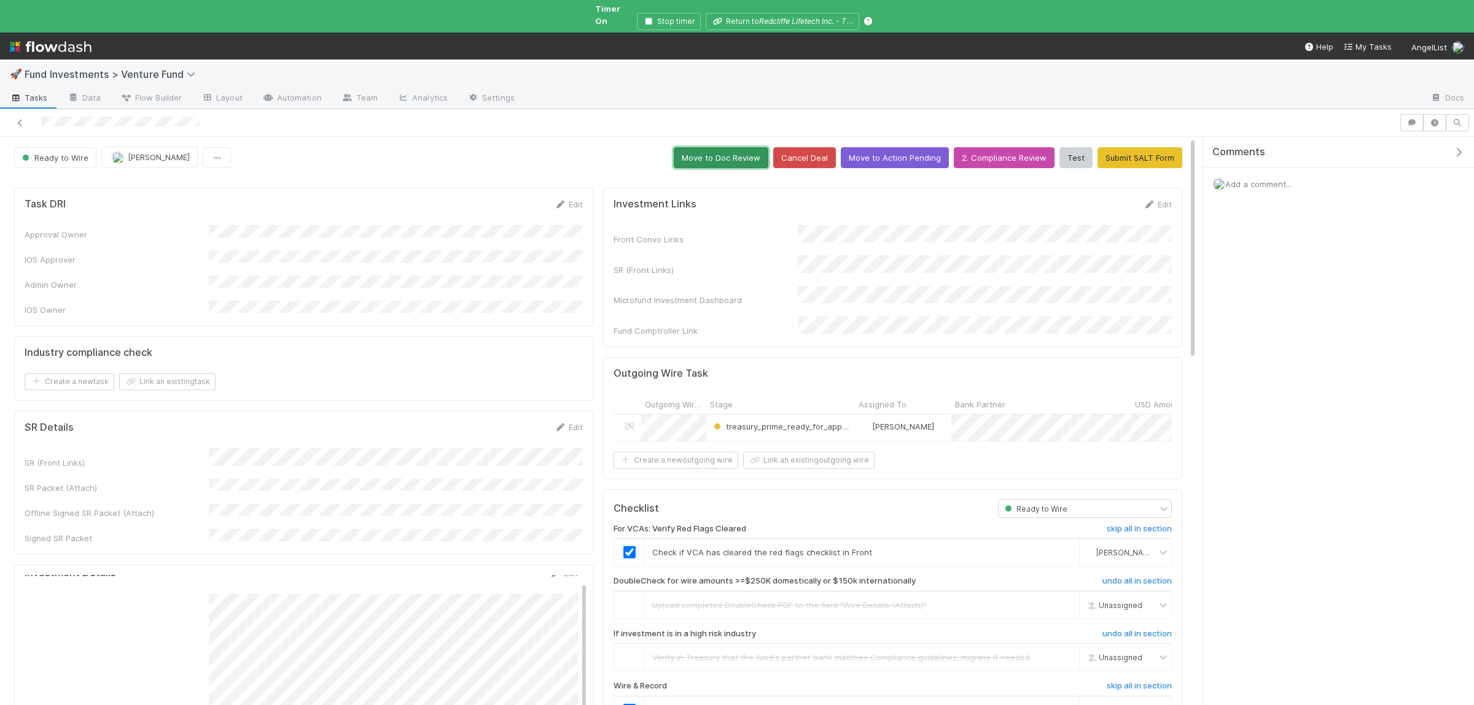
click at [743, 147] on button "Move to Doc Review" at bounding box center [721, 157] width 95 height 21
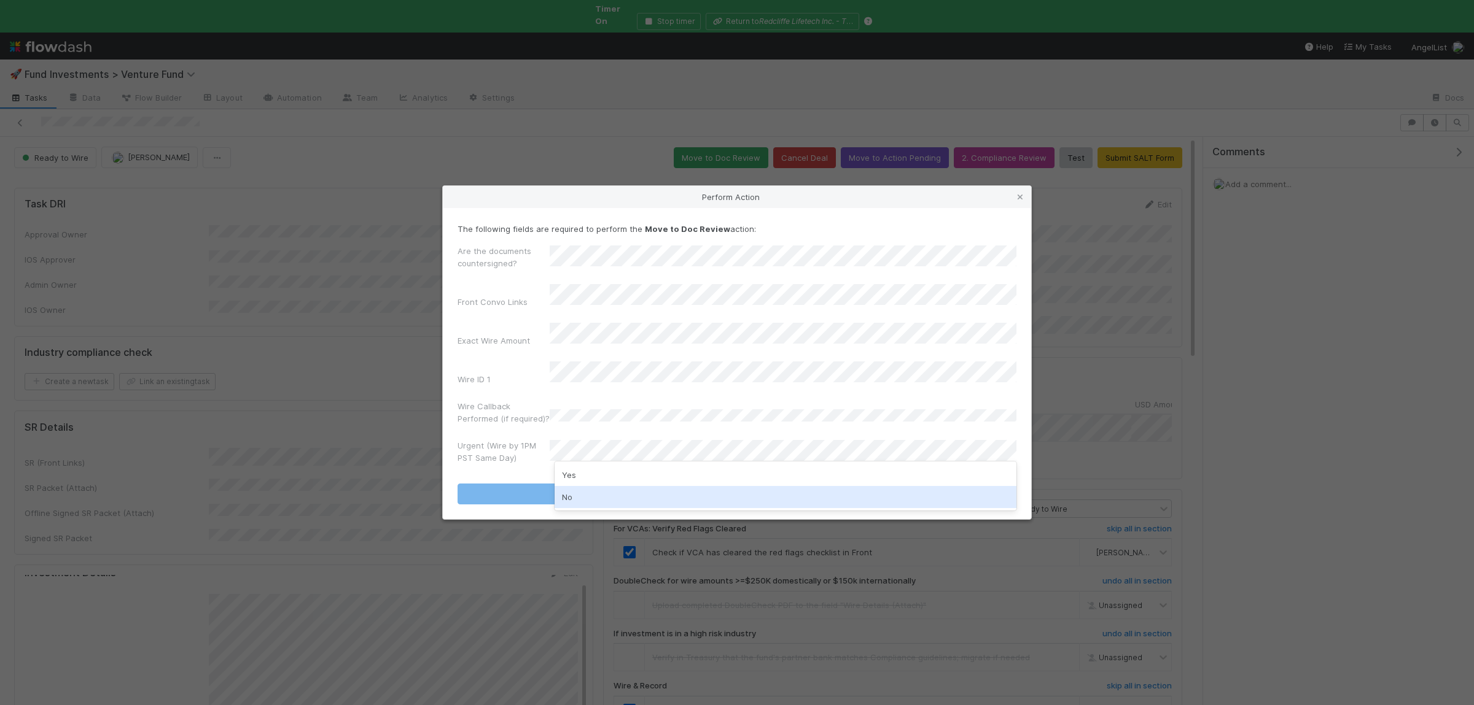
click at [600, 495] on div "No" at bounding box center [785, 497] width 462 height 22
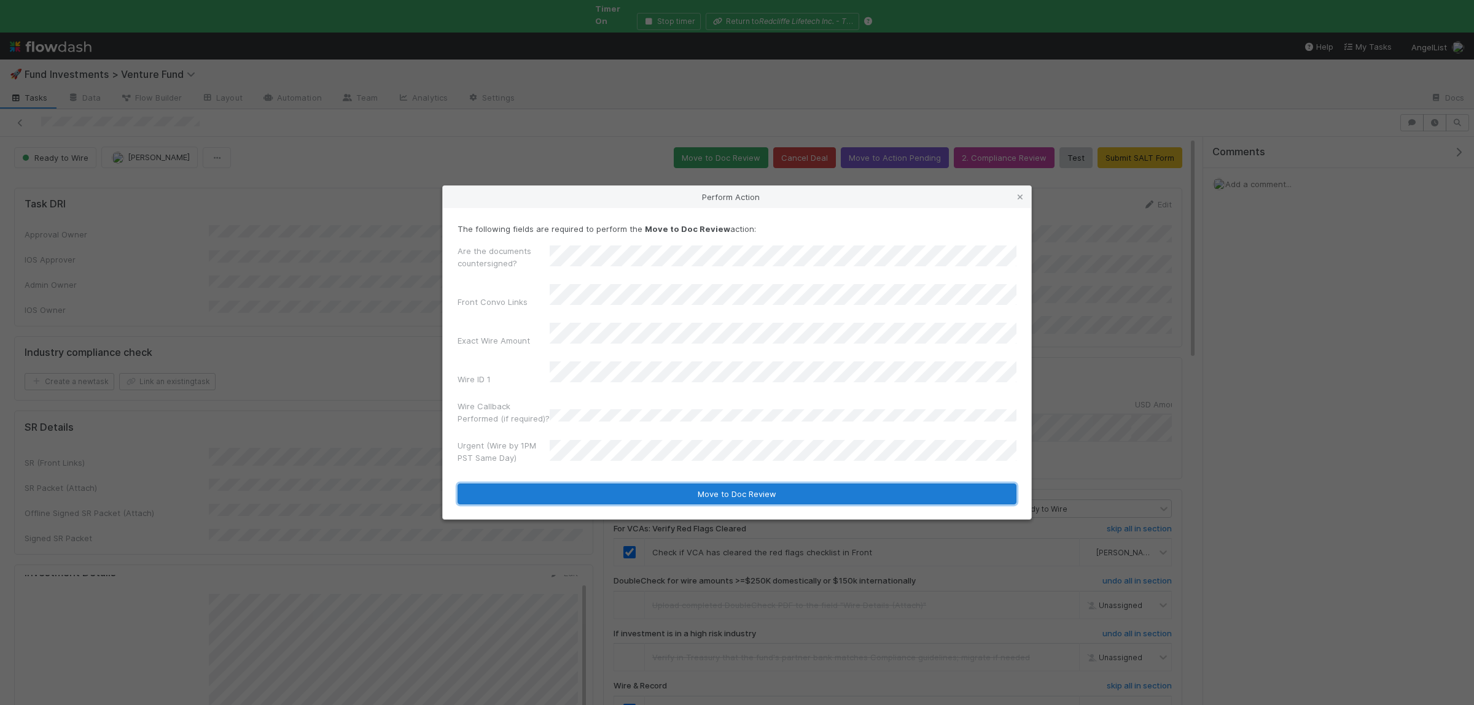
click at [608, 486] on button "Move to Doc Review" at bounding box center [736, 494] width 559 height 21
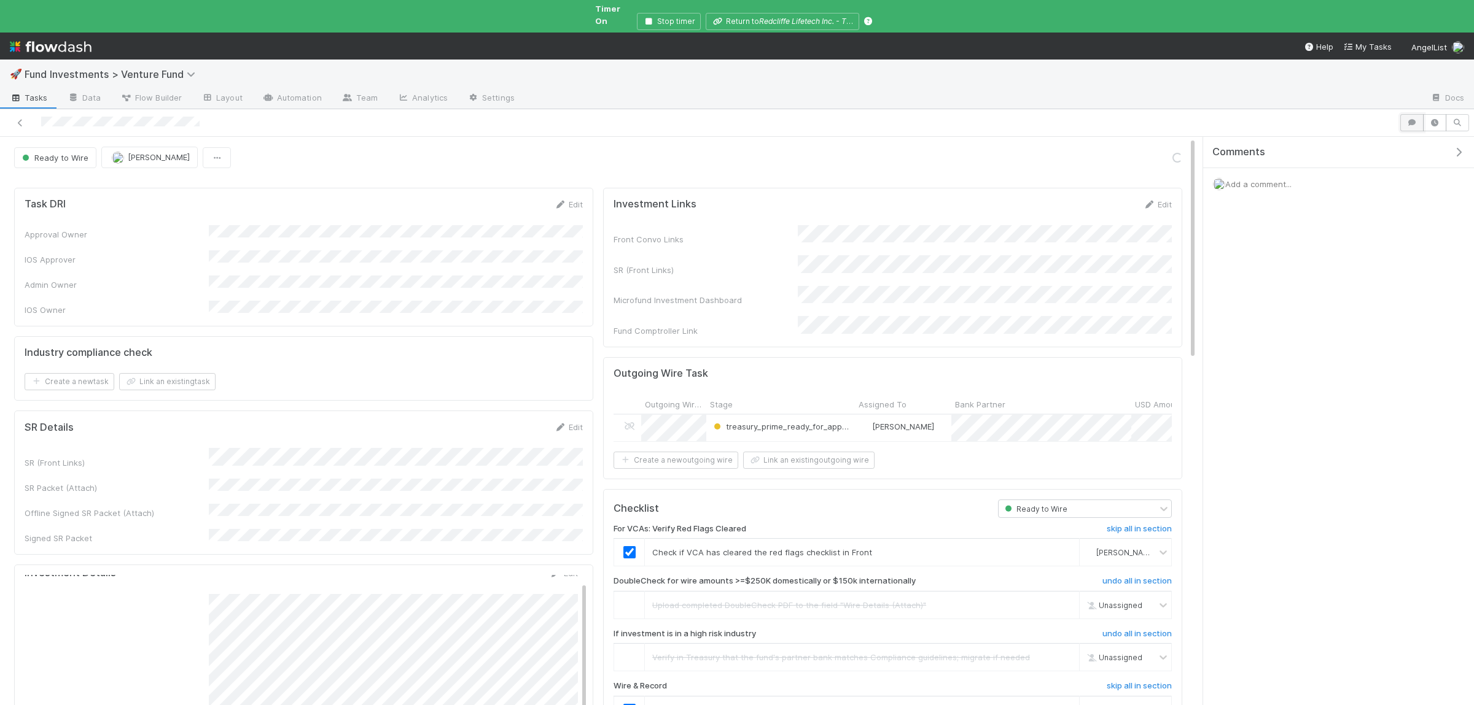
click at [1406, 119] on icon "button" at bounding box center [1411, 122] width 12 height 7
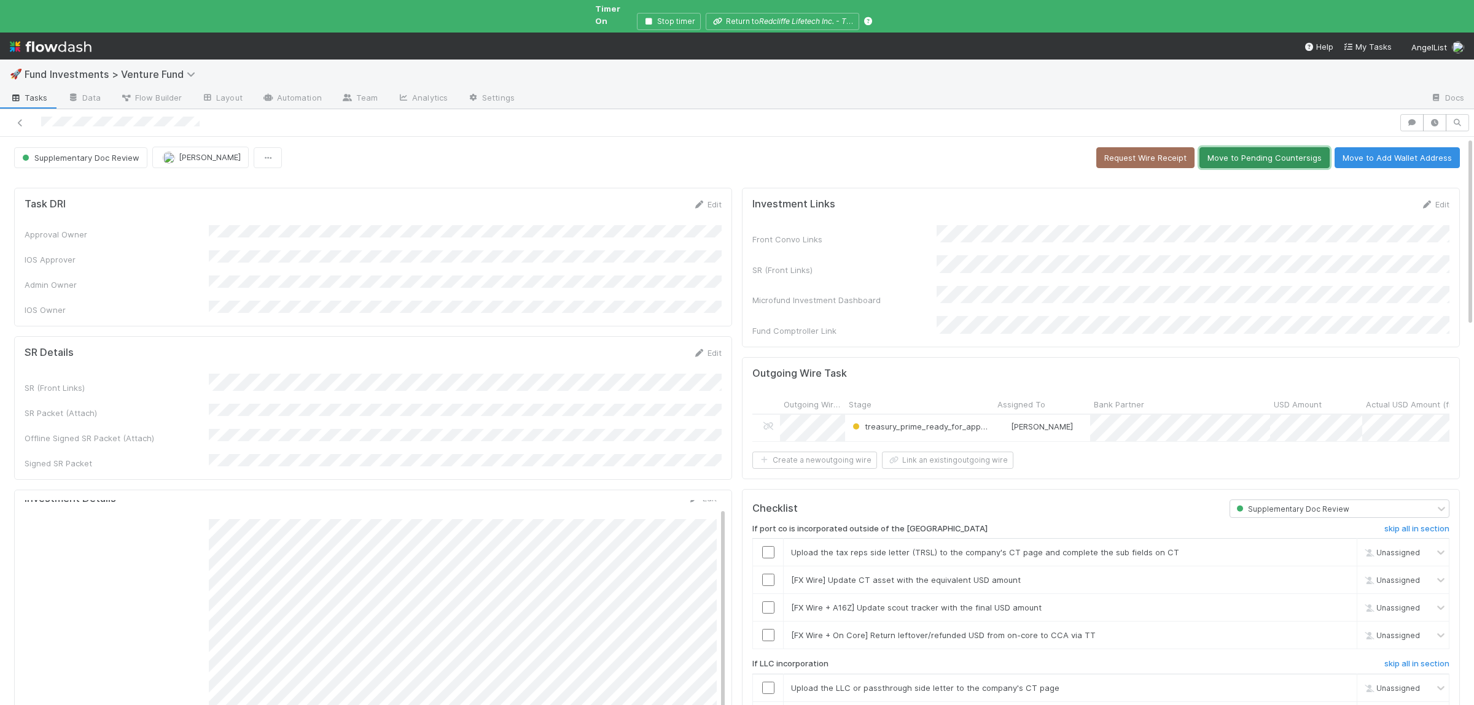
click at [1264, 147] on button "Move to Pending Countersigs" at bounding box center [1264, 157] width 130 height 21
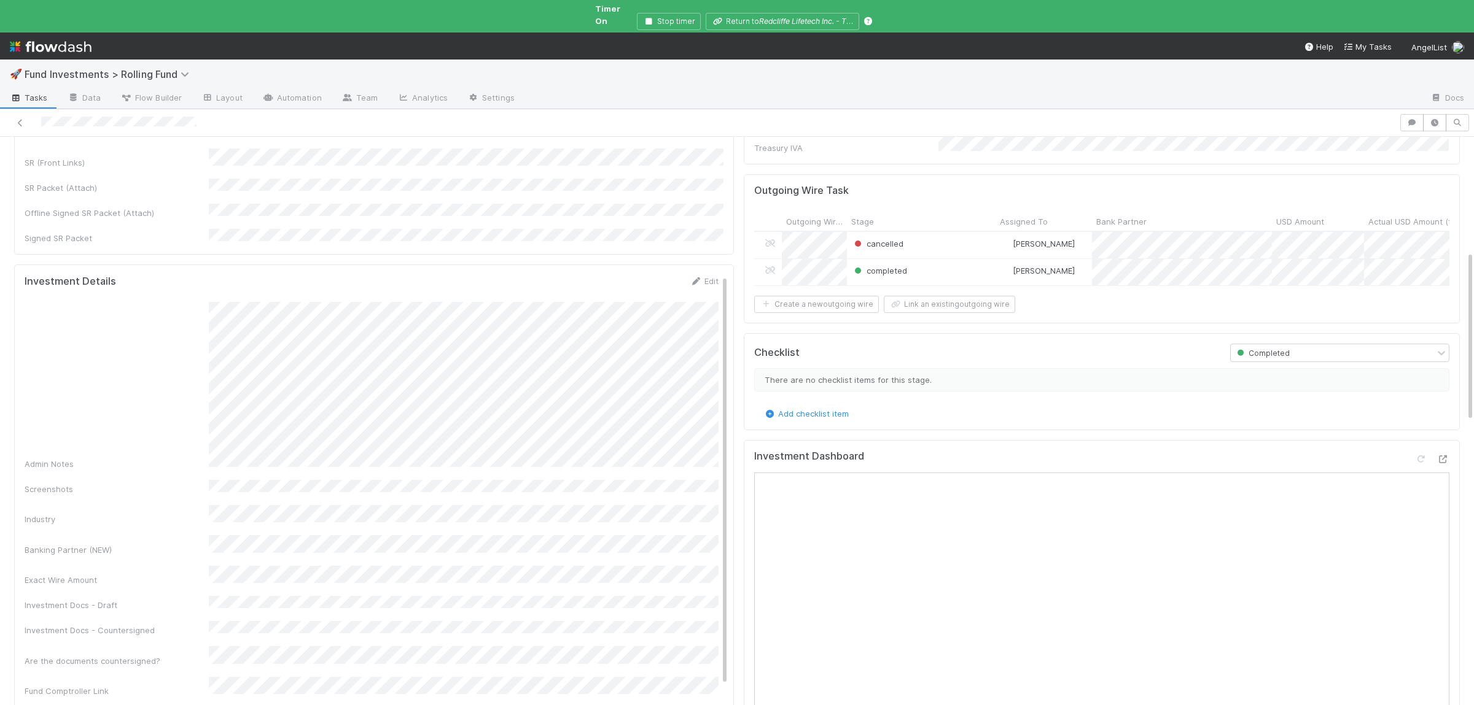
scroll to position [384, 0]
click at [650, 282] on button "Save" at bounding box center [652, 292] width 35 height 21
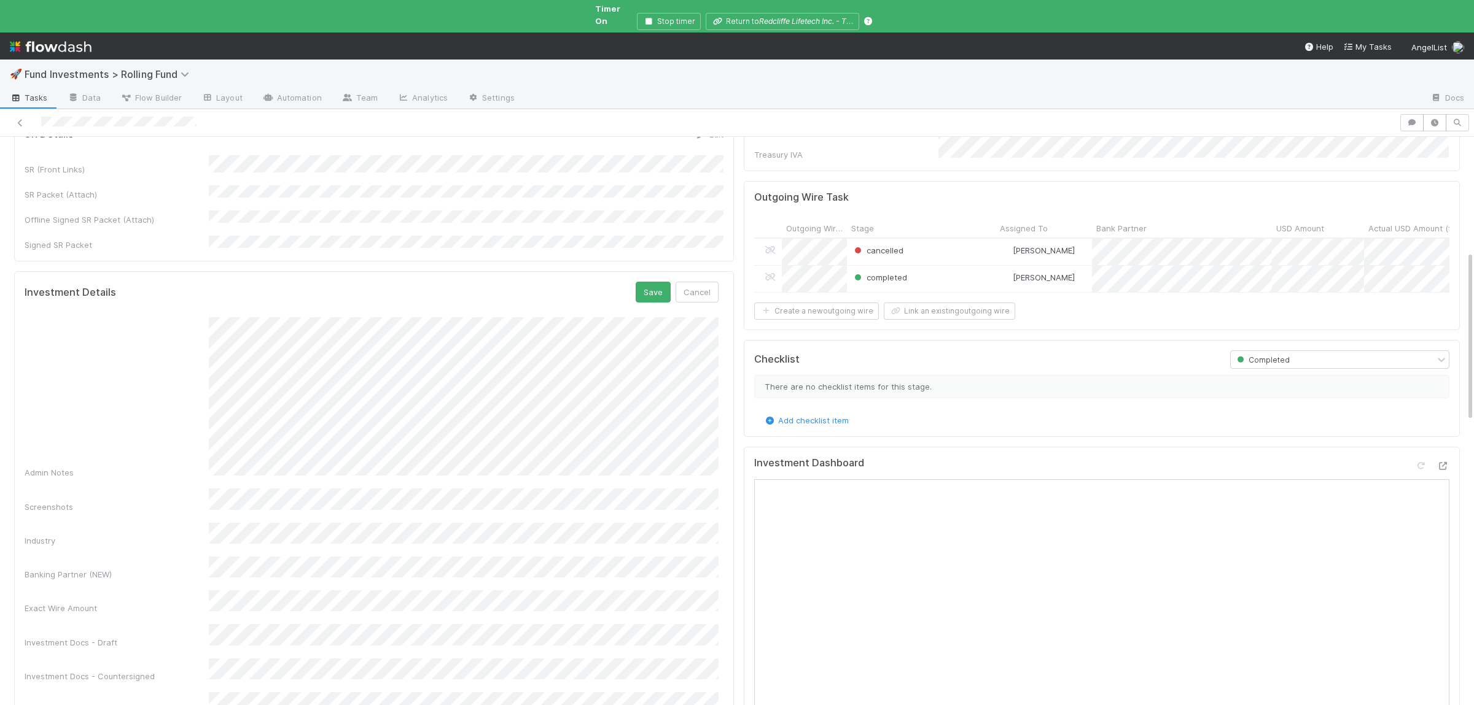
scroll to position [10, 0]
click at [653, 282] on button "Save" at bounding box center [652, 292] width 35 height 21
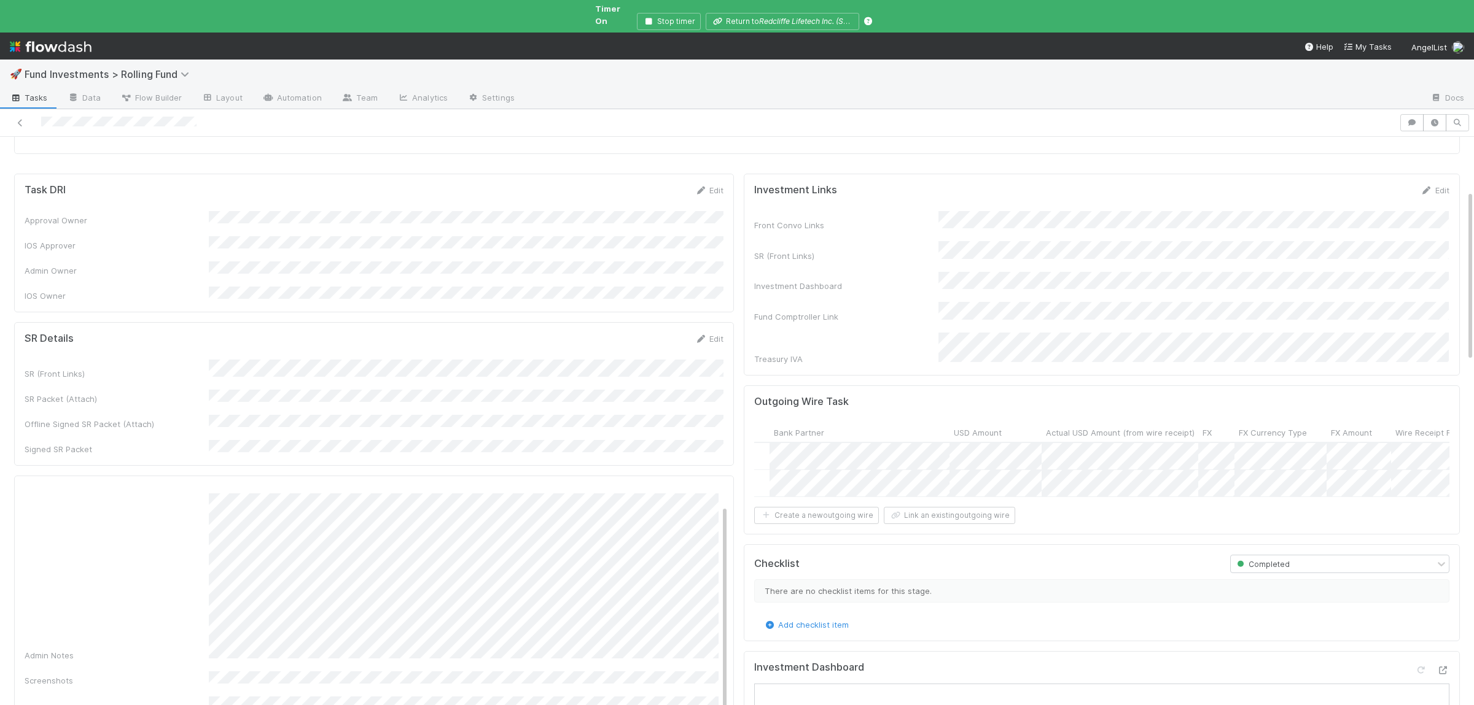
scroll to position [479, 0]
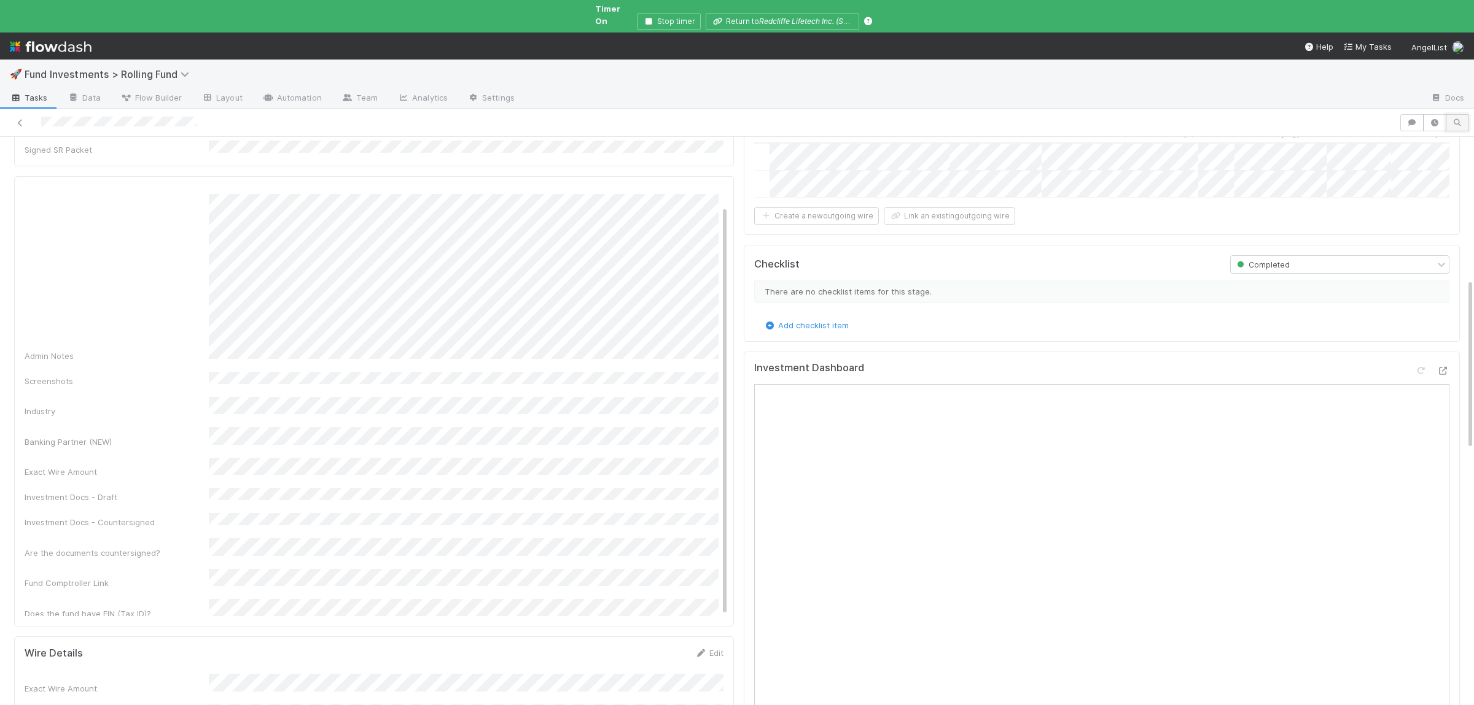
click at [1462, 119] on icon "button" at bounding box center [1457, 122] width 12 height 7
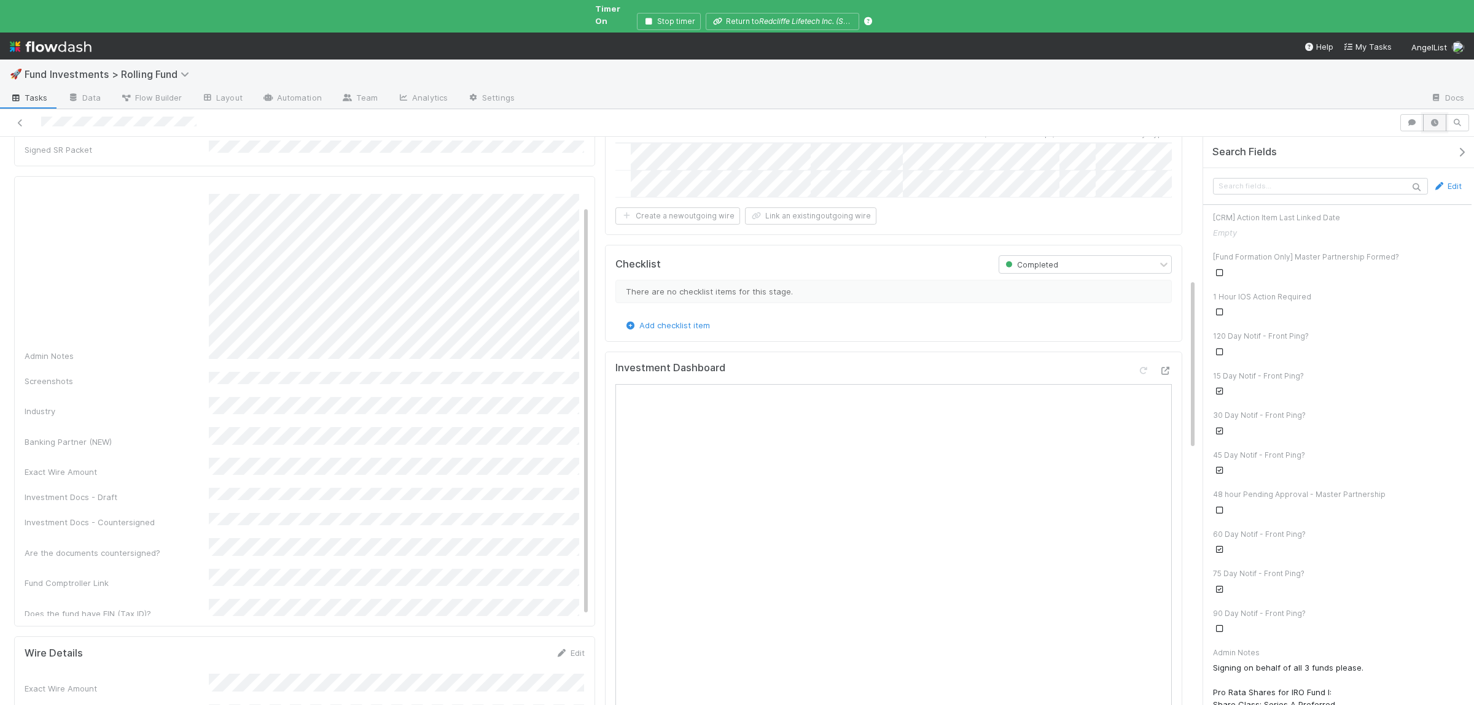
click at [1431, 119] on icon "button" at bounding box center [1434, 122] width 12 height 7
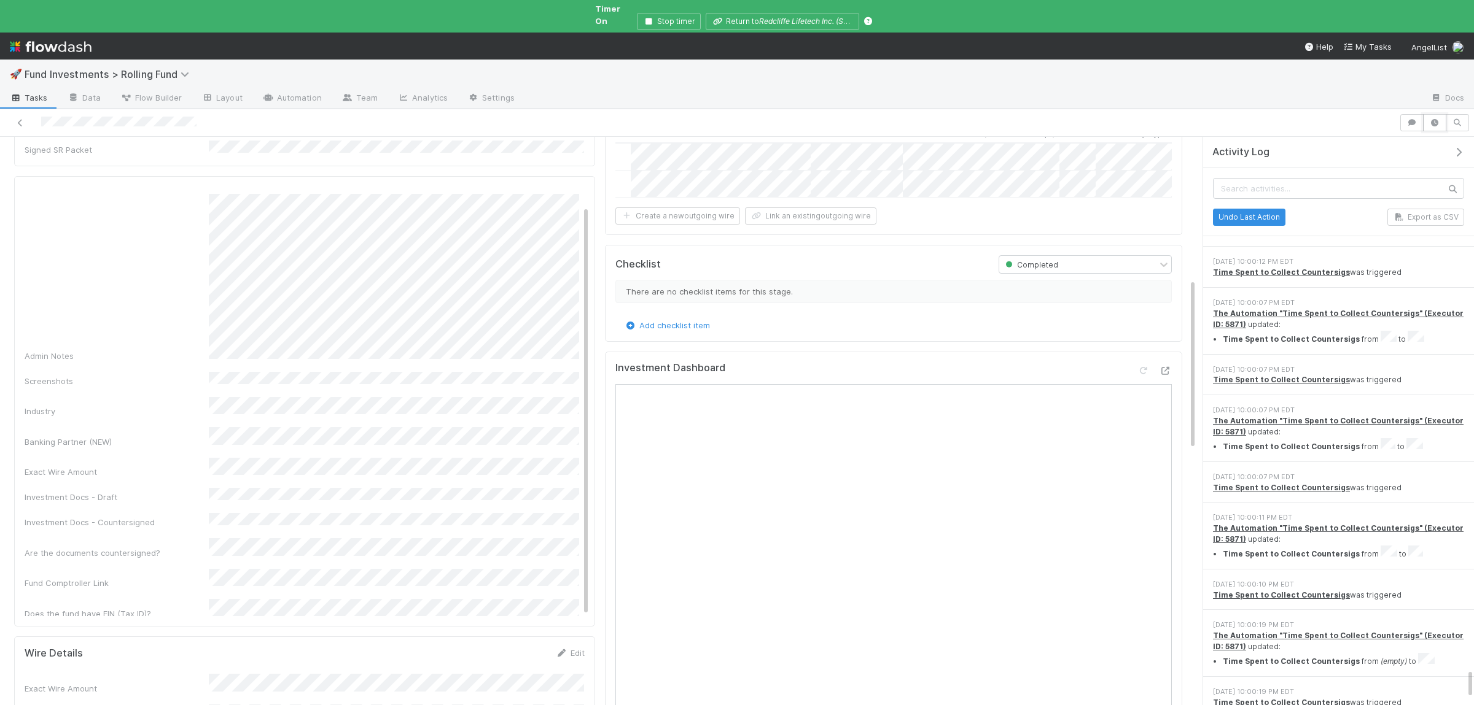
scroll to position [9833, 0]
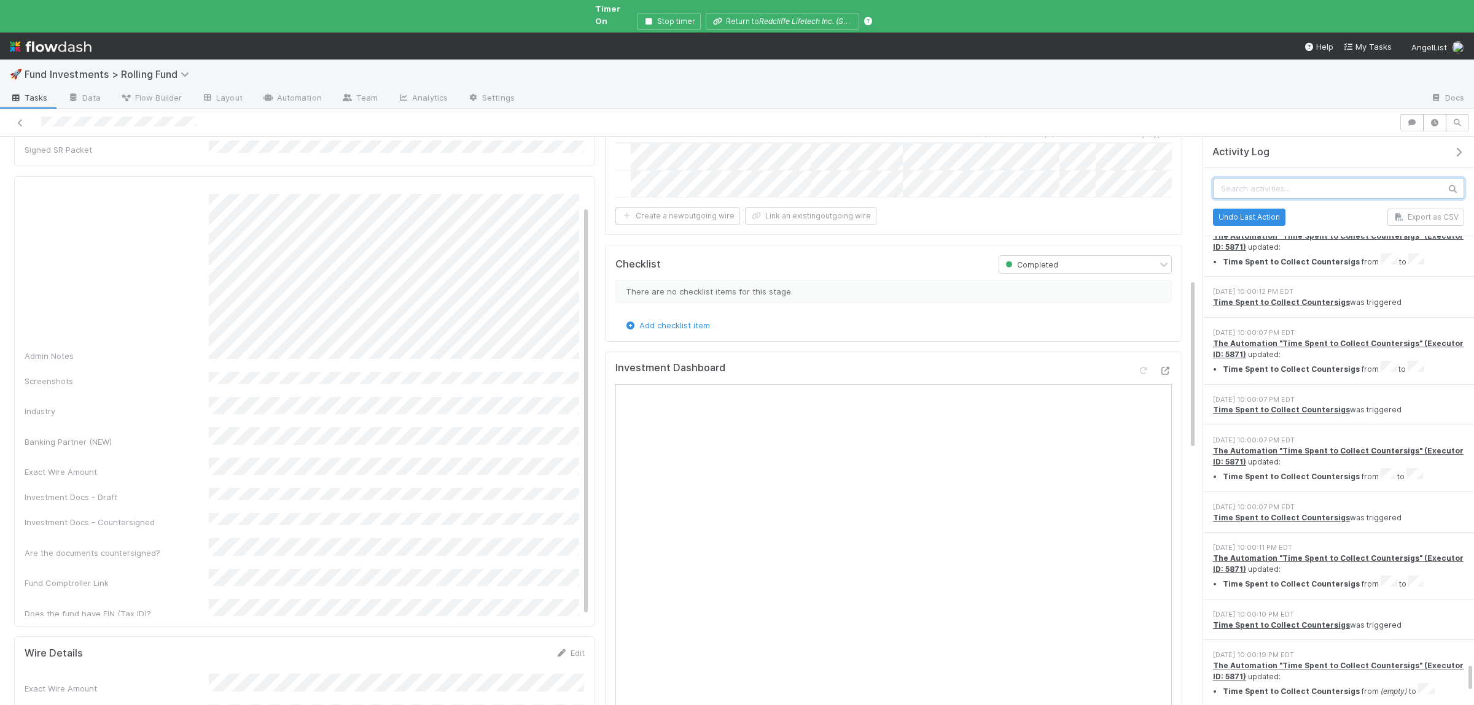
click at [1365, 177] on input "text" at bounding box center [1338, 187] width 251 height 21
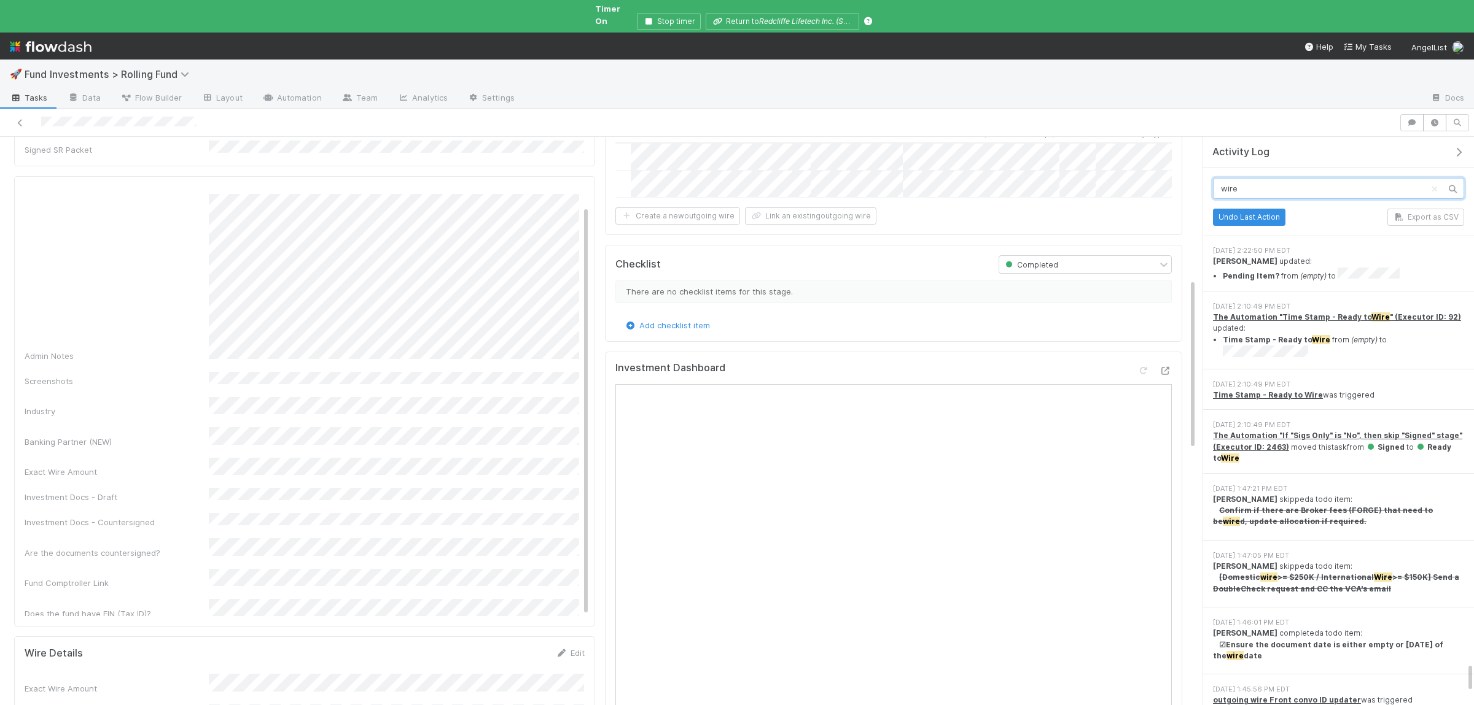
scroll to position [7676, 0]
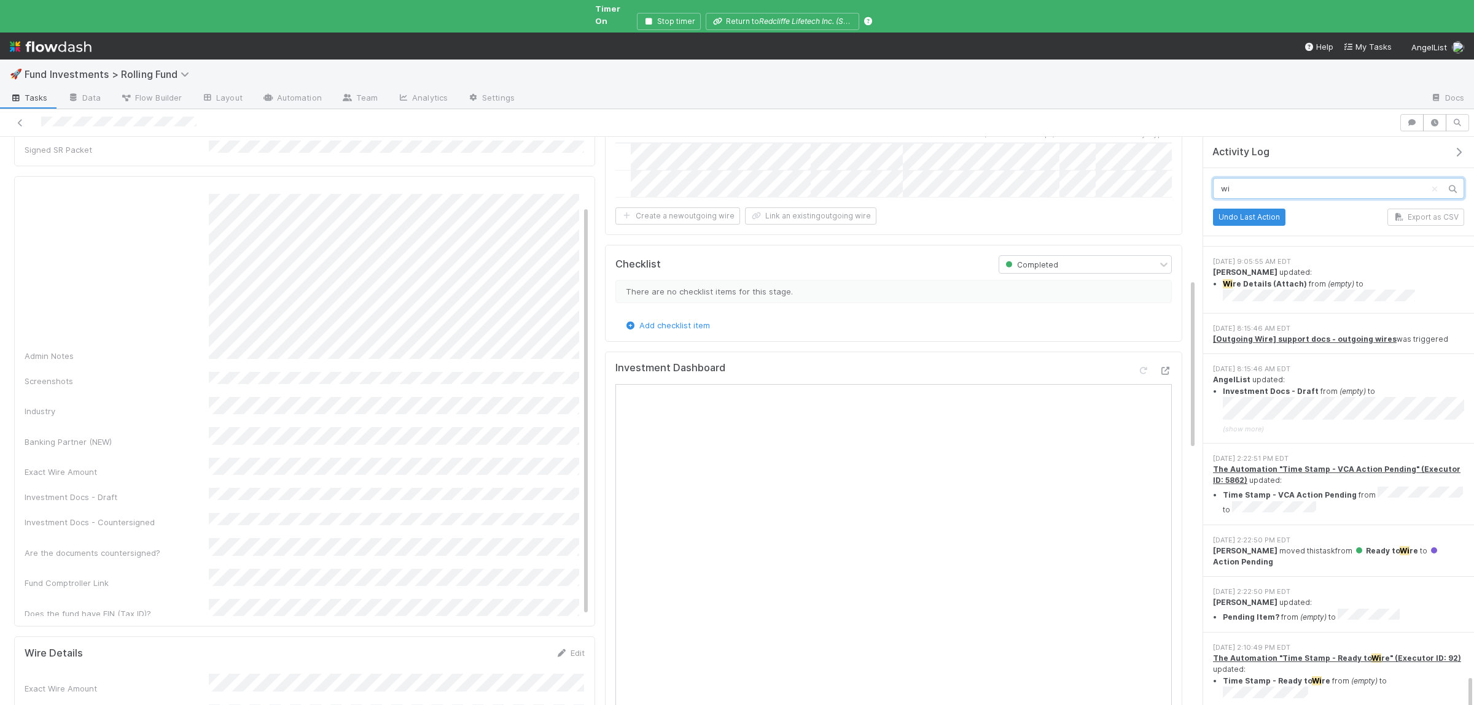
type input "w"
type input "a"
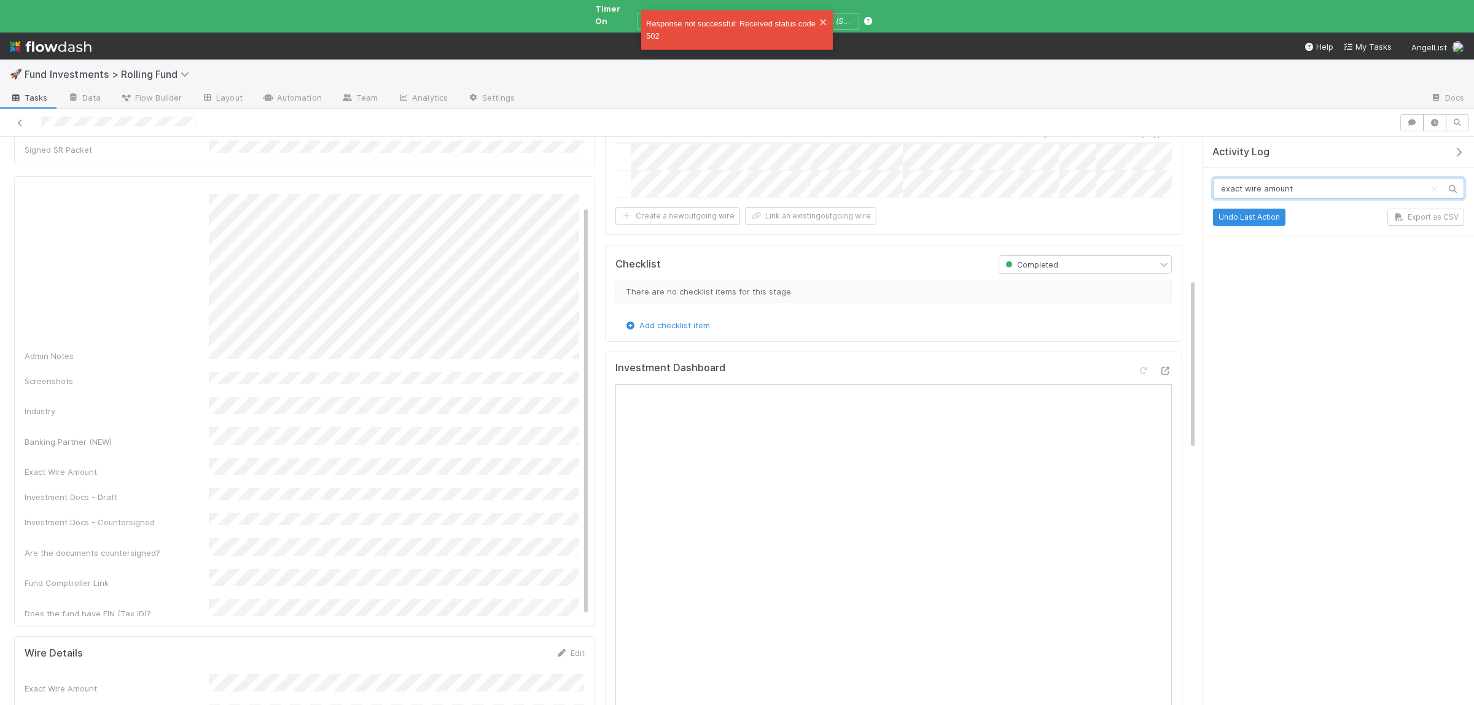
scroll to position [0, 0]
click at [1454, 181] on icon at bounding box center [1451, 189] width 23 height 20
click at [1362, 181] on input "exact wire amount" at bounding box center [1338, 188] width 251 height 21
type input "exact wire"
drag, startPoint x: 1315, startPoint y: 186, endPoint x: 1084, endPoint y: 183, distance: 230.3
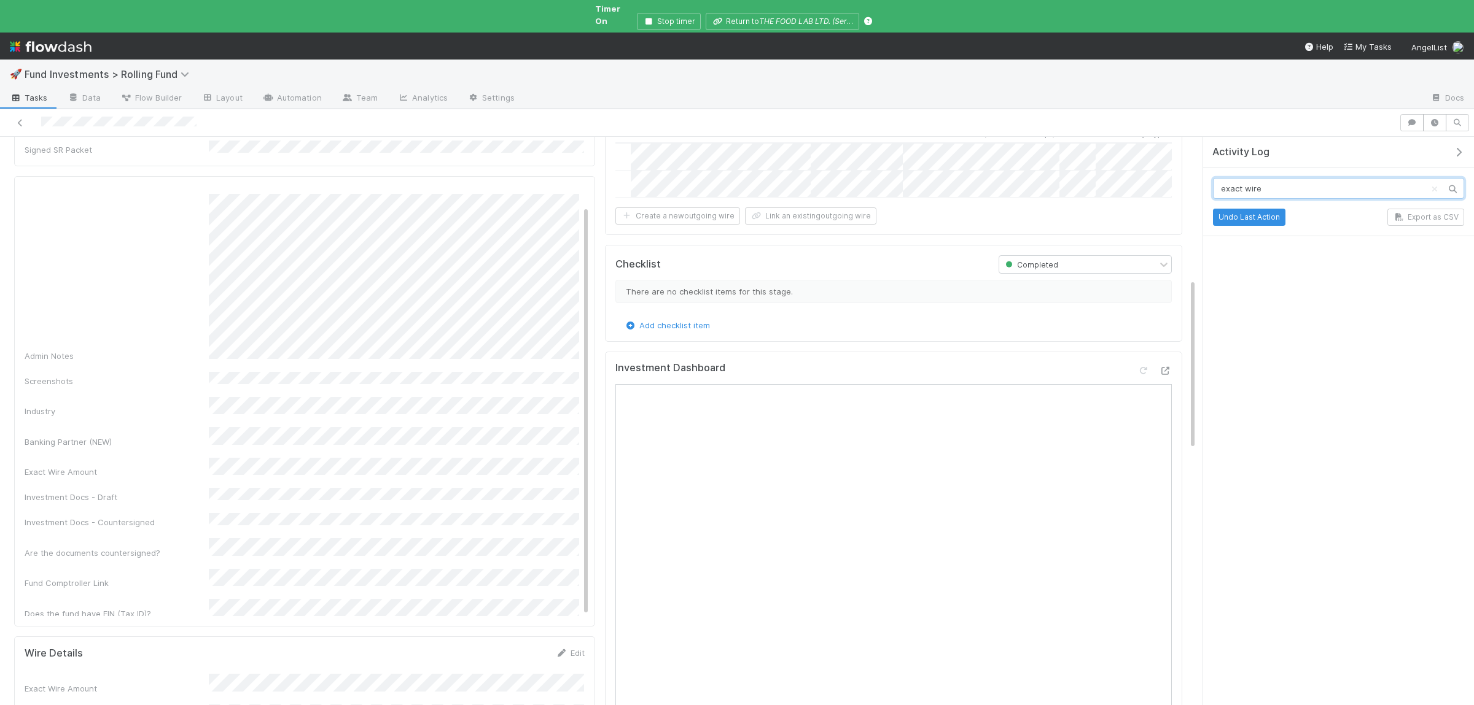
click at [1213, 183] on input "exact wire" at bounding box center [1338, 188] width 251 height 21
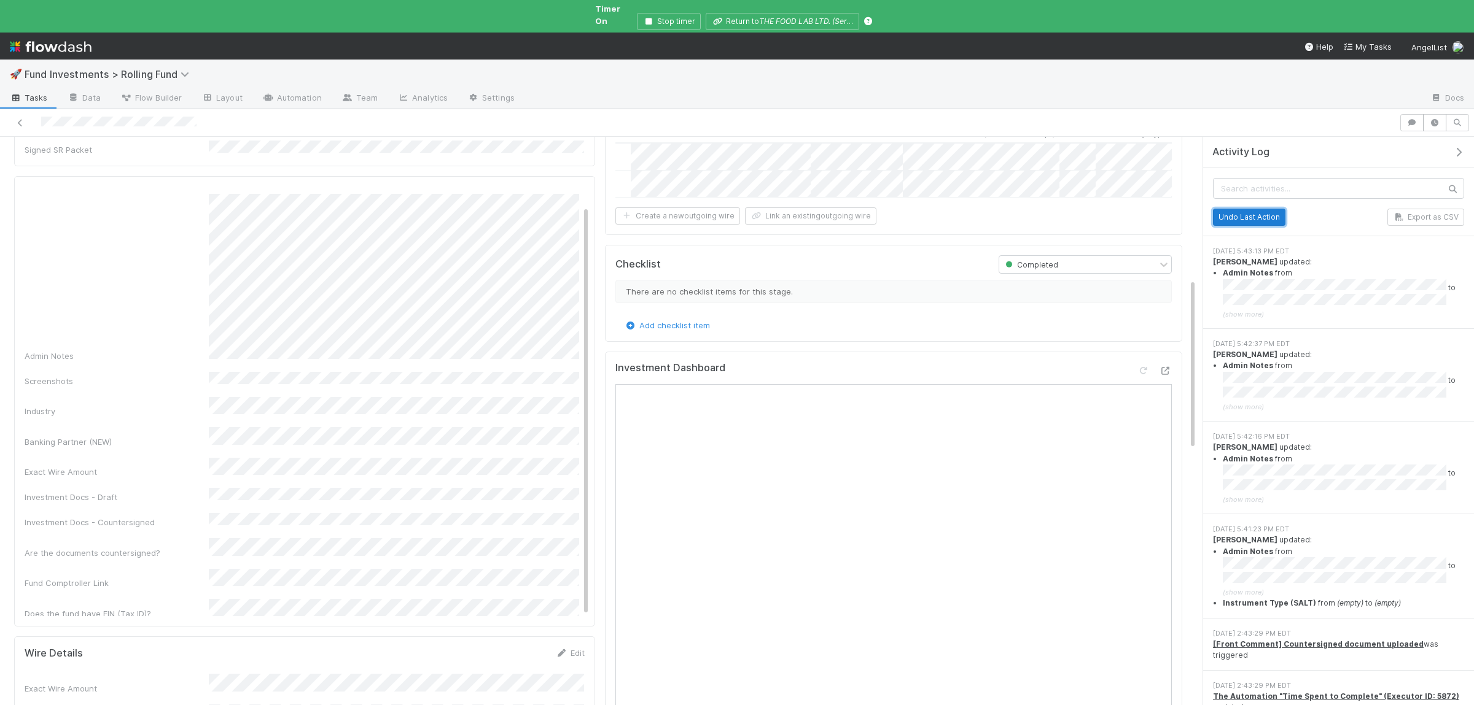
click at [1280, 209] on button "Undo Last Action" at bounding box center [1249, 217] width 72 height 17
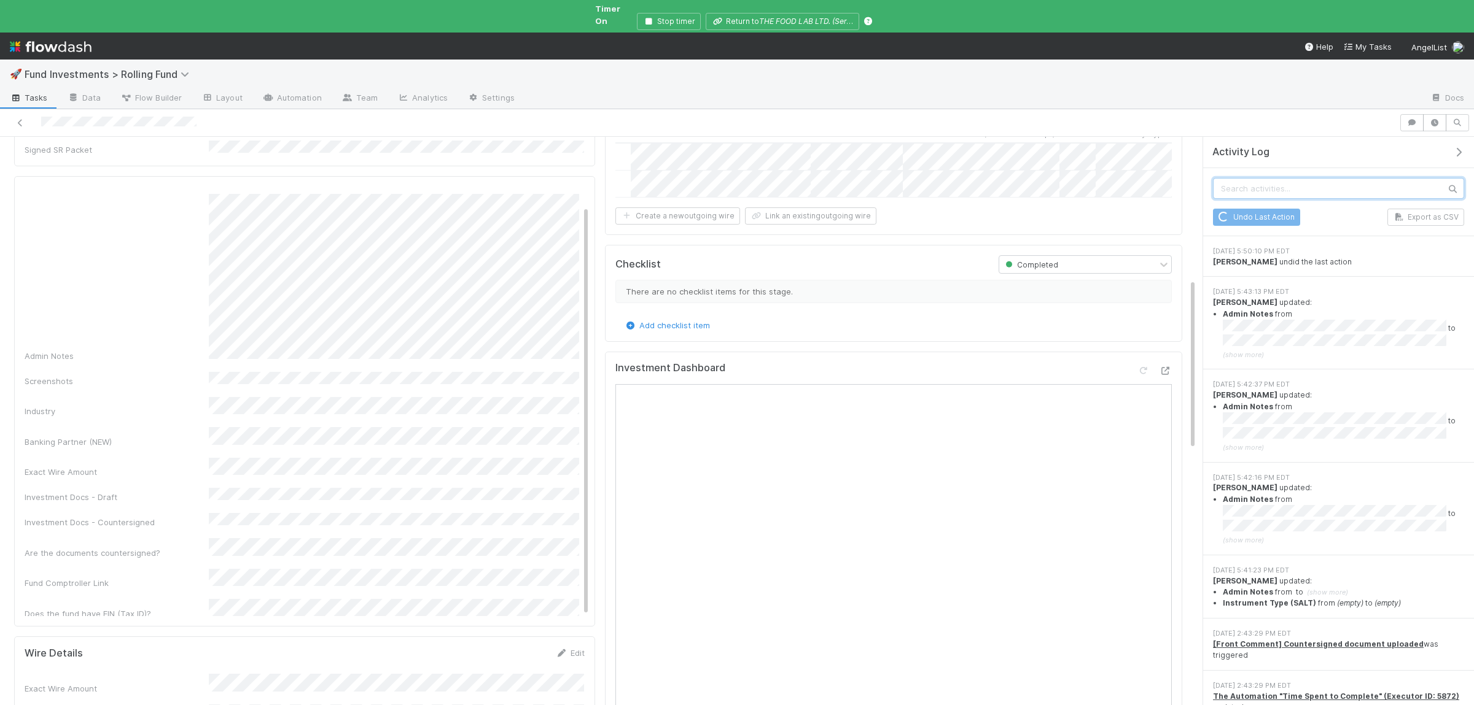
click at [1289, 178] on input "text" at bounding box center [1338, 188] width 251 height 21
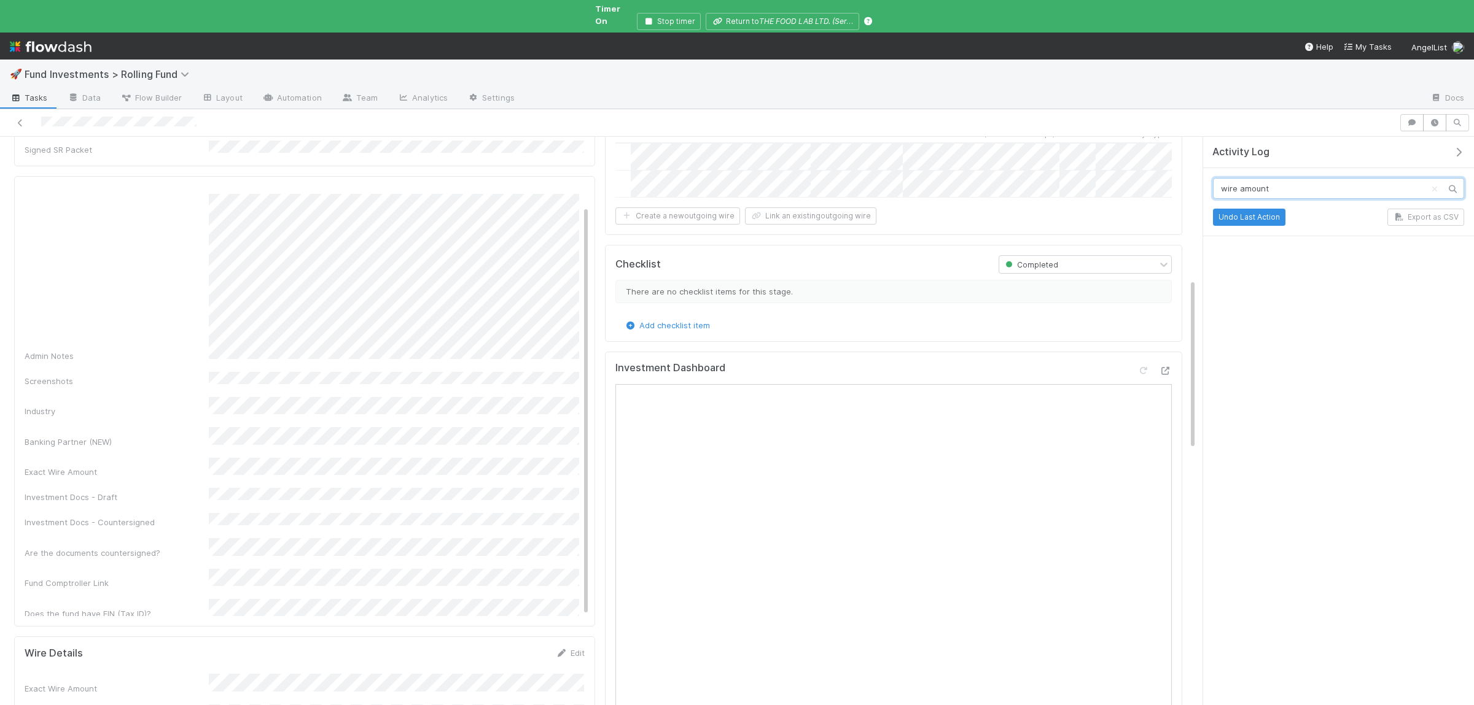
drag, startPoint x: 1283, startPoint y: 175, endPoint x: 1237, endPoint y: 177, distance: 46.1
click at [1237, 178] on input "wire amount" at bounding box center [1338, 188] width 251 height 21
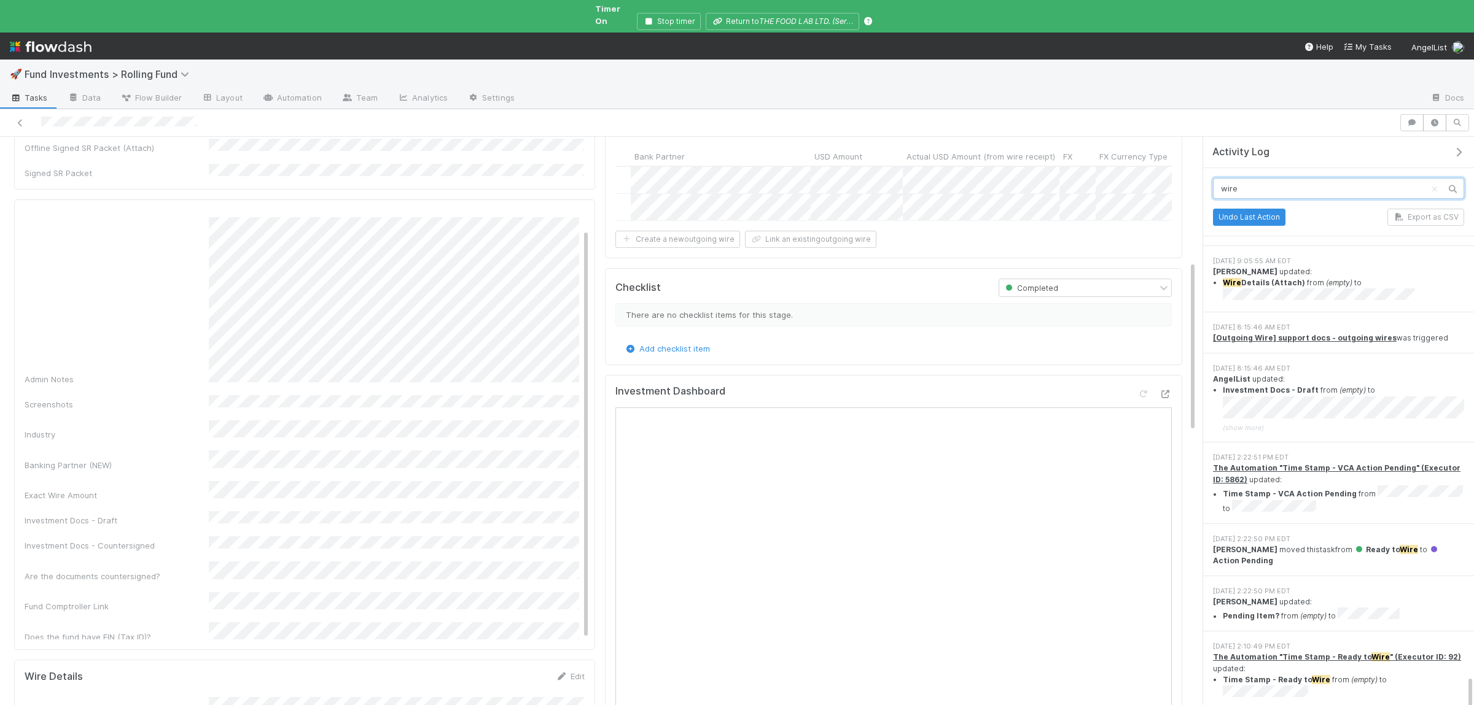
scroll to position [239, 0]
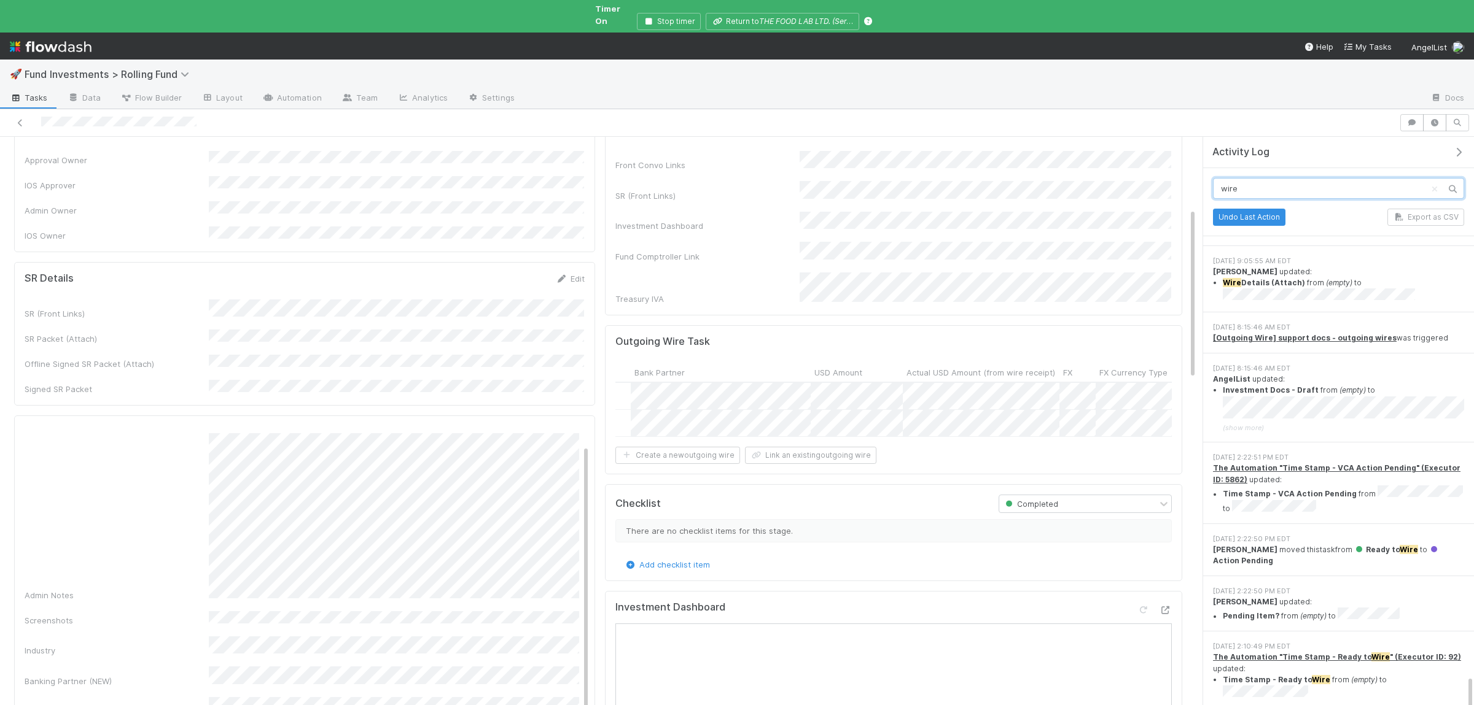
type input "wire"
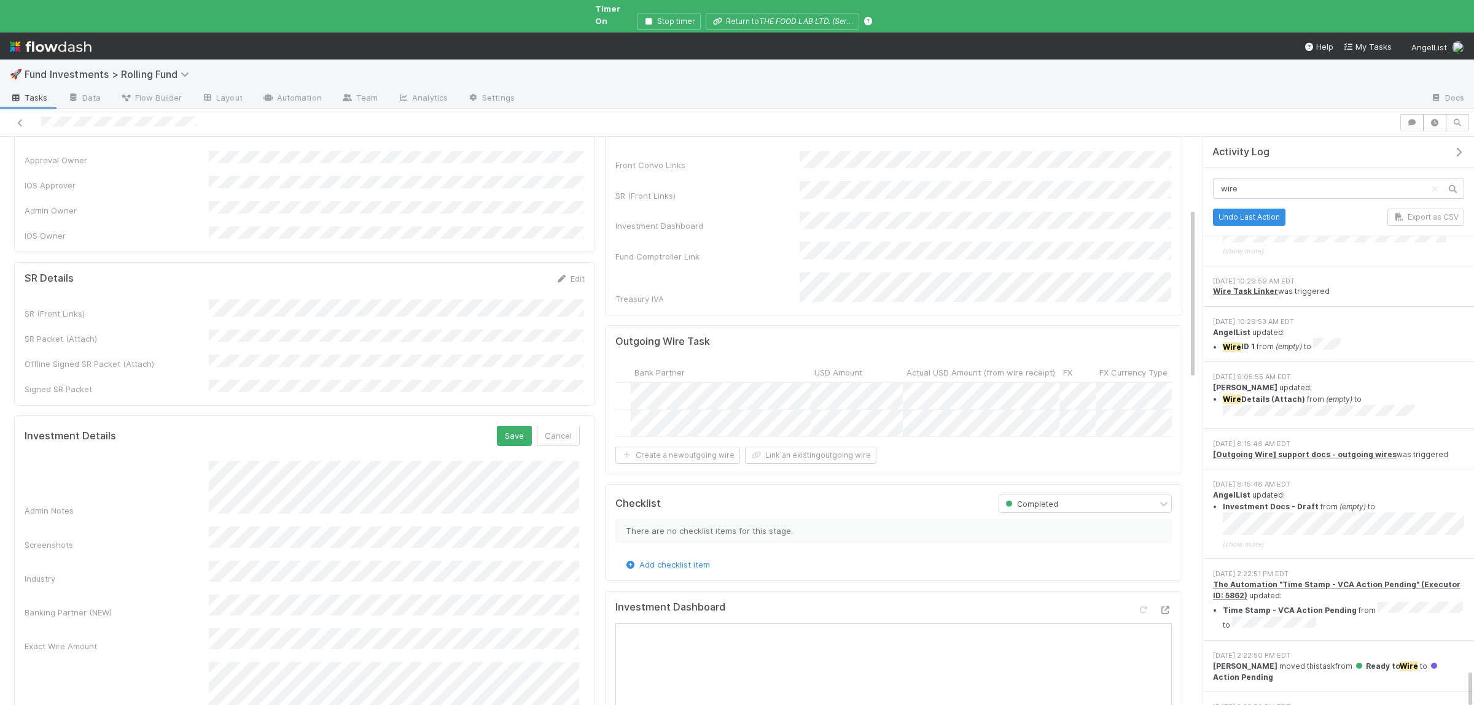
scroll to position [0, 0]
drag, startPoint x: 511, startPoint y: 412, endPoint x: 511, endPoint y: 423, distance: 11.1
click at [511, 426] on button "Save" at bounding box center [514, 436] width 35 height 21
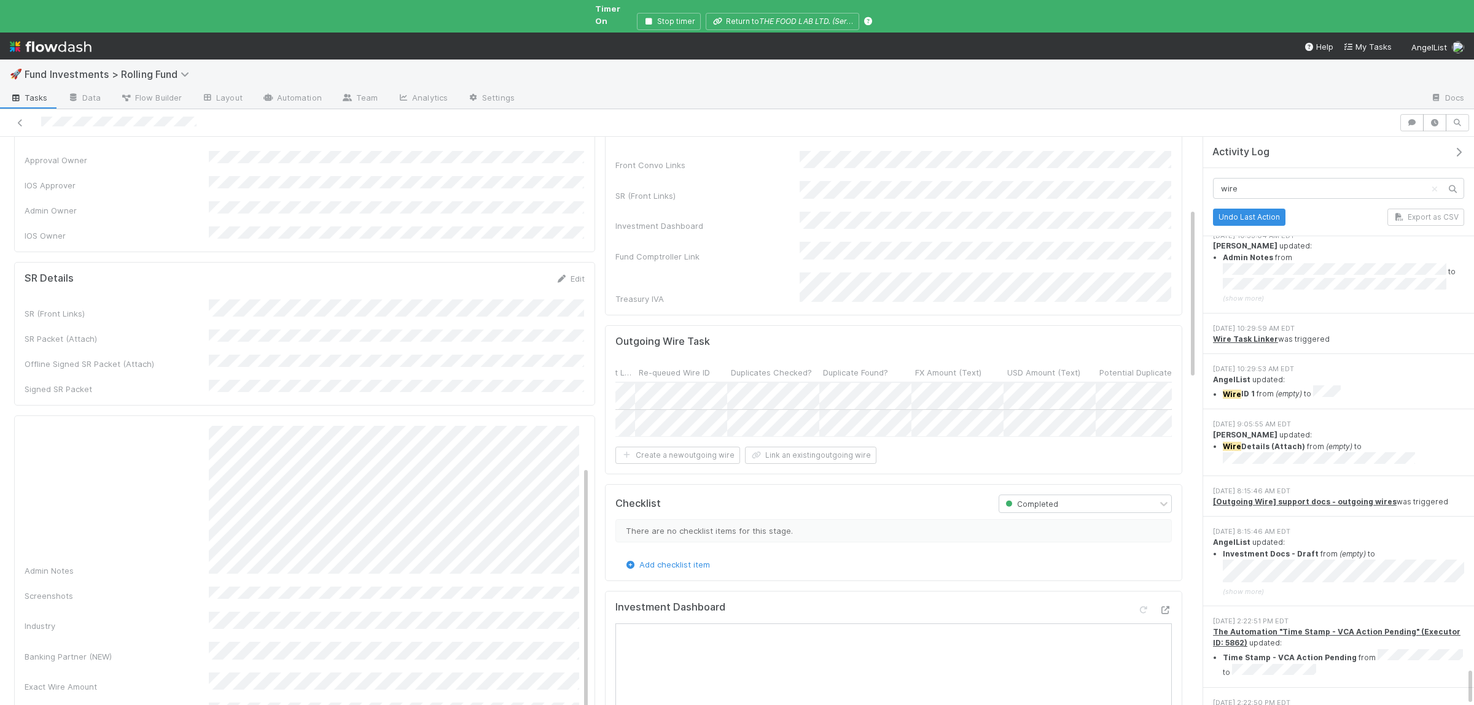
scroll to position [0, 1232]
click at [748, 405] on div at bounding box center [737, 352] width 1474 height 705
click at [363, 528] on div "Admin Notes" at bounding box center [302, 493] width 555 height 168
copy div
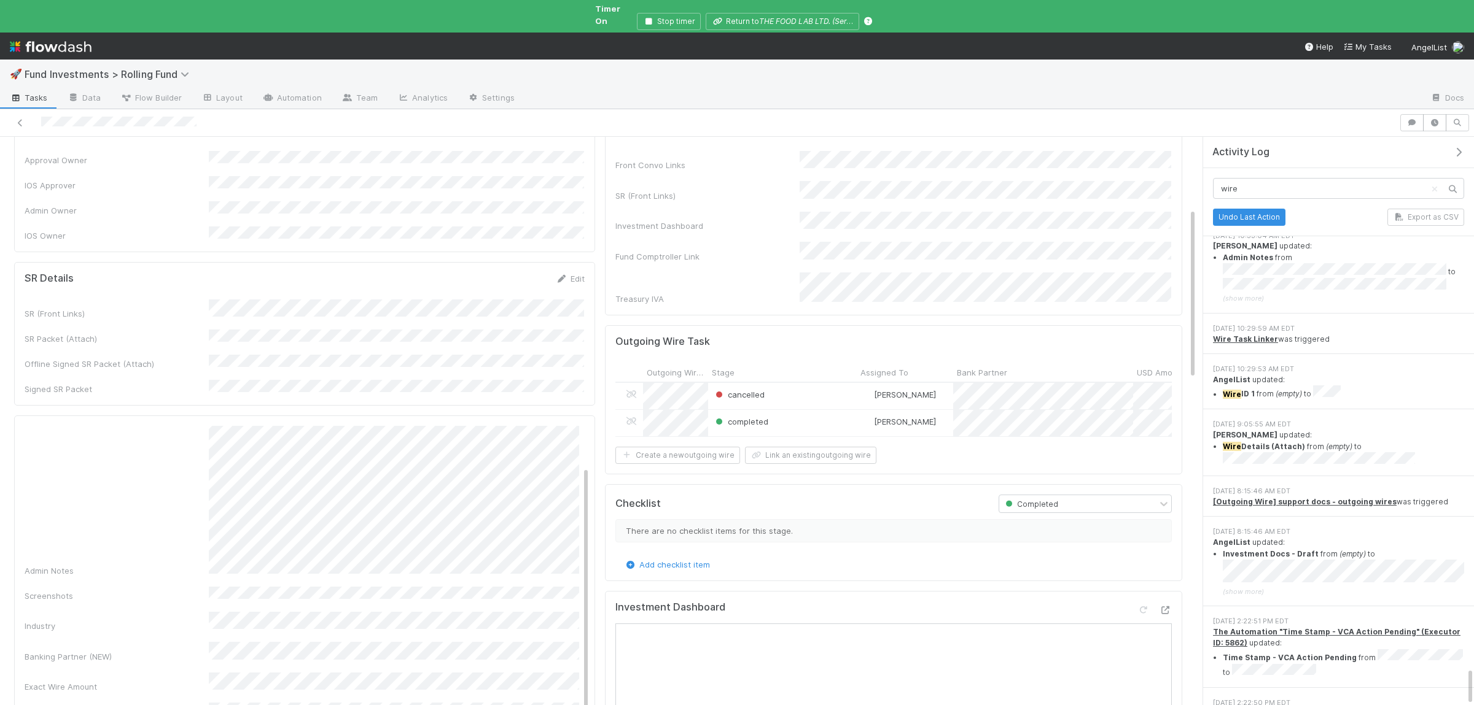
drag, startPoint x: 208, startPoint y: 638, endPoint x: 313, endPoint y: 642, distance: 105.7
click at [209, 681] on div "Exact Wire Amount" at bounding box center [117, 687] width 184 height 12
copy div
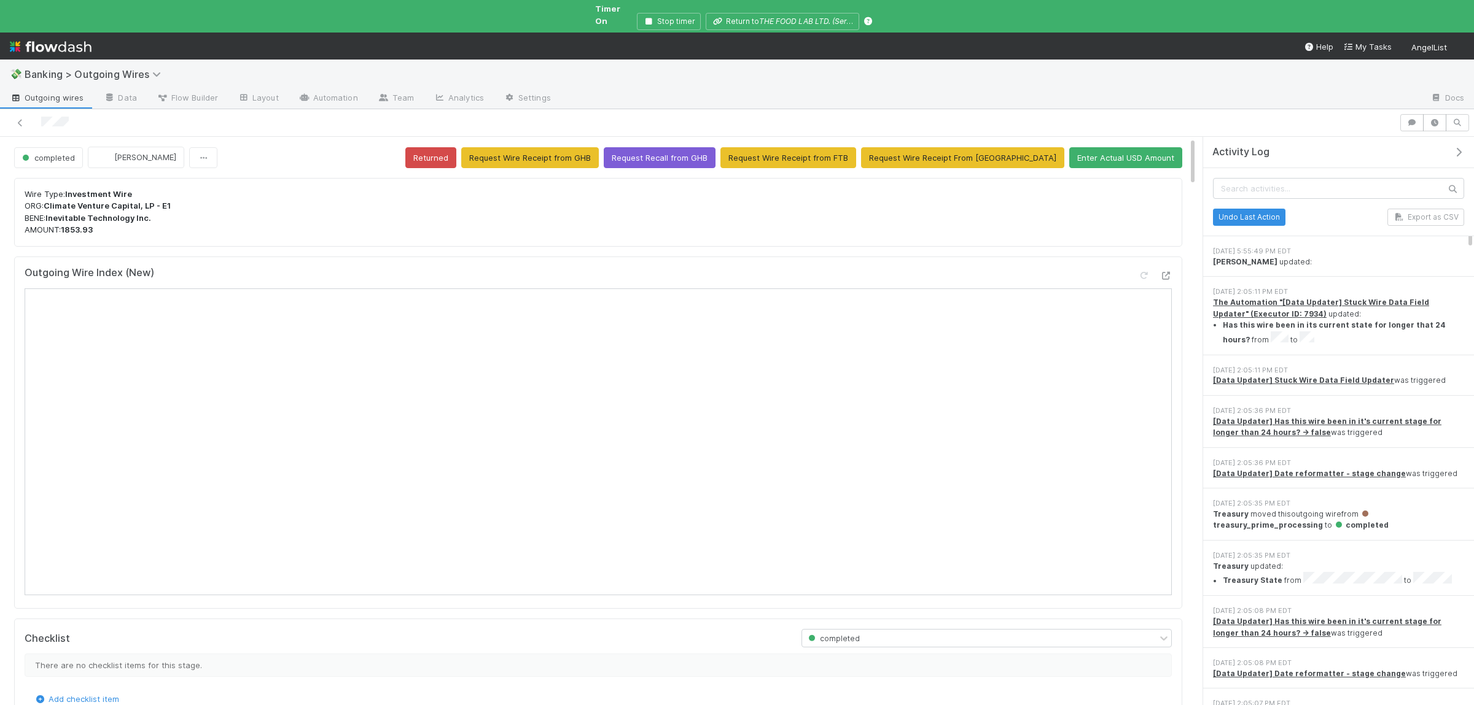
scroll to position [4096, 0]
